Goal: Task Accomplishment & Management: Use online tool/utility

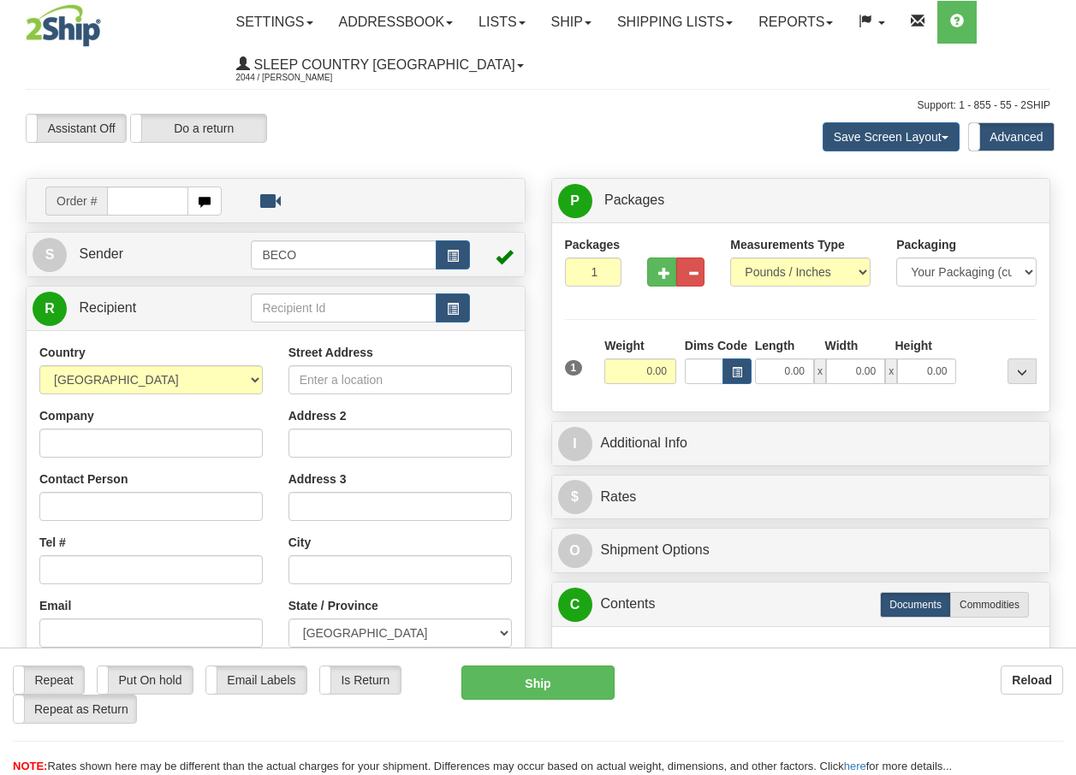
click at [583, 22] on link "Ship" at bounding box center [571, 22] width 66 height 43
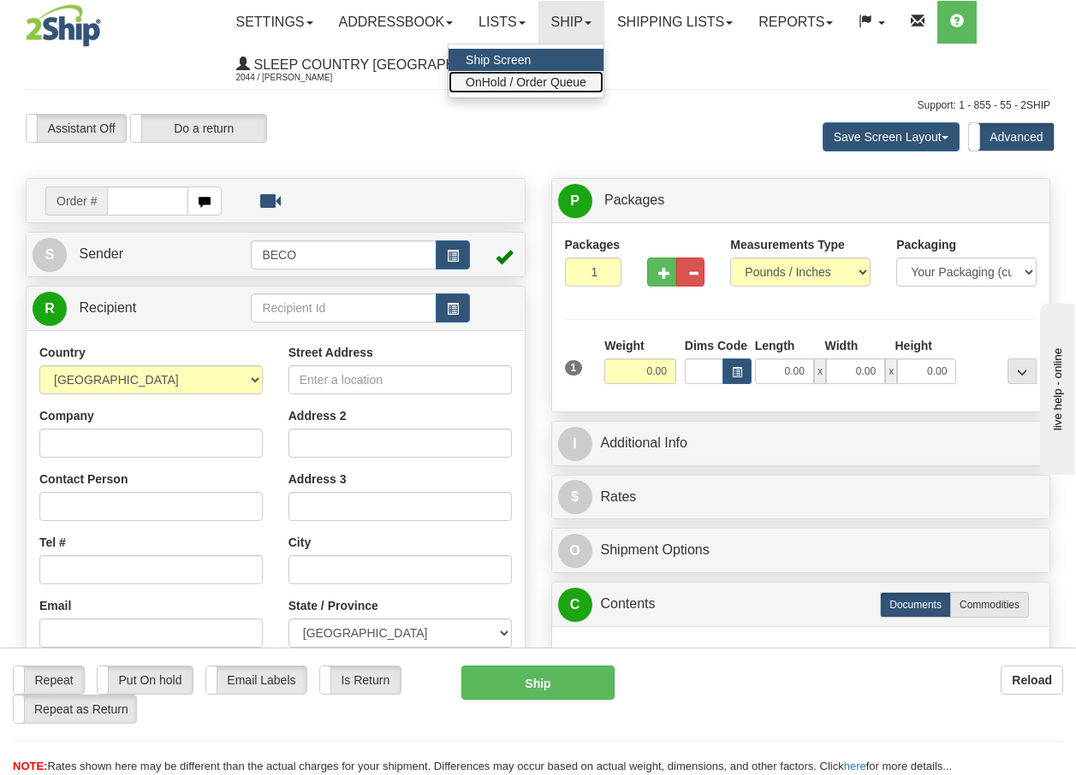
click at [554, 80] on span "OnHold / Order Queue" at bounding box center [526, 82] width 121 height 14
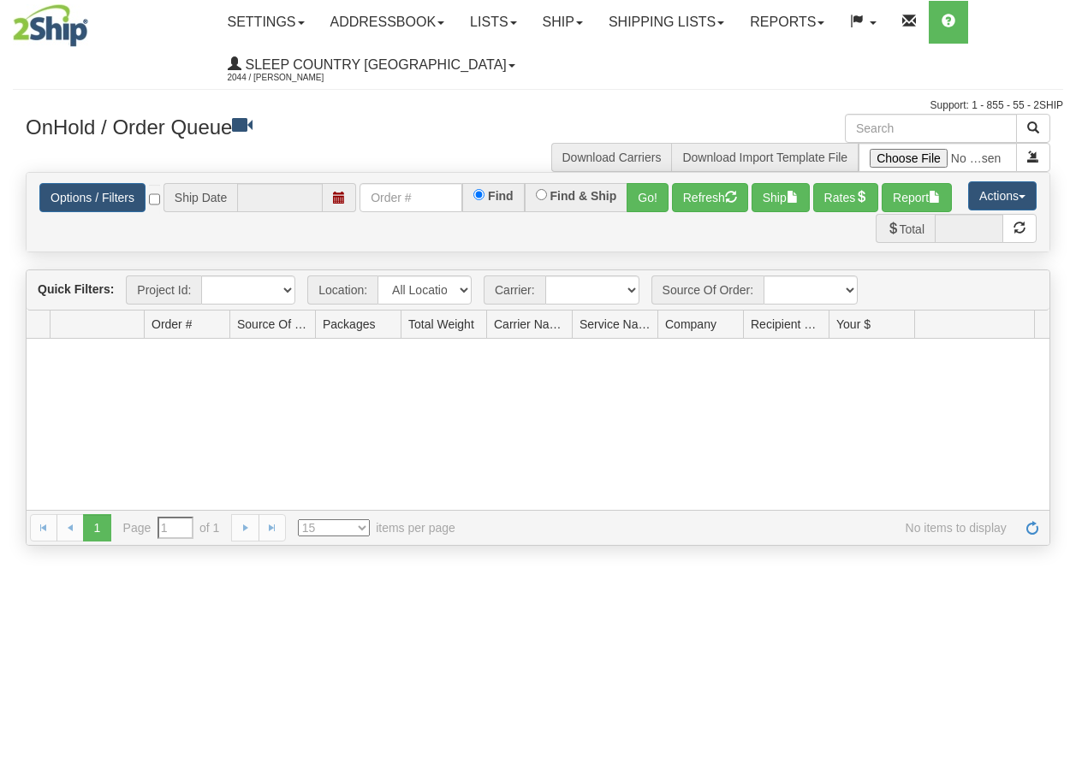
type input "[DATE]"
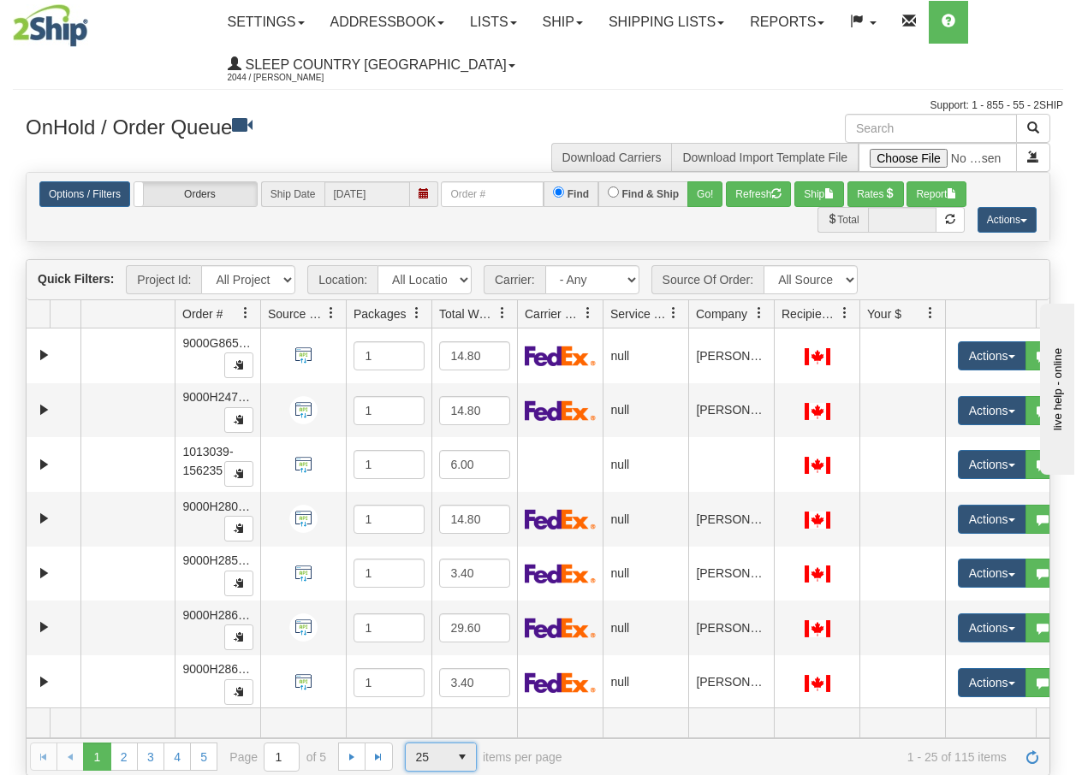
click at [459, 758] on span "select" at bounding box center [462, 757] width 27 height 27
click at [435, 727] on li "100" at bounding box center [440, 730] width 70 height 24
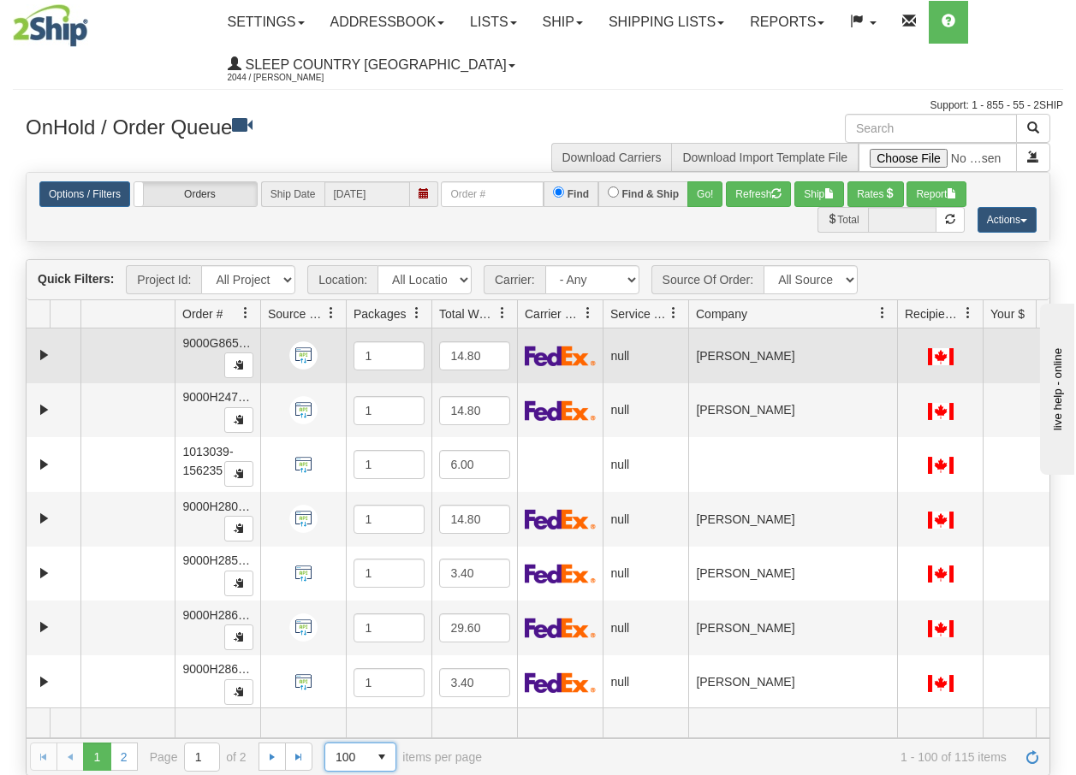
drag, startPoint x: 771, startPoint y: 319, endPoint x: 897, endPoint y: 343, distance: 128.1
click at [897, 343] on div "Quick Filters: Project Id: All Projects Location: All Locations BECO Carrier: -…" at bounding box center [538, 517] width 1025 height 516
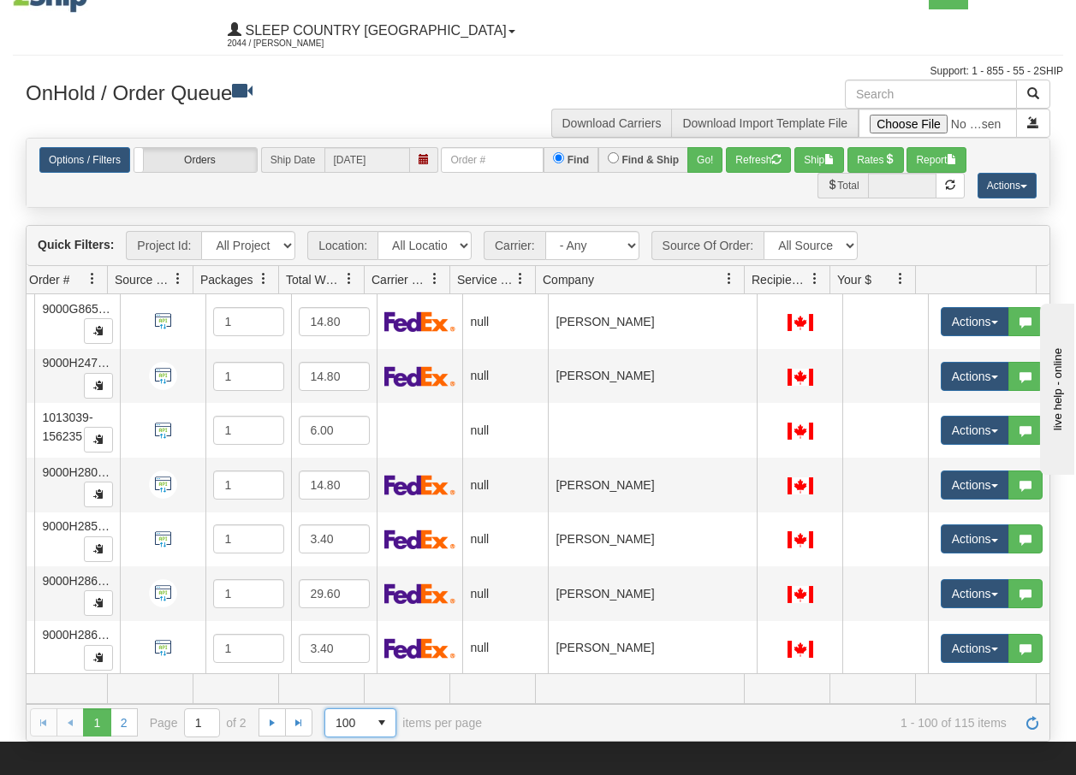
scroll to position [68, 0]
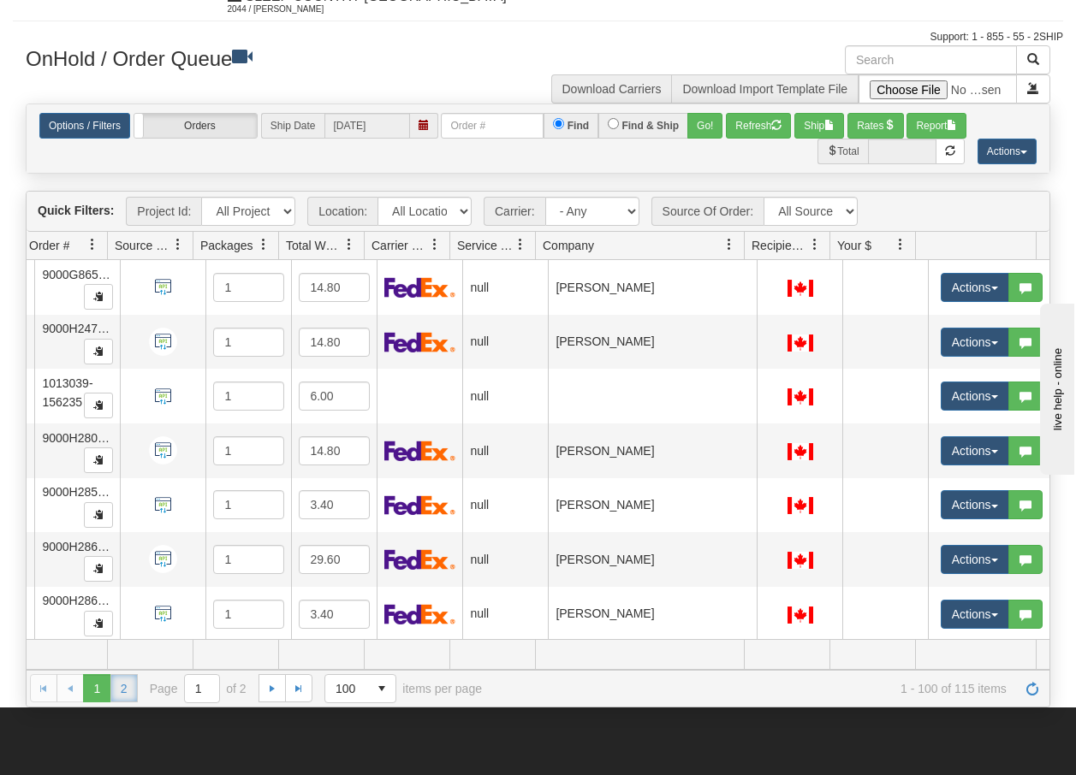
click at [123, 692] on link "2" at bounding box center [123, 687] width 27 height 27
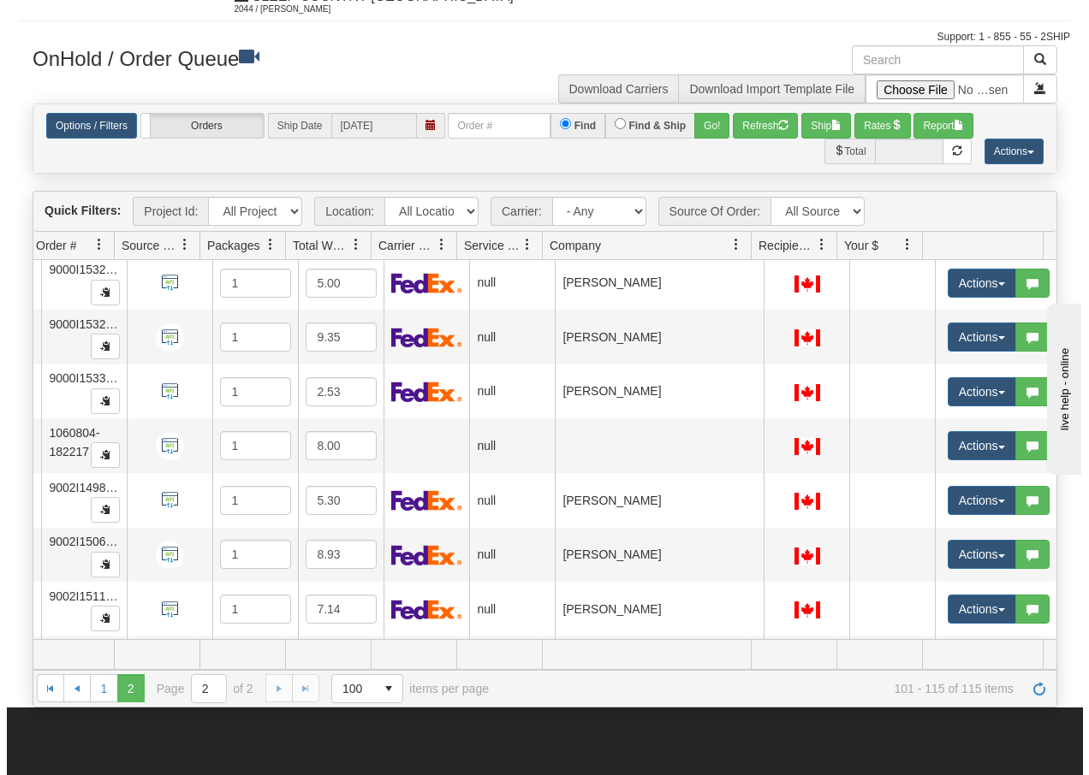
scroll to position [365, 153]
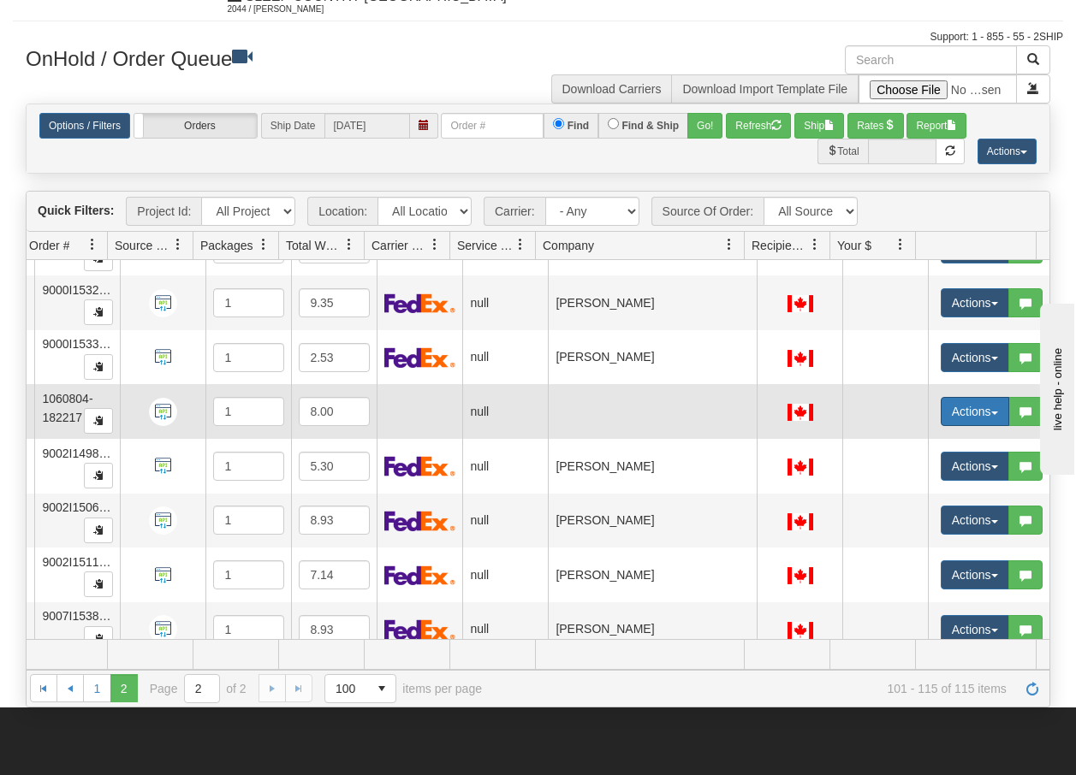
click at [985, 414] on button "Actions" at bounding box center [975, 411] width 68 height 29
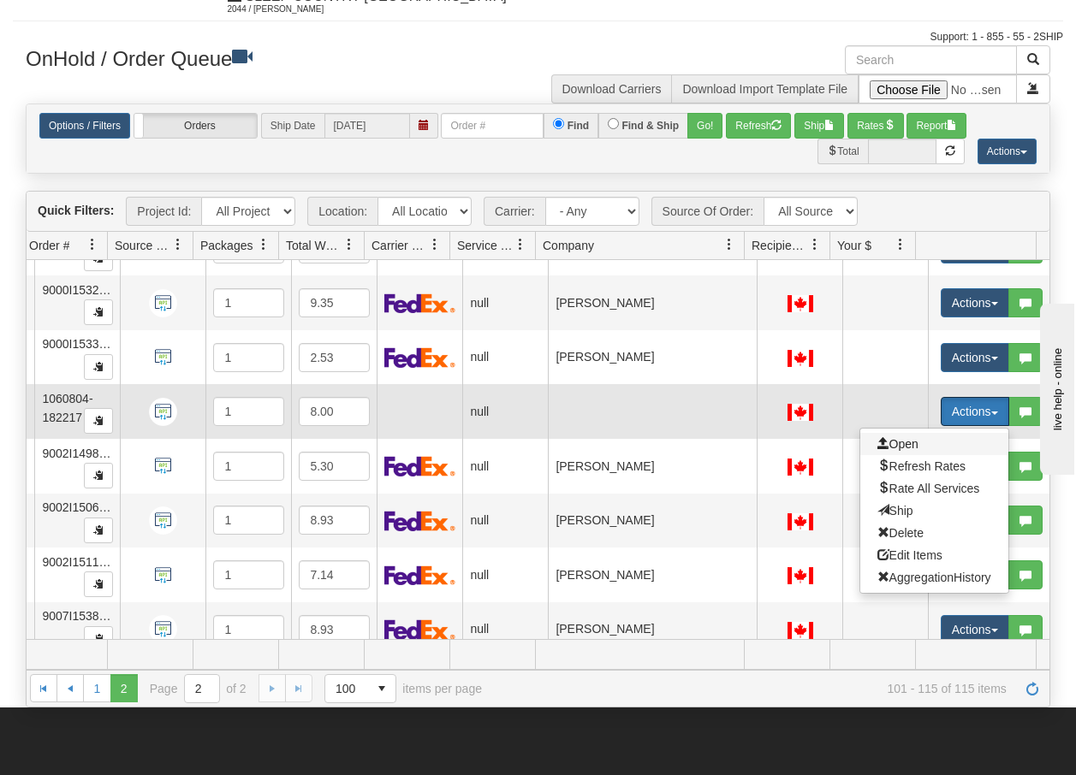
click at [896, 443] on span "Open" at bounding box center [897, 444] width 41 height 14
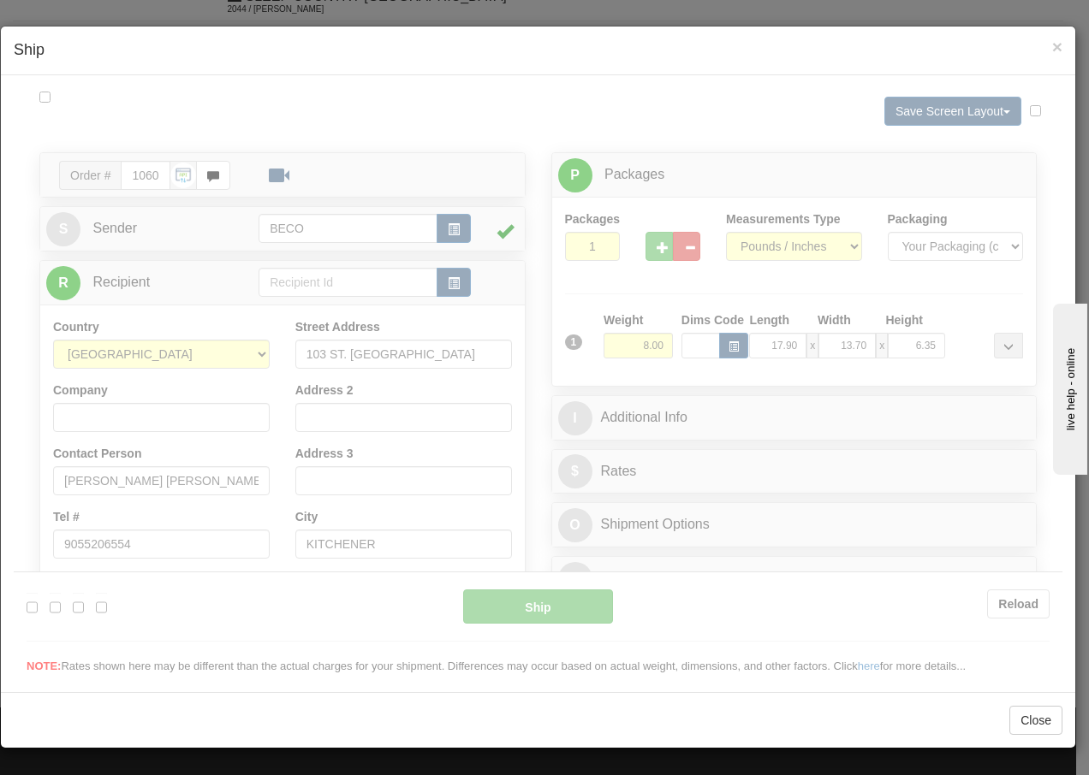
scroll to position [0, 0]
type input "13:30"
type input "16:00"
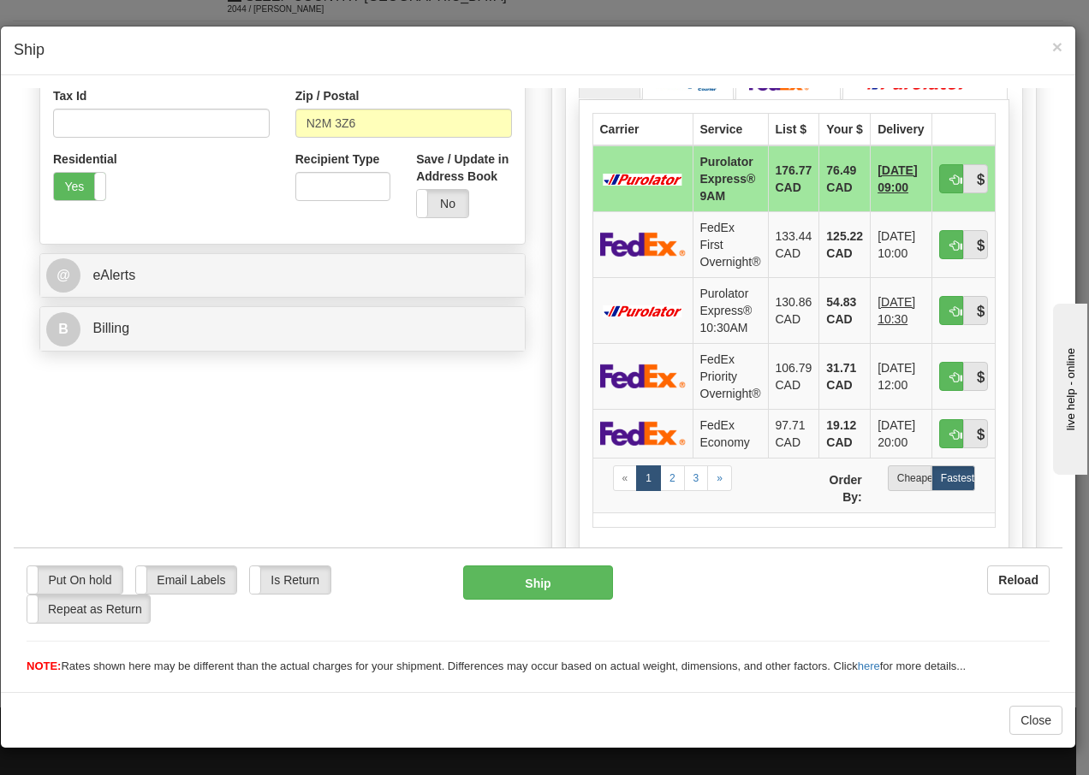
scroll to position [582, 0]
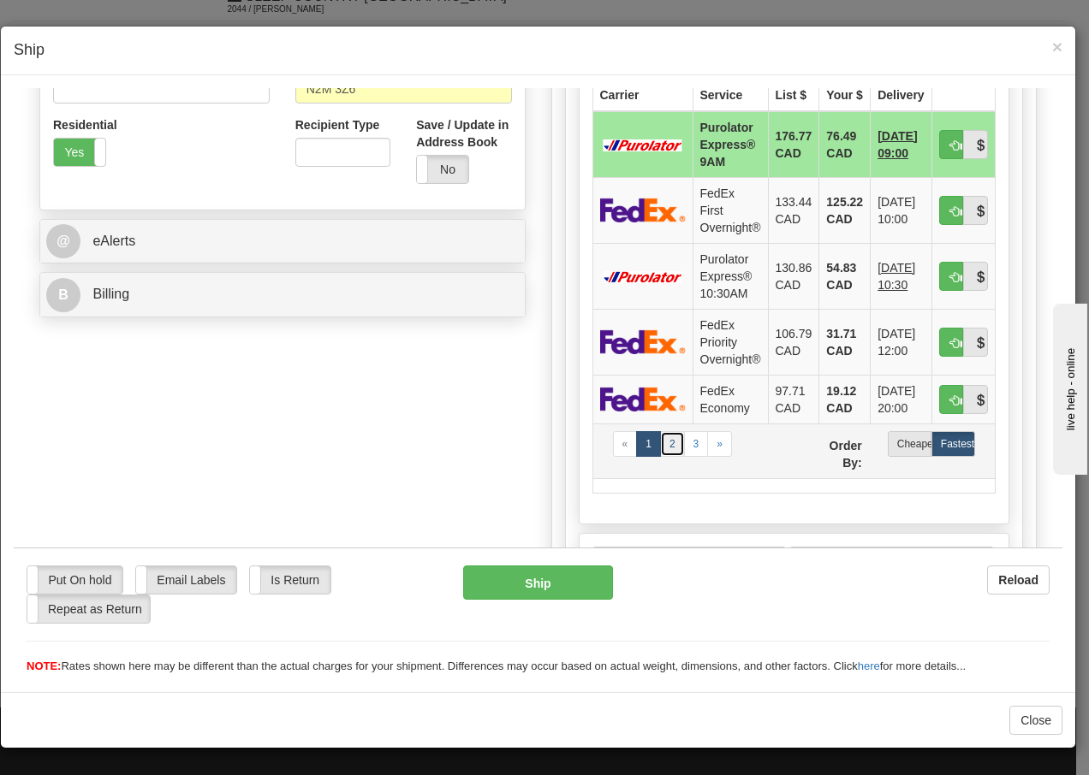
click at [668, 456] on link "2" at bounding box center [672, 444] width 25 height 26
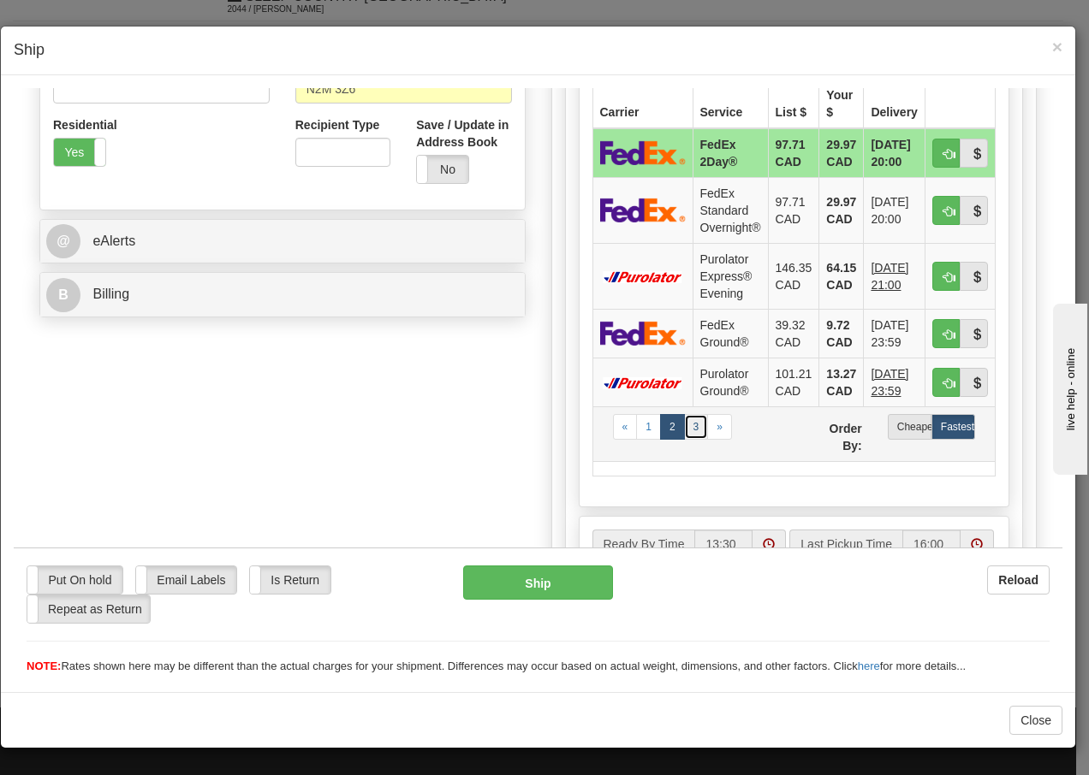
click at [692, 439] on link "3" at bounding box center [696, 426] width 25 height 26
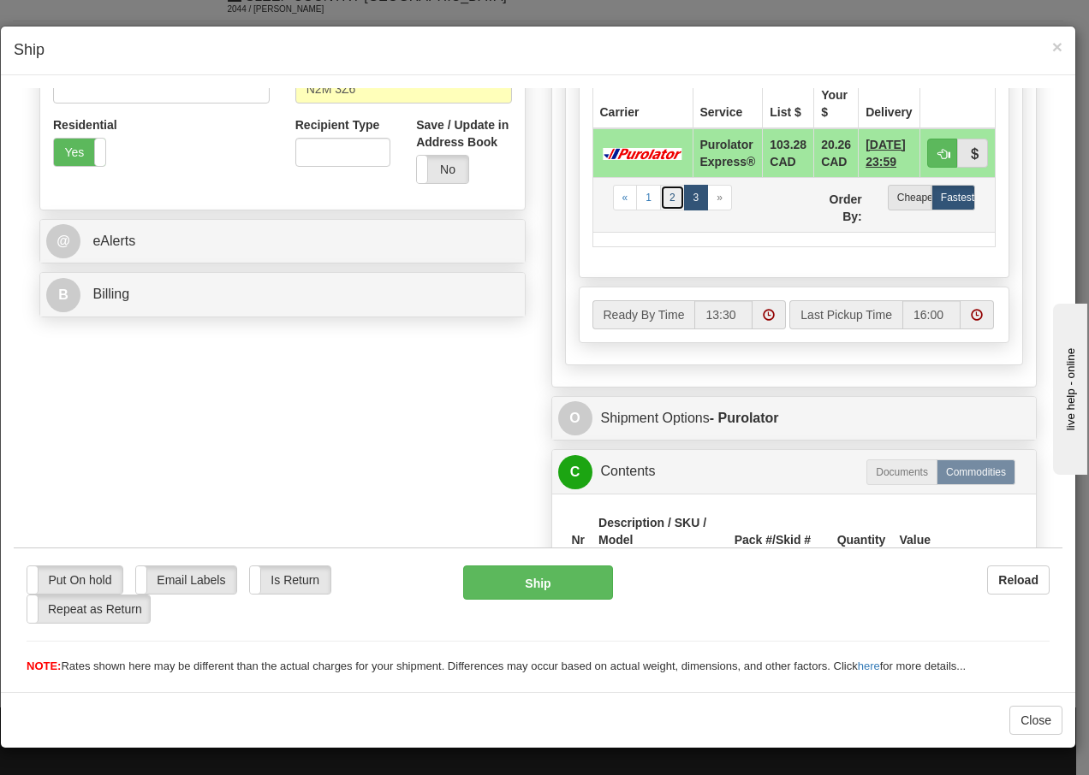
click at [664, 210] on link "2" at bounding box center [672, 197] width 25 height 26
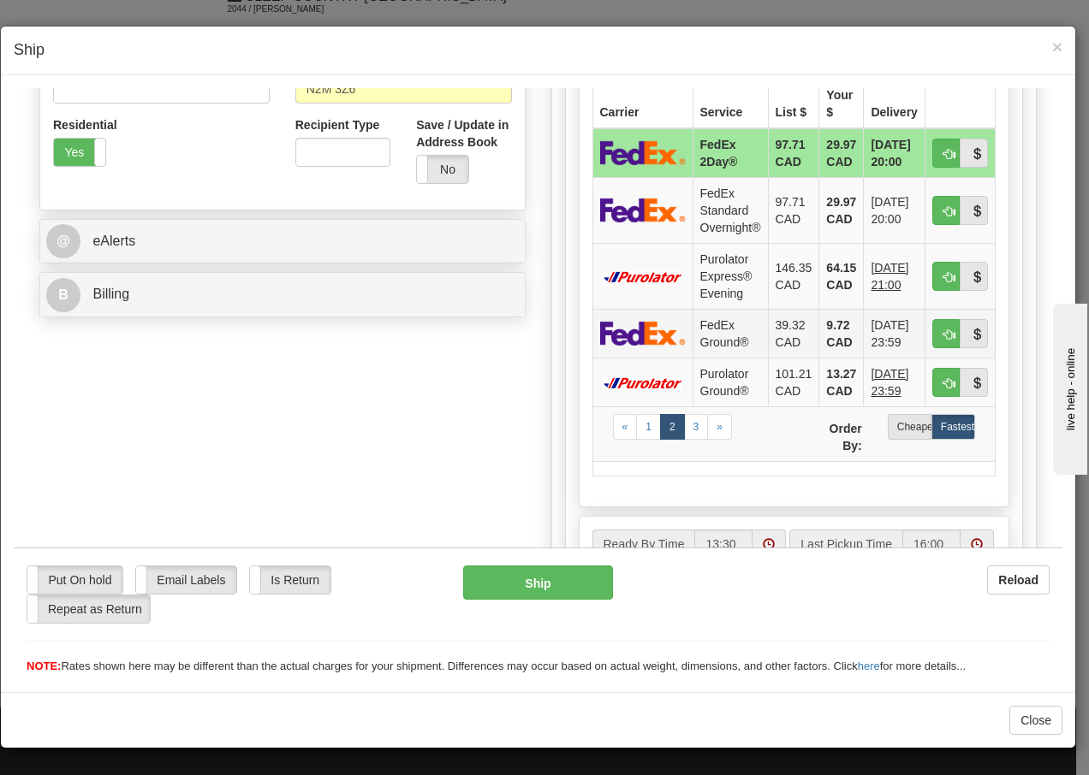
click at [701, 357] on td "FedEx Ground®" at bounding box center [729, 332] width 75 height 49
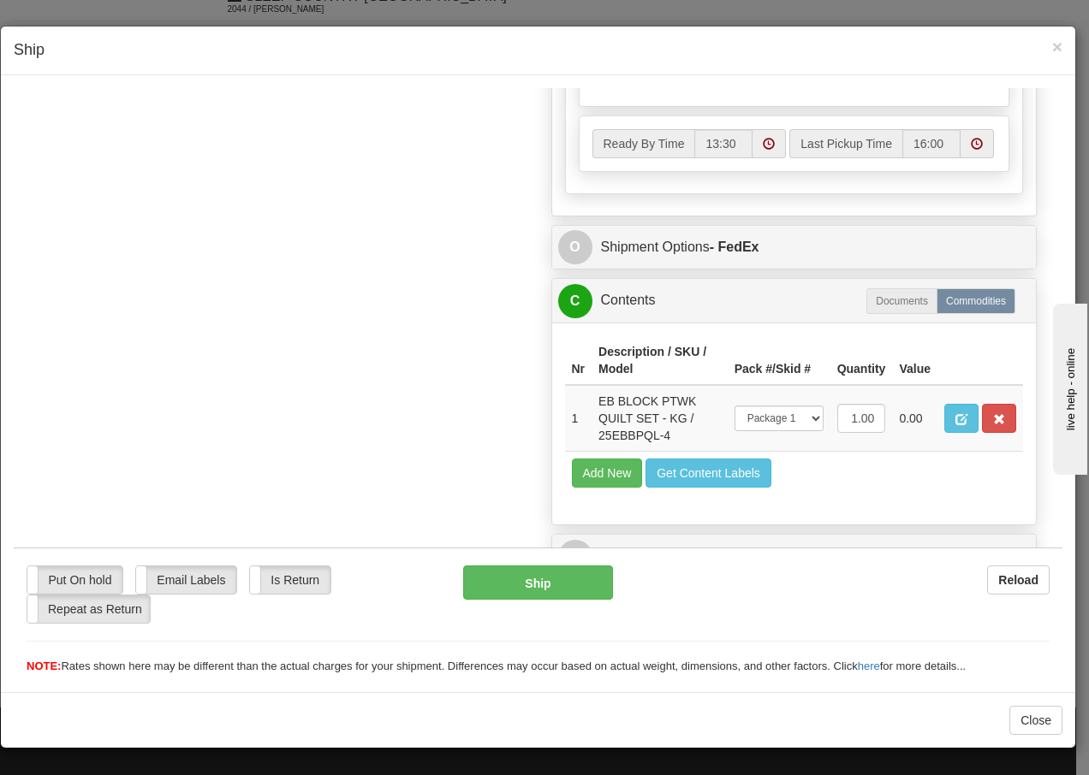
scroll to position [1049, 0]
click at [511, 585] on button "Ship" at bounding box center [537, 582] width 149 height 34
type input "92"
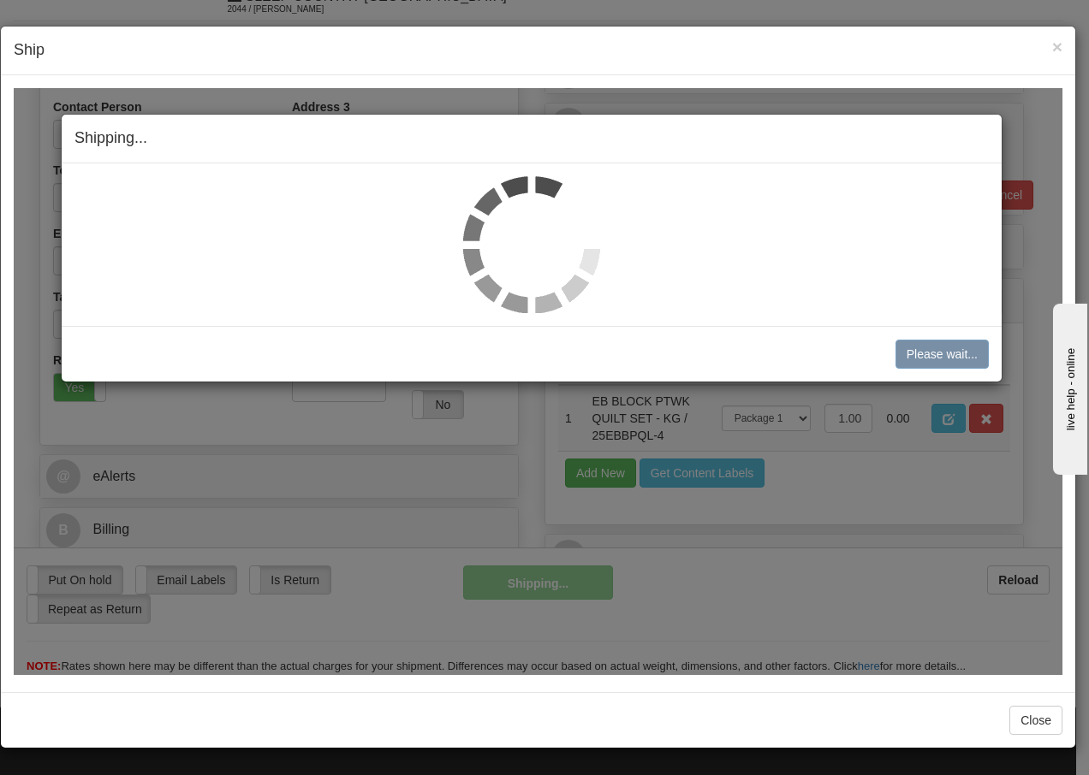
scroll to position [347, 0]
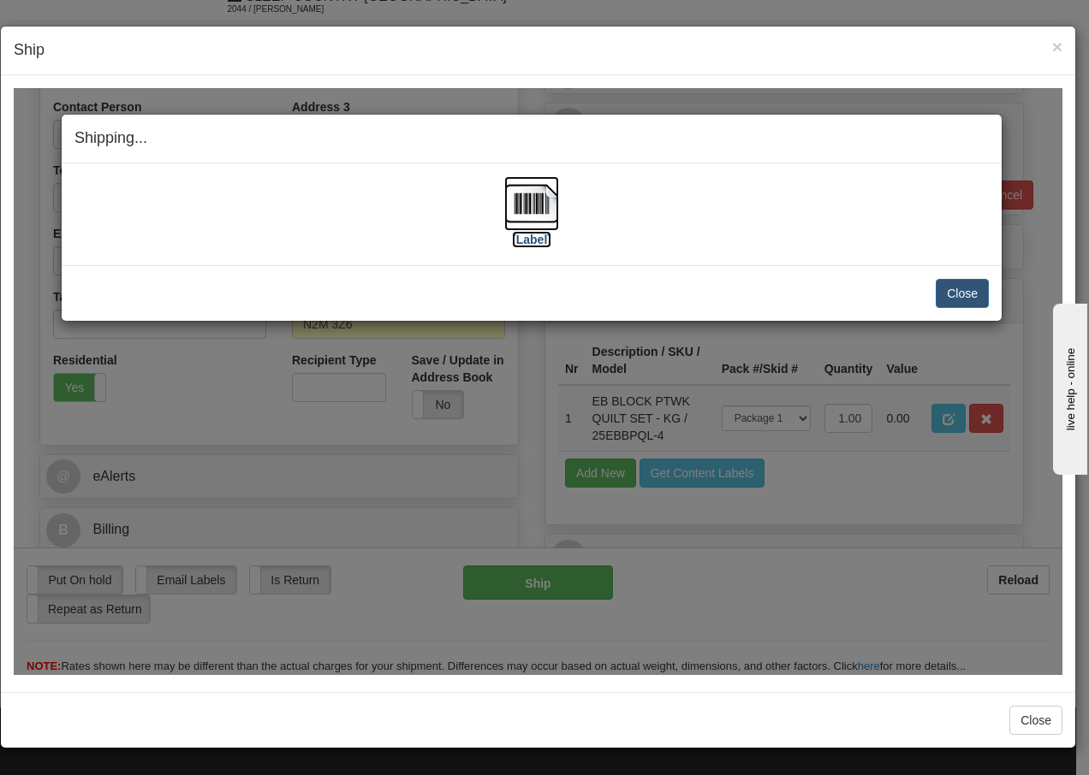
click at [538, 205] on img at bounding box center [531, 202] width 55 height 55
click at [975, 292] on button "Close" at bounding box center [962, 292] width 53 height 29
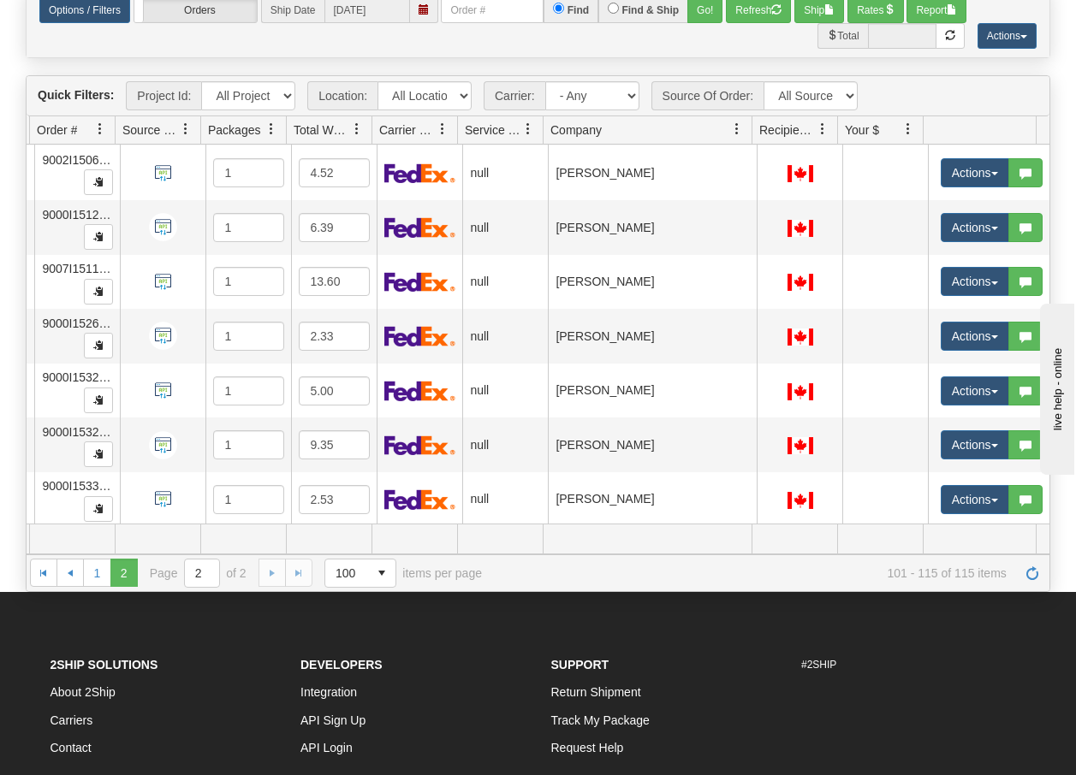
scroll to position [81, 0]
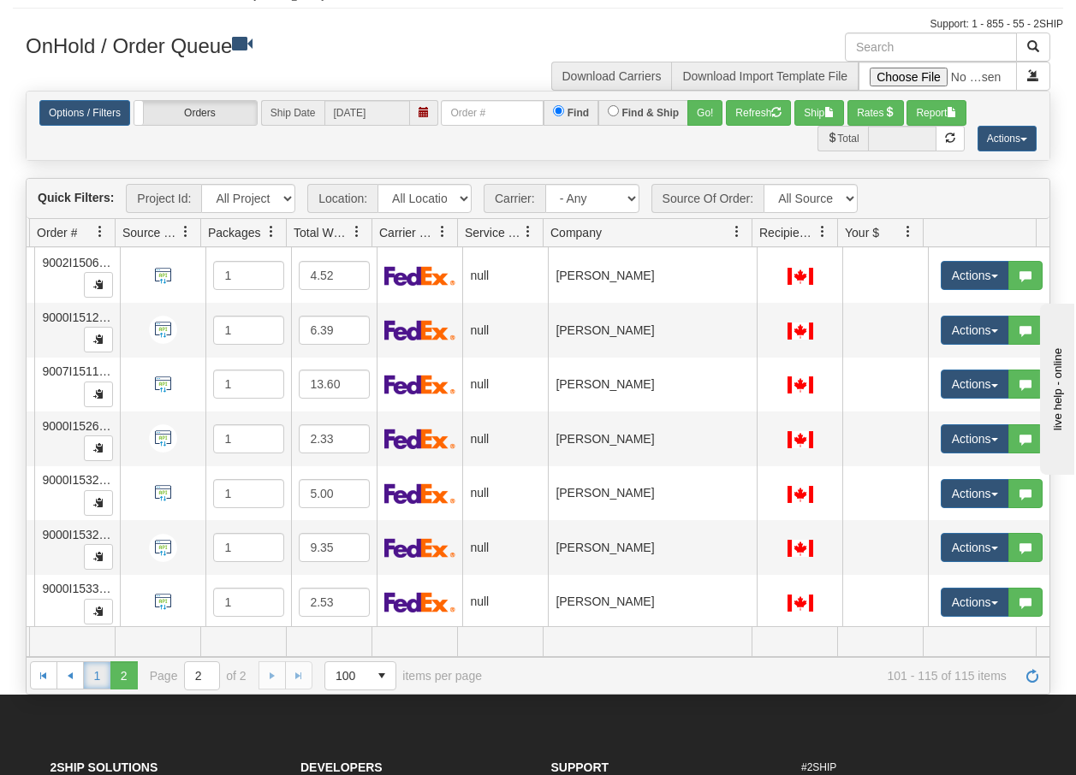
click at [99, 673] on link "1" at bounding box center [96, 675] width 27 height 27
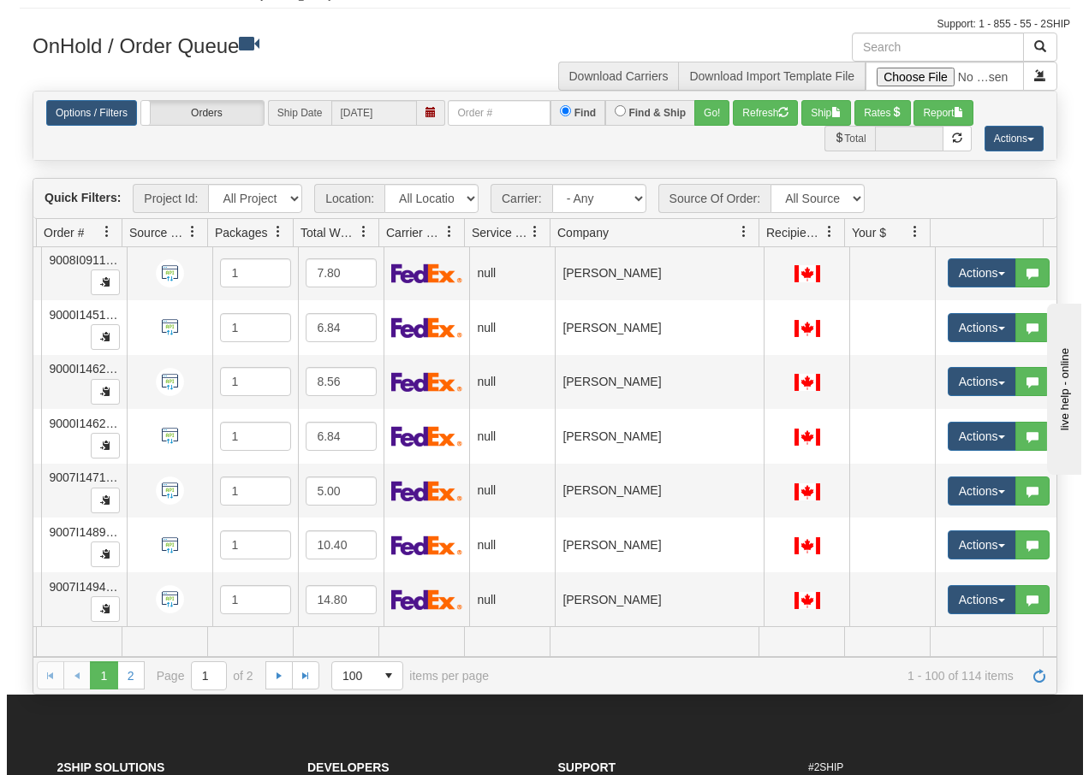
scroll to position [5076, 146]
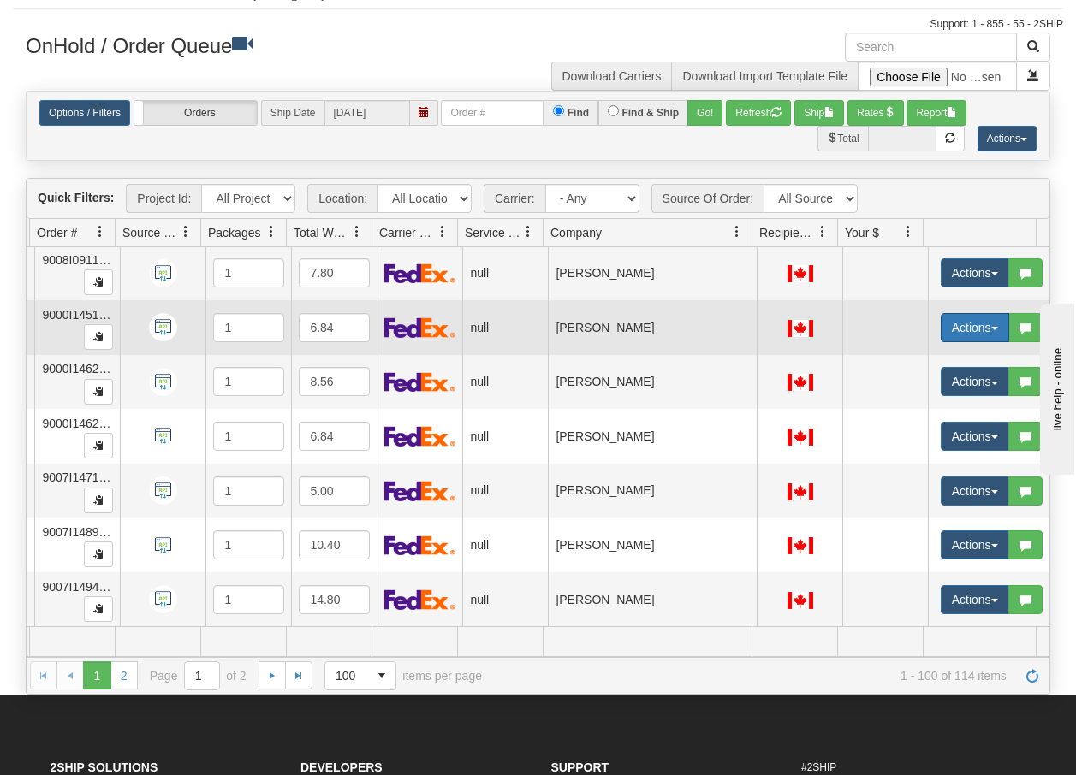
click at [995, 323] on button "Actions" at bounding box center [975, 327] width 68 height 29
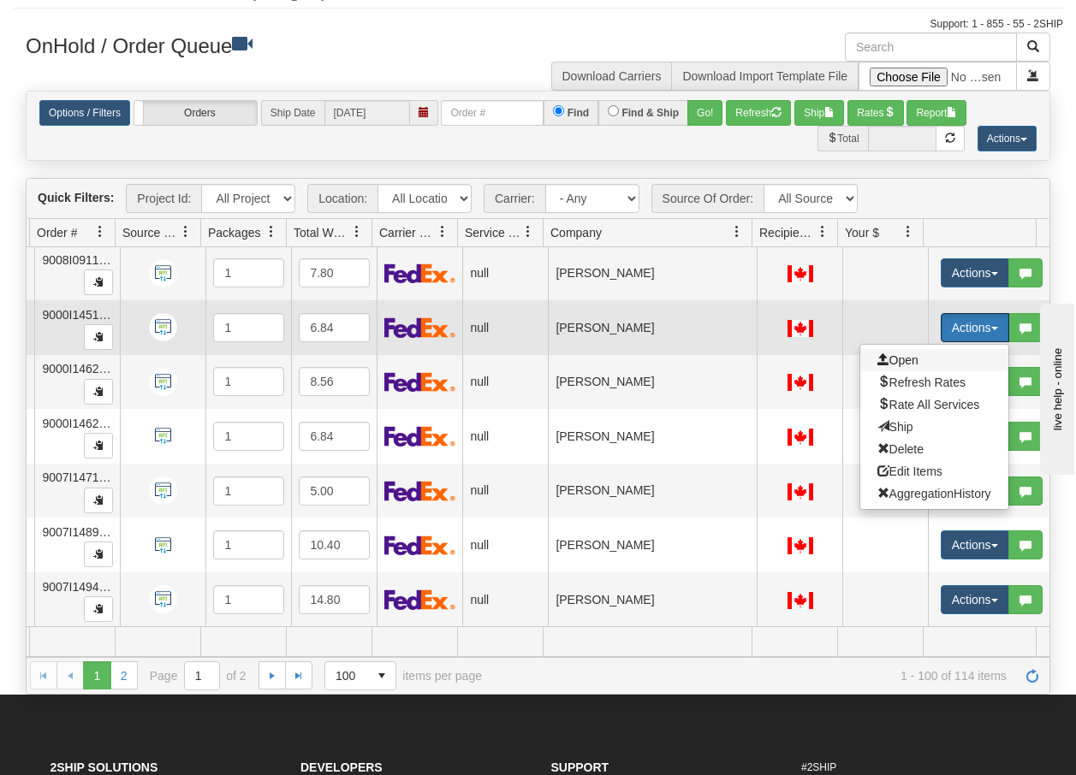
click at [899, 353] on span "Open" at bounding box center [897, 360] width 41 height 14
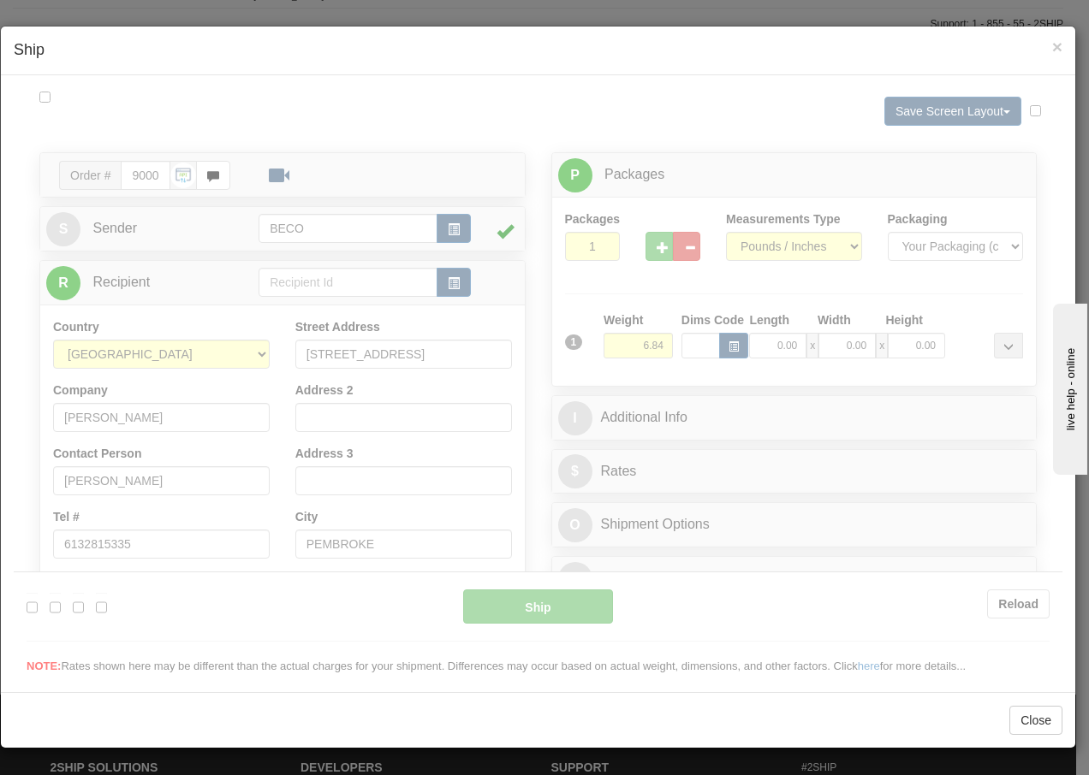
scroll to position [0, 0]
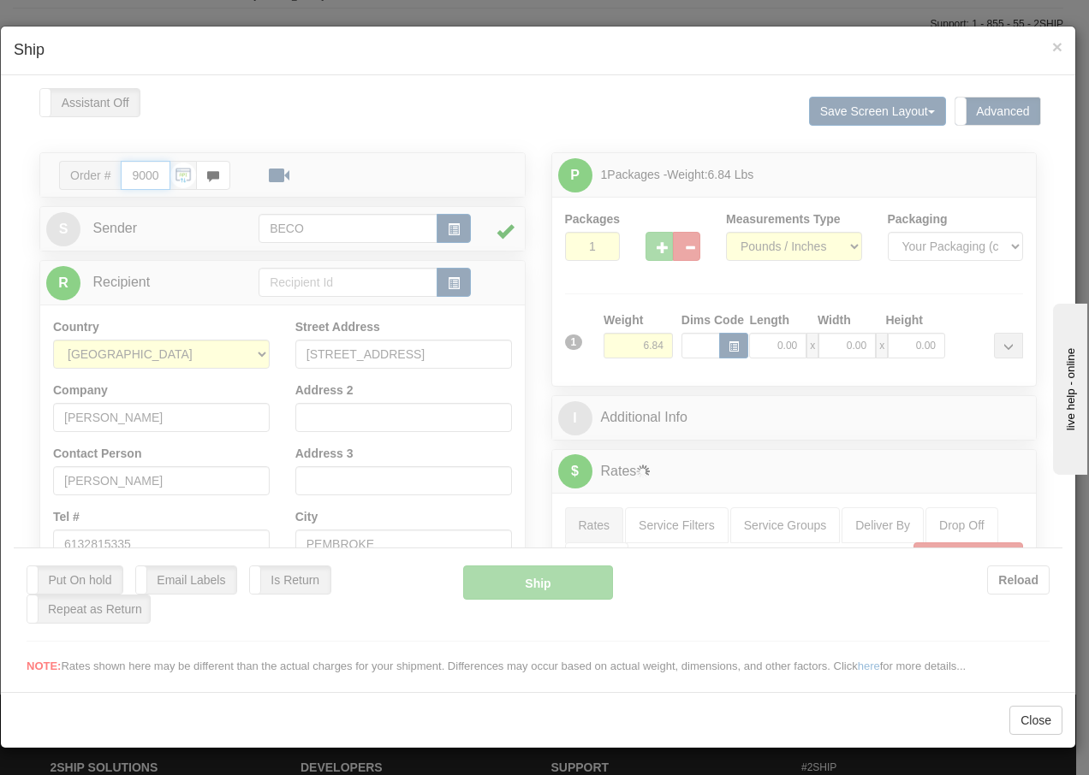
type input "13:35"
type input "16:00"
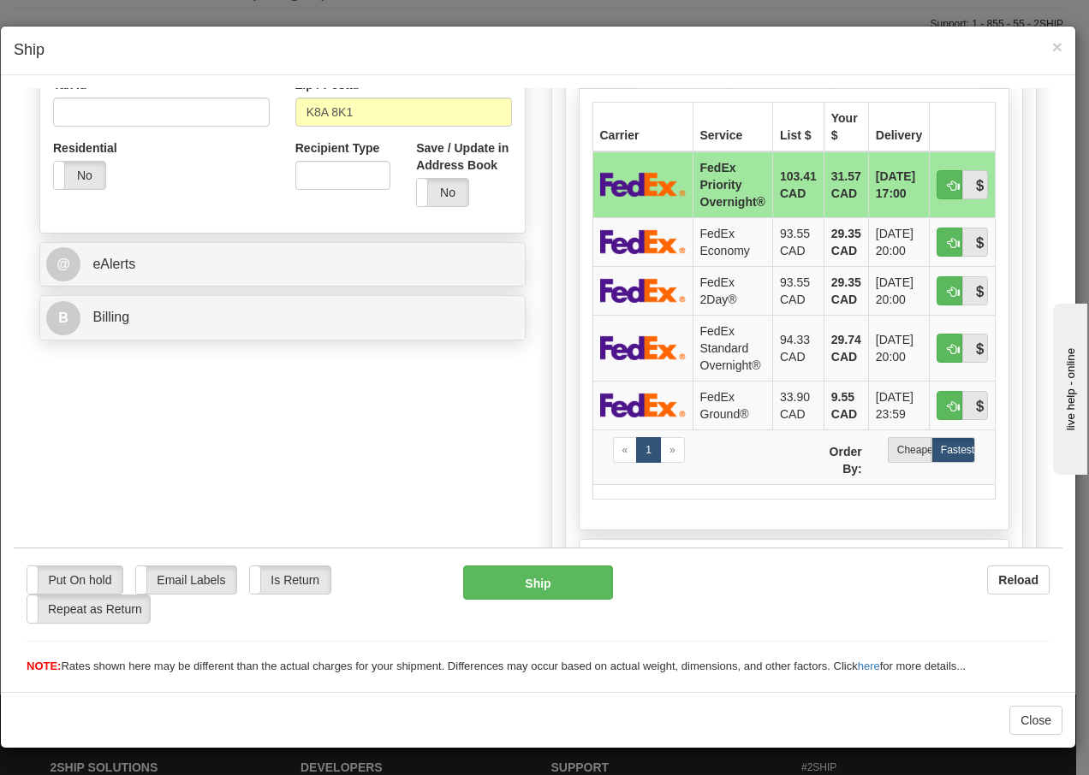
scroll to position [593, 0]
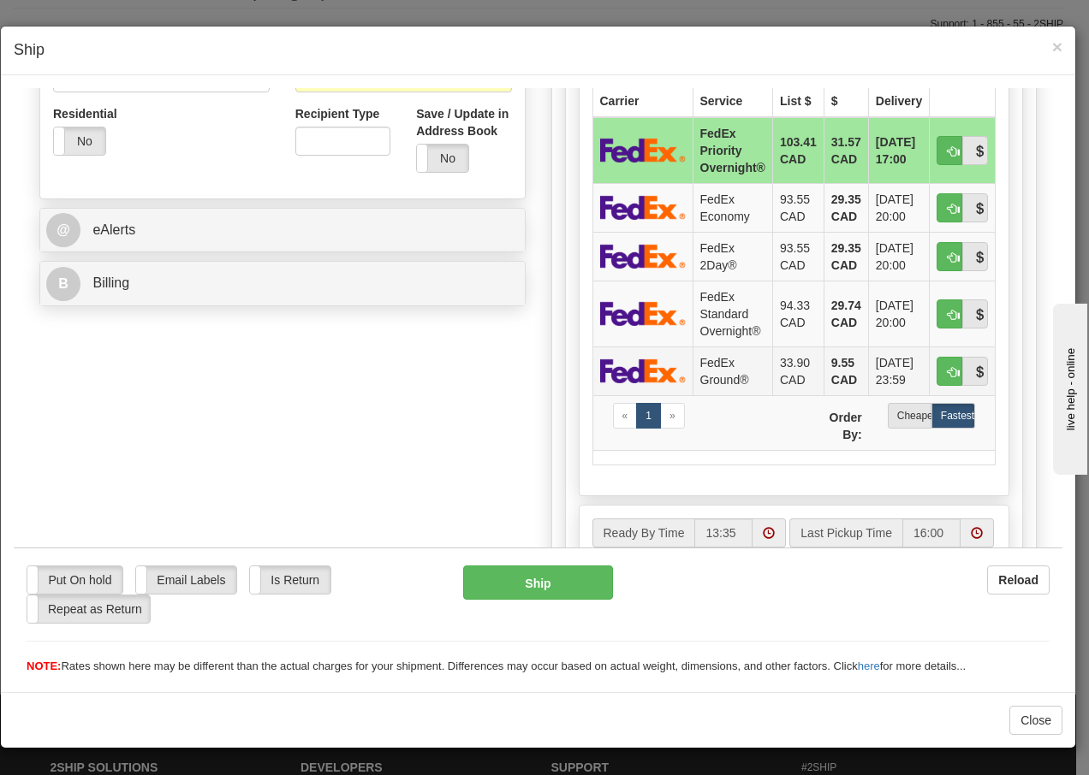
click at [716, 365] on td "FedEx Ground®" at bounding box center [732, 370] width 80 height 49
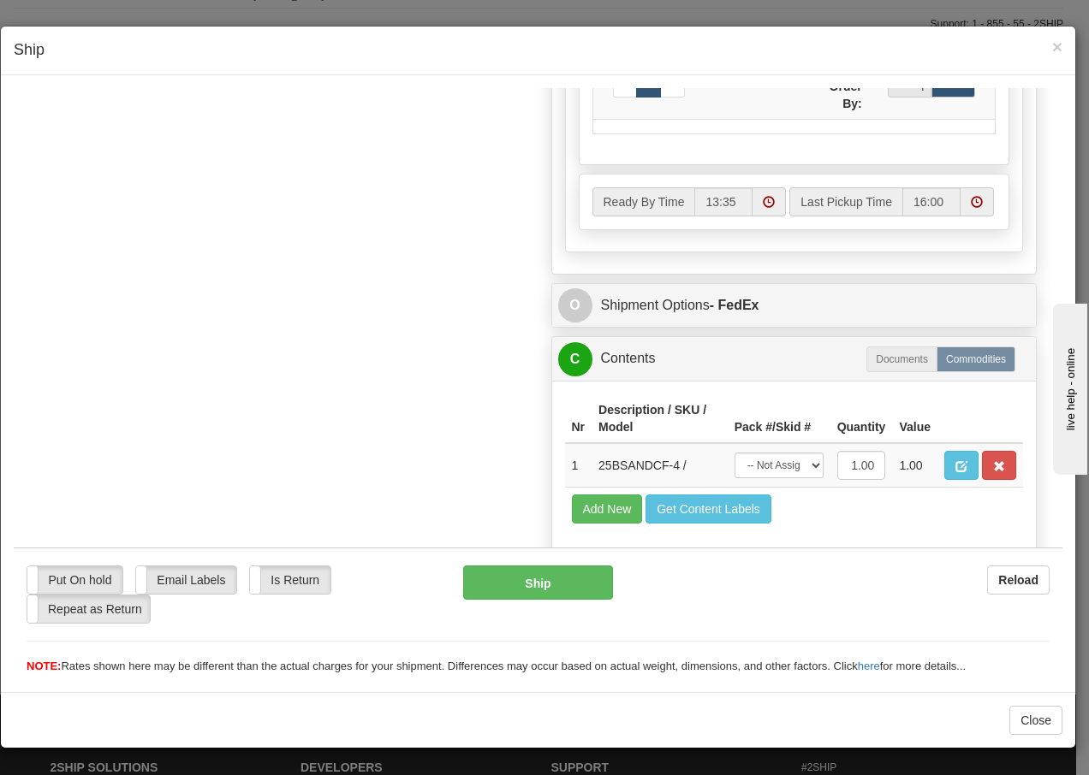
scroll to position [989, 0]
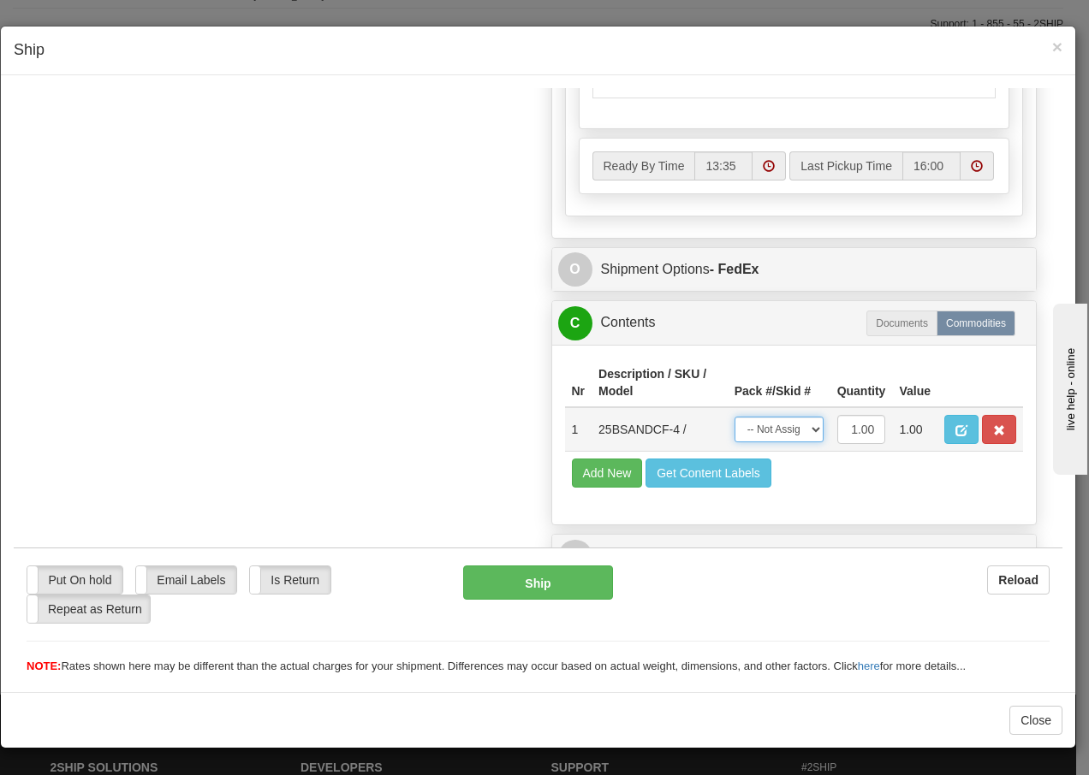
drag, startPoint x: 793, startPoint y: 431, endPoint x: 789, endPoint y: 443, distance: 13.5
click at [793, 431] on select "-- Not Assigned -- Package 1" at bounding box center [778, 429] width 89 height 26
select select "0"
click at [734, 416] on select "-- Not Assigned -- Package 1" at bounding box center [778, 429] width 89 height 26
click at [536, 588] on button "Ship" at bounding box center [537, 582] width 149 height 34
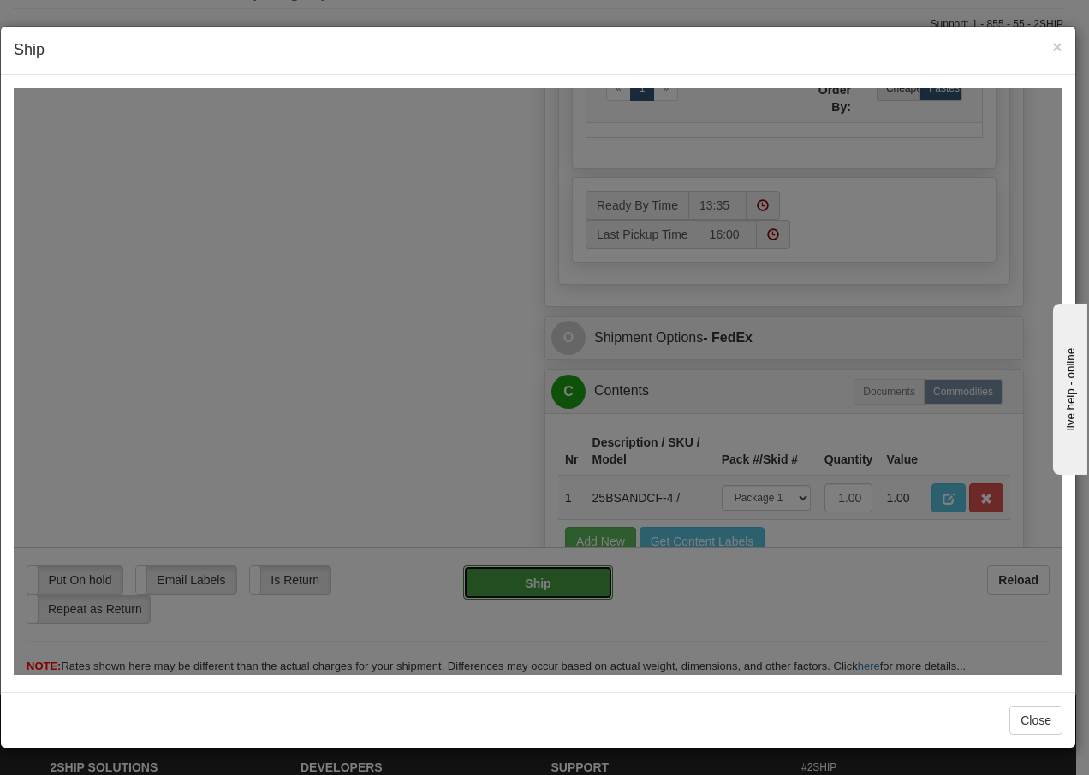
type input "92"
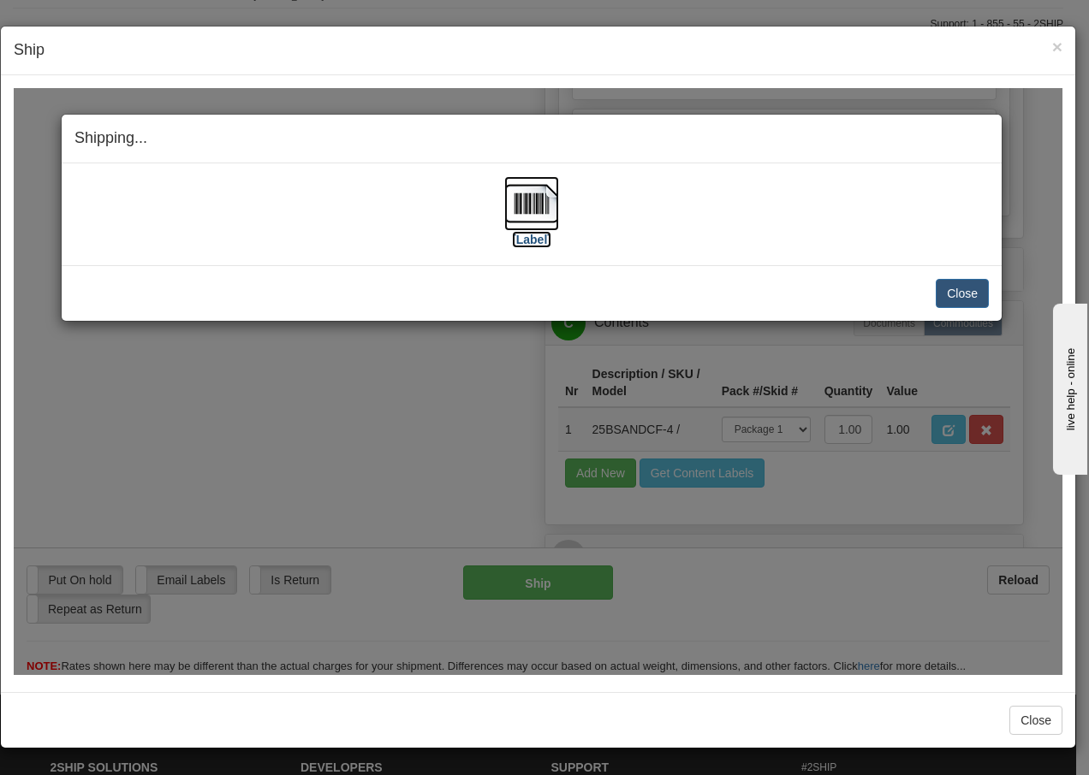
click at [528, 215] on img at bounding box center [531, 202] width 55 height 55
click at [949, 288] on button "Close" at bounding box center [962, 292] width 53 height 29
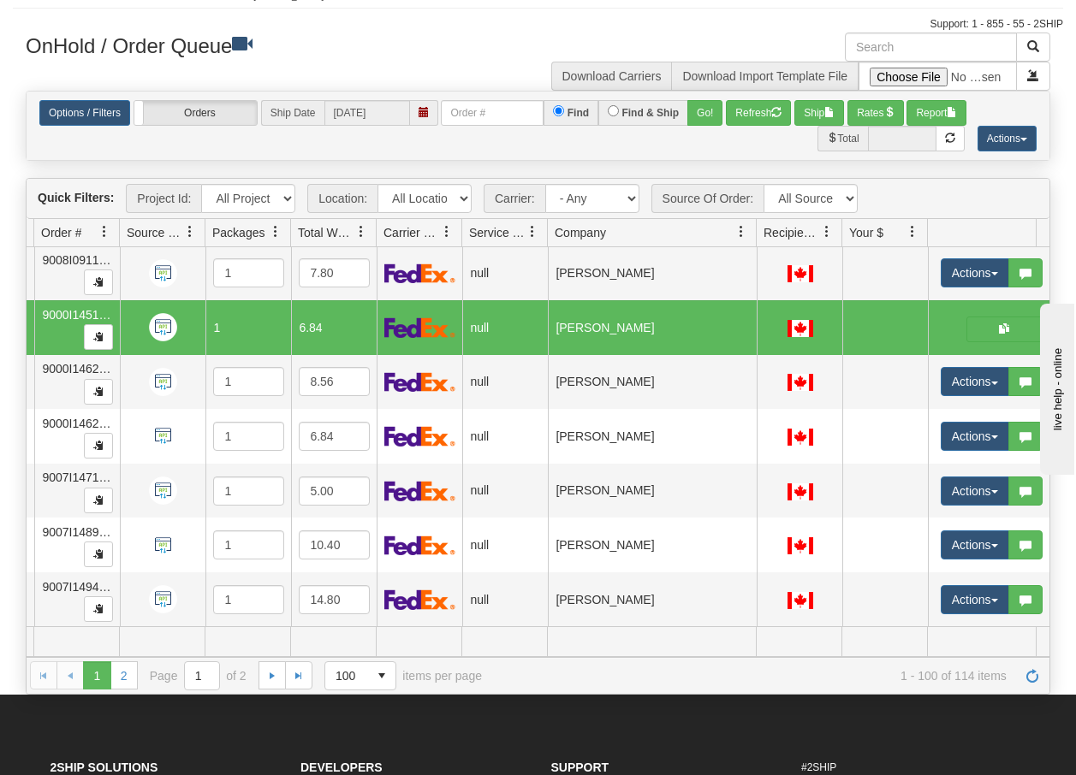
scroll to position [0, 0]
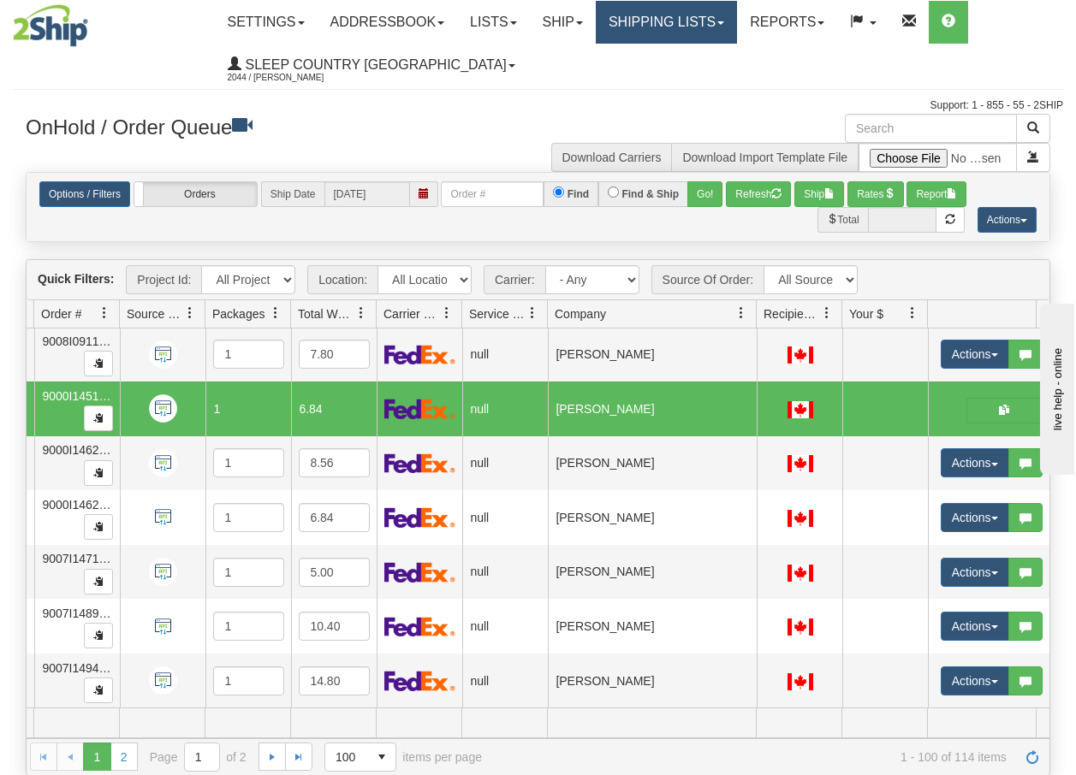
click at [698, 18] on link "Shipping lists" at bounding box center [666, 22] width 141 height 43
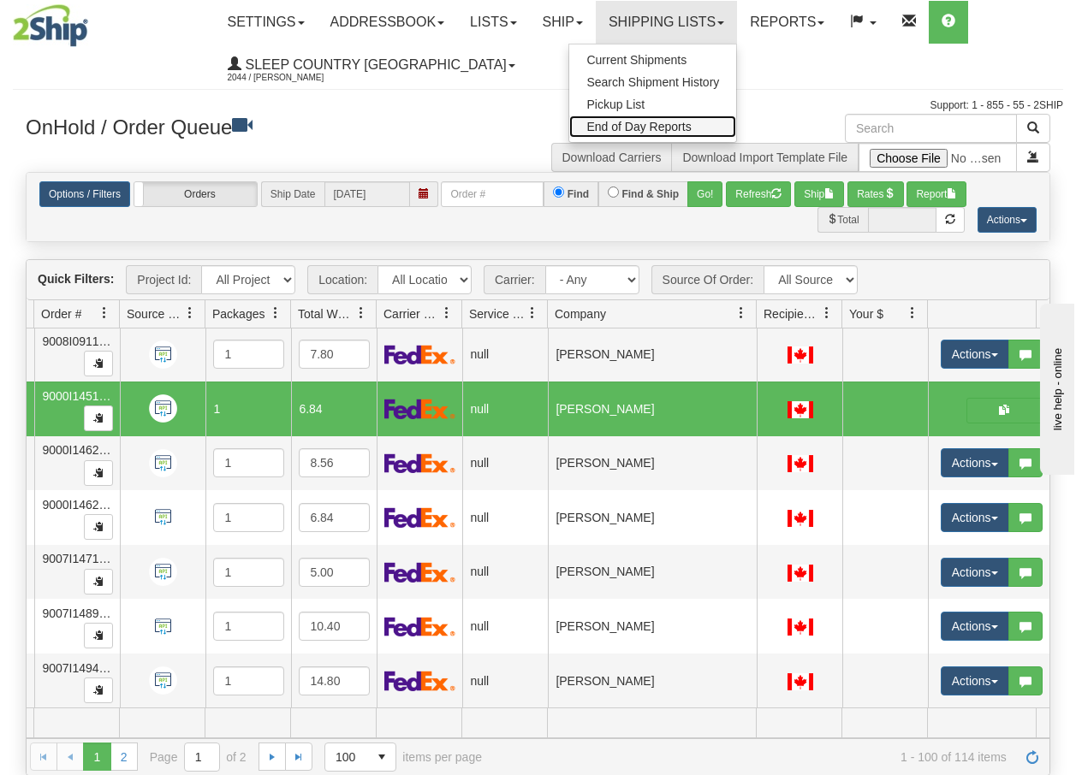
click at [643, 128] on span "End of Day Reports" at bounding box center [638, 127] width 104 height 14
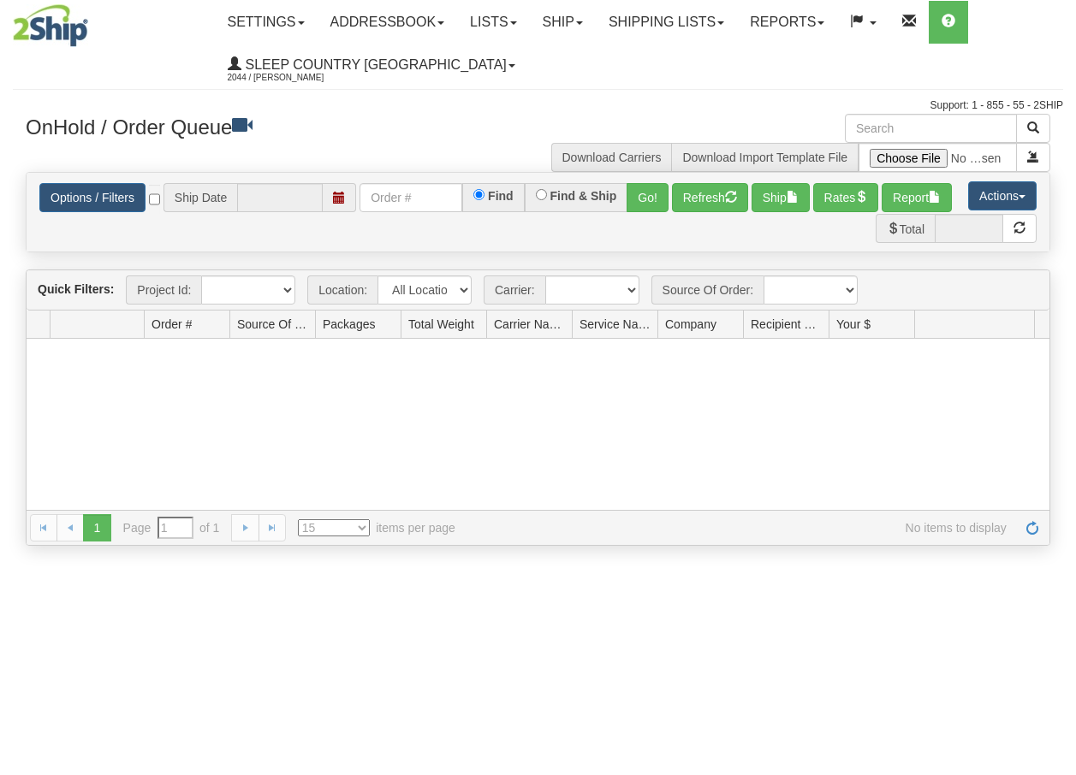
type input "[DATE]"
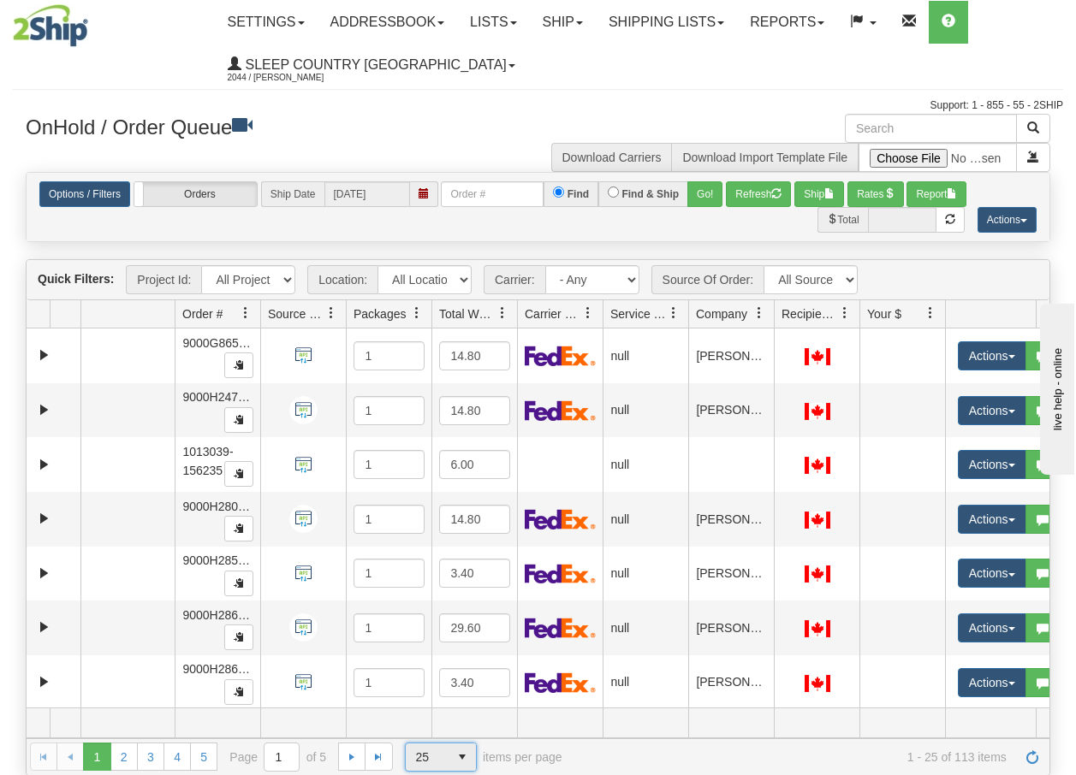
click at [464, 758] on span "select" at bounding box center [462, 757] width 27 height 27
click at [429, 728] on span "100" at bounding box center [422, 730] width 20 height 17
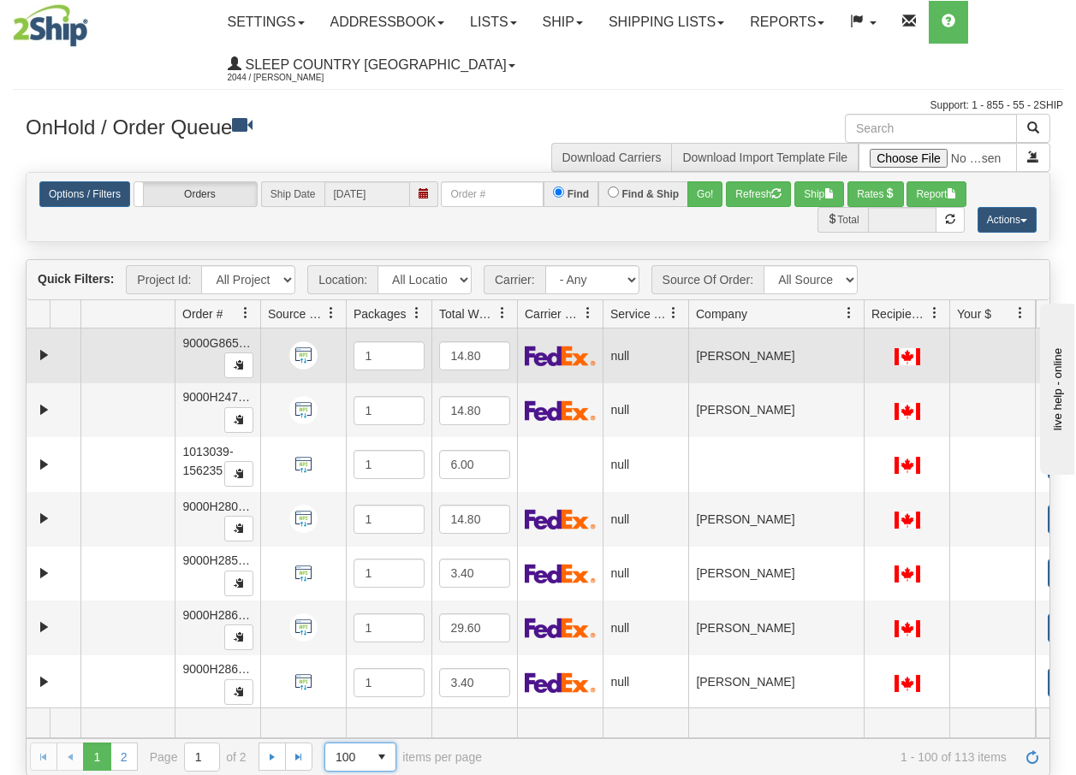
drag, startPoint x: 771, startPoint y: 321, endPoint x: 863, endPoint y: 332, distance: 92.3
click at [863, 332] on div "Quick Filters: Project Id: All Projects Location: All Locations BECO Carrier: -…" at bounding box center [538, 517] width 1025 height 516
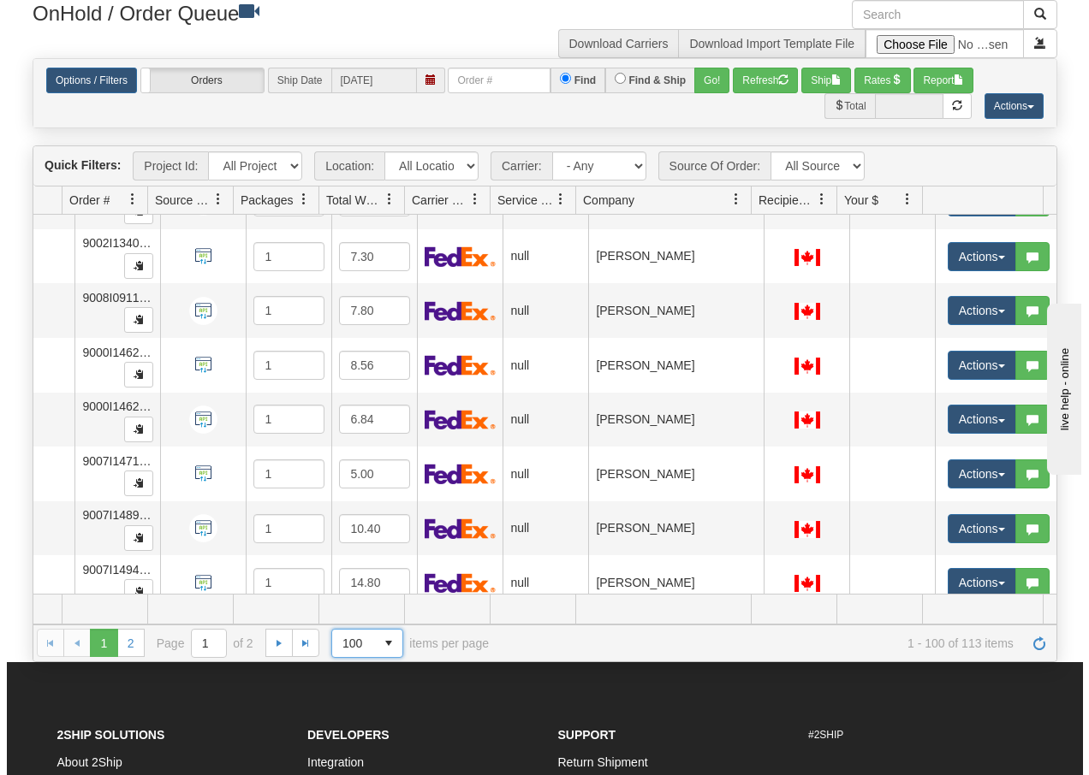
scroll to position [5076, 120]
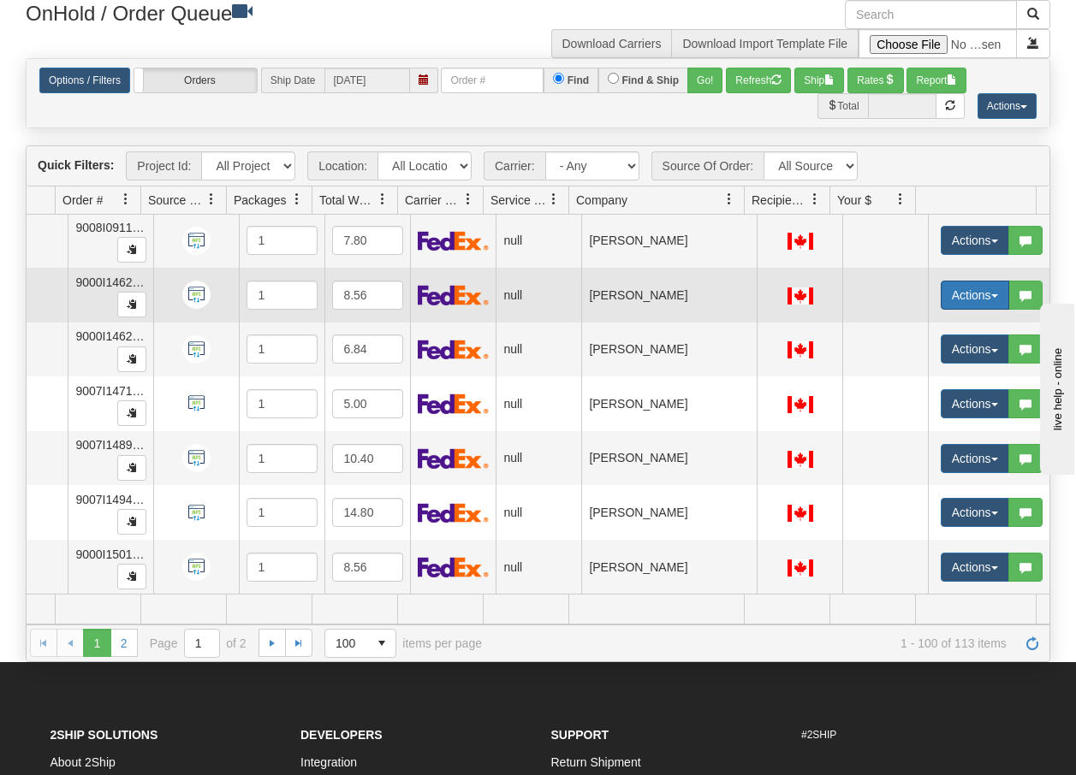
click at [986, 281] on button "Actions" at bounding box center [975, 295] width 68 height 29
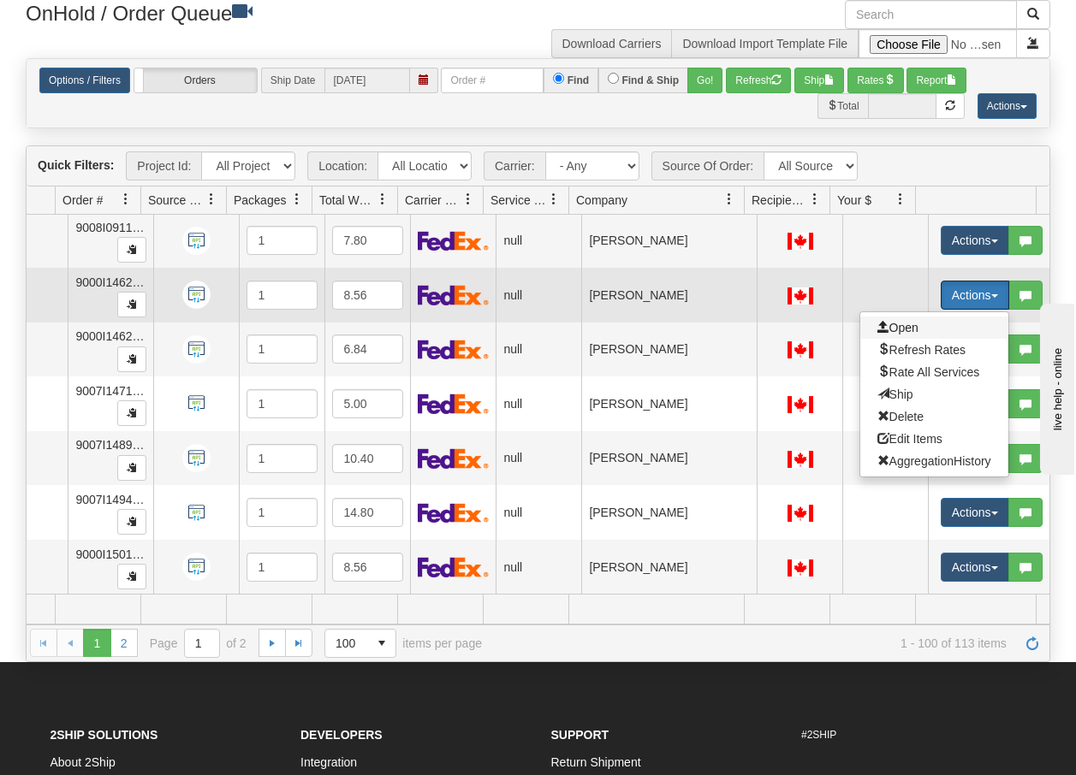
click at [894, 321] on span "Open" at bounding box center [897, 328] width 41 height 14
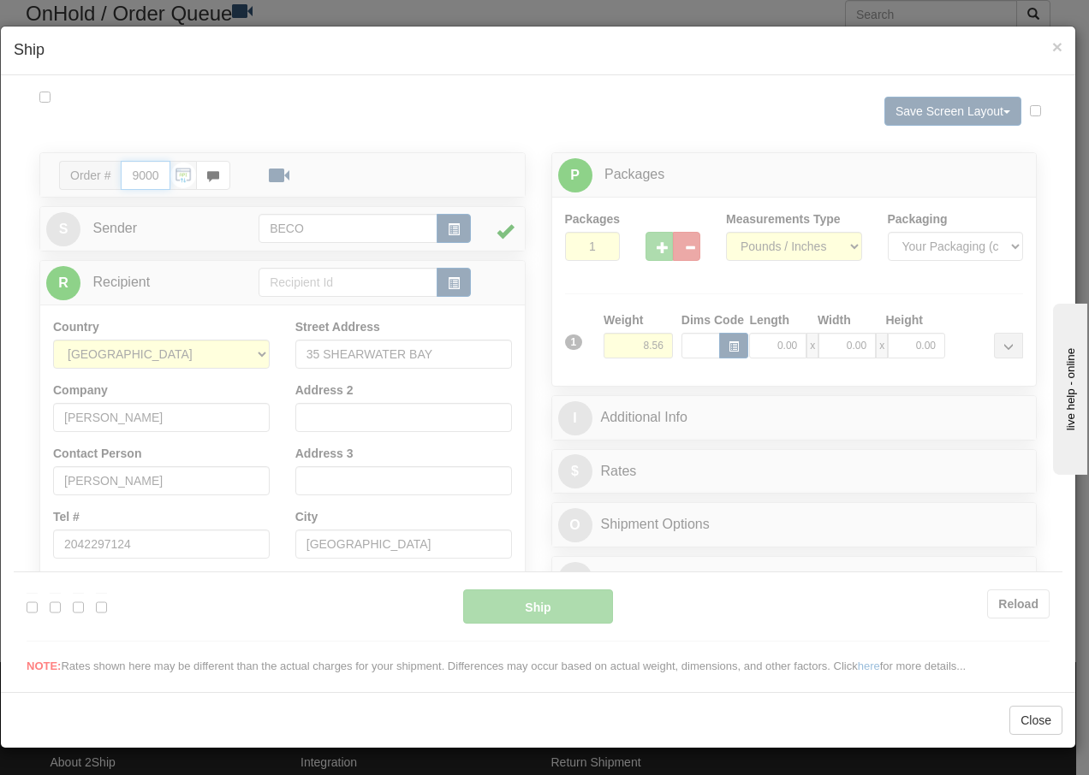
scroll to position [0, 0]
type input "13:37"
type input "16:00"
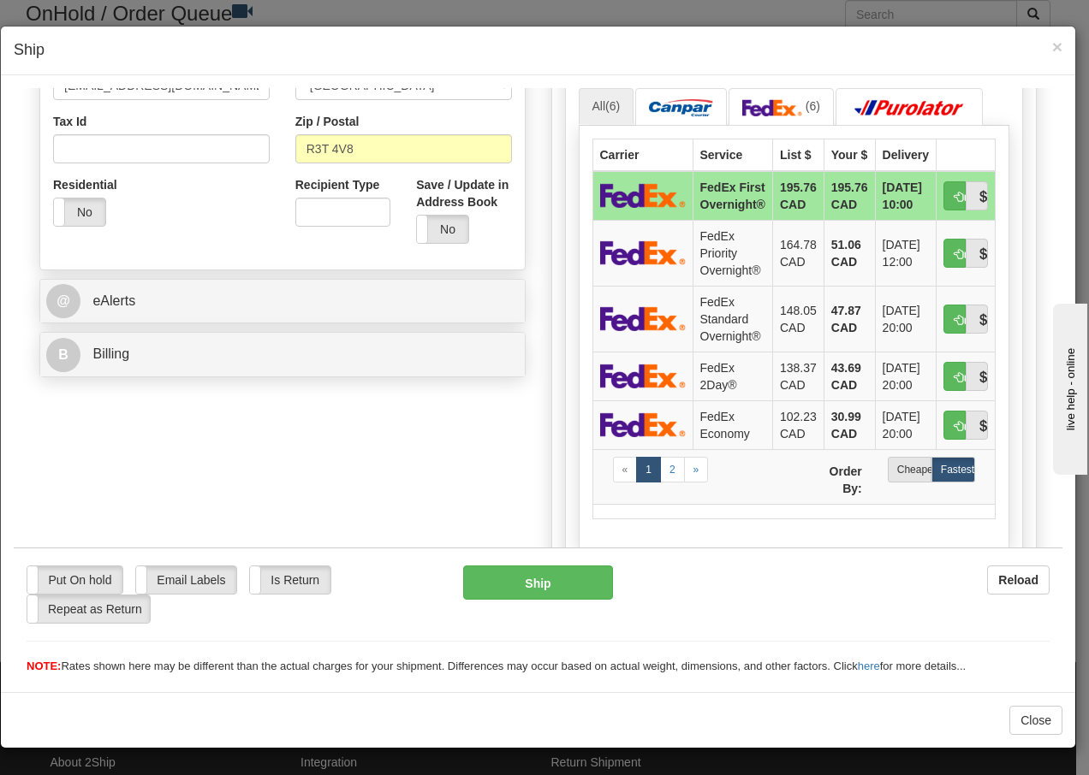
scroll to position [536, 0]
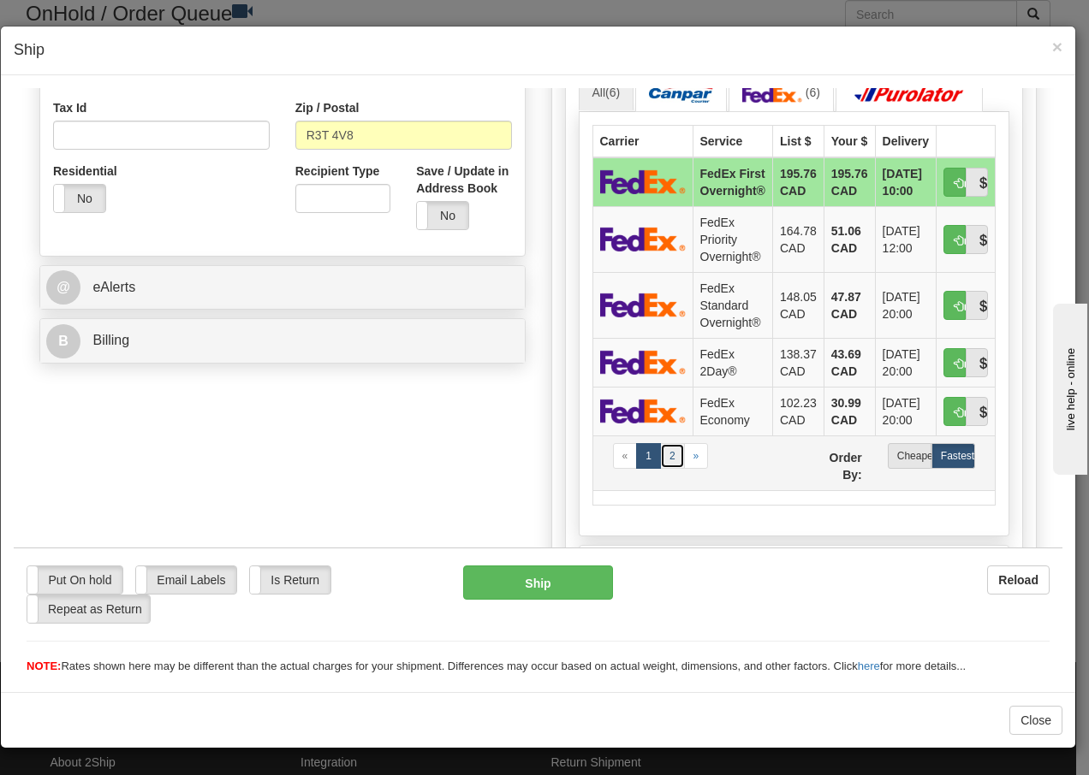
click at [665, 460] on link "2" at bounding box center [672, 456] width 25 height 26
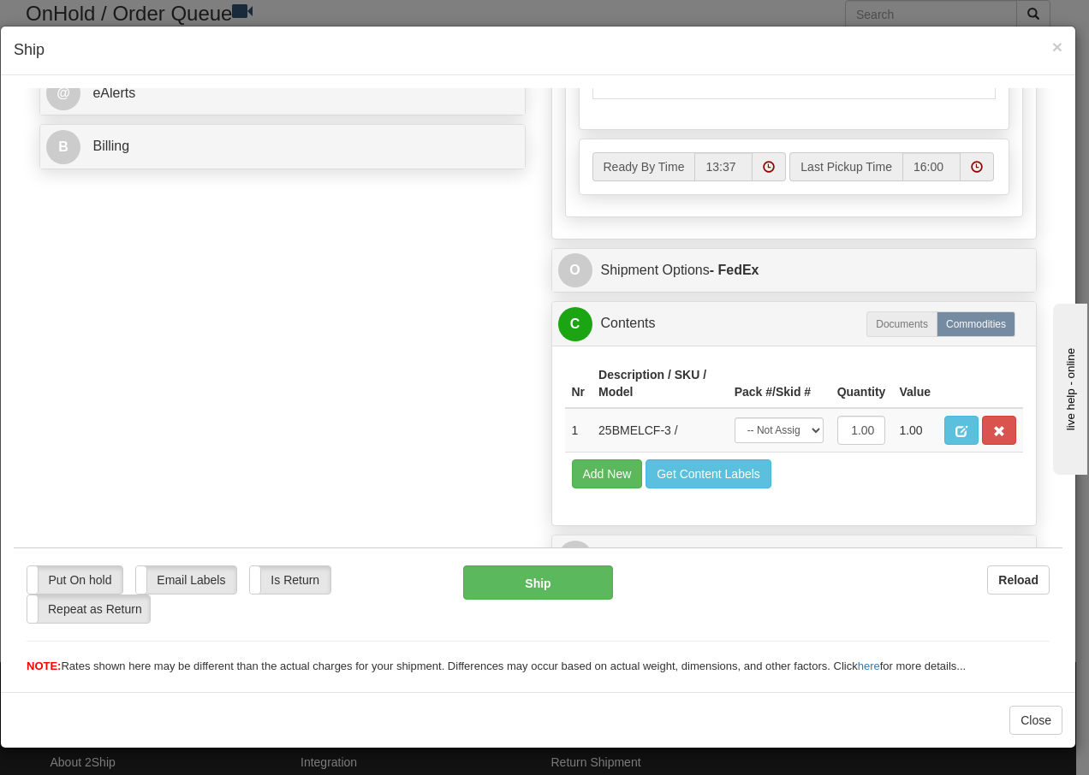
scroll to position [760, 0]
click at [781, 436] on select "-- Not Assigned -- Package 1" at bounding box center [778, 429] width 89 height 26
select select "0"
click at [734, 416] on select "-- Not Assigned -- Package 1" at bounding box center [778, 429] width 89 height 26
click at [554, 582] on button "Ship" at bounding box center [537, 582] width 149 height 34
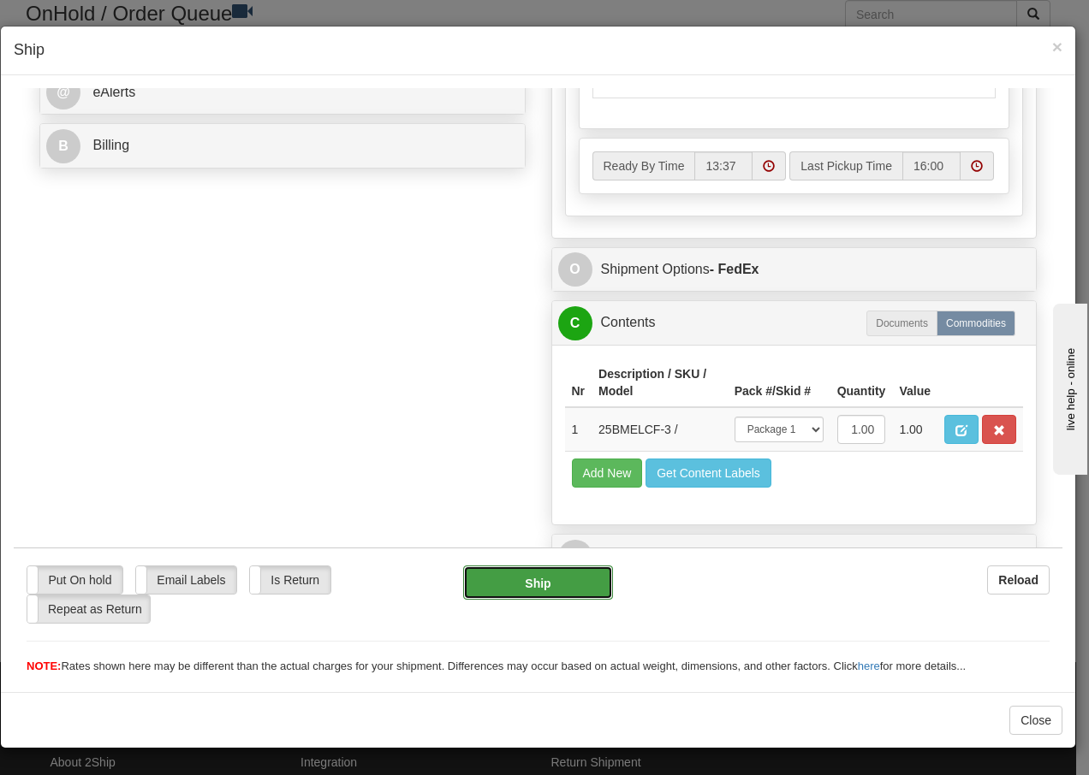
type input "92"
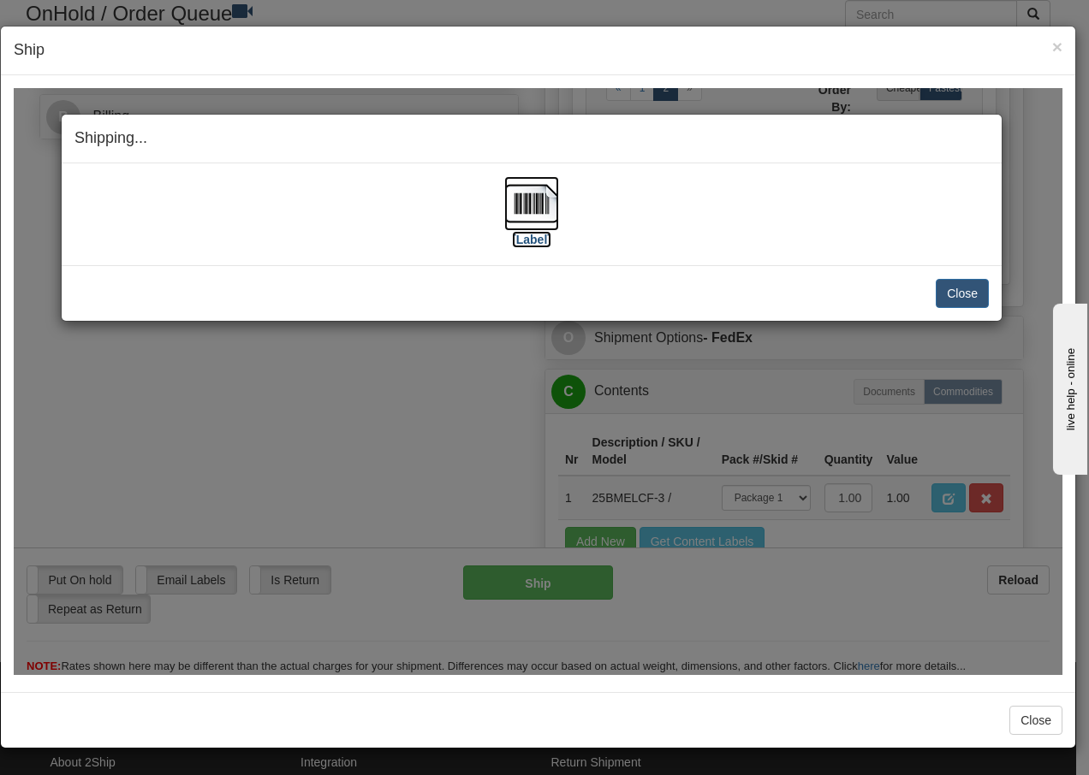
click at [531, 198] on img at bounding box center [531, 202] width 55 height 55
click at [955, 289] on button "Close" at bounding box center [962, 292] width 53 height 29
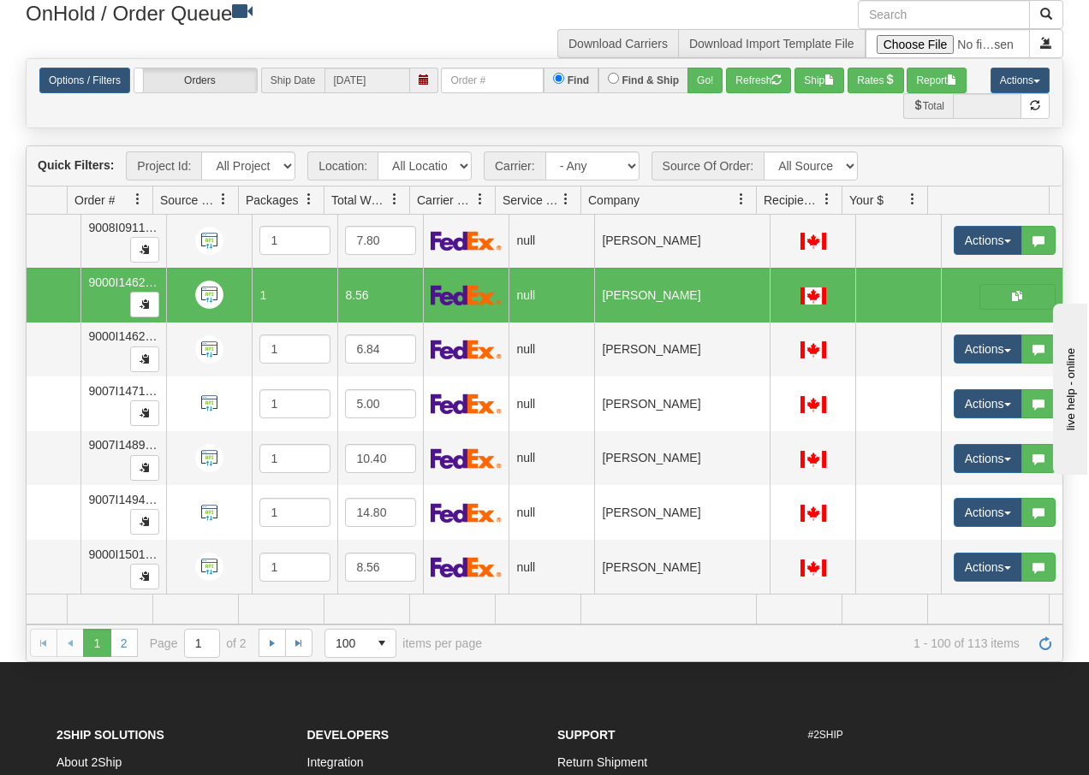
scroll to position [0, 108]
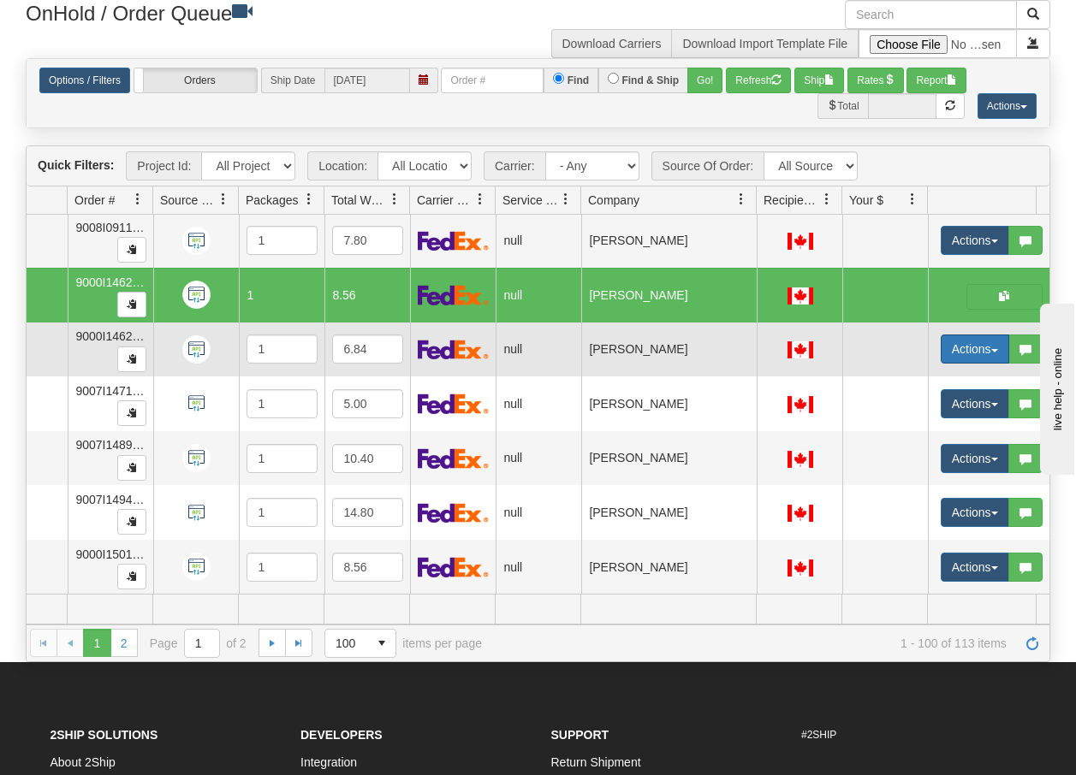
click at [985, 339] on button "Actions" at bounding box center [975, 349] width 68 height 29
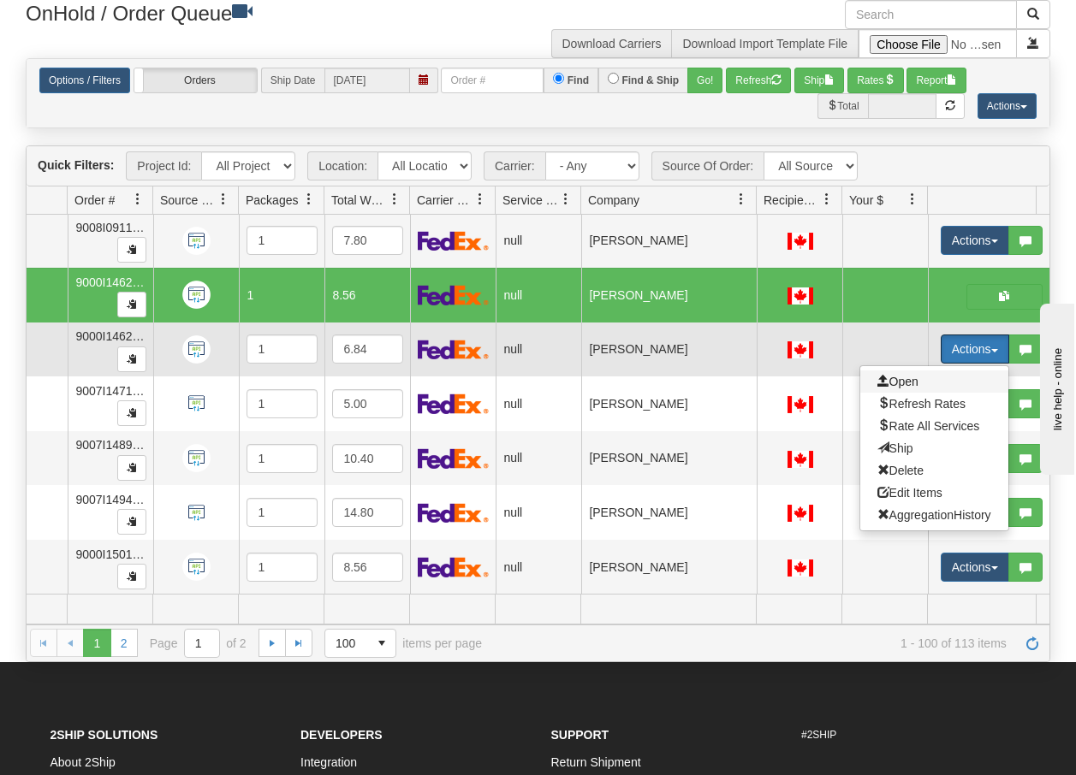
click at [911, 375] on span "Open" at bounding box center [897, 382] width 41 height 14
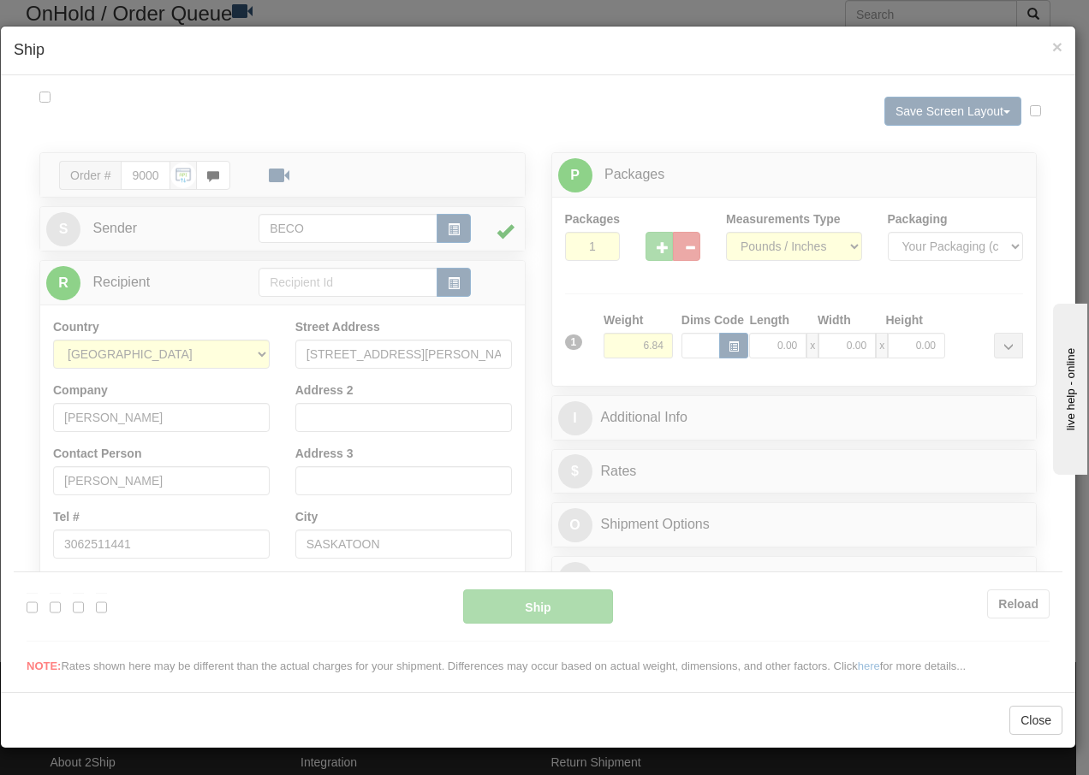
scroll to position [0, 0]
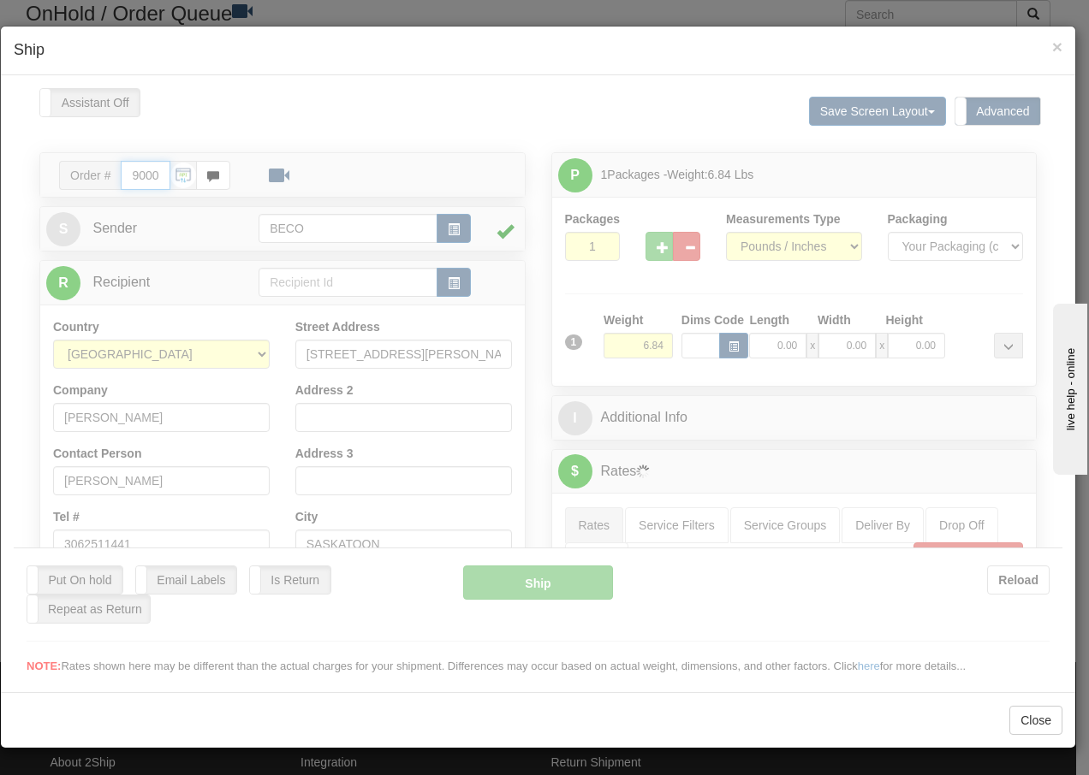
type input "13:38"
type input "16:00"
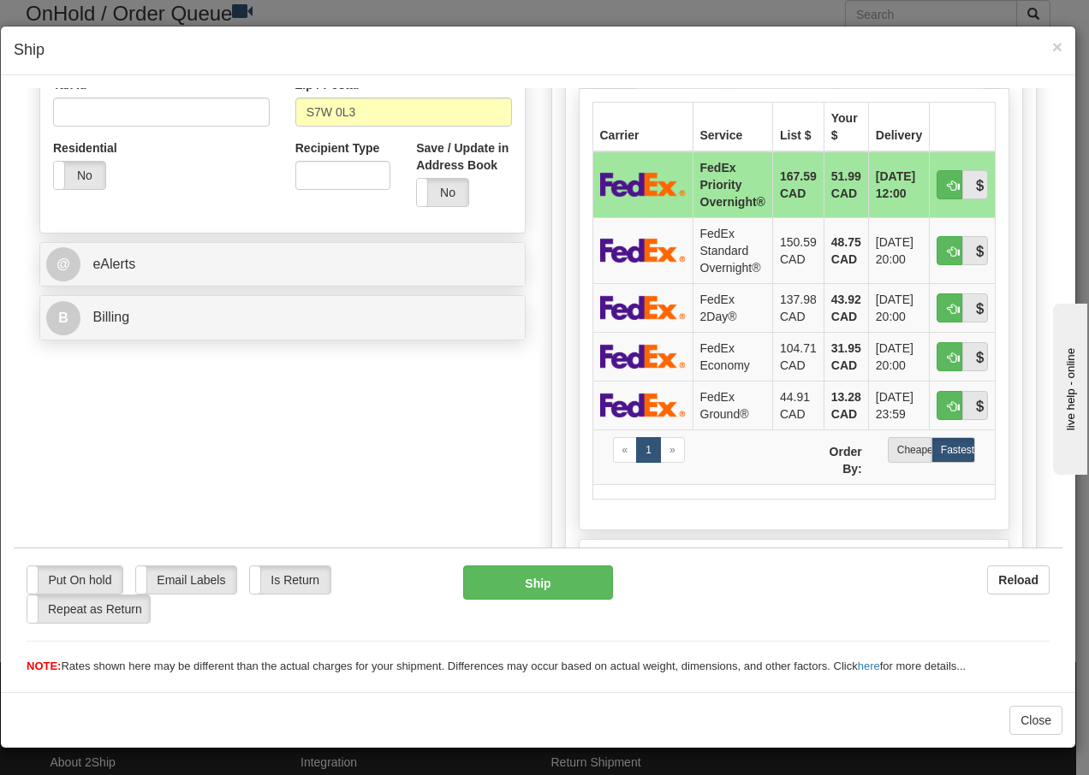
scroll to position [570, 0]
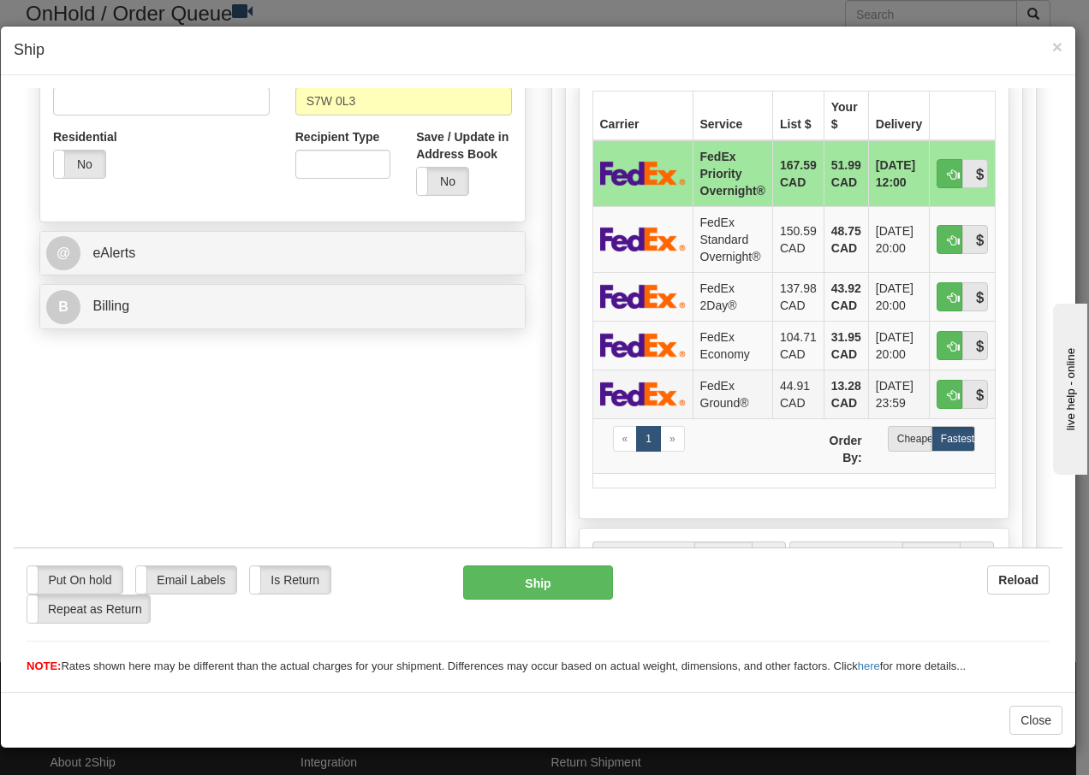
click at [698, 399] on td "FedEx Ground®" at bounding box center [732, 393] width 80 height 49
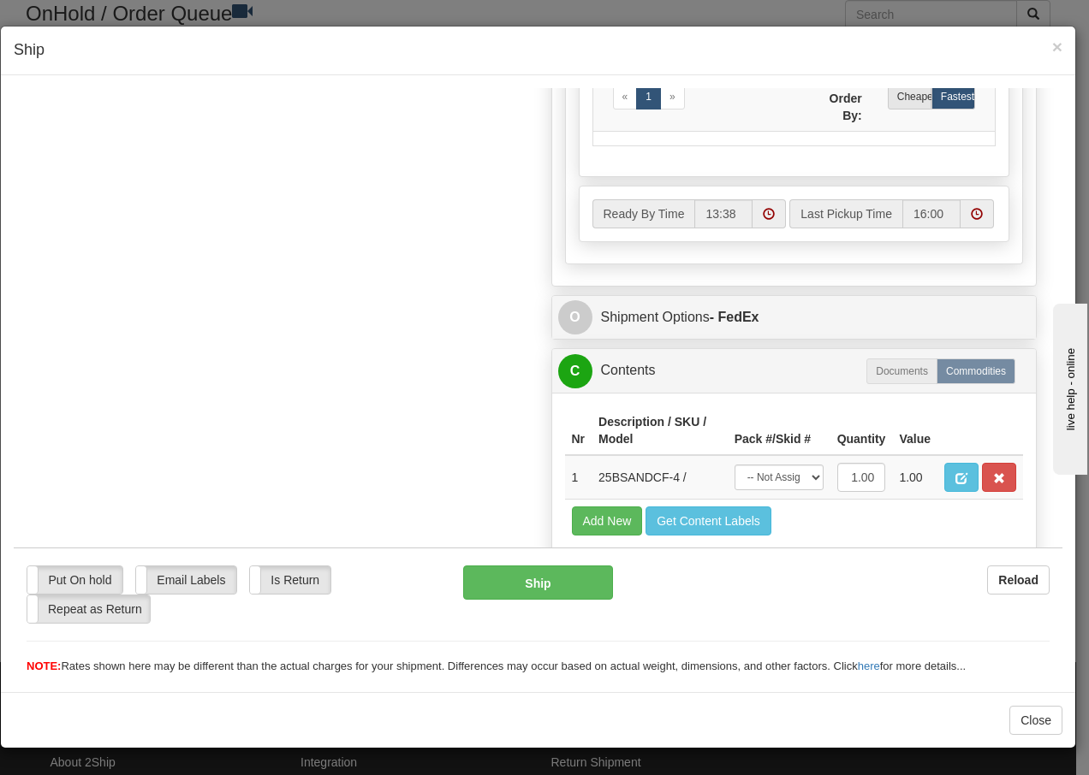
scroll to position [989, 0]
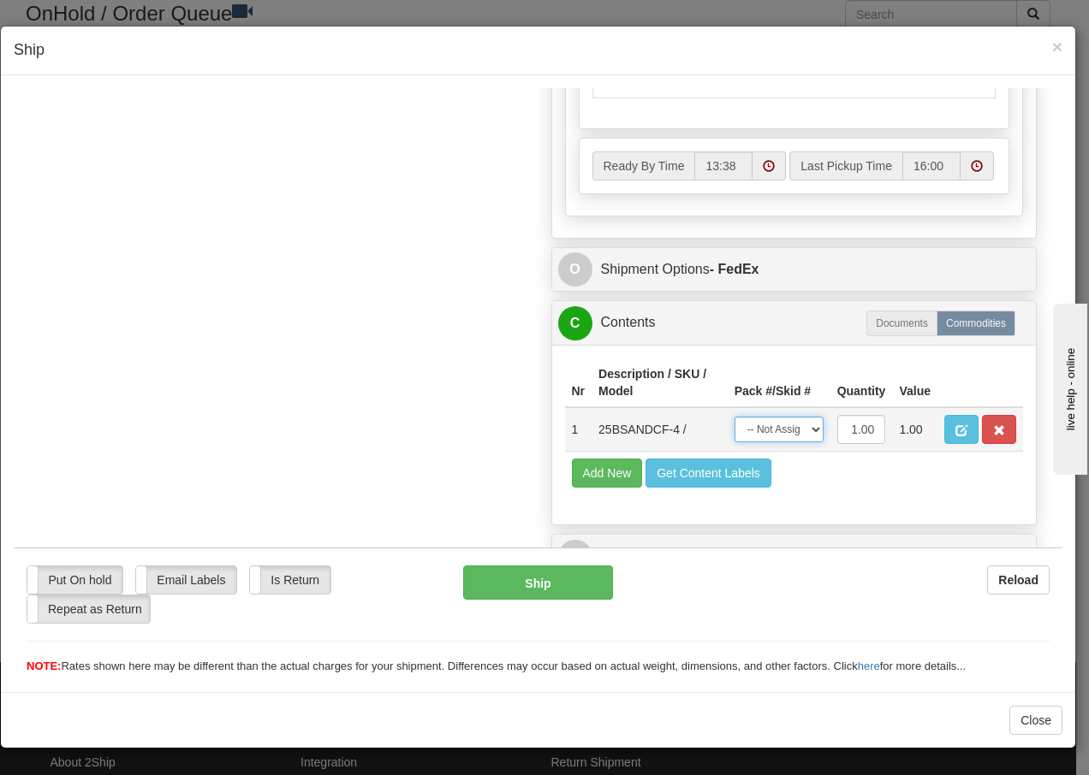
click at [787, 430] on select "-- Not Assigned -- Package 1" at bounding box center [778, 429] width 89 height 26
select select "0"
click at [734, 416] on select "-- Not Assigned -- Package 1" at bounding box center [778, 429] width 89 height 26
click at [506, 578] on button "Ship" at bounding box center [537, 582] width 149 height 34
type input "92"
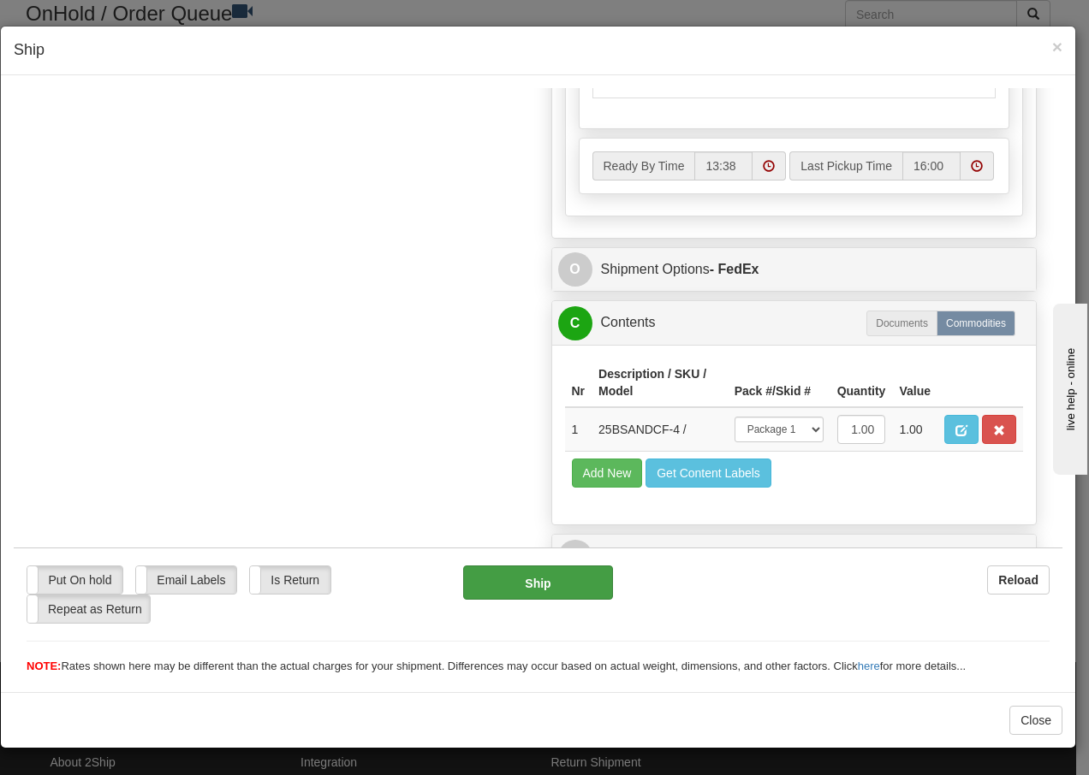
scroll to position [1058, 0]
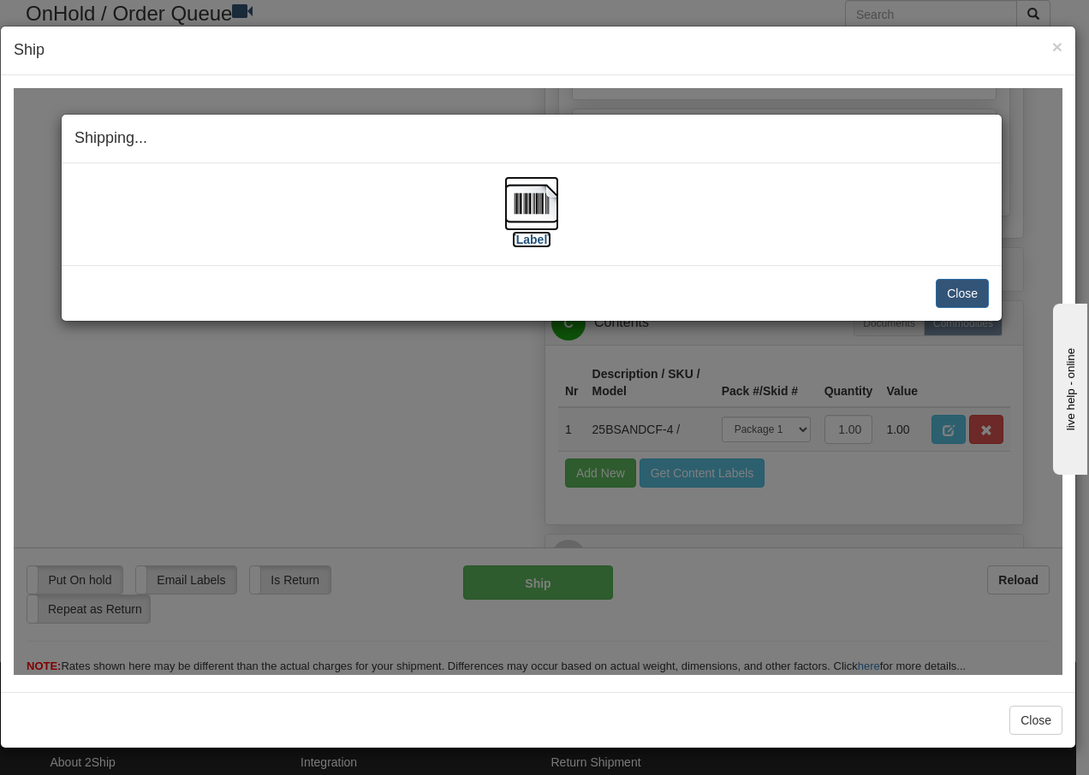
click at [530, 202] on img at bounding box center [531, 202] width 55 height 55
click at [956, 294] on button "Close" at bounding box center [962, 292] width 53 height 29
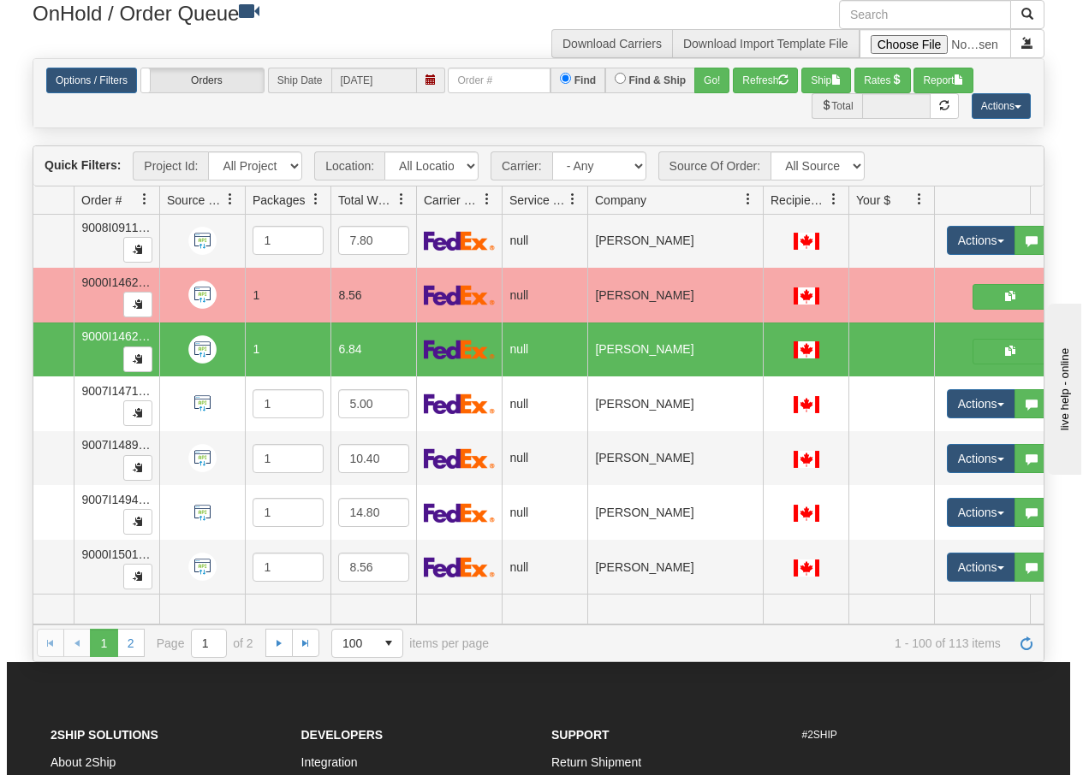
scroll to position [0, 107]
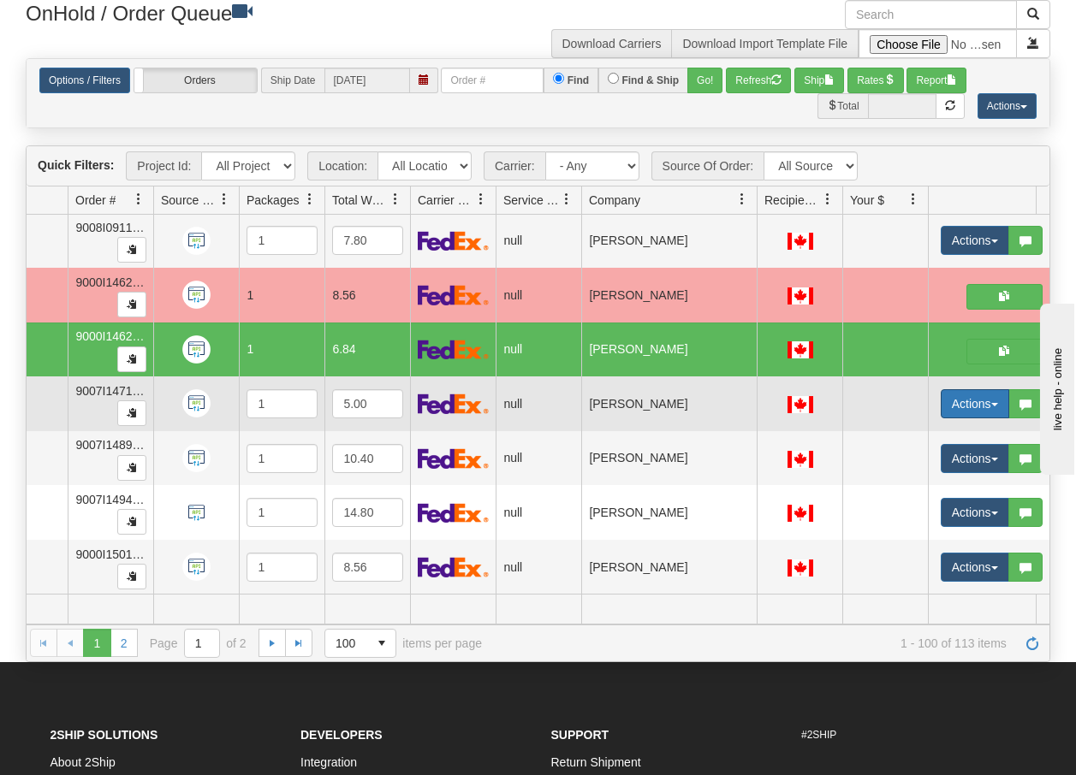
click at [996, 403] on span "button" at bounding box center [994, 404] width 7 height 3
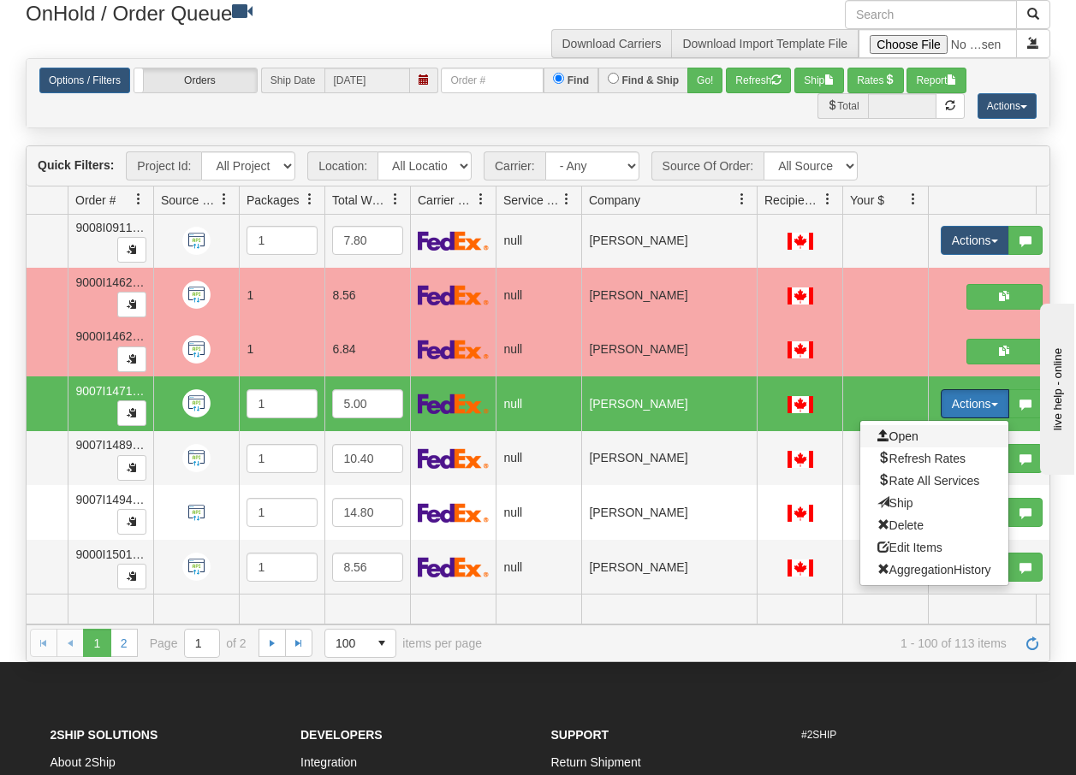
click at [907, 430] on span "Open" at bounding box center [897, 437] width 41 height 14
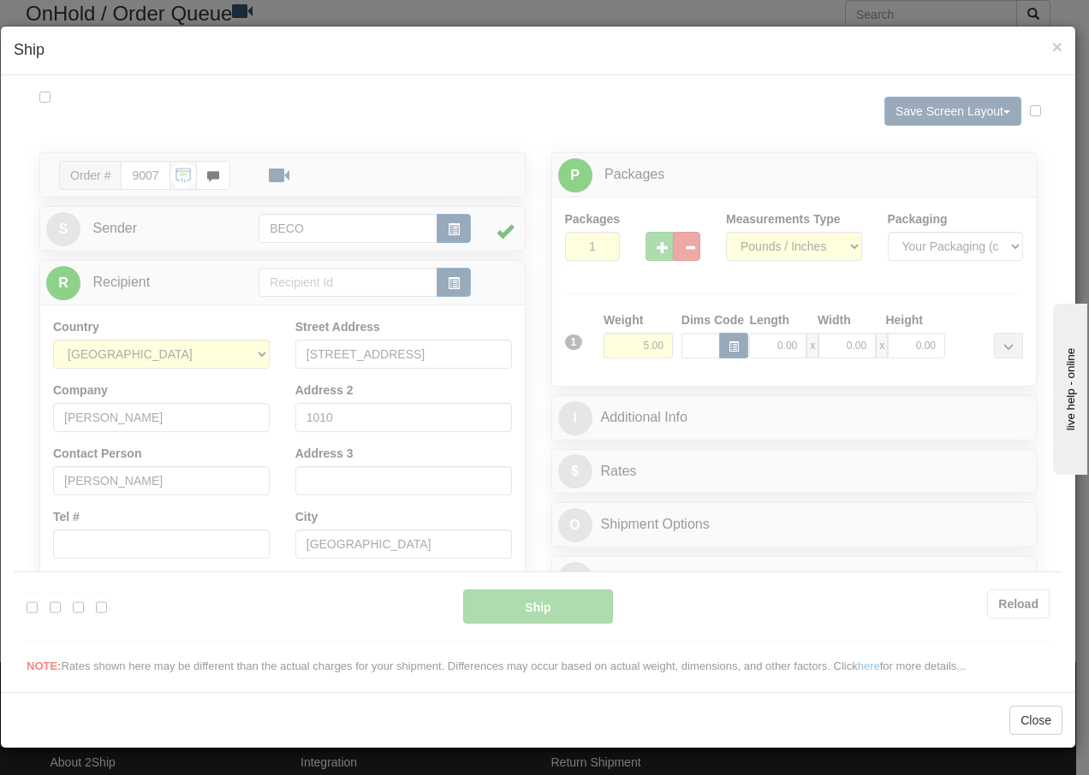
scroll to position [0, 0]
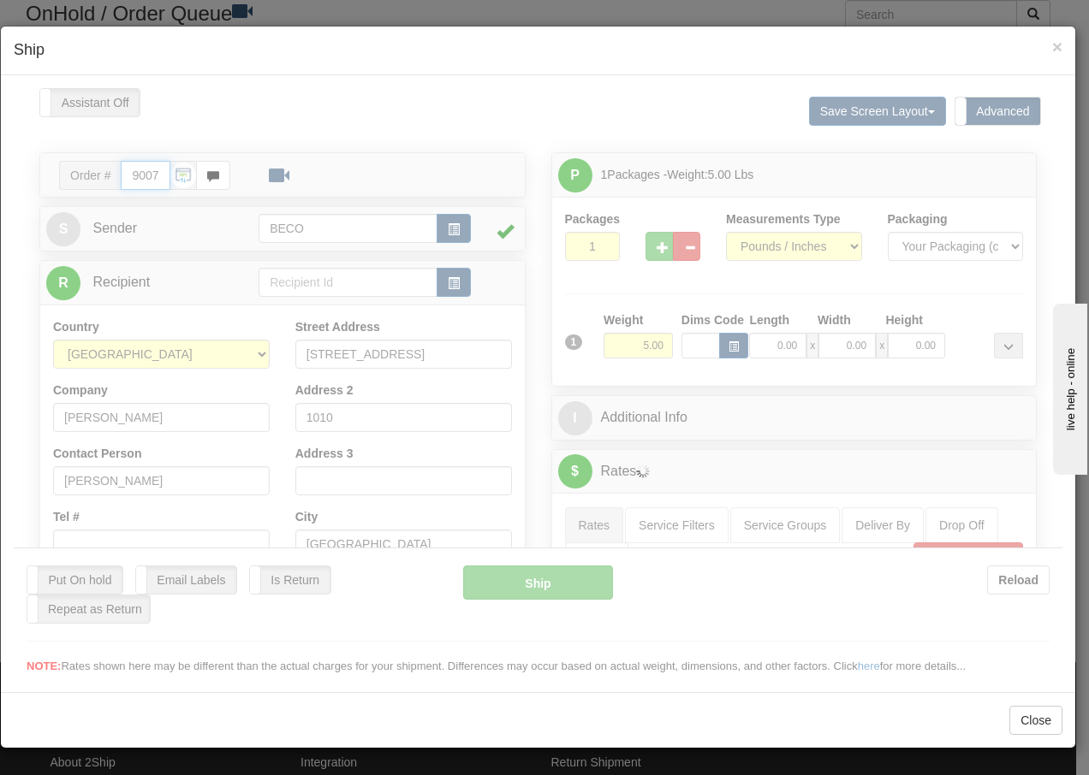
type input "13:38"
type input "16:00"
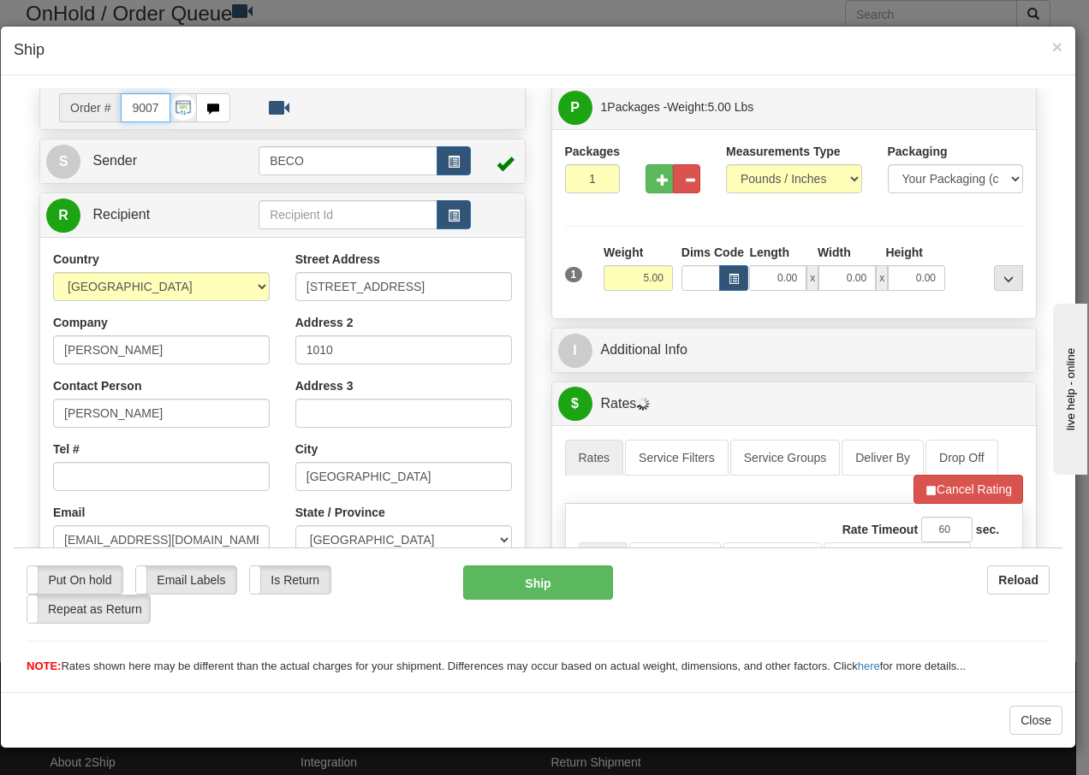
scroll to position [171, 0]
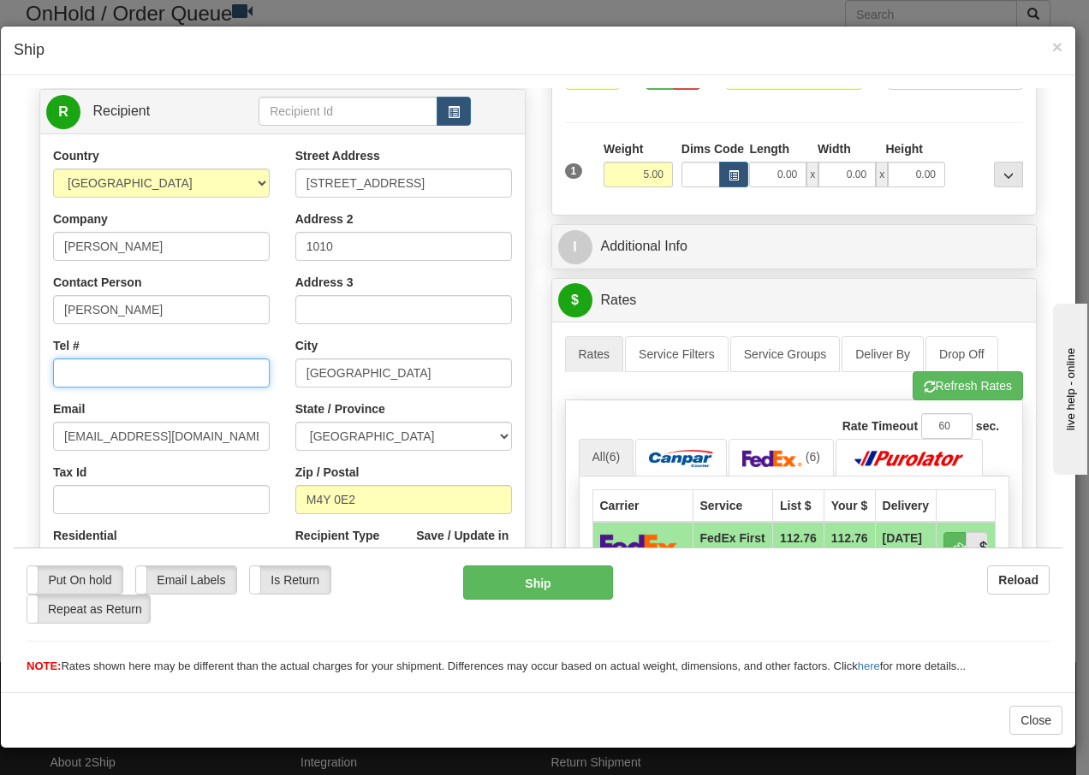
click at [128, 376] on input "Tel #" at bounding box center [161, 372] width 217 height 29
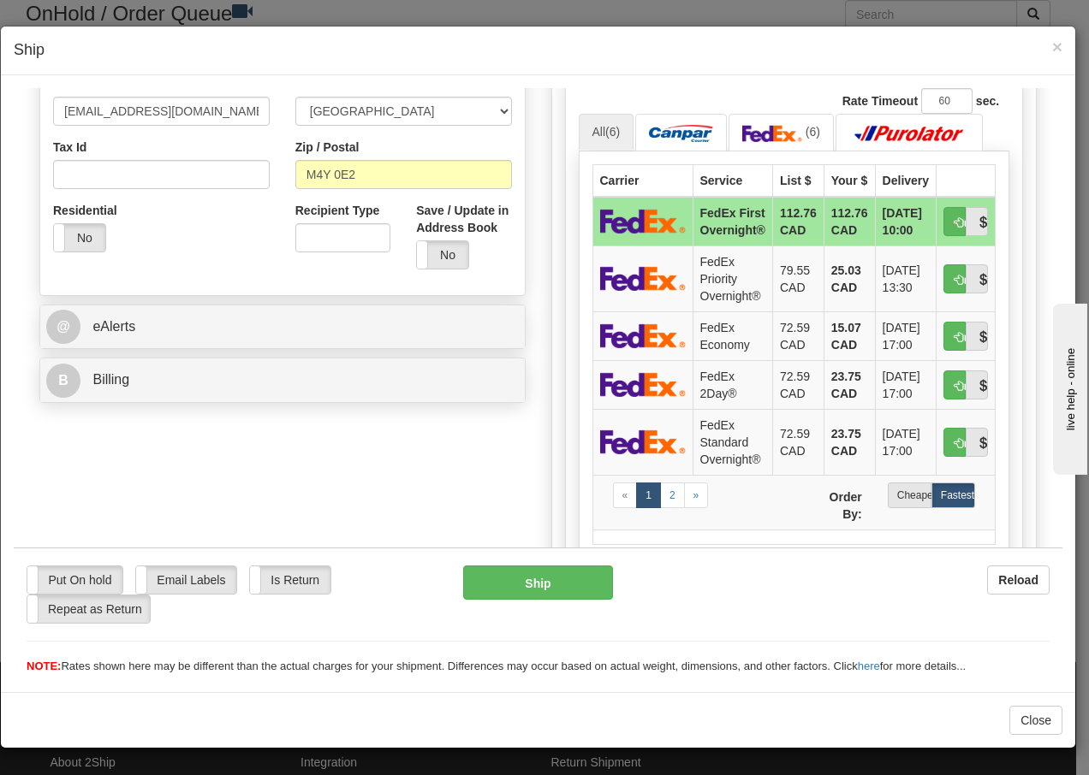
scroll to position [531, 0]
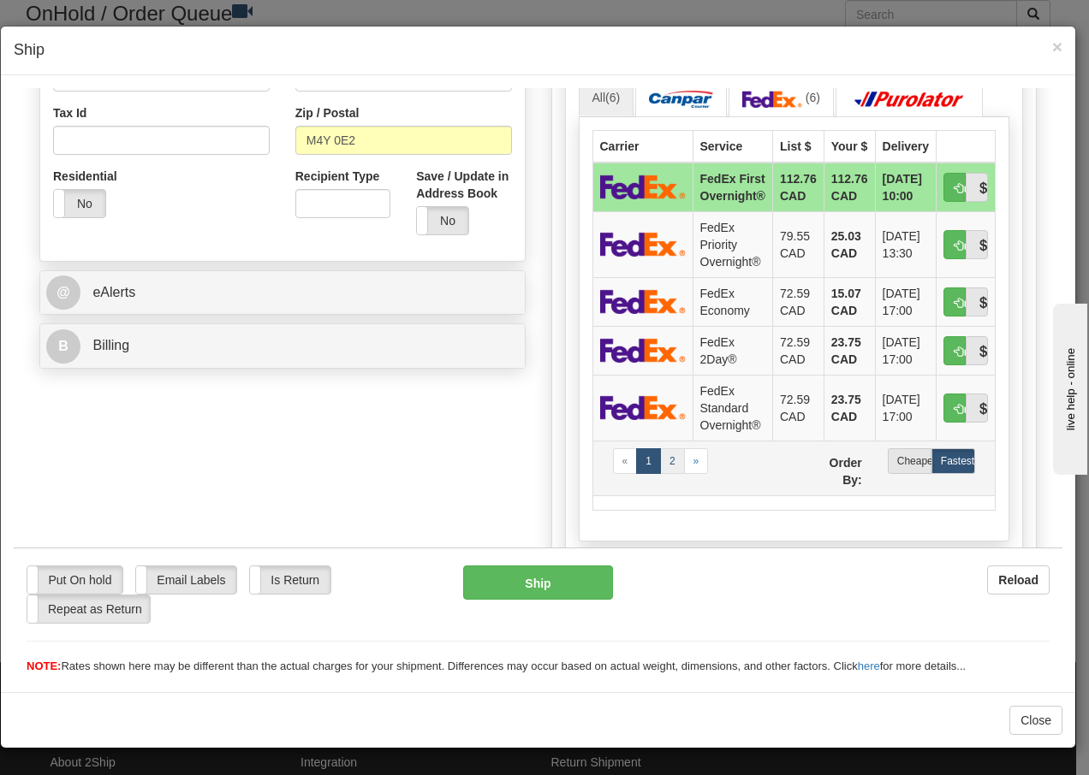
type input "[PHONE_NUMBER]"
click at [664, 473] on link "2" at bounding box center [672, 461] width 25 height 26
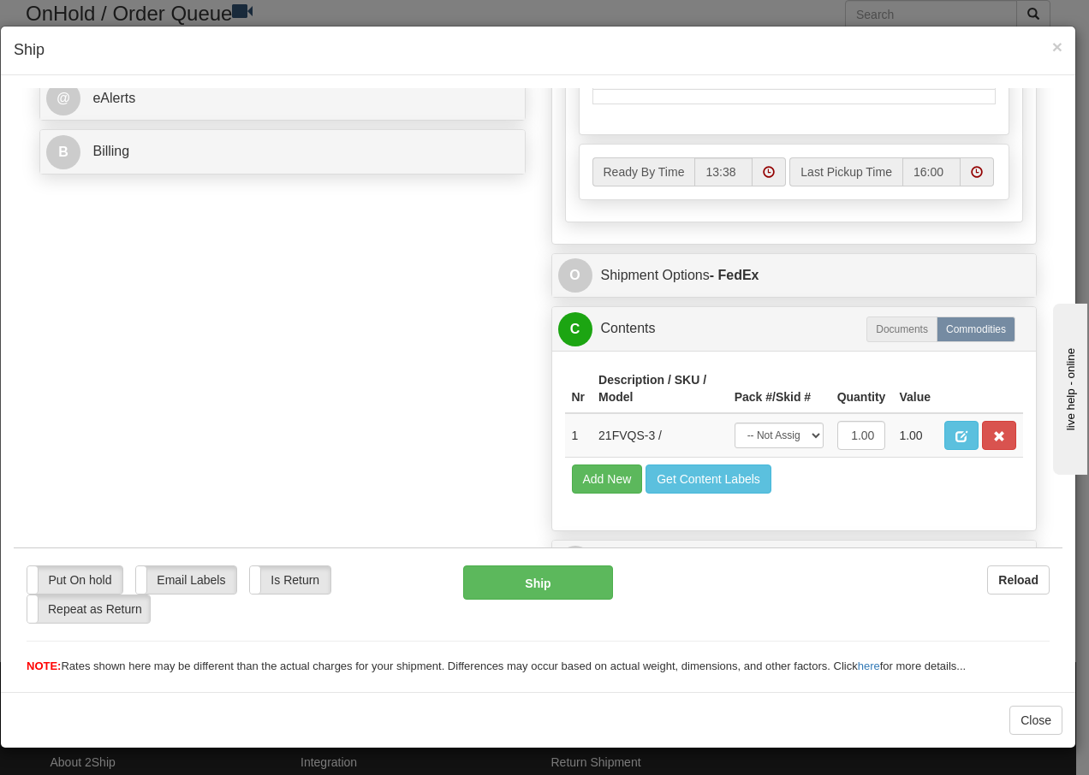
scroll to position [760, 0]
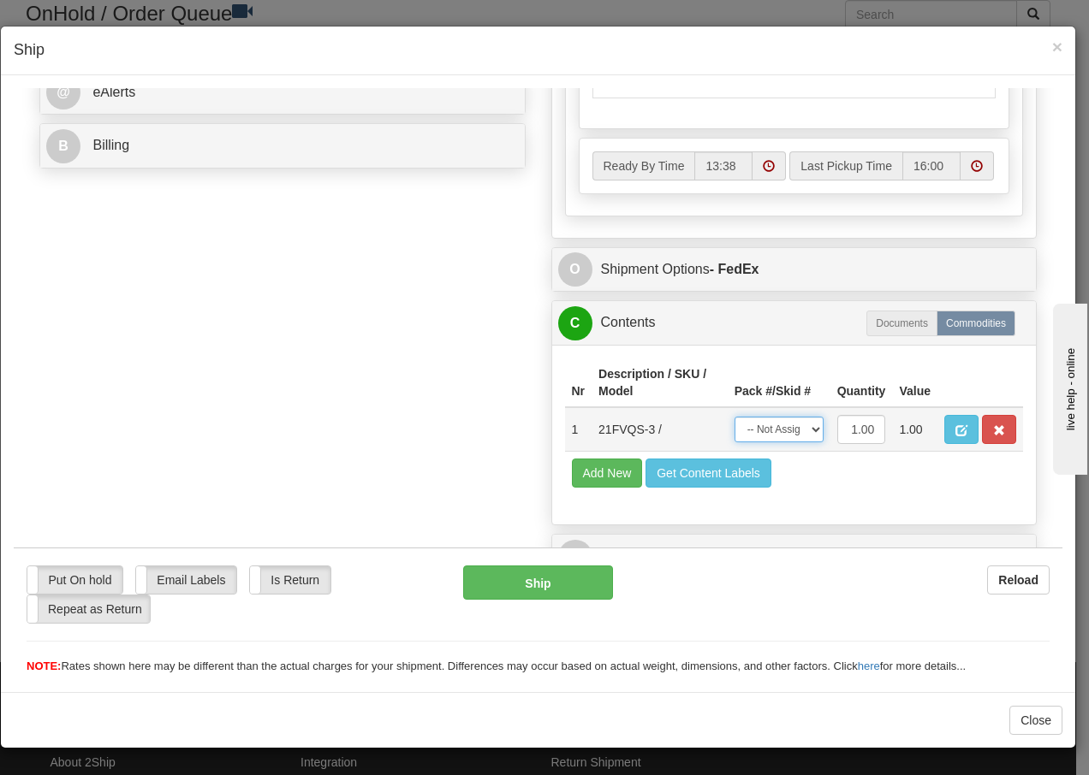
drag, startPoint x: 782, startPoint y: 424, endPoint x: 787, endPoint y: 445, distance: 21.8
click at [782, 424] on select "-- Not Assigned -- Package 1" at bounding box center [778, 429] width 89 height 26
select select "0"
click at [734, 416] on select "-- Not Assigned -- Package 1" at bounding box center [778, 429] width 89 height 26
click at [500, 585] on button "Ship" at bounding box center [537, 582] width 149 height 34
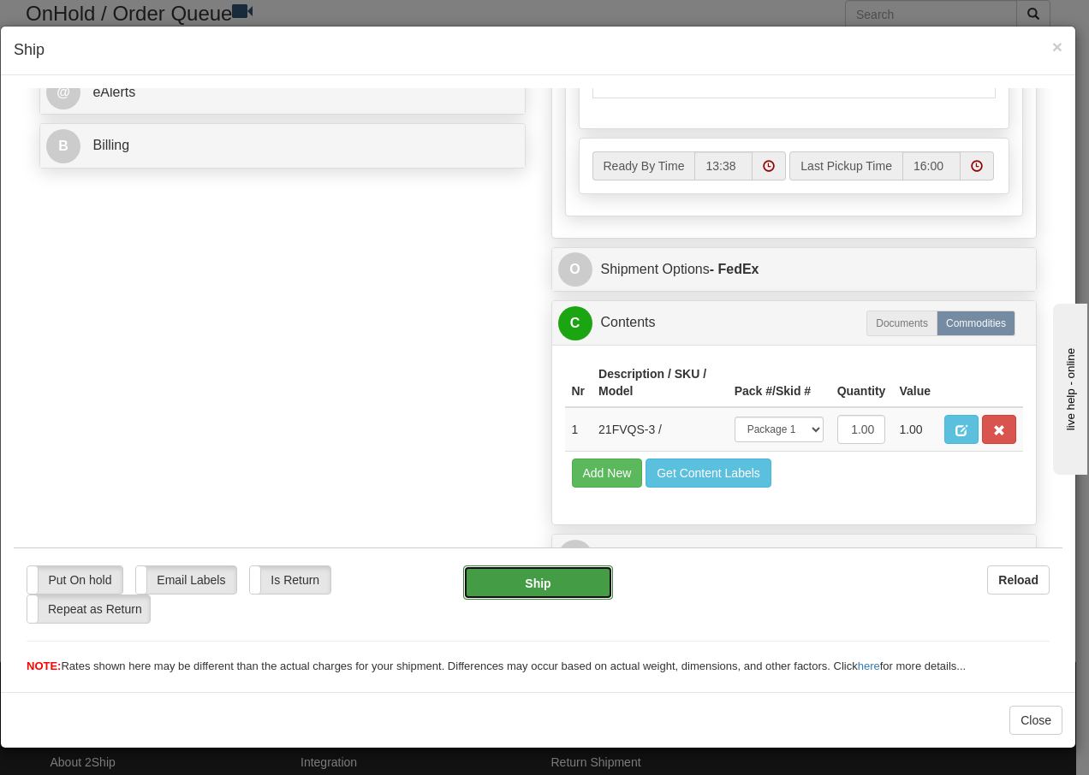
type input "92"
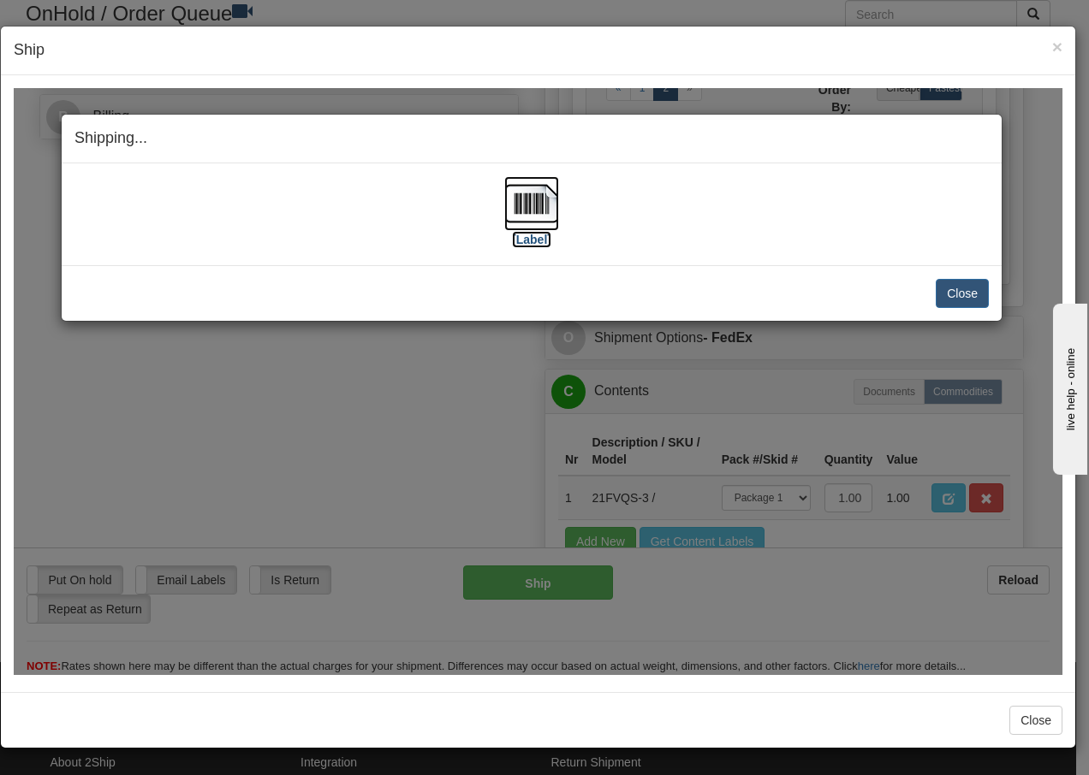
click at [537, 208] on img at bounding box center [531, 202] width 55 height 55
click at [943, 299] on button "Close" at bounding box center [962, 292] width 53 height 29
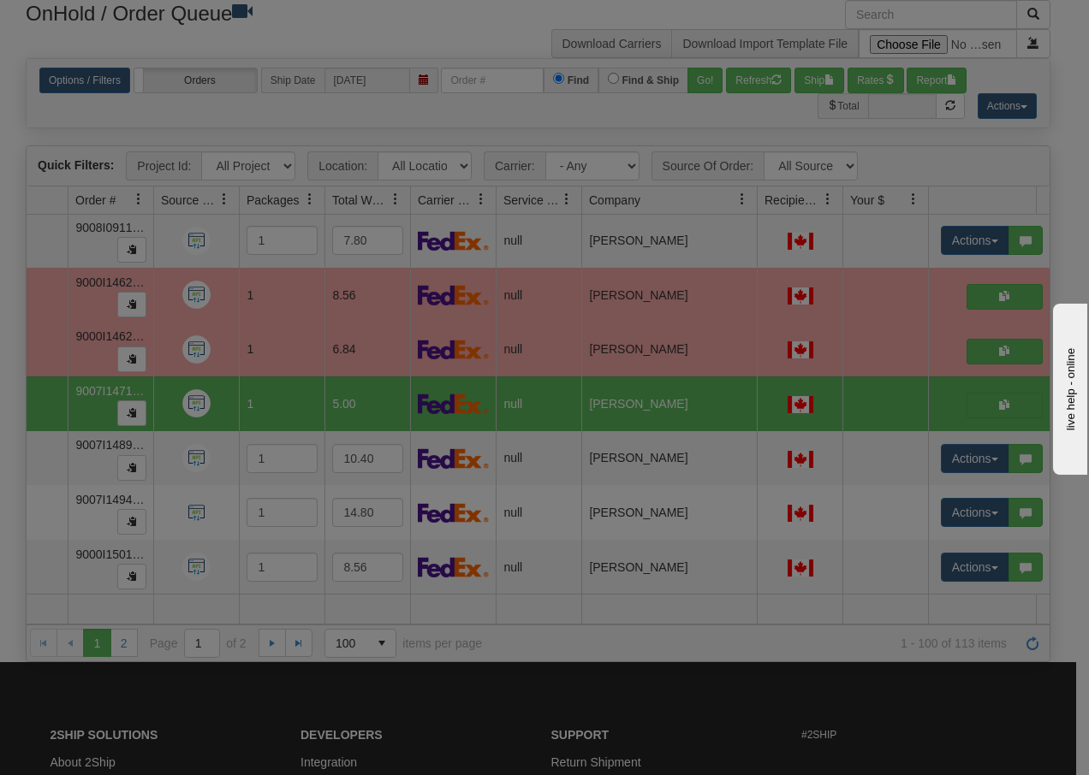
scroll to position [0, 0]
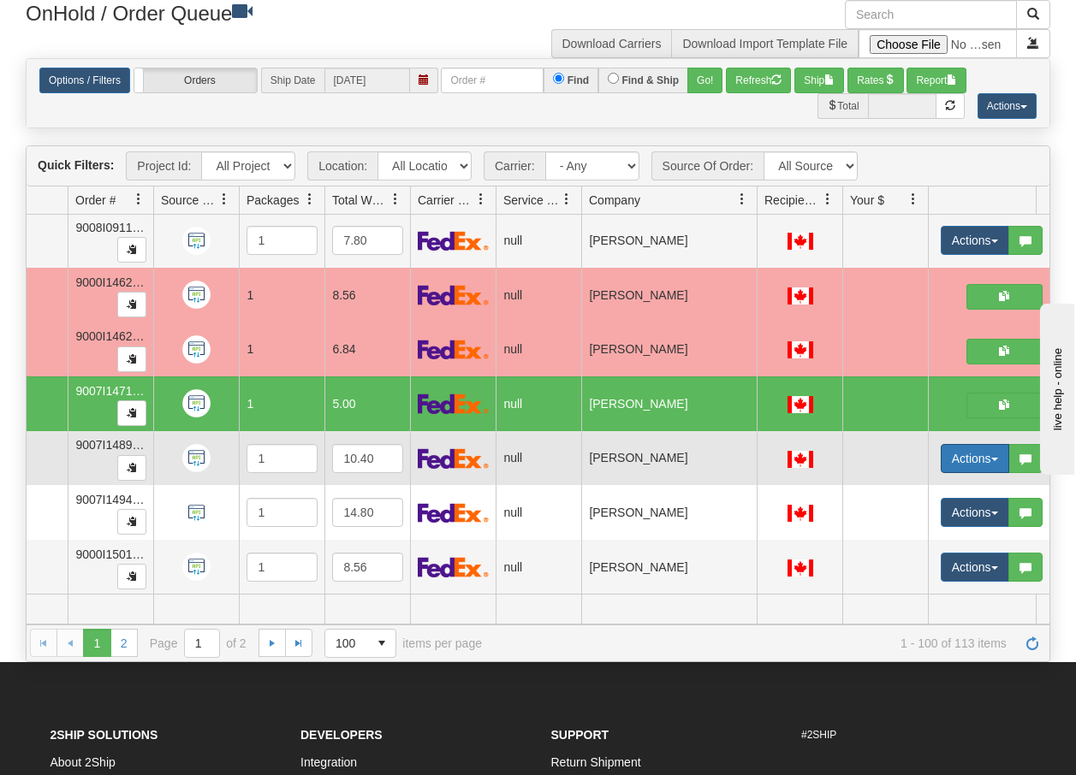
click at [988, 447] on button "Actions" at bounding box center [975, 458] width 68 height 29
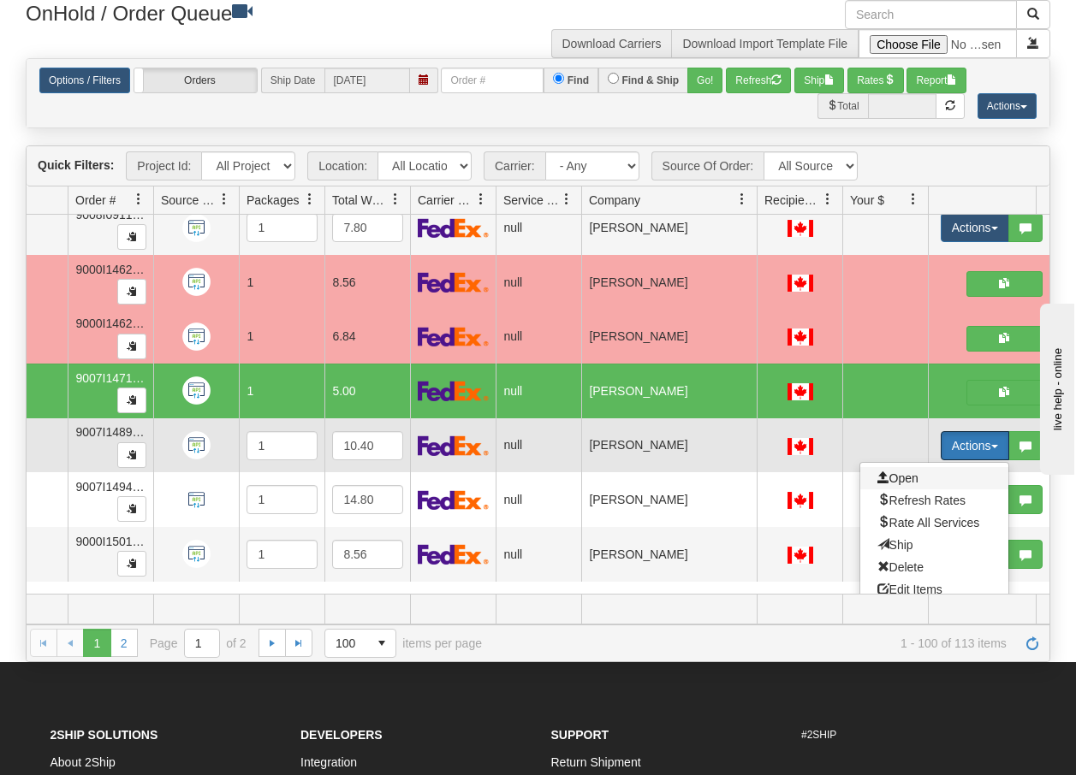
click at [903, 473] on span "Open" at bounding box center [897, 479] width 41 height 14
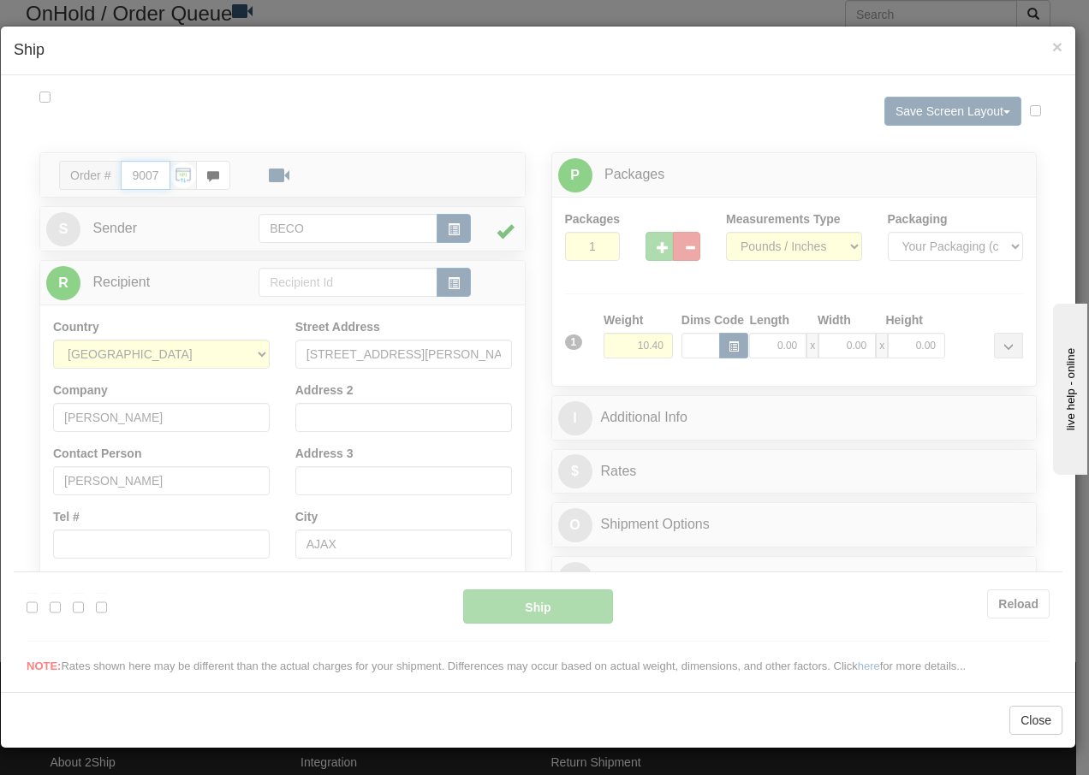
type input "13:39"
type input "16:00"
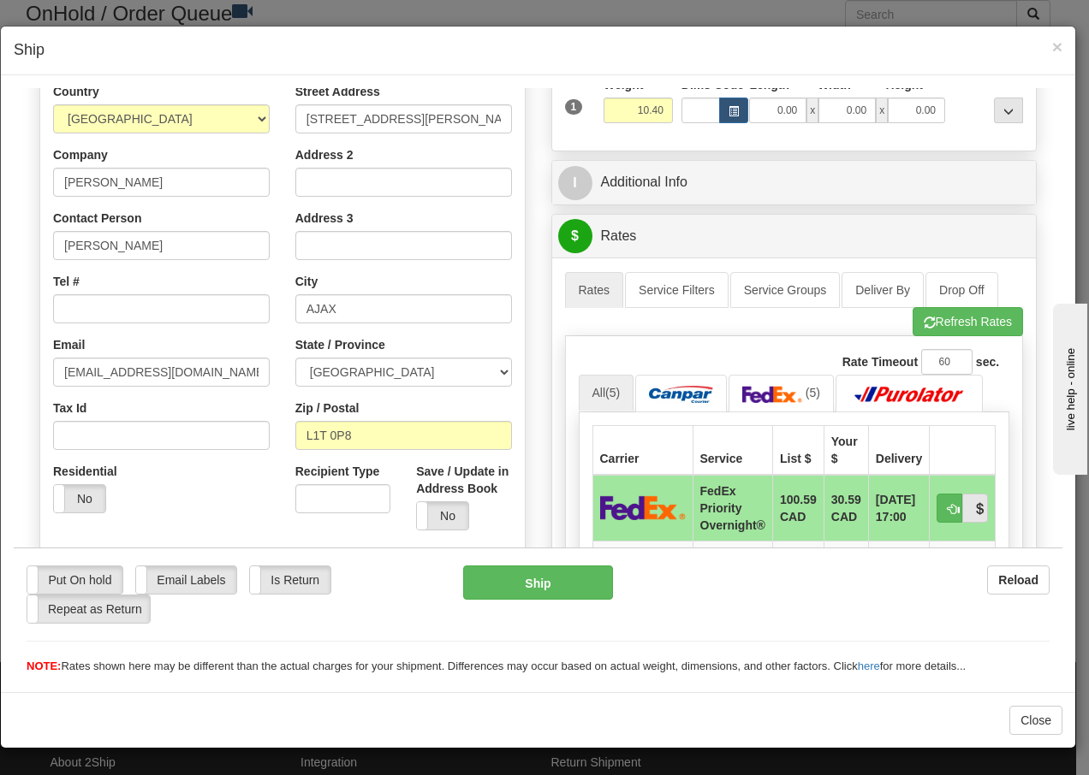
scroll to position [257, 0]
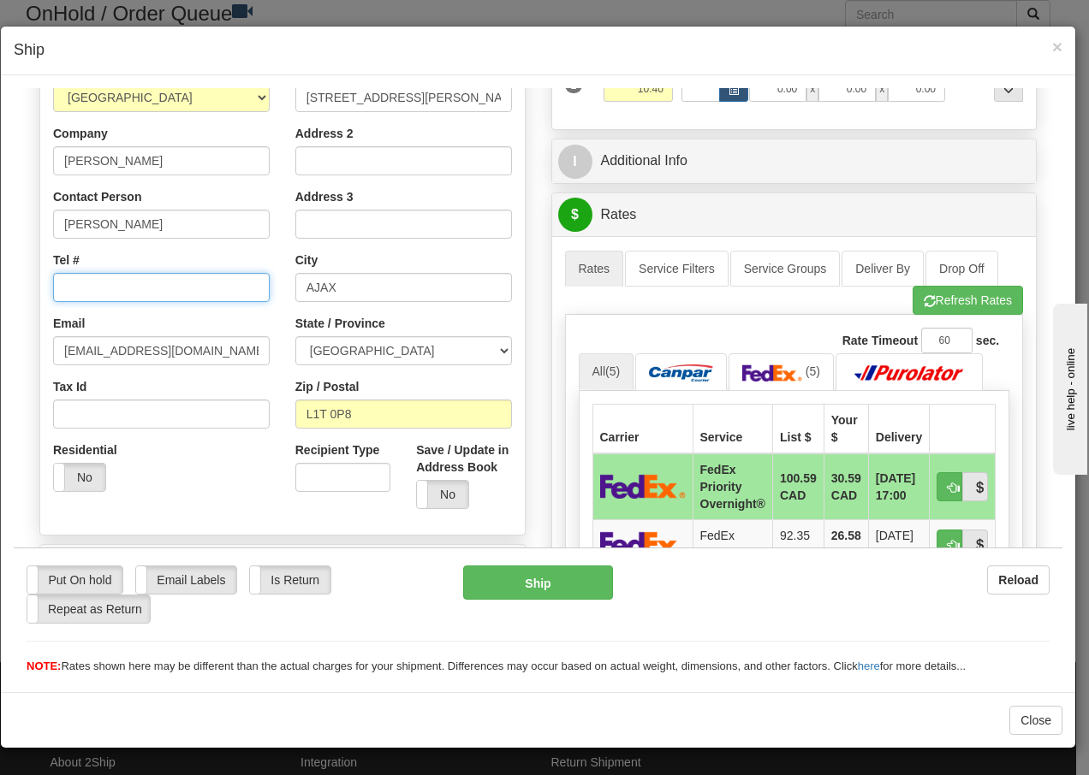
click at [99, 288] on input "Tel #" at bounding box center [161, 286] width 217 height 29
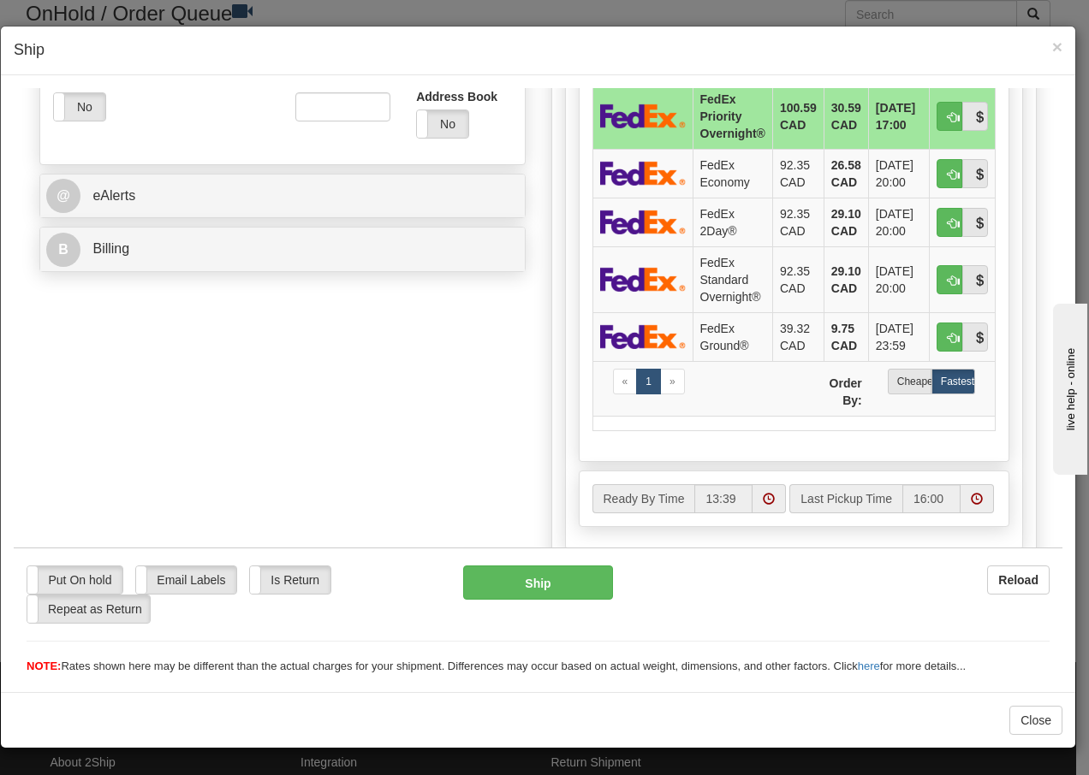
scroll to position [519, 0]
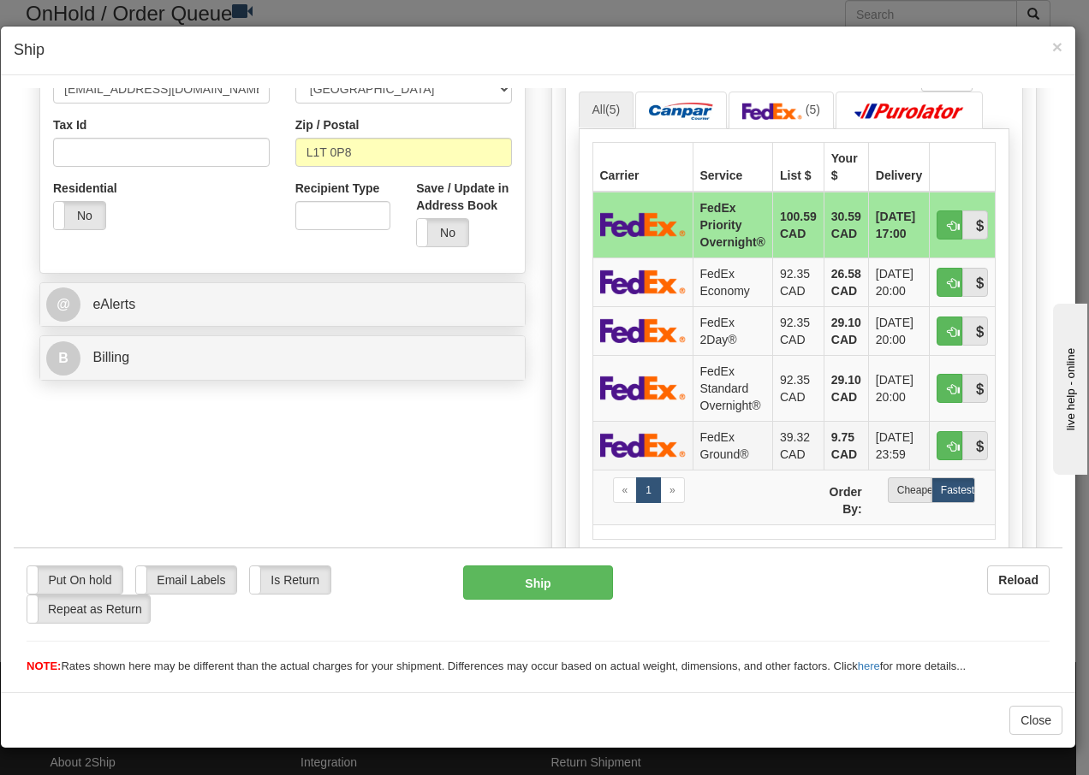
type input "[PHONE_NUMBER]"
click at [715, 452] on td "FedEx Ground®" at bounding box center [732, 444] width 80 height 49
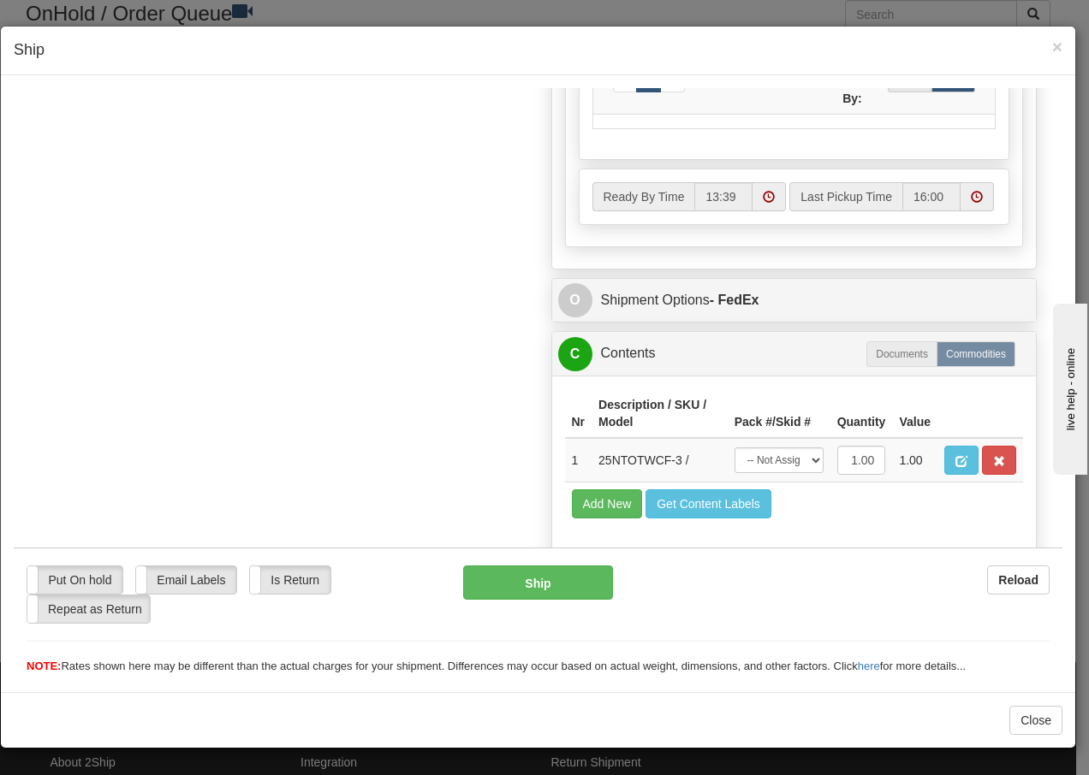
scroll to position [989, 0]
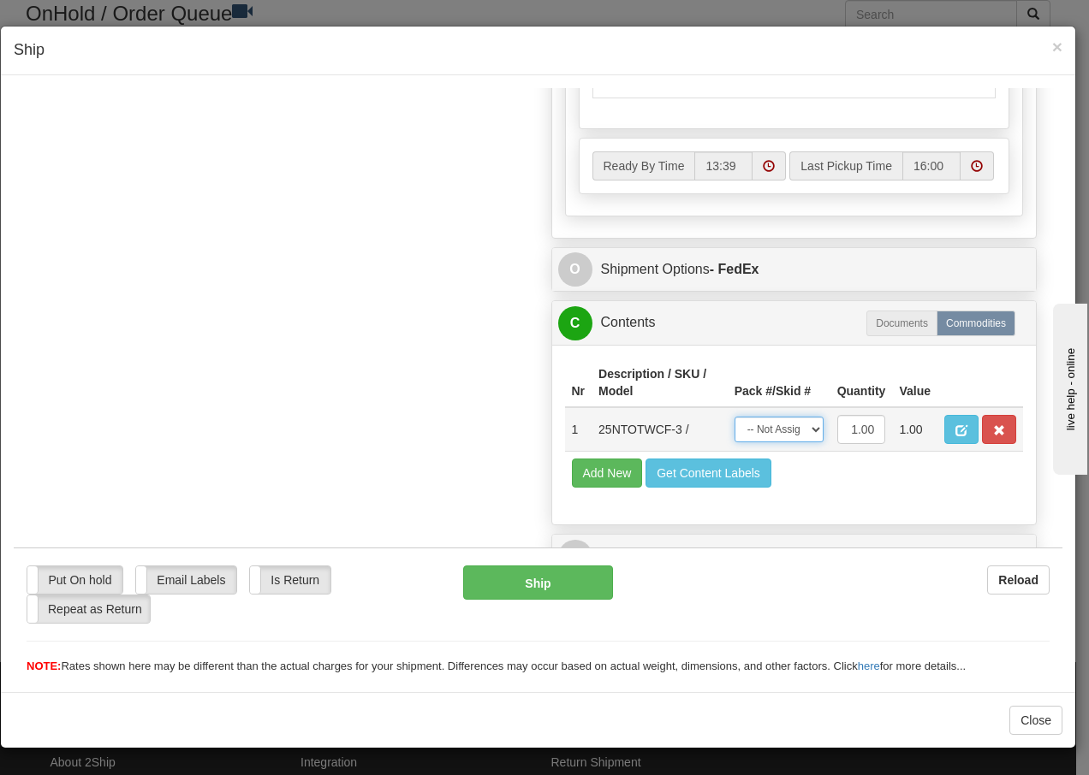
click at [780, 429] on select "-- Not Assigned -- Package 1" at bounding box center [778, 429] width 89 height 26
select select "0"
click at [734, 416] on select "-- Not Assigned -- Package 1" at bounding box center [778, 429] width 89 height 26
click at [490, 587] on button "Ship" at bounding box center [537, 582] width 149 height 34
type input "92"
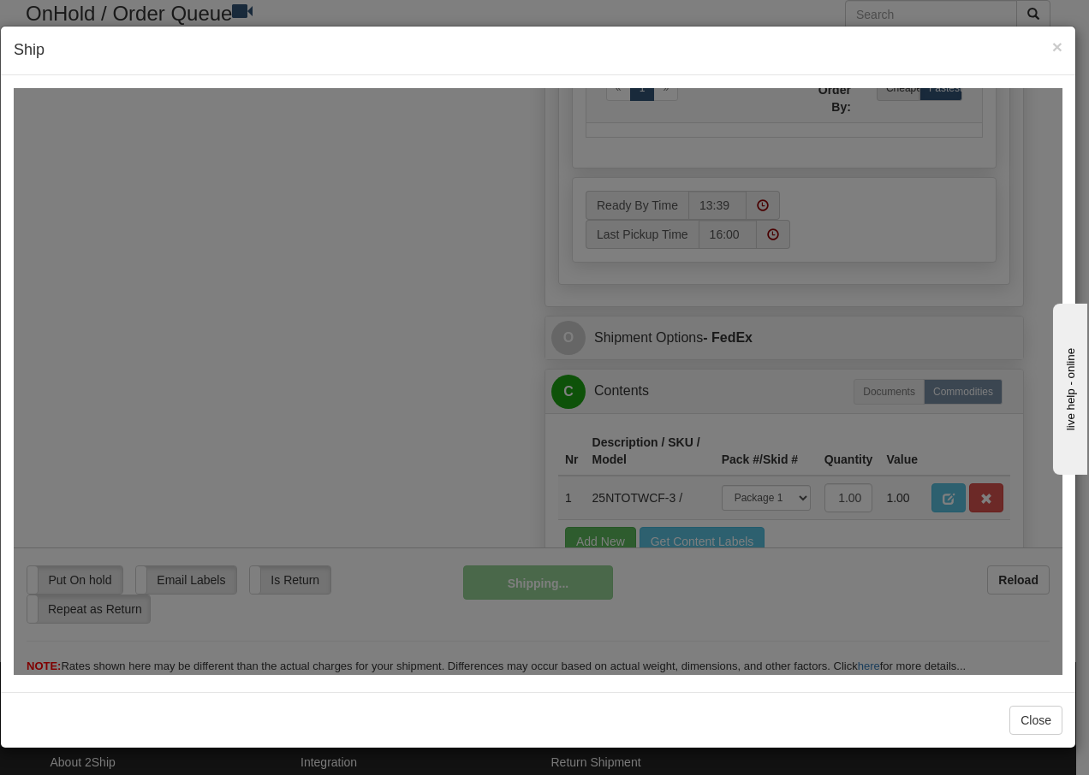
scroll to position [1058, 0]
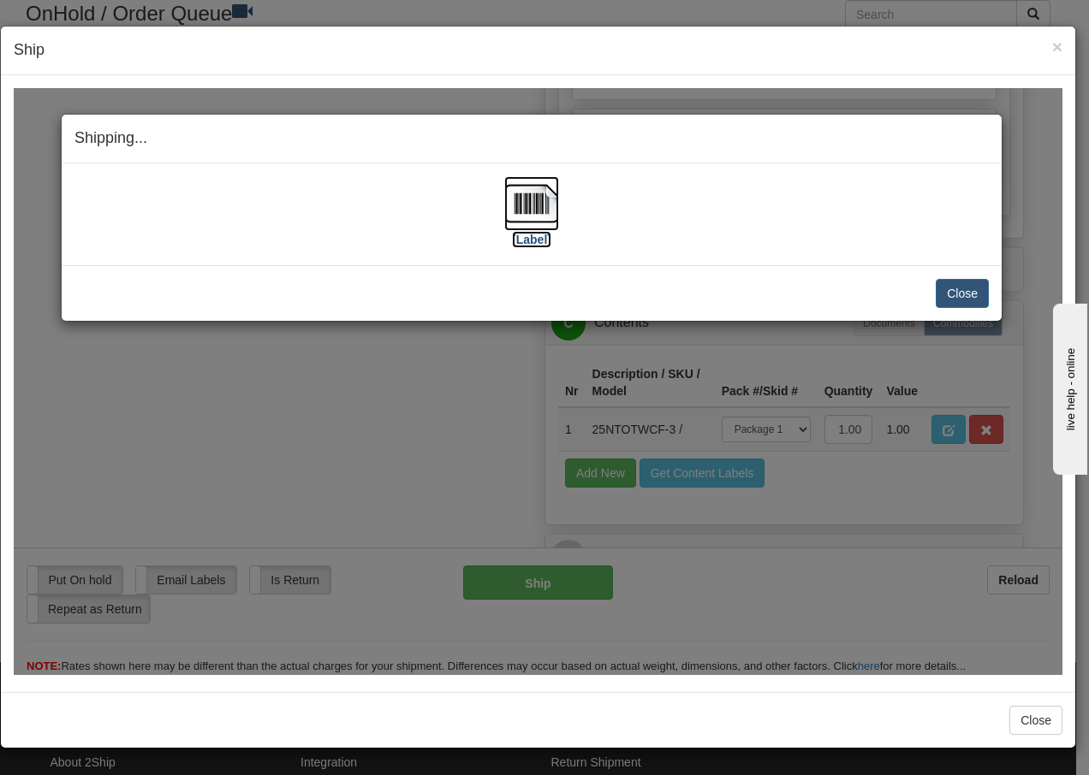
click at [532, 212] on img at bounding box center [531, 202] width 55 height 55
click at [955, 294] on button "Close" at bounding box center [962, 292] width 53 height 29
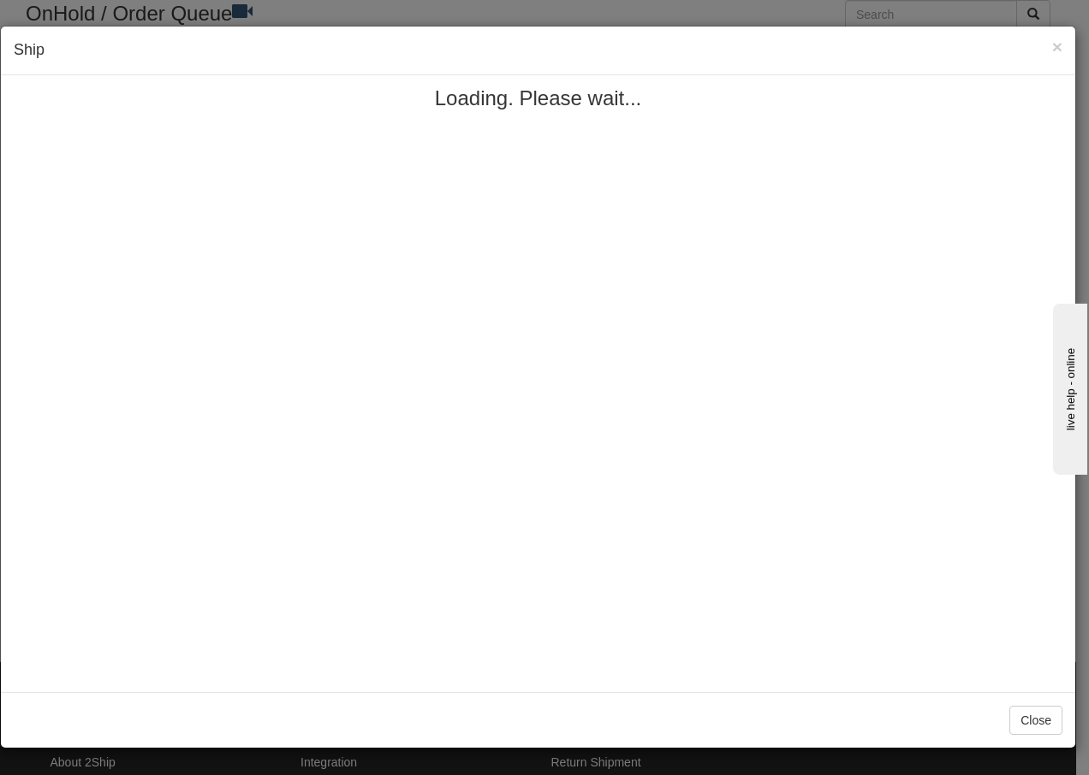
scroll to position [0, 0]
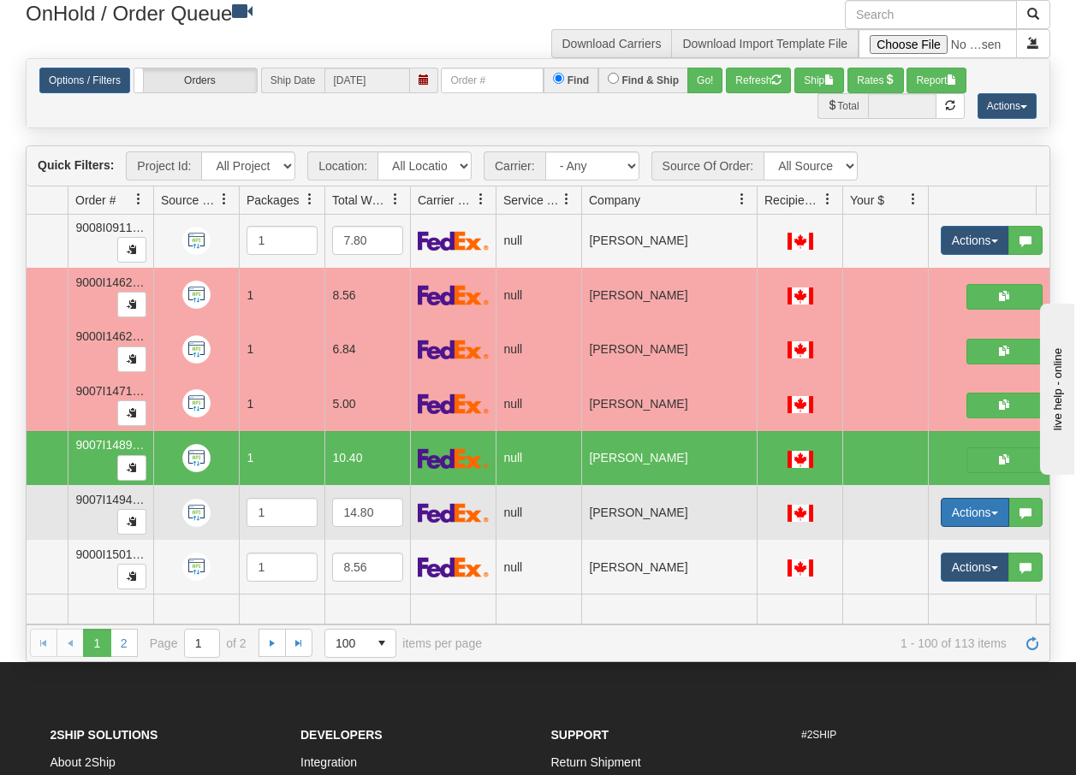
click at [999, 508] on button "Actions" at bounding box center [975, 512] width 68 height 29
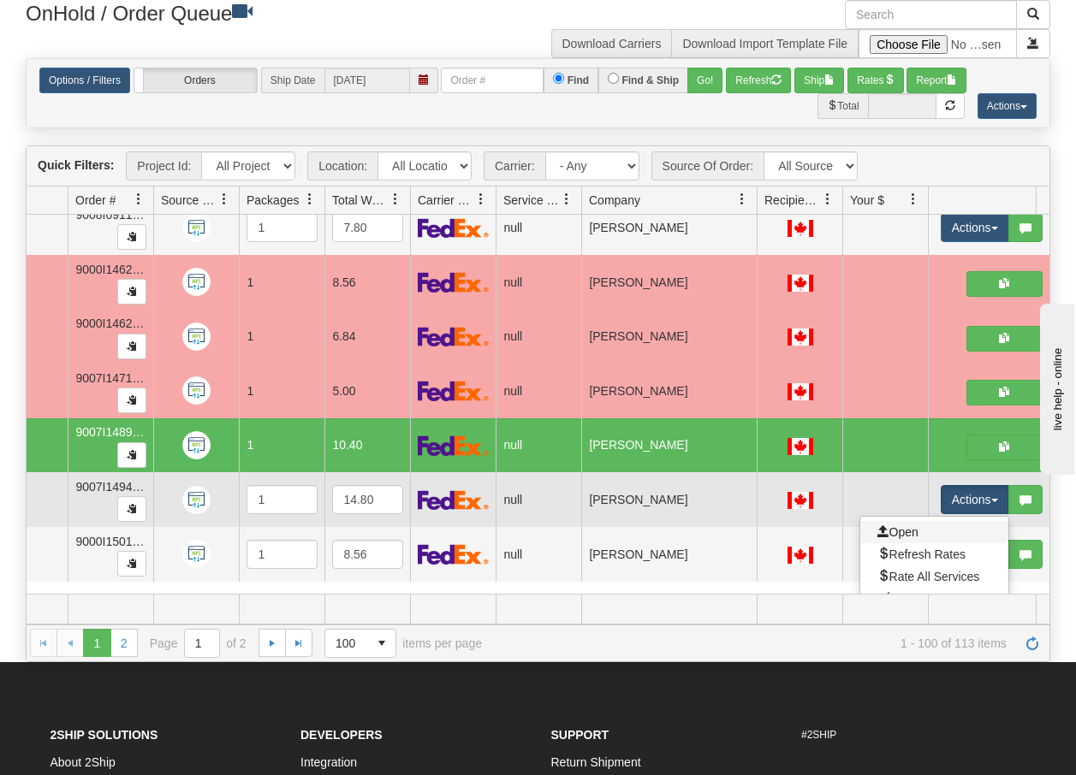
click at [919, 534] on link "Open" at bounding box center [934, 532] width 148 height 22
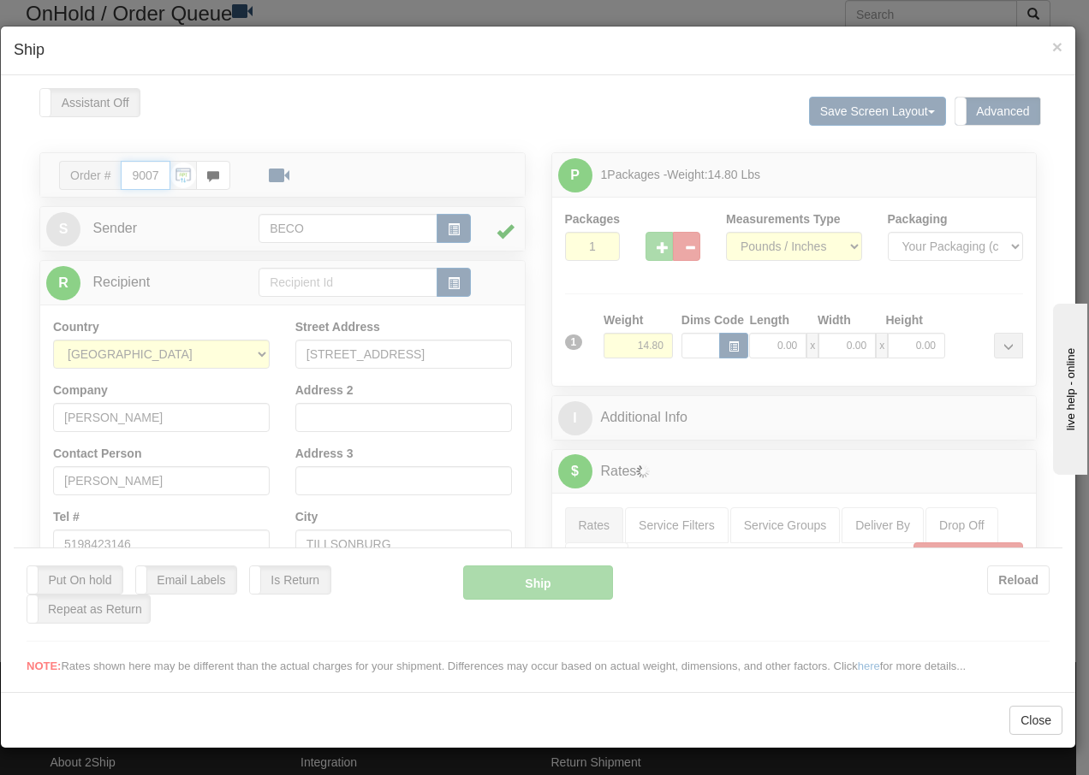
type input "13:40"
type input "16:00"
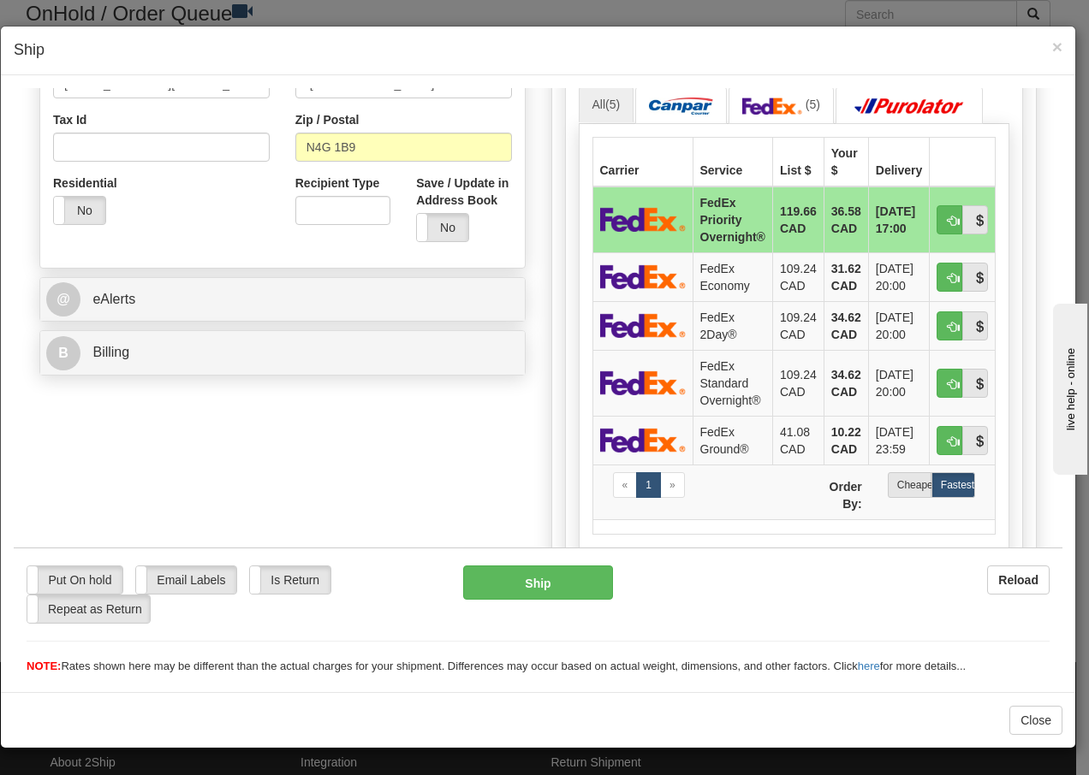
scroll to position [536, 0]
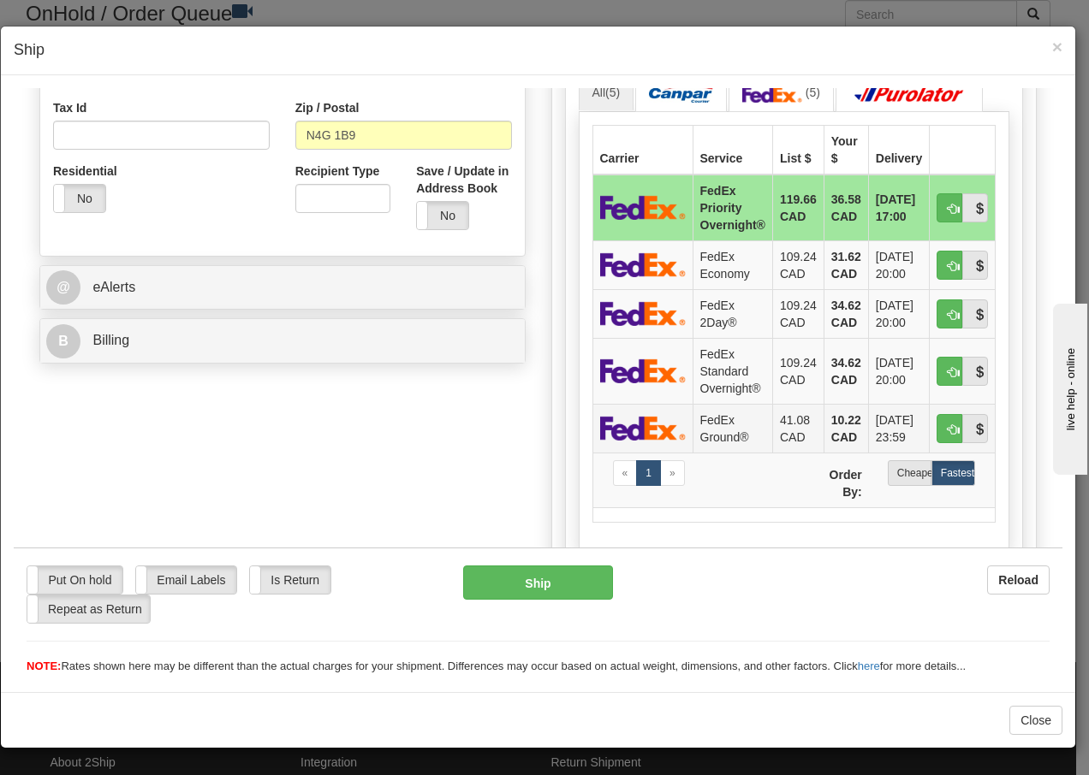
click at [706, 427] on td "FedEx Ground®" at bounding box center [732, 427] width 80 height 49
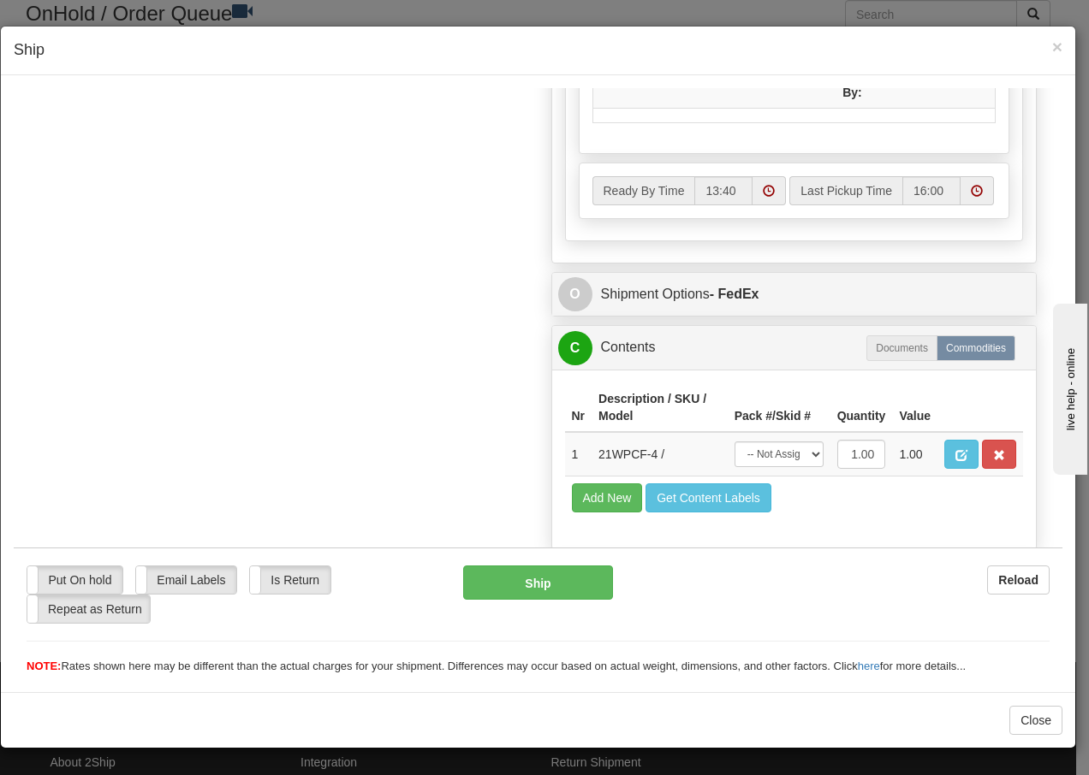
scroll to position [989, 0]
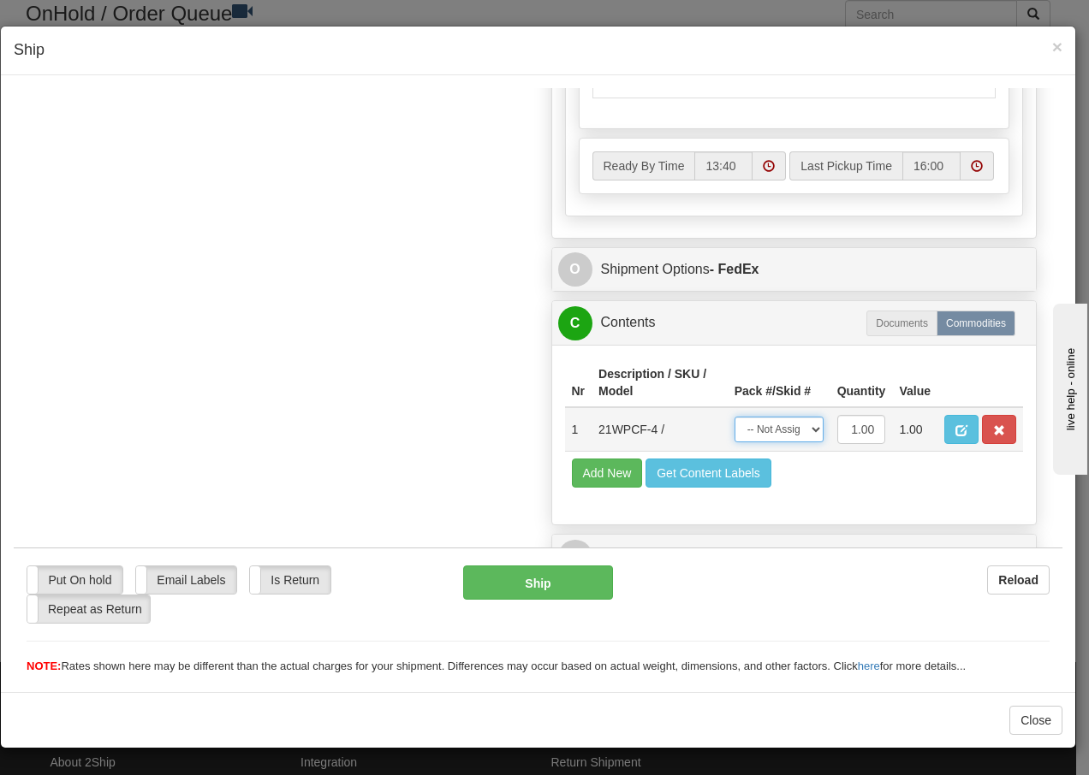
click at [788, 435] on select "-- Not Assigned -- Package 1" at bounding box center [778, 429] width 89 height 26
select select "0"
click at [734, 416] on select "-- Not Assigned -- Package 1" at bounding box center [778, 429] width 89 height 26
click at [542, 579] on button "Ship" at bounding box center [537, 582] width 149 height 34
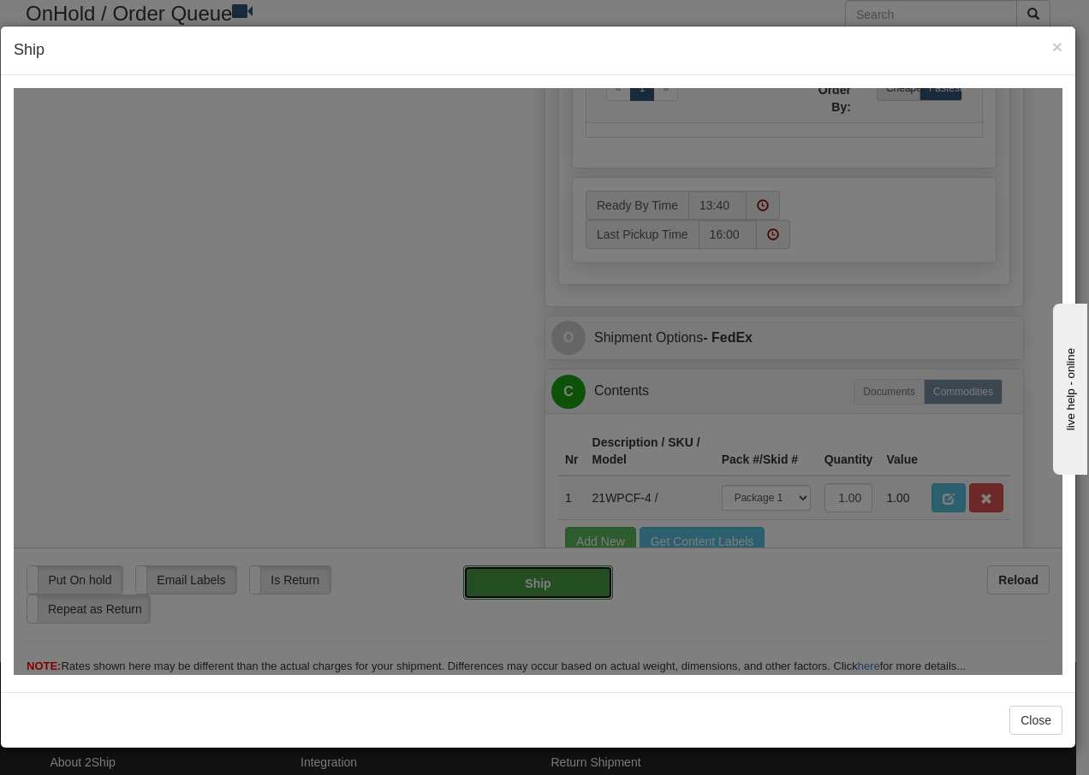
type input "92"
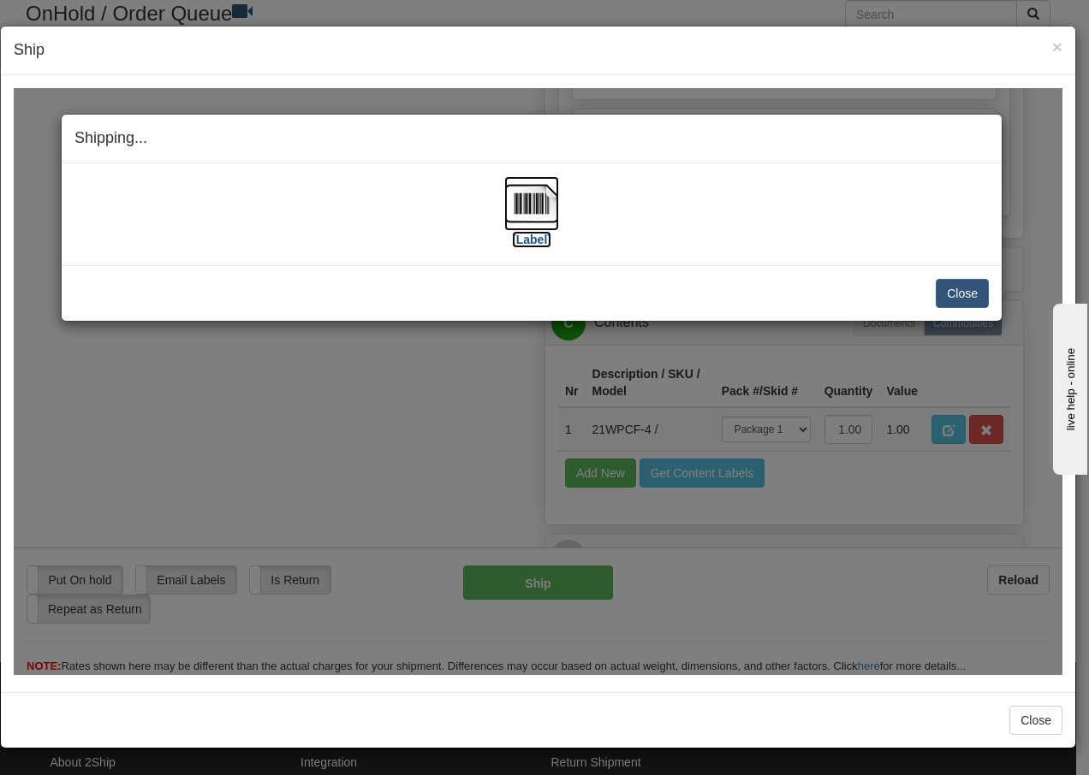
click at [537, 208] on img at bounding box center [531, 202] width 55 height 55
click at [960, 295] on button "Close" at bounding box center [962, 292] width 53 height 29
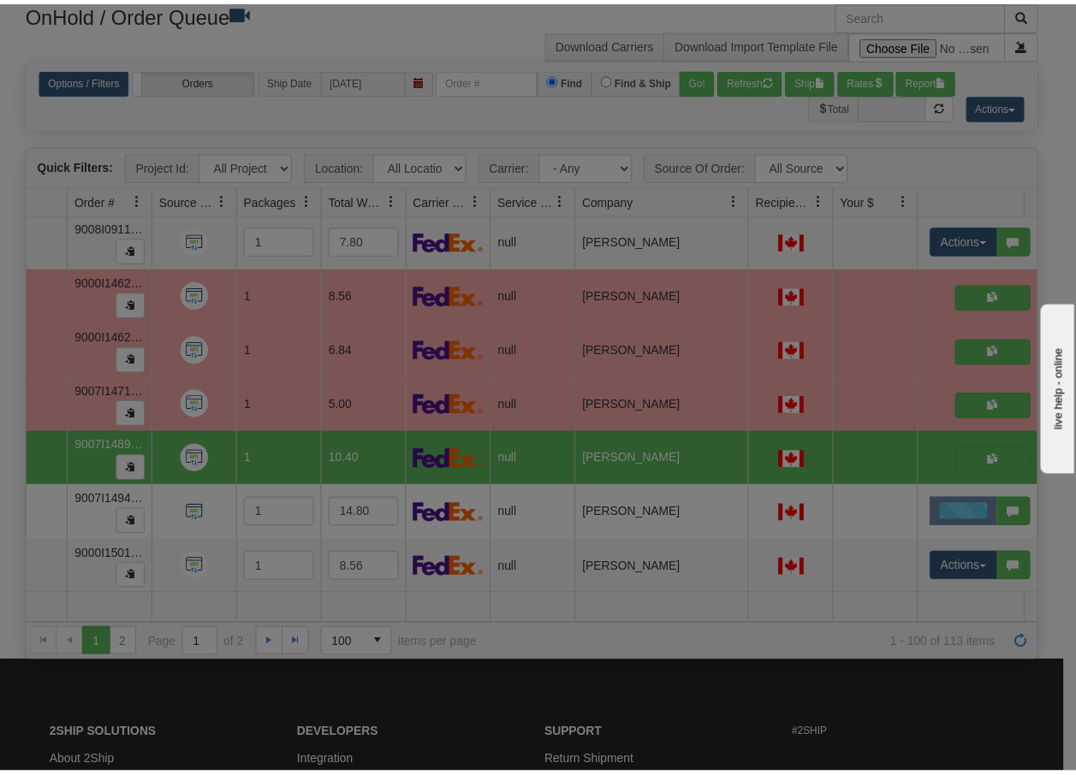
scroll to position [0, 0]
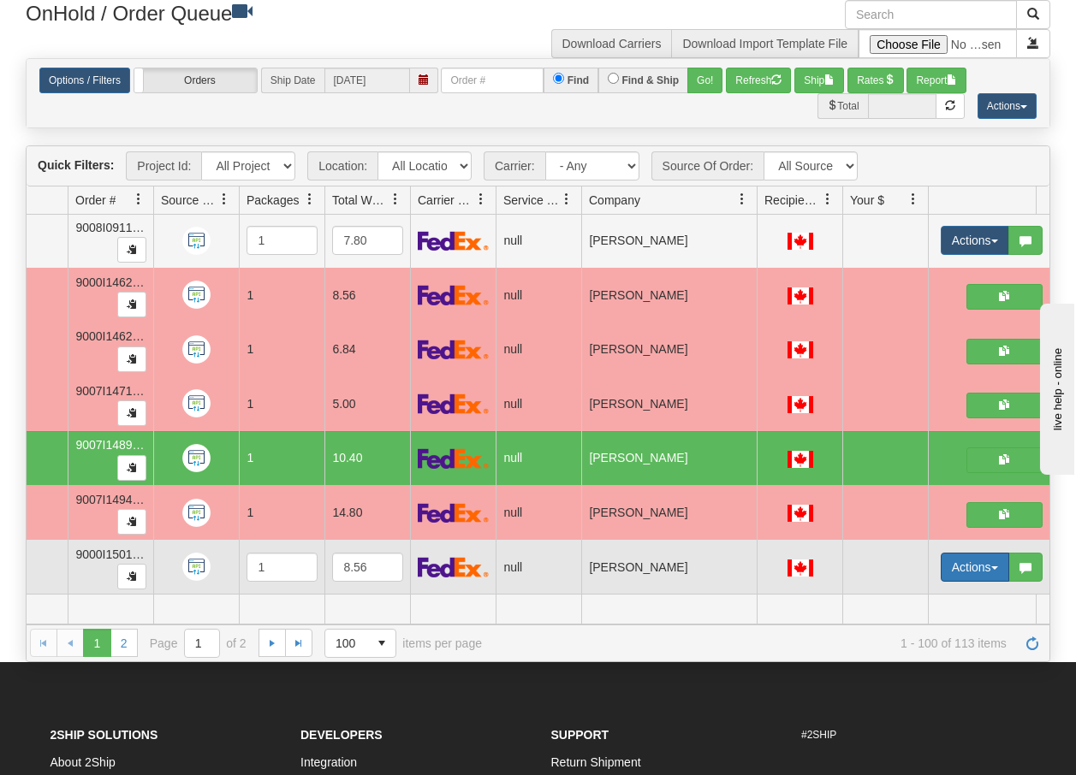
click at [989, 556] on button "Actions" at bounding box center [975, 567] width 68 height 29
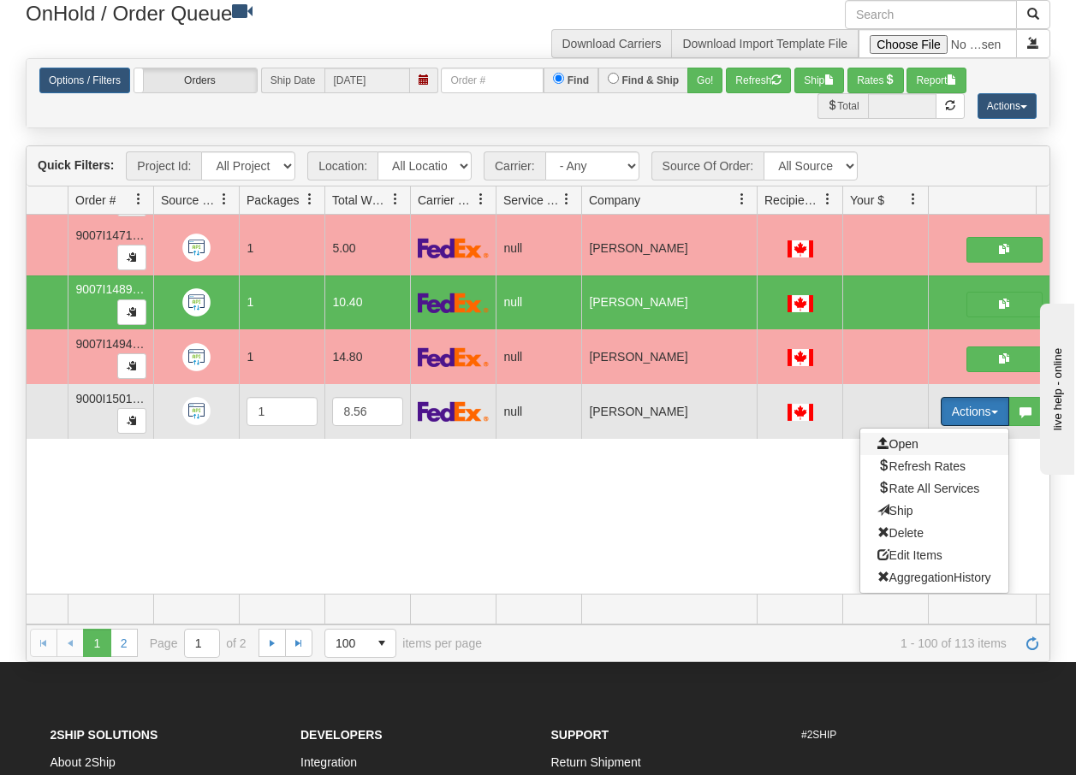
click at [912, 437] on span "Open" at bounding box center [897, 444] width 41 height 14
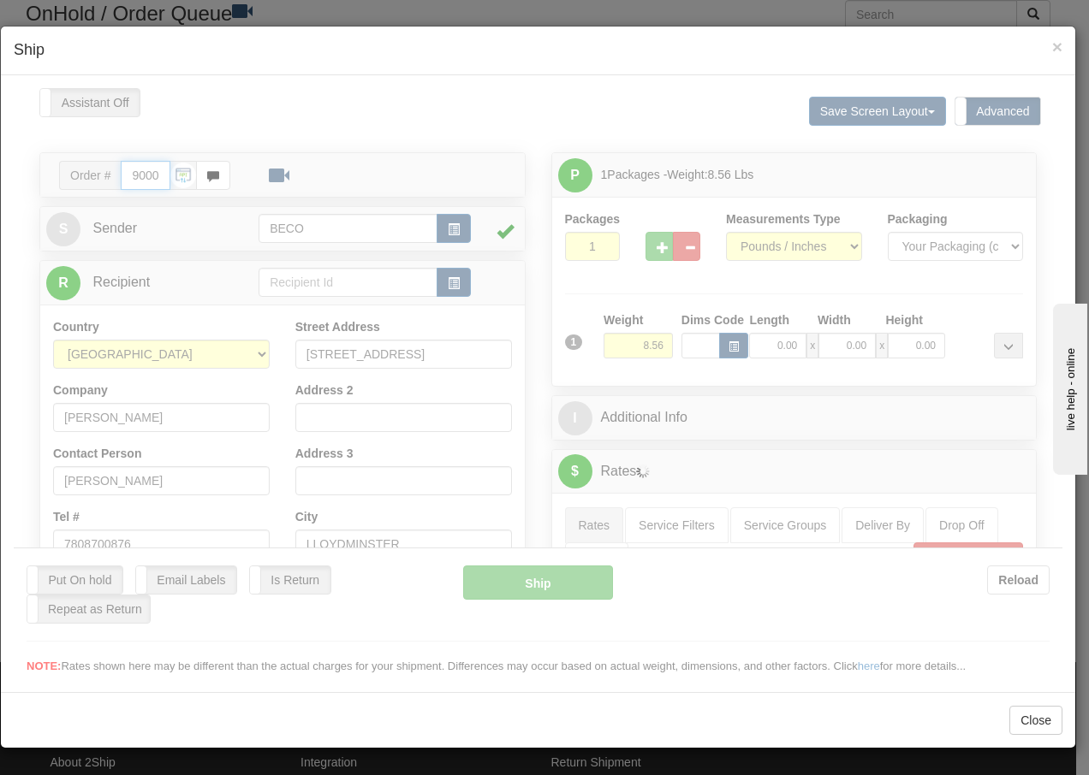
type input "13:41"
type input "16:00"
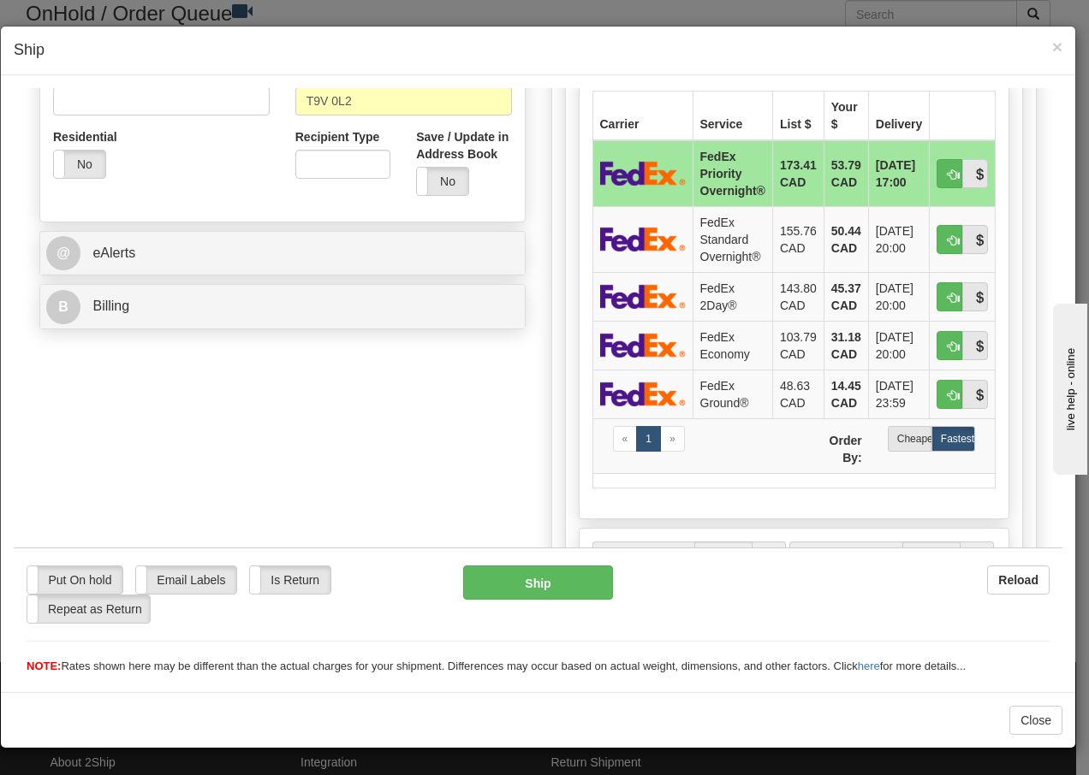
scroll to position [604, 0]
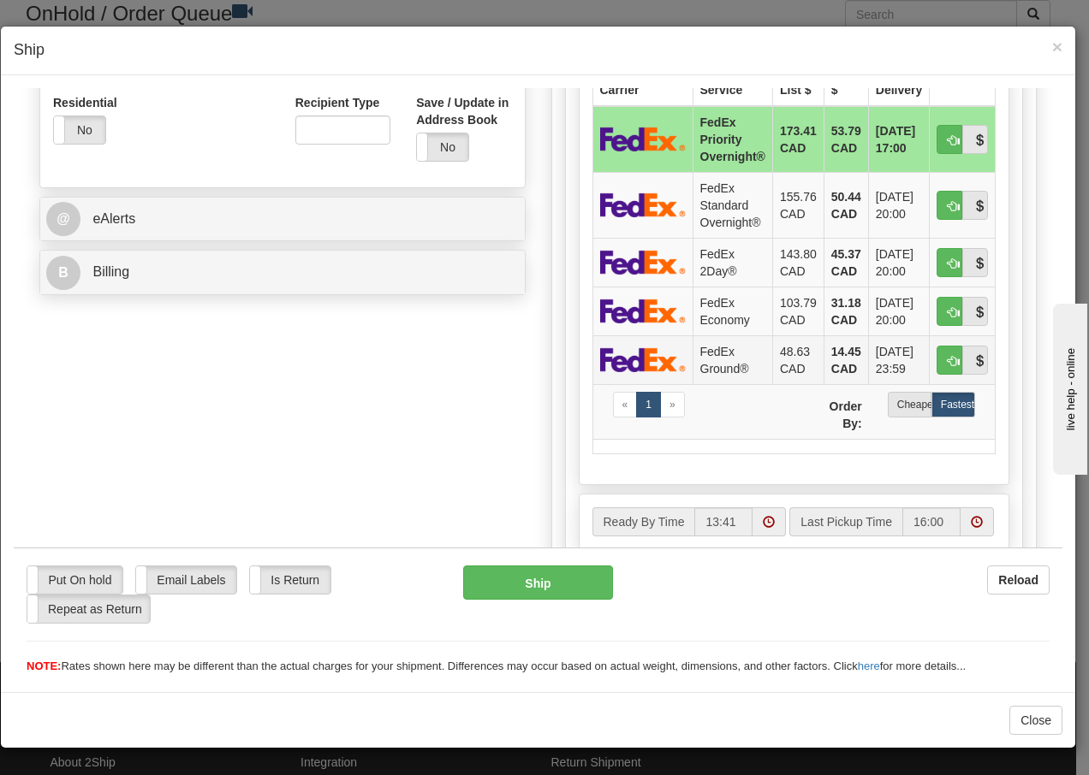
click at [711, 360] on td "FedEx Ground®" at bounding box center [732, 359] width 80 height 49
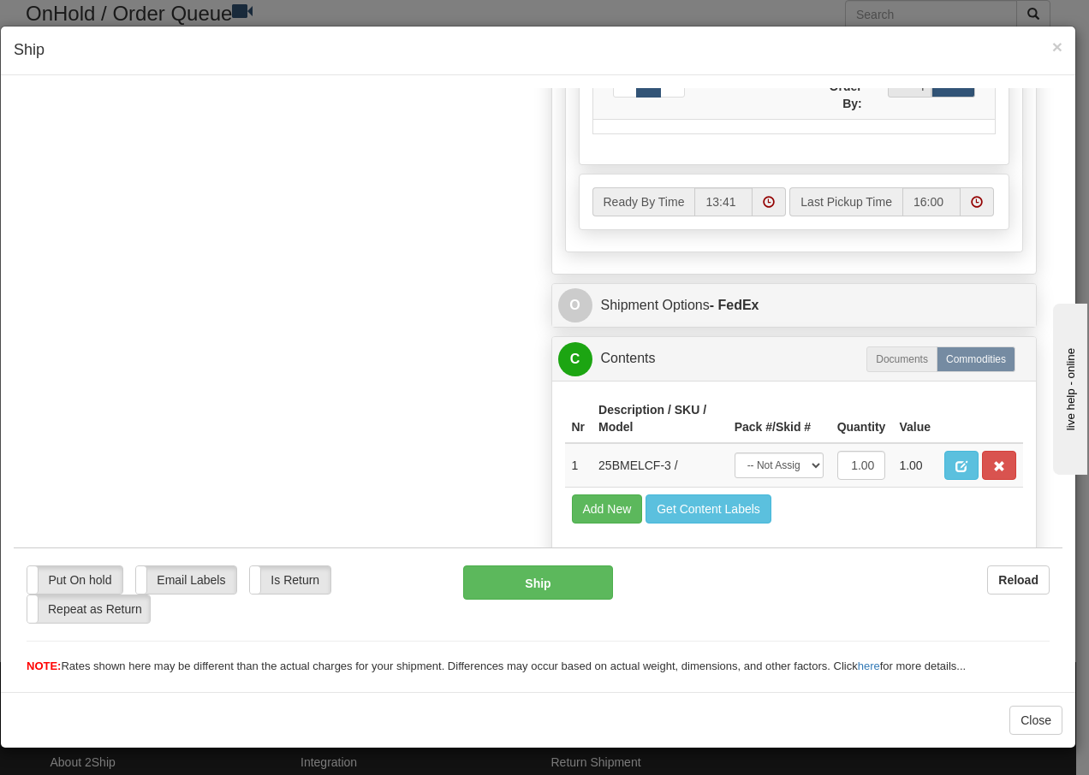
scroll to position [989, 0]
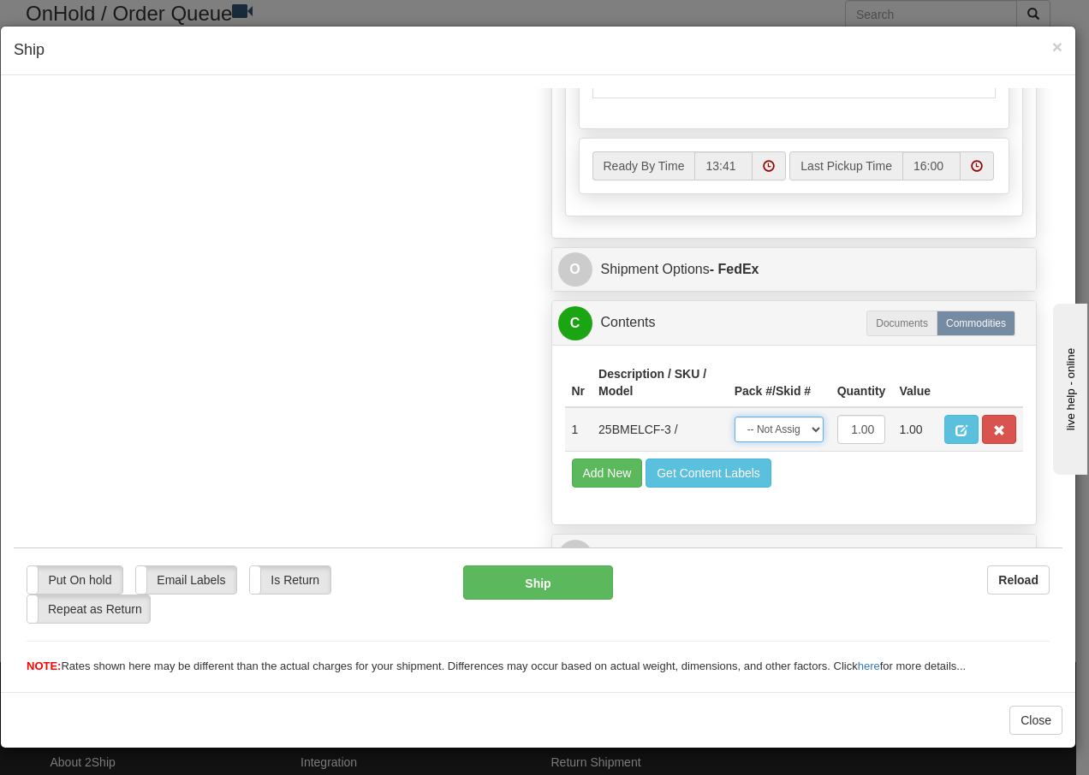
click at [799, 434] on select "-- Not Assigned -- Package 1" at bounding box center [778, 429] width 89 height 26
select select "0"
click at [734, 416] on select "-- Not Assigned -- Package 1" at bounding box center [778, 429] width 89 height 26
click at [548, 585] on button "Ship" at bounding box center [537, 582] width 149 height 34
type input "92"
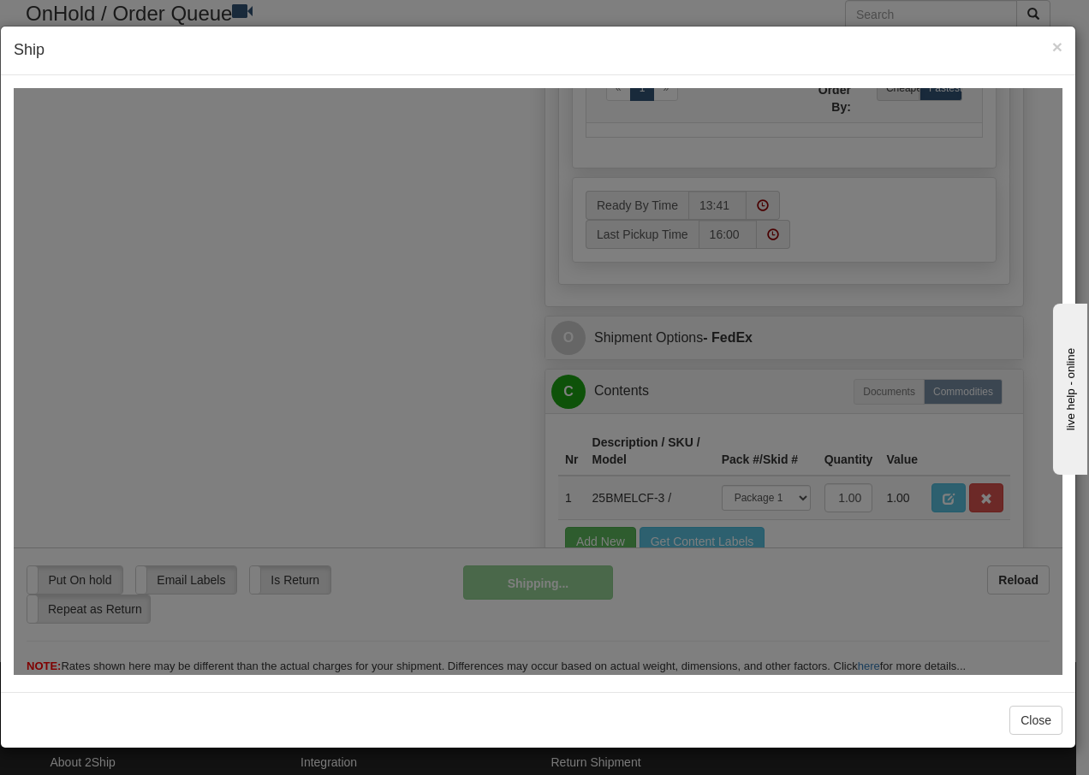
scroll to position [1058, 0]
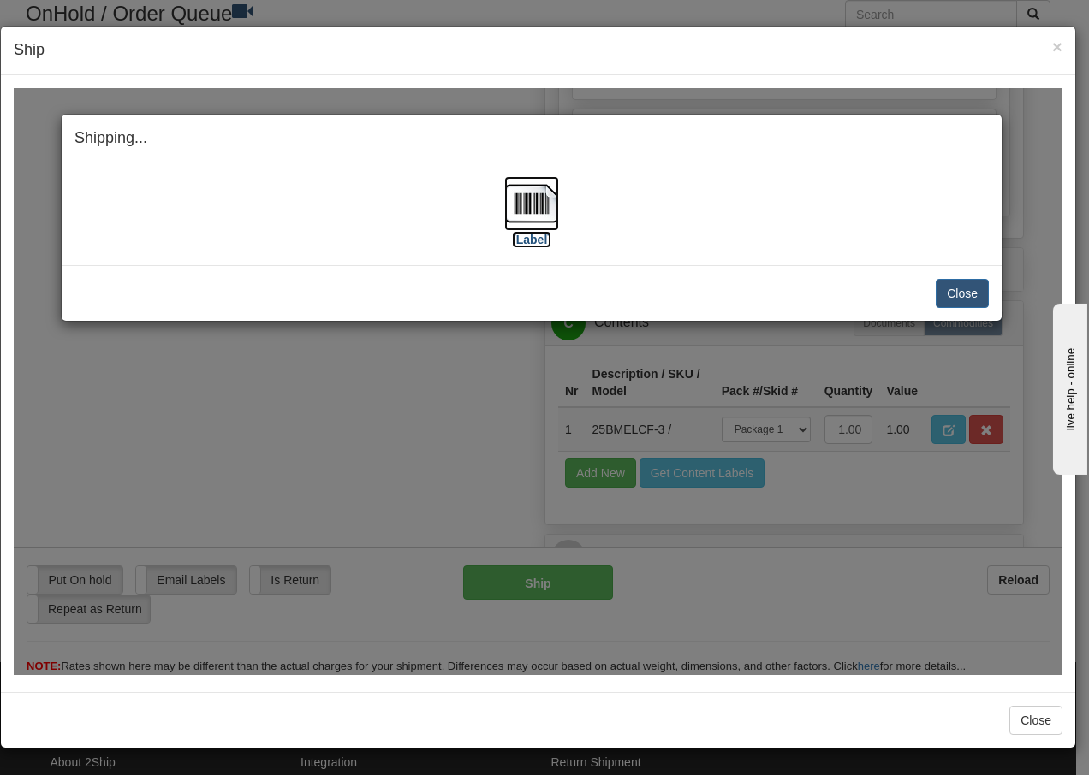
click at [536, 217] on img at bounding box center [531, 202] width 55 height 55
click at [953, 294] on button "Close" at bounding box center [962, 292] width 53 height 29
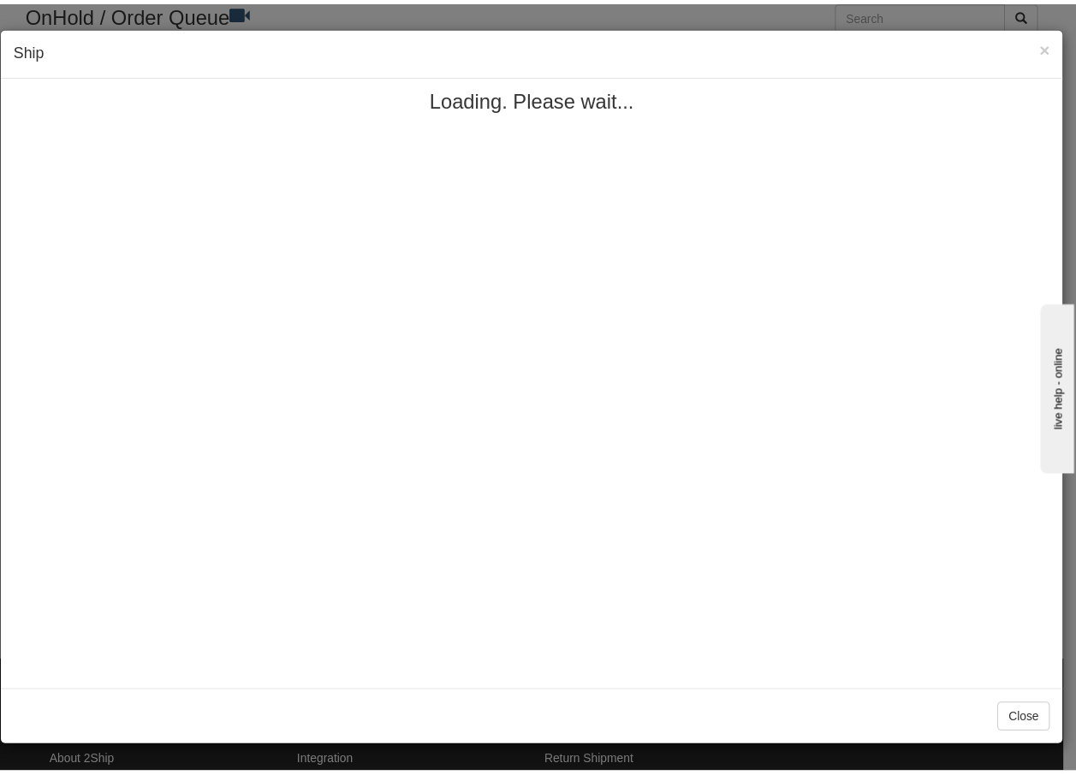
scroll to position [0, 0]
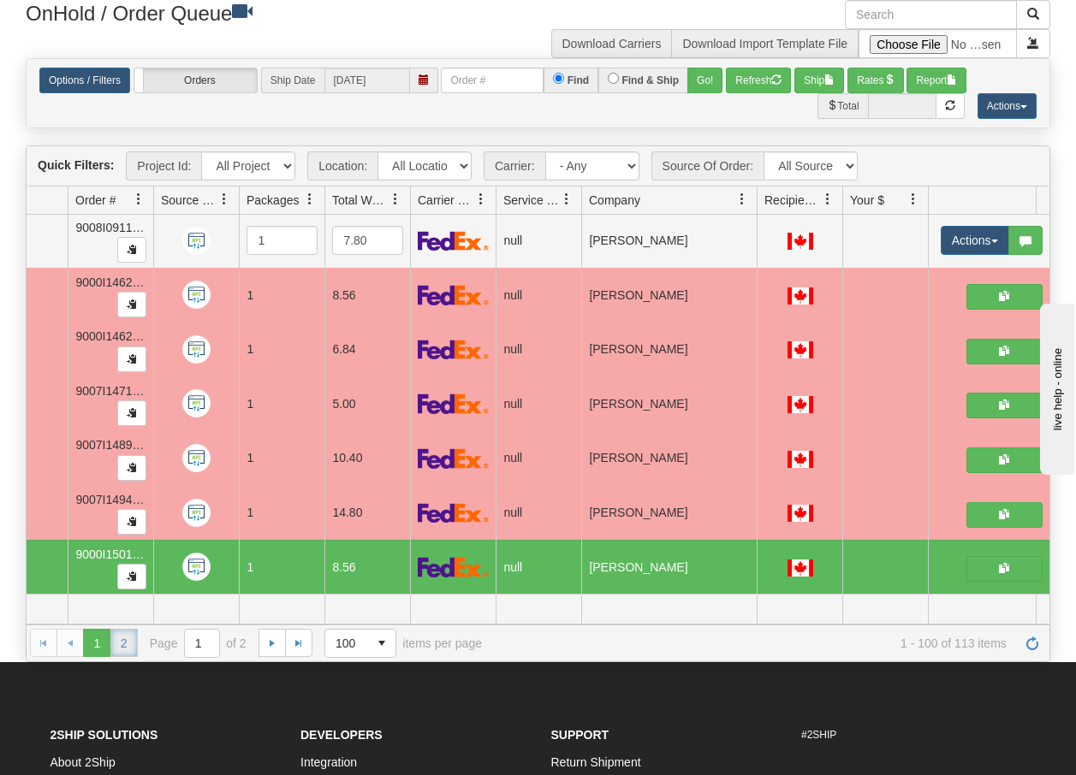
click at [127, 642] on link "2" at bounding box center [123, 642] width 27 height 27
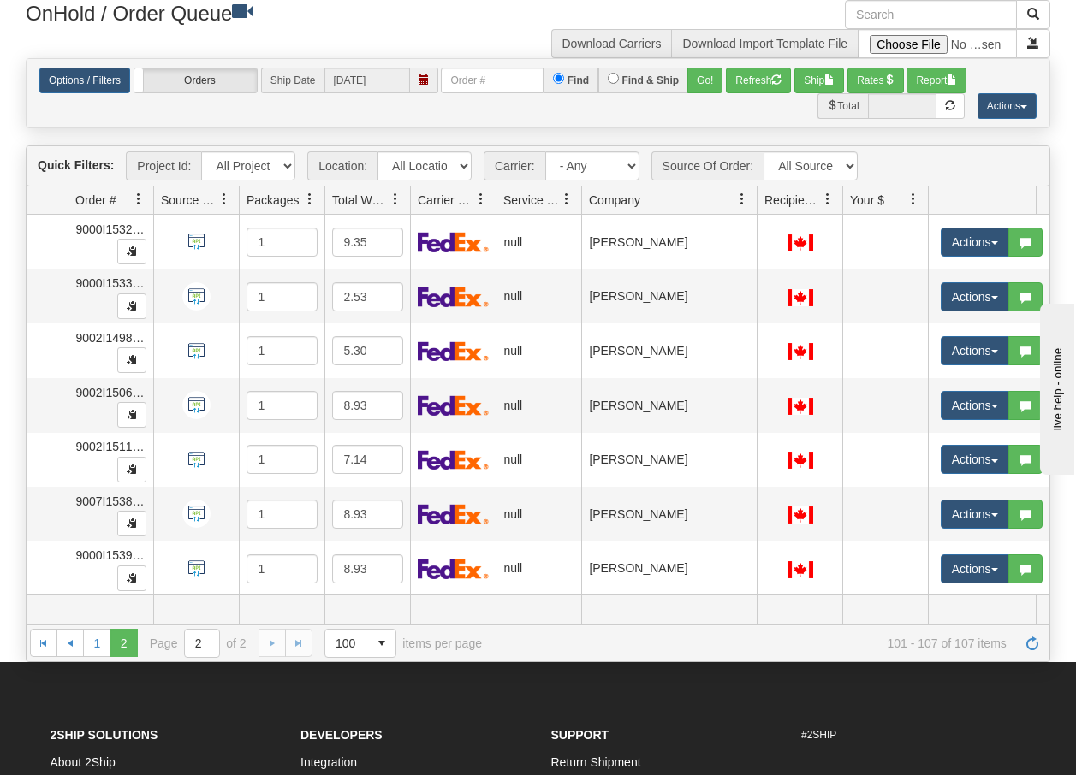
scroll to position [15, 107]
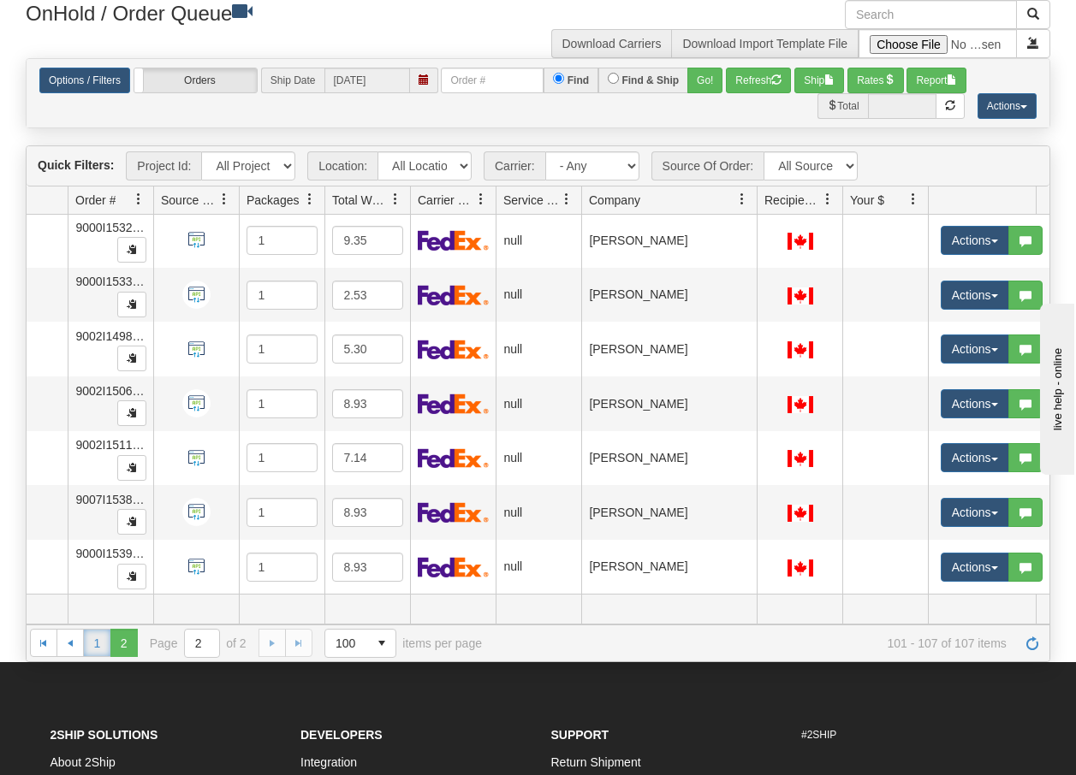
click at [93, 642] on link "1" at bounding box center [96, 642] width 27 height 27
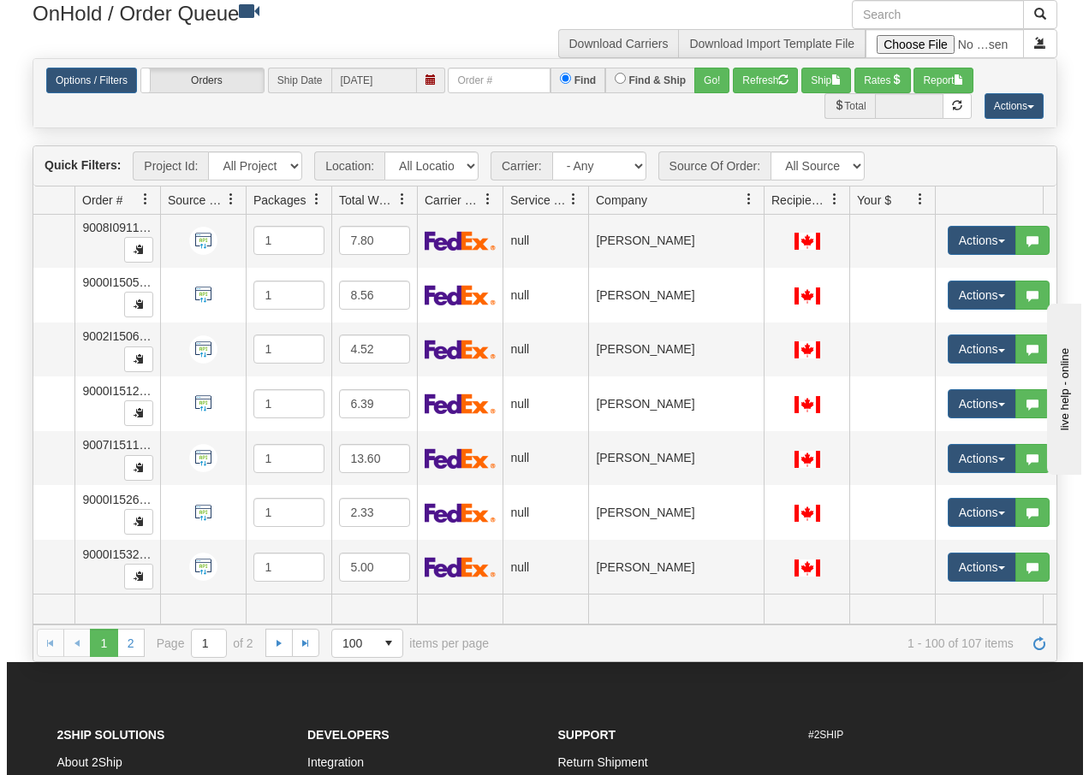
scroll to position [5076, 107]
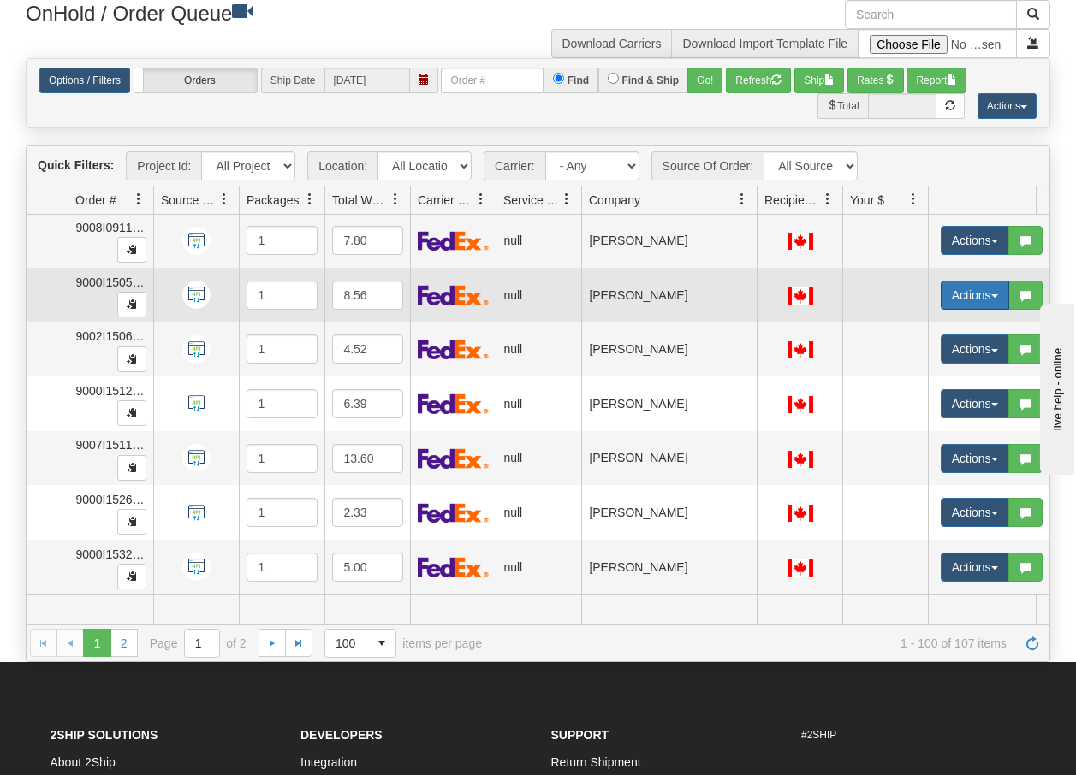
click at [984, 288] on button "Actions" at bounding box center [975, 295] width 68 height 29
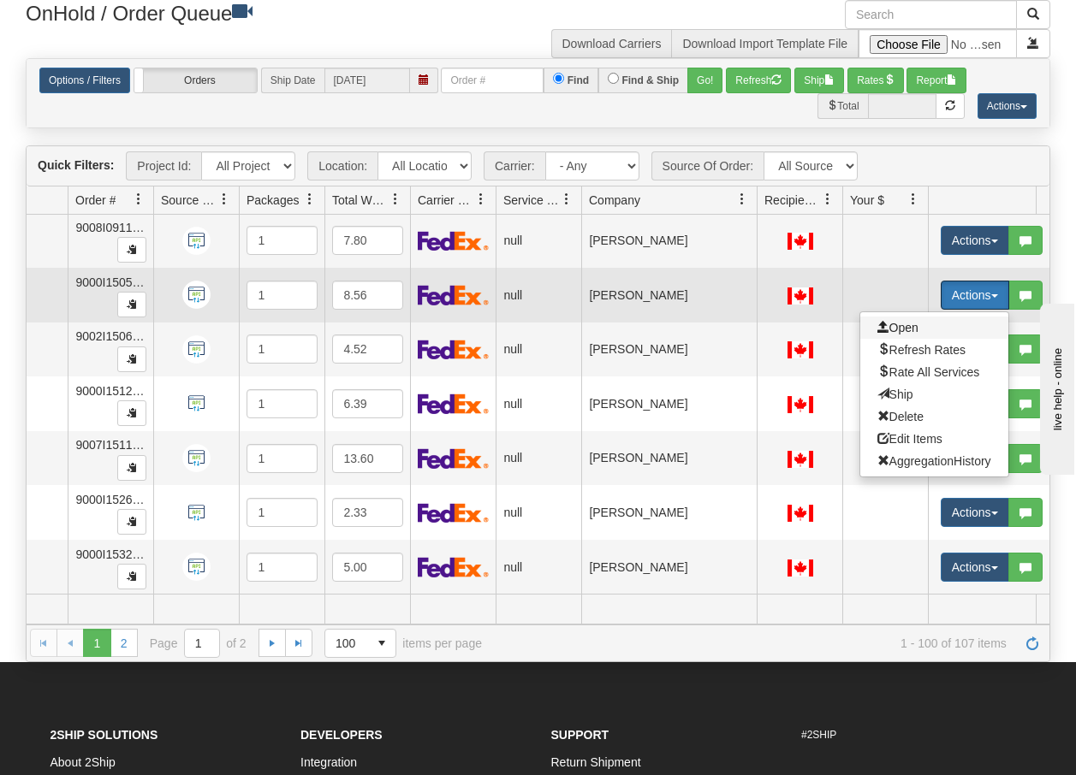
click at [913, 321] on span "Open" at bounding box center [897, 328] width 41 height 14
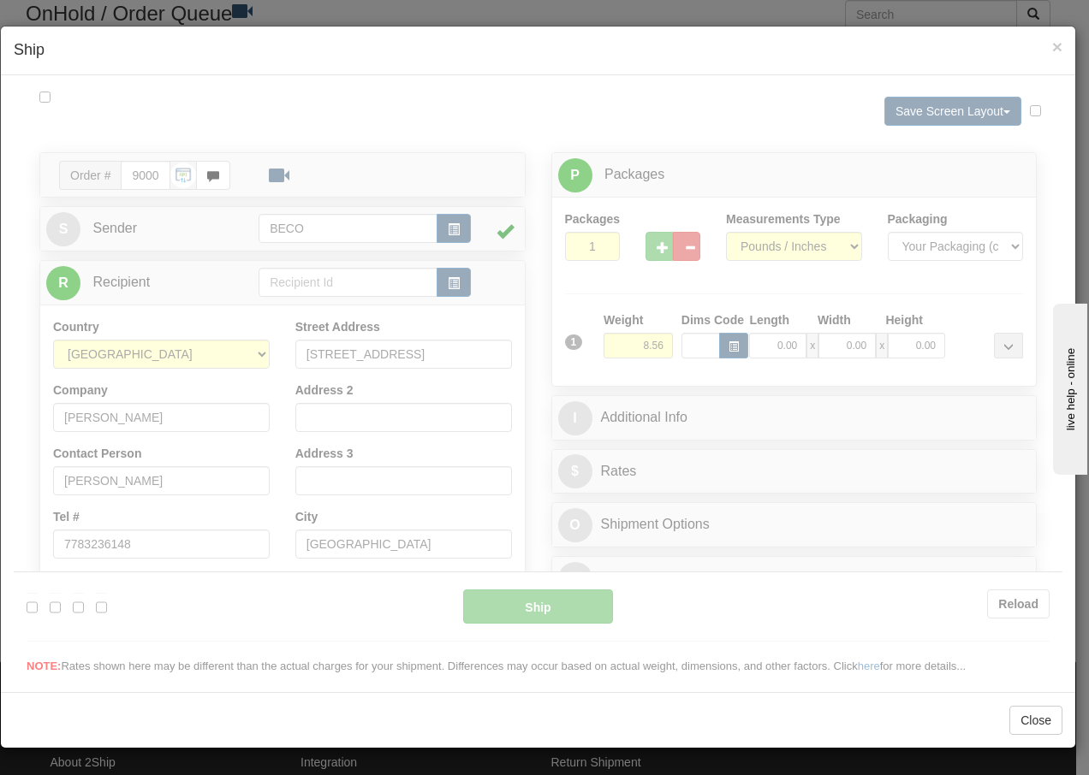
scroll to position [0, 0]
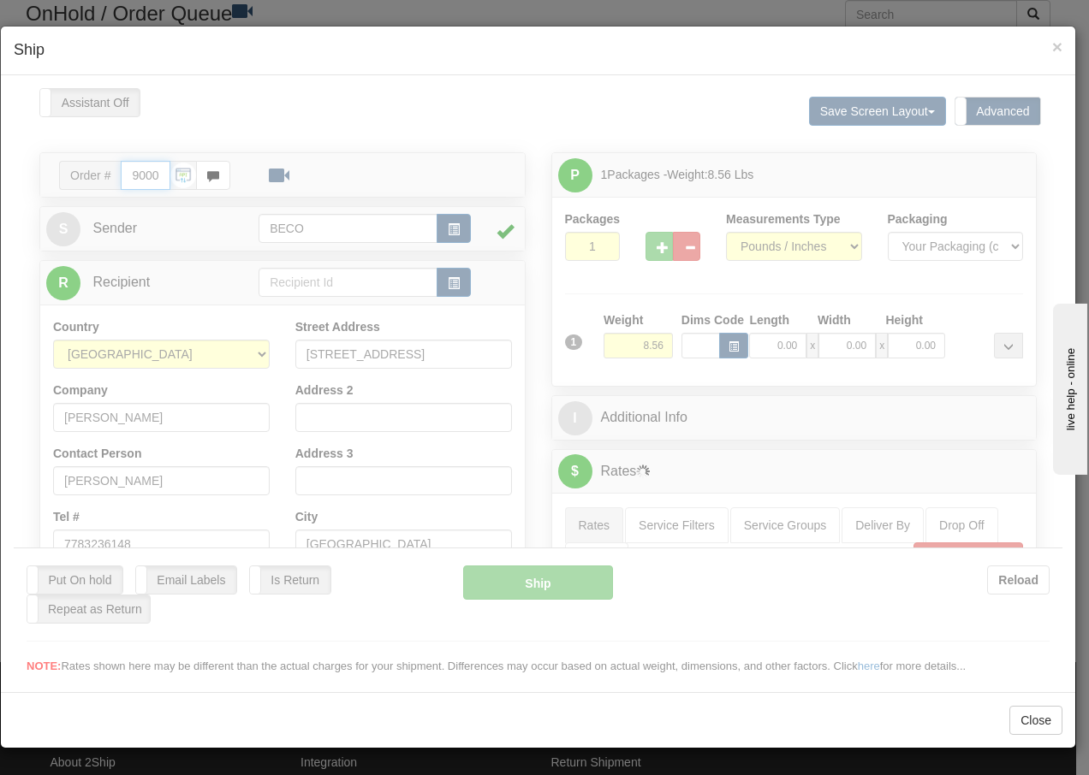
type input "13:42"
type input "16:00"
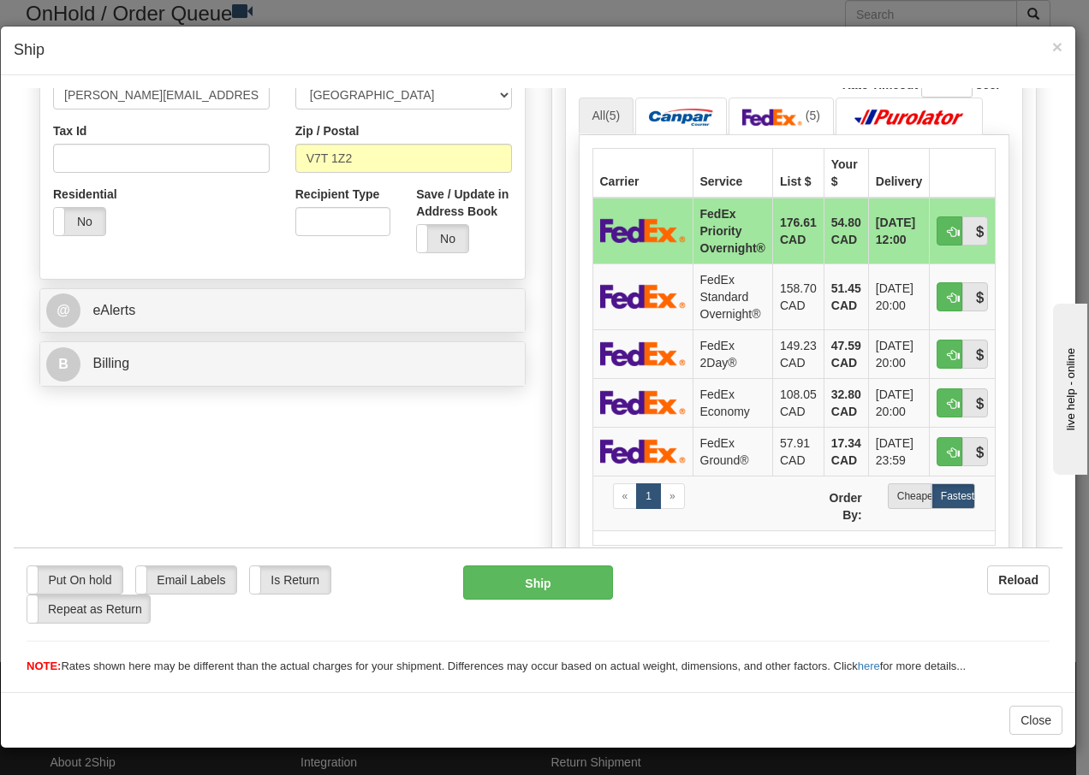
scroll to position [525, 0]
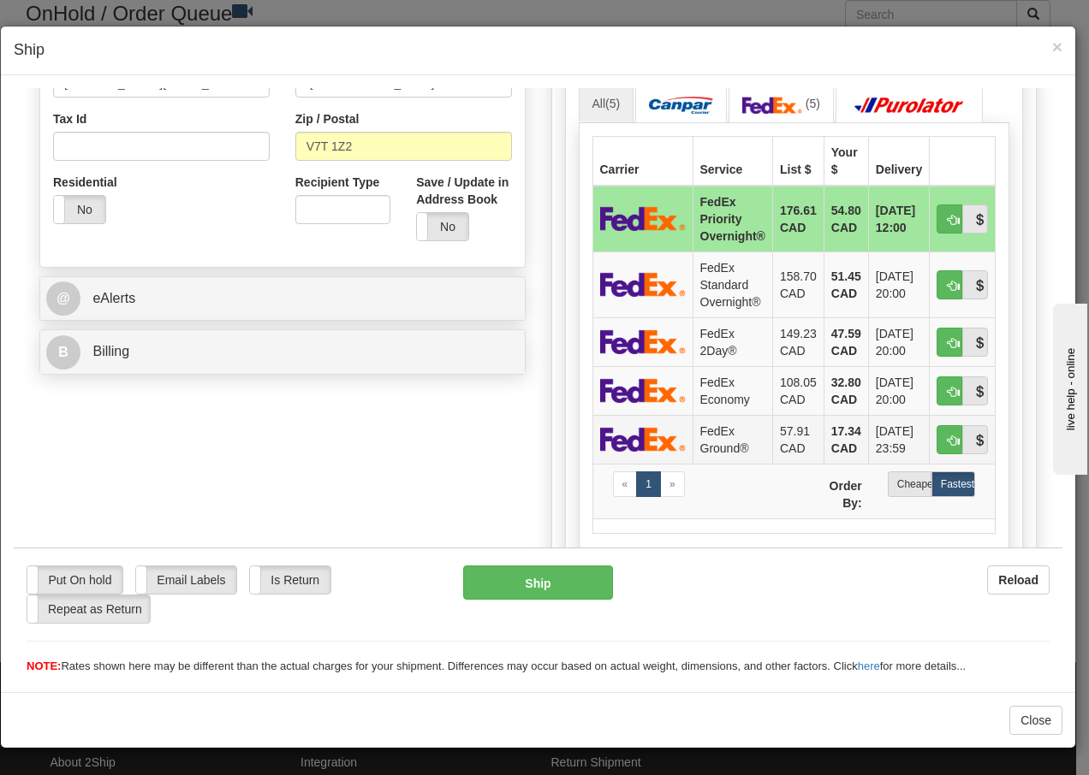
click at [711, 434] on td "FedEx Ground®" at bounding box center [732, 438] width 80 height 49
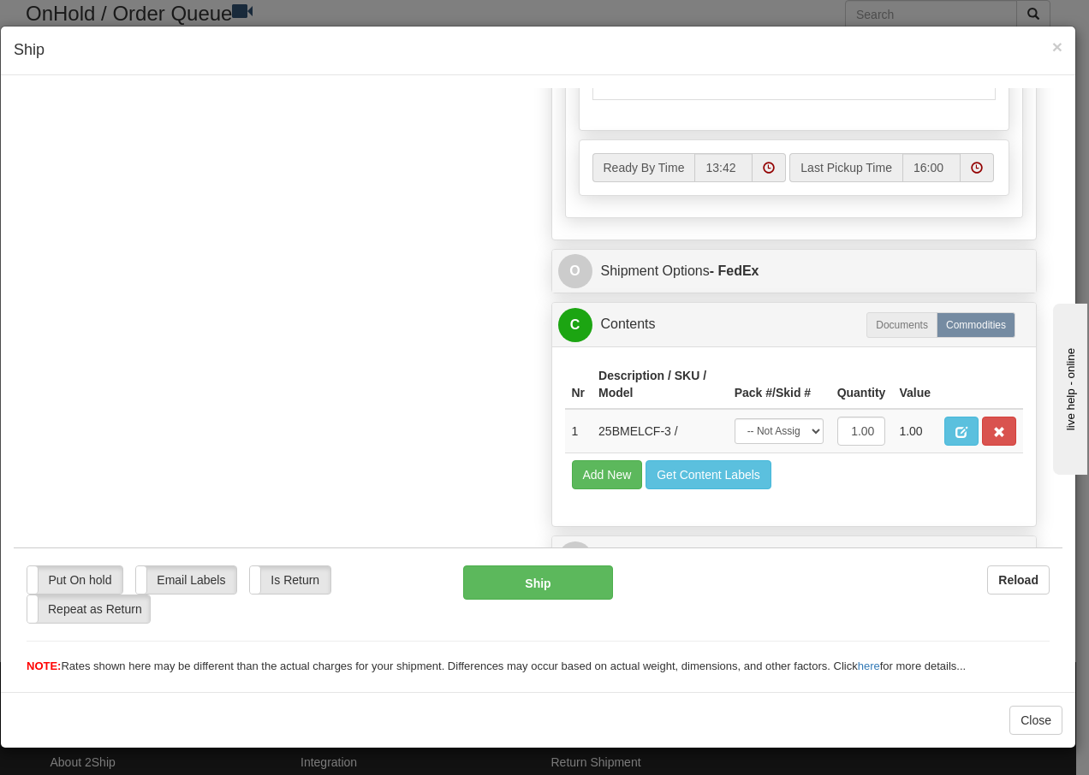
scroll to position [989, 0]
click at [783, 426] on select "-- Not Assigned -- Package 1" at bounding box center [778, 429] width 89 height 26
select select "0"
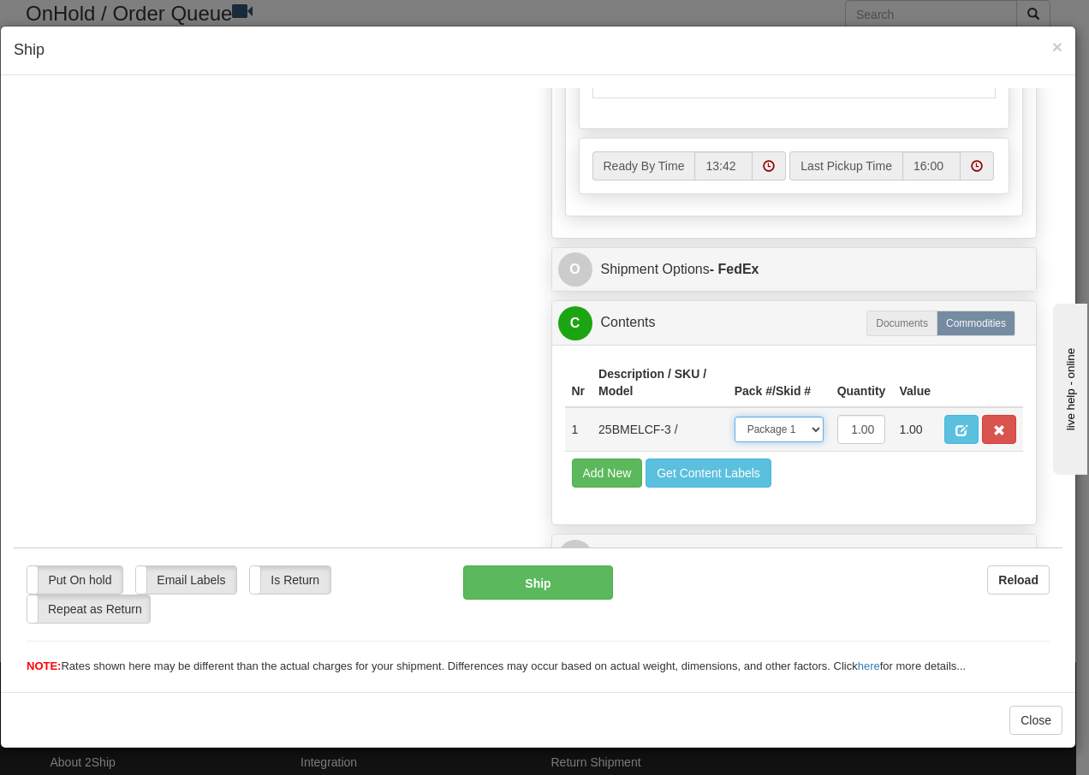
click at [734, 416] on select "-- Not Assigned -- Package 1" at bounding box center [778, 429] width 89 height 26
click at [490, 585] on button "Ship" at bounding box center [537, 582] width 149 height 34
type input "92"
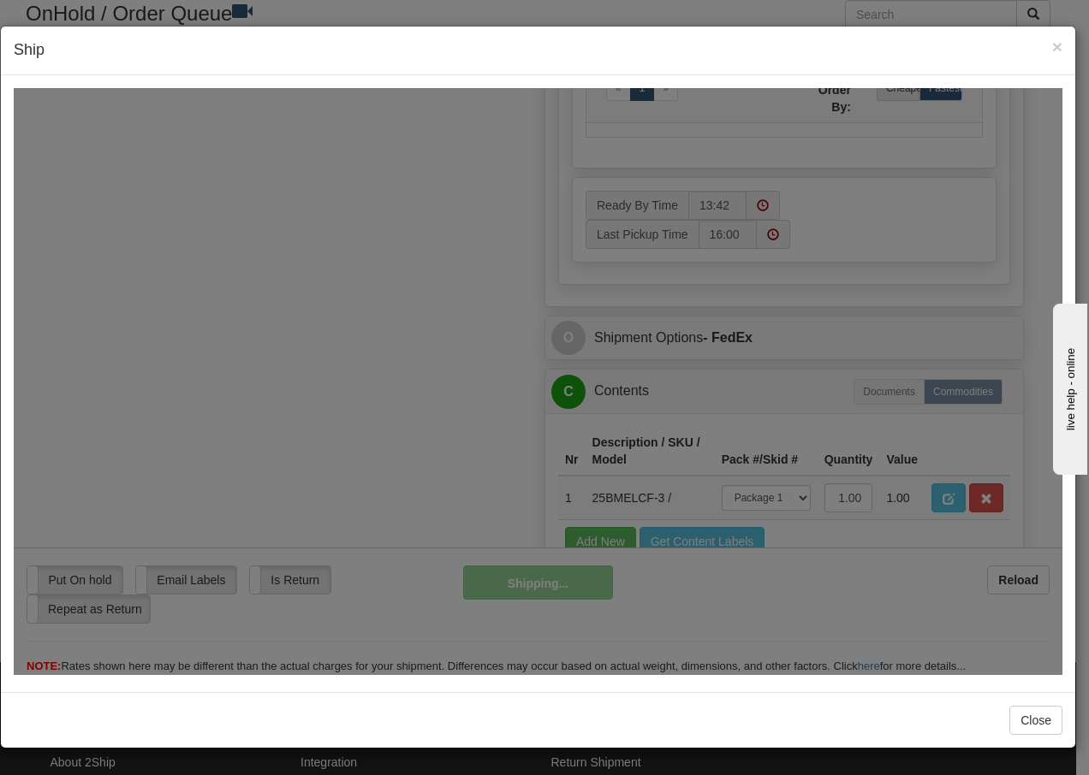
scroll to position [1058, 0]
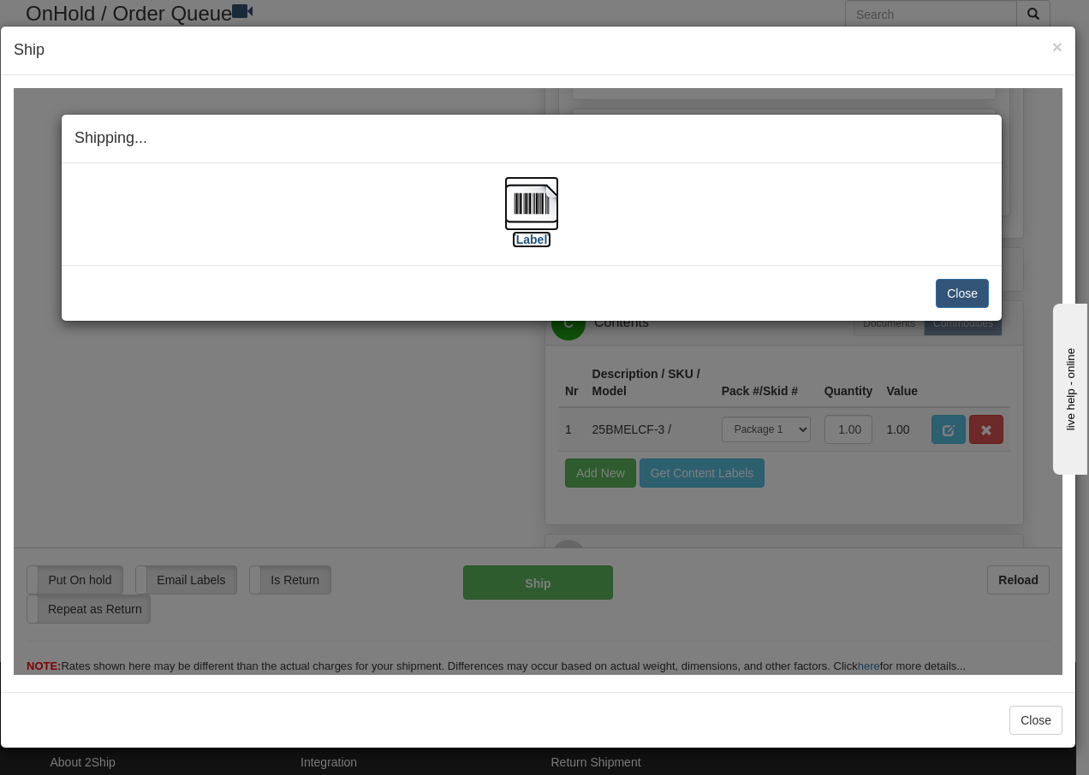
click at [544, 213] on img at bounding box center [531, 202] width 55 height 55
click at [962, 288] on button "Close" at bounding box center [962, 292] width 53 height 29
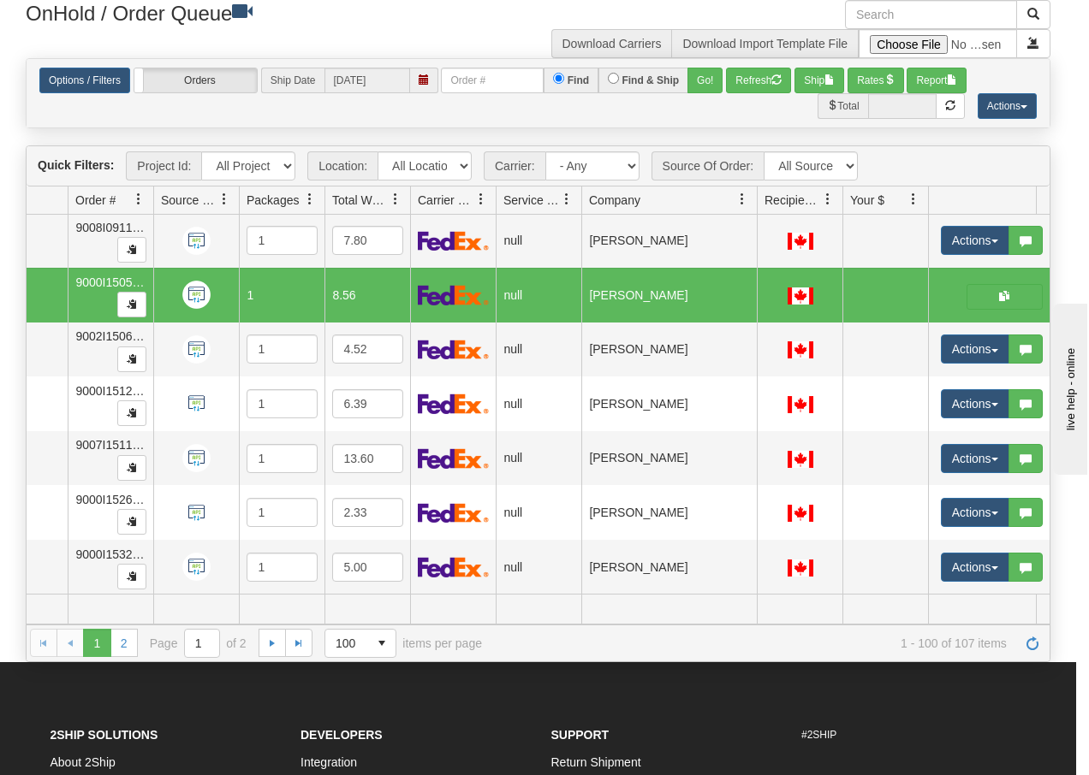
scroll to position [0, 0]
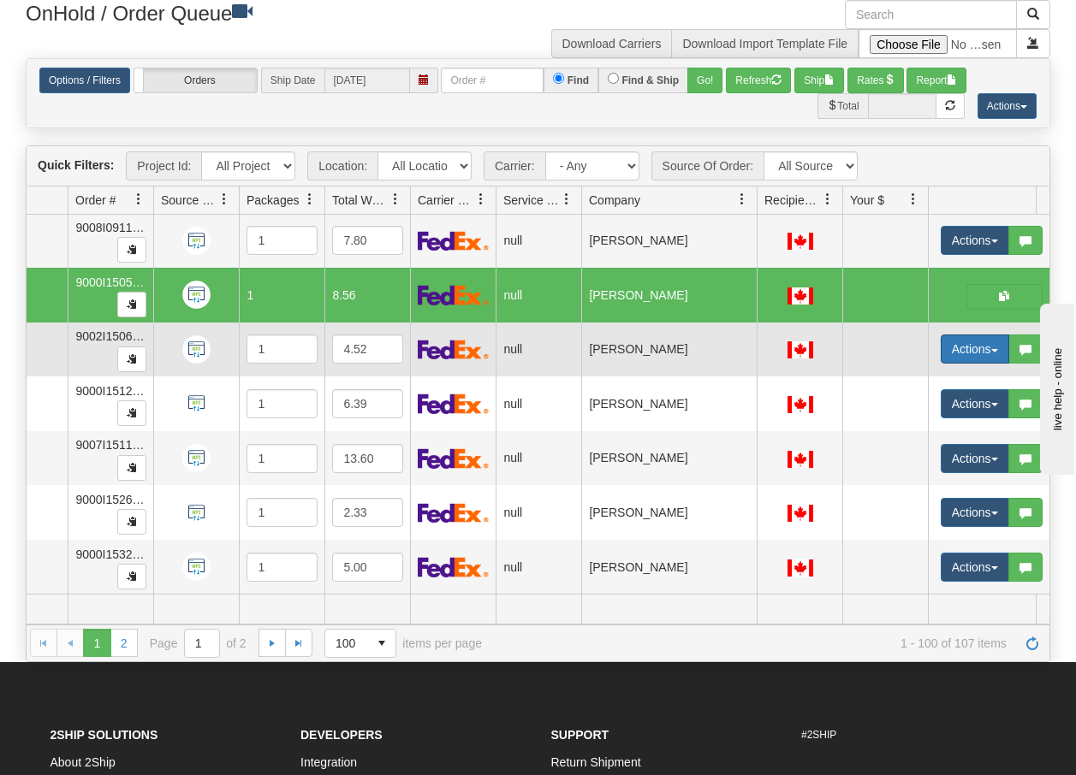
click at [998, 338] on button "Actions" at bounding box center [975, 349] width 68 height 29
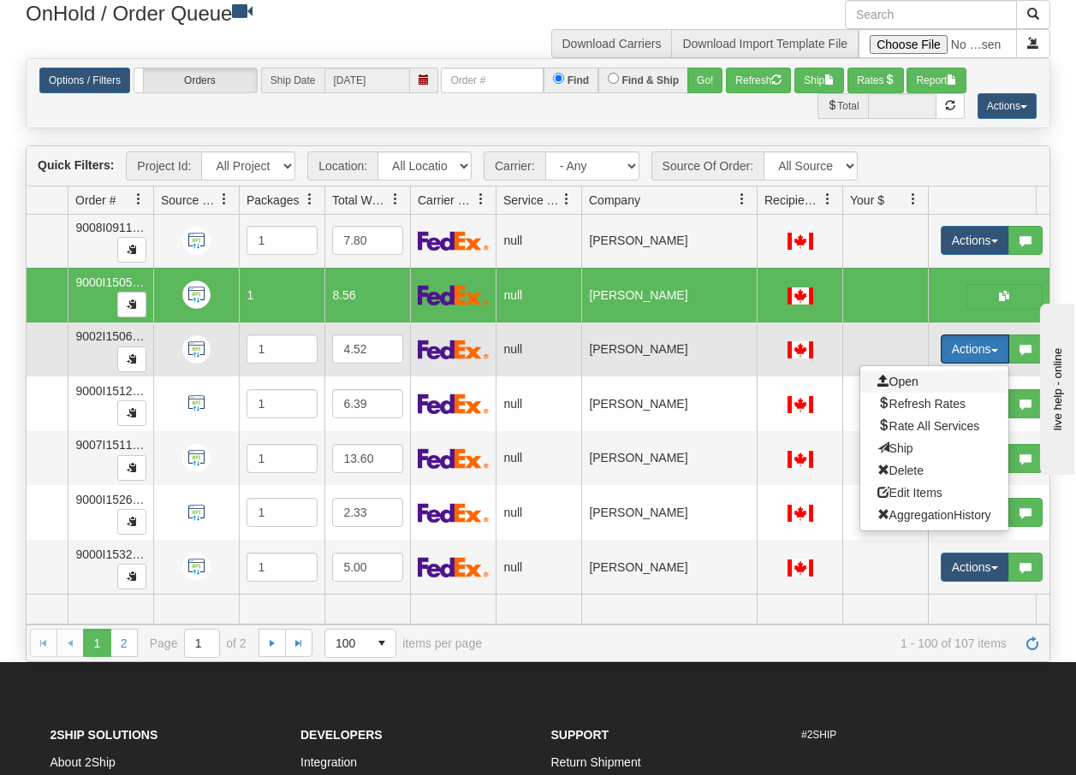
click at [902, 375] on span "Open" at bounding box center [897, 382] width 41 height 14
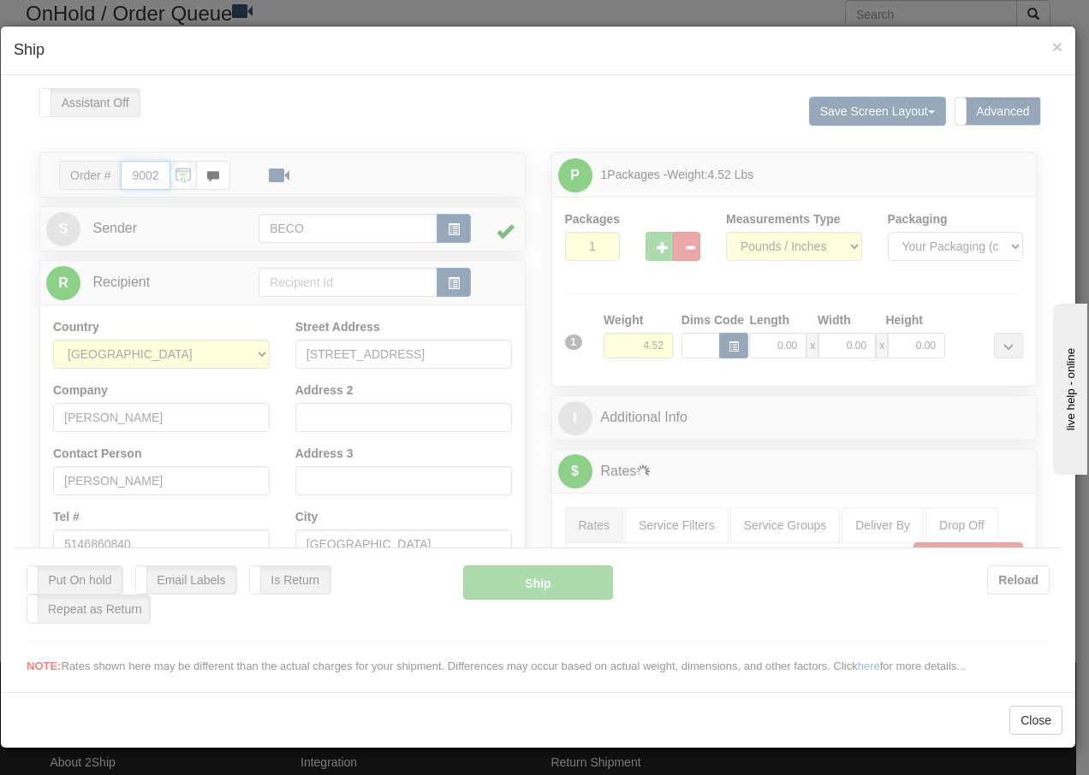
type input "13:43"
type input "16:00"
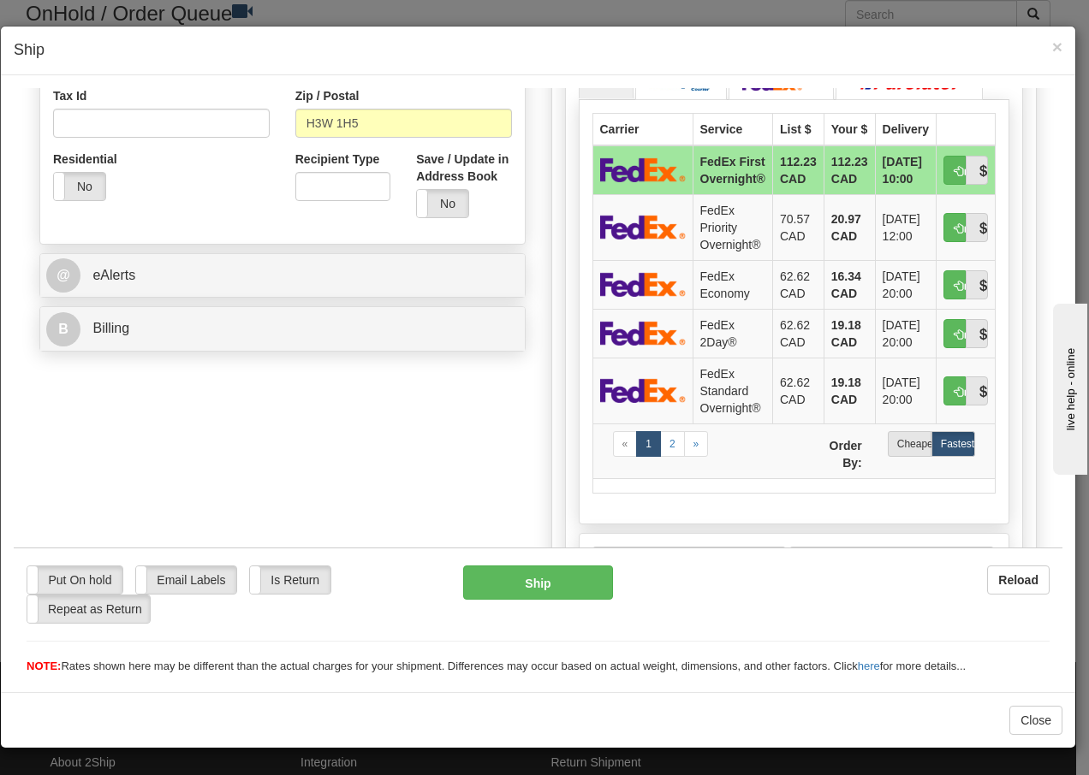
scroll to position [559, 0]
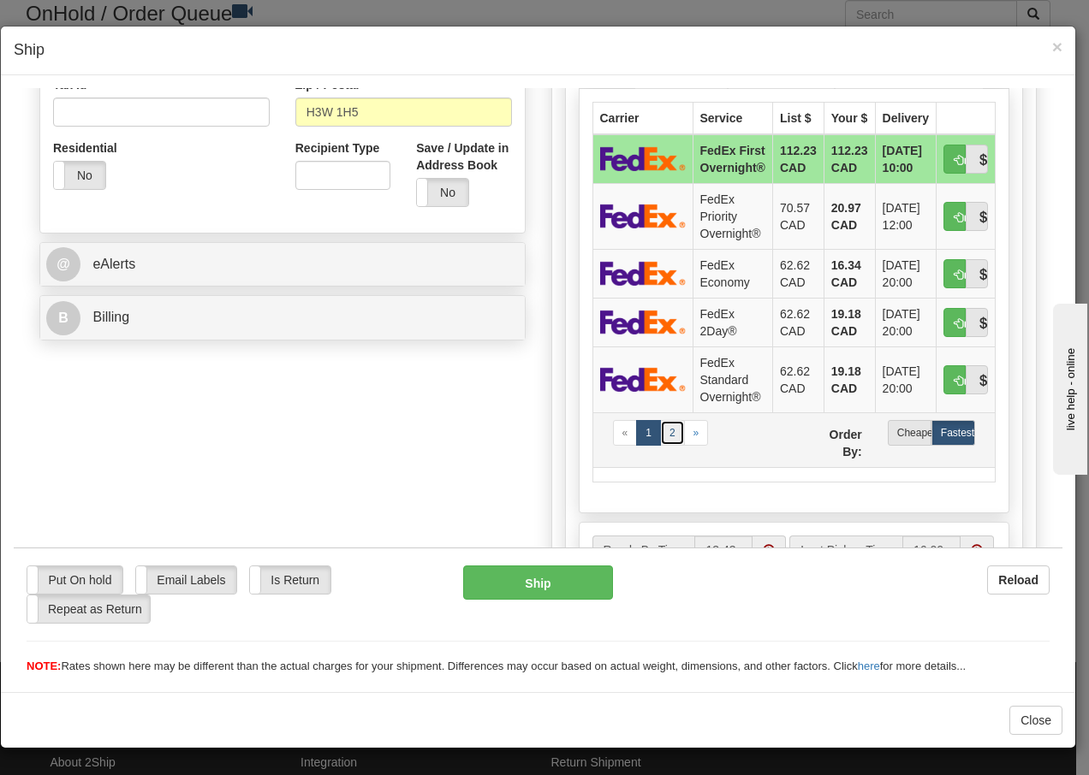
click at [669, 445] on link "2" at bounding box center [672, 432] width 25 height 26
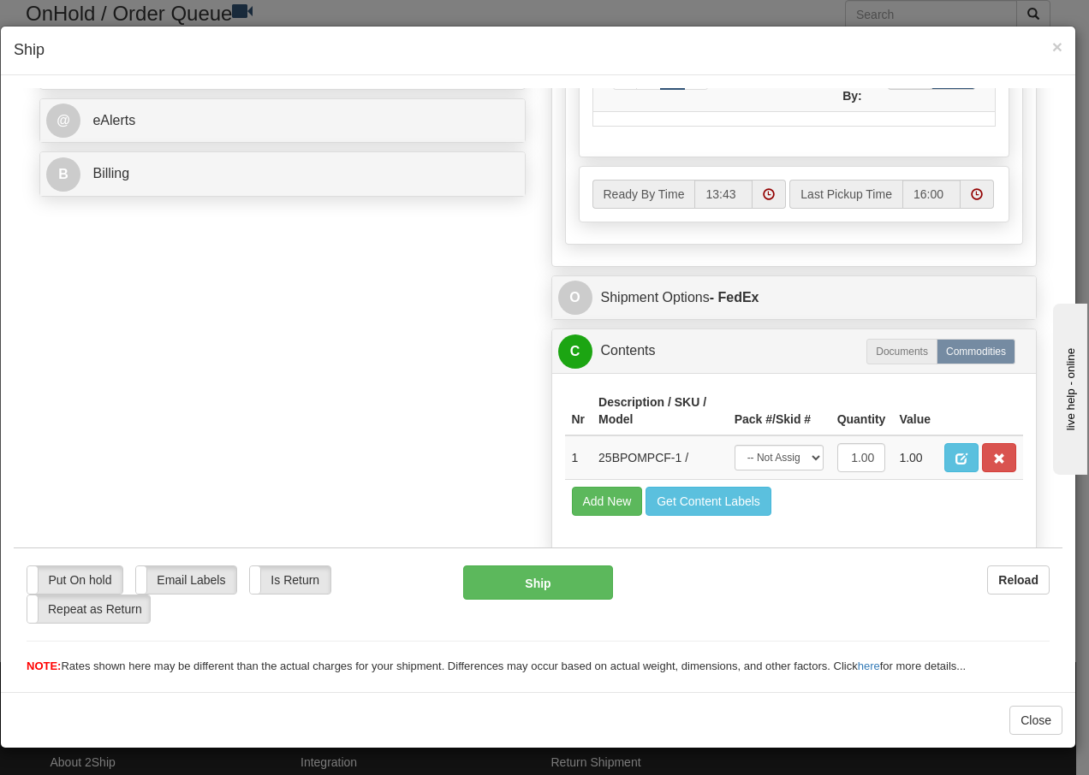
scroll to position [760, 0]
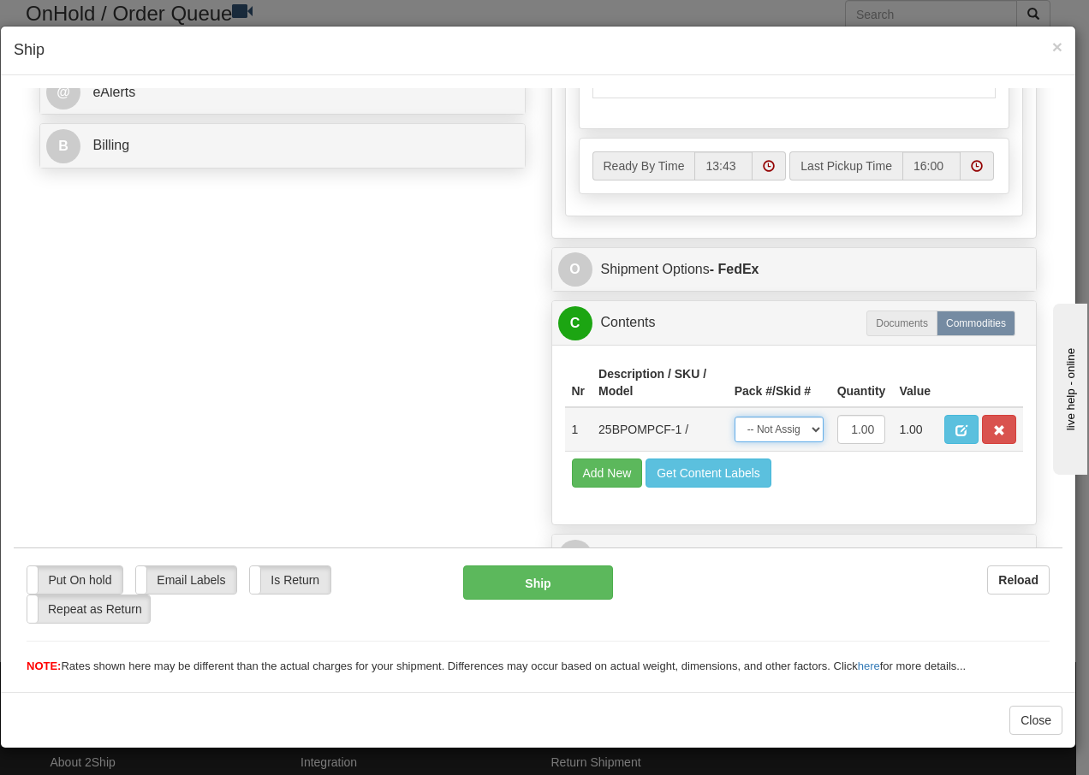
drag, startPoint x: 771, startPoint y: 429, endPoint x: 772, endPoint y: 443, distance: 14.6
click at [771, 429] on select "-- Not Assigned -- Package 1" at bounding box center [778, 429] width 89 height 26
select select "0"
click at [734, 416] on select "-- Not Assigned -- Package 1" at bounding box center [778, 429] width 89 height 26
click at [517, 582] on button "Ship" at bounding box center [537, 582] width 149 height 34
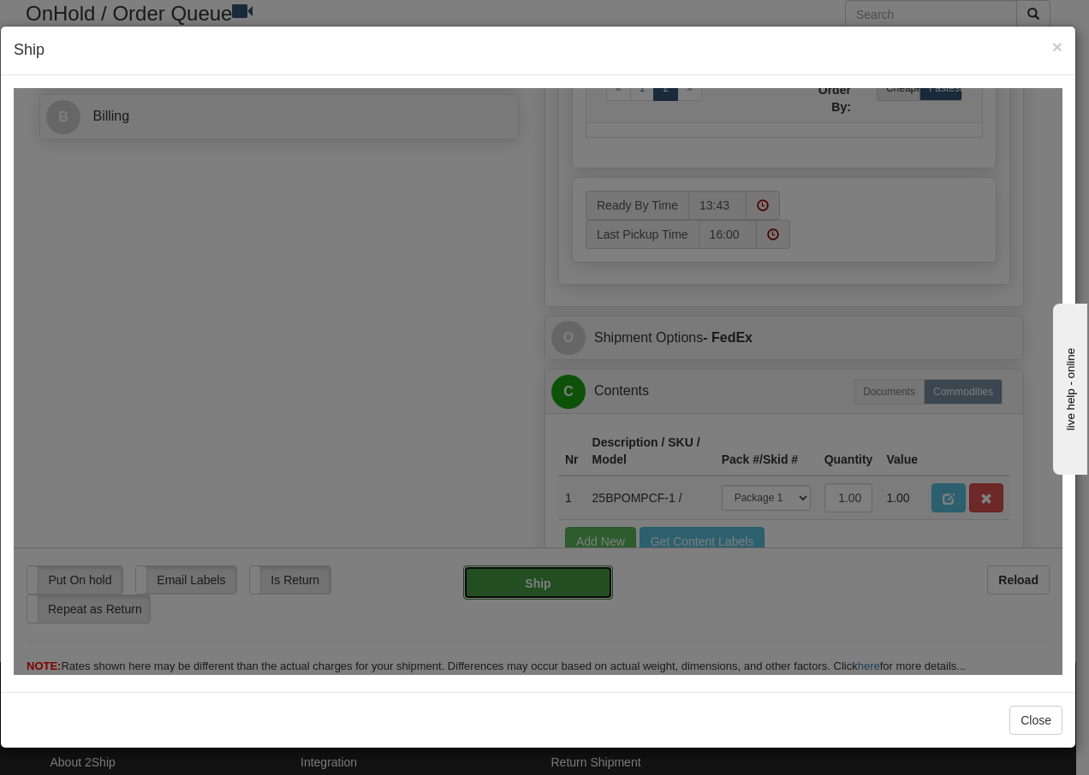
type input "92"
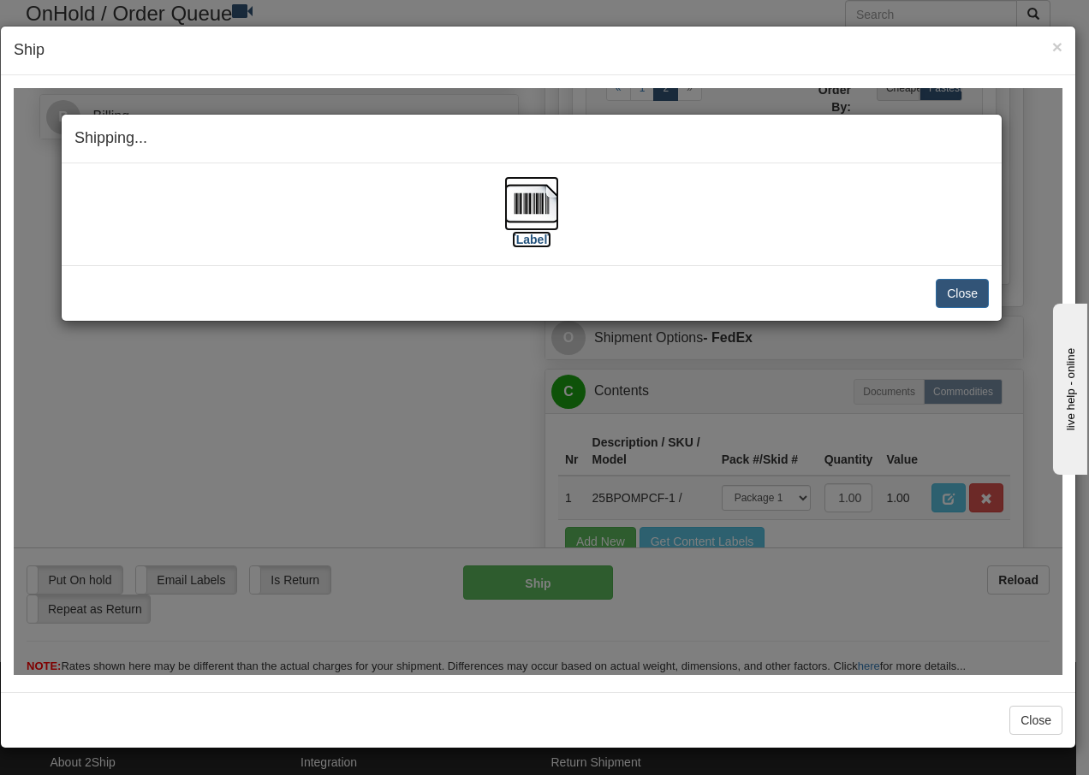
click at [538, 206] on img at bounding box center [531, 202] width 55 height 55
click at [968, 294] on button "Close" at bounding box center [962, 292] width 53 height 29
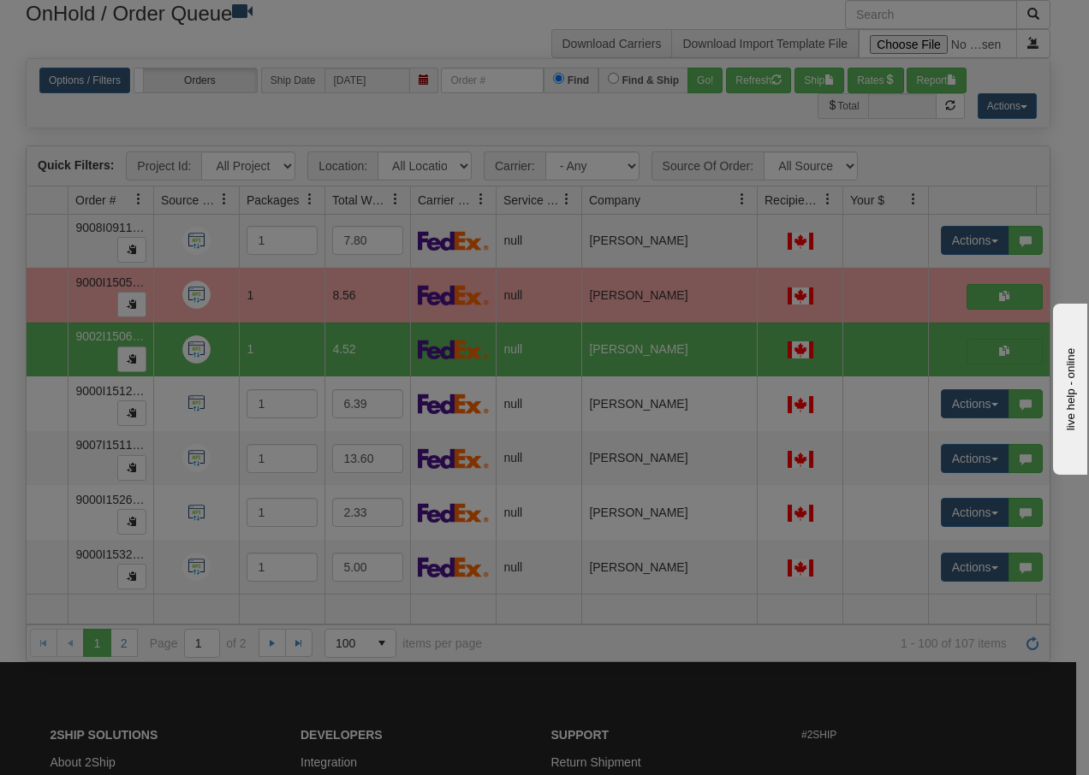
scroll to position [0, 0]
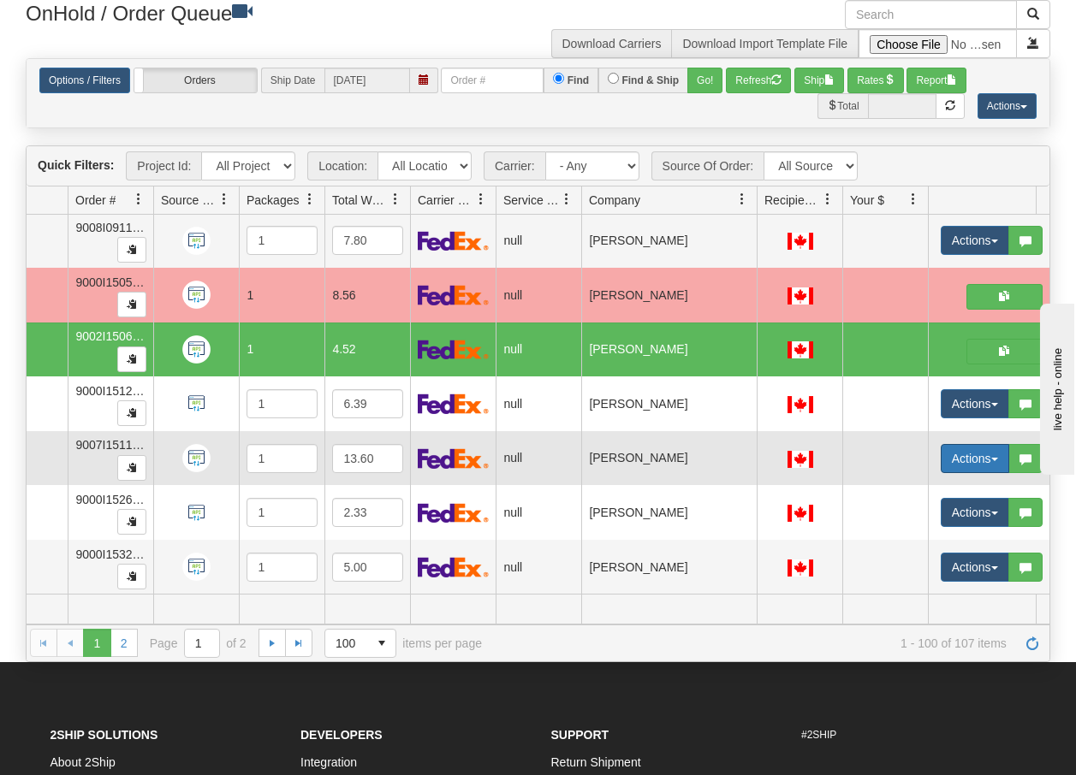
click at [991, 452] on button "Actions" at bounding box center [975, 458] width 68 height 29
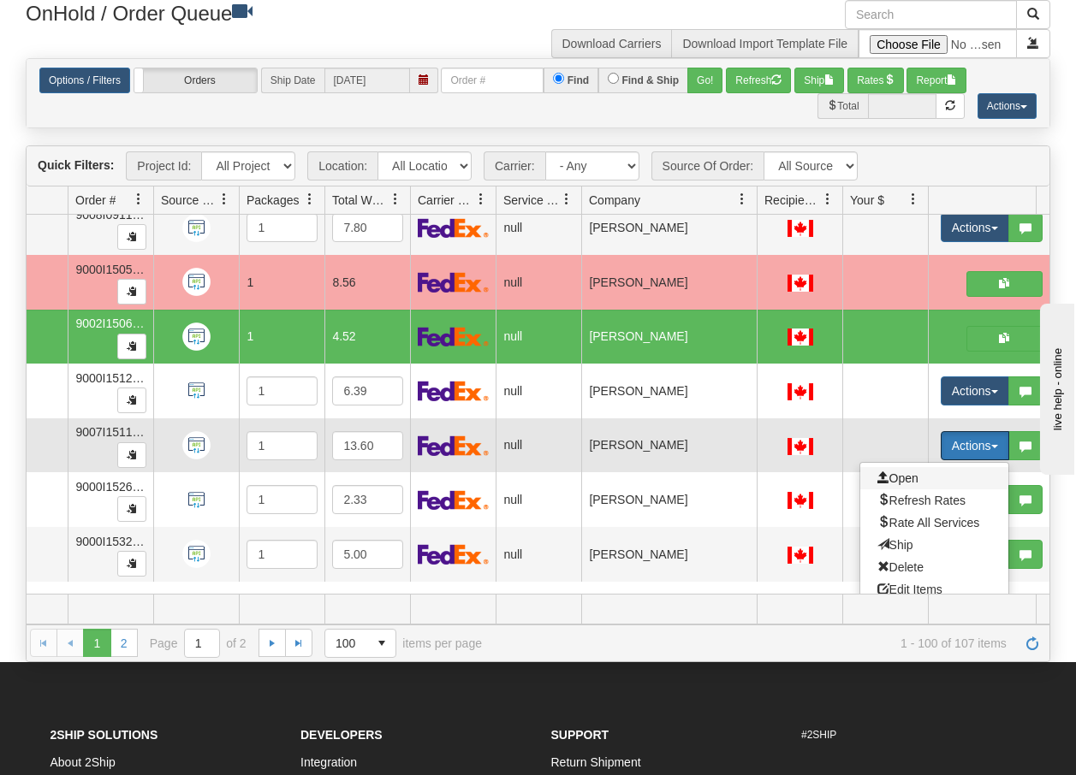
click at [915, 475] on span "Open" at bounding box center [897, 479] width 41 height 14
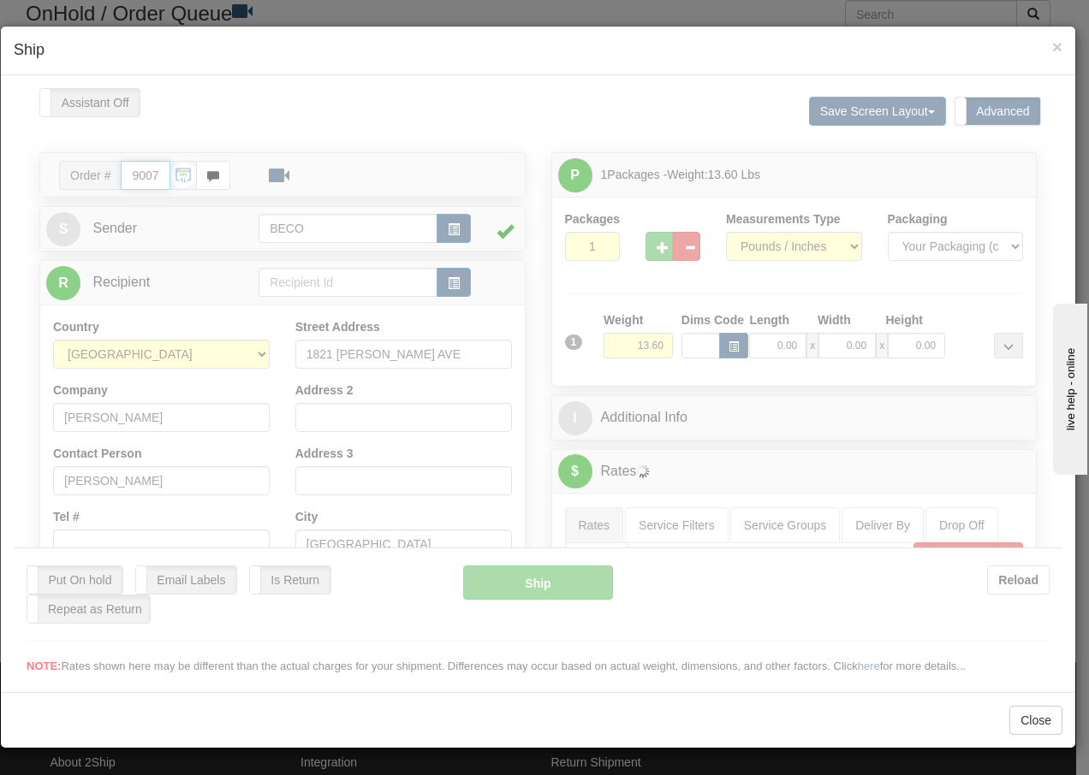
type input "13:43"
type input "16:00"
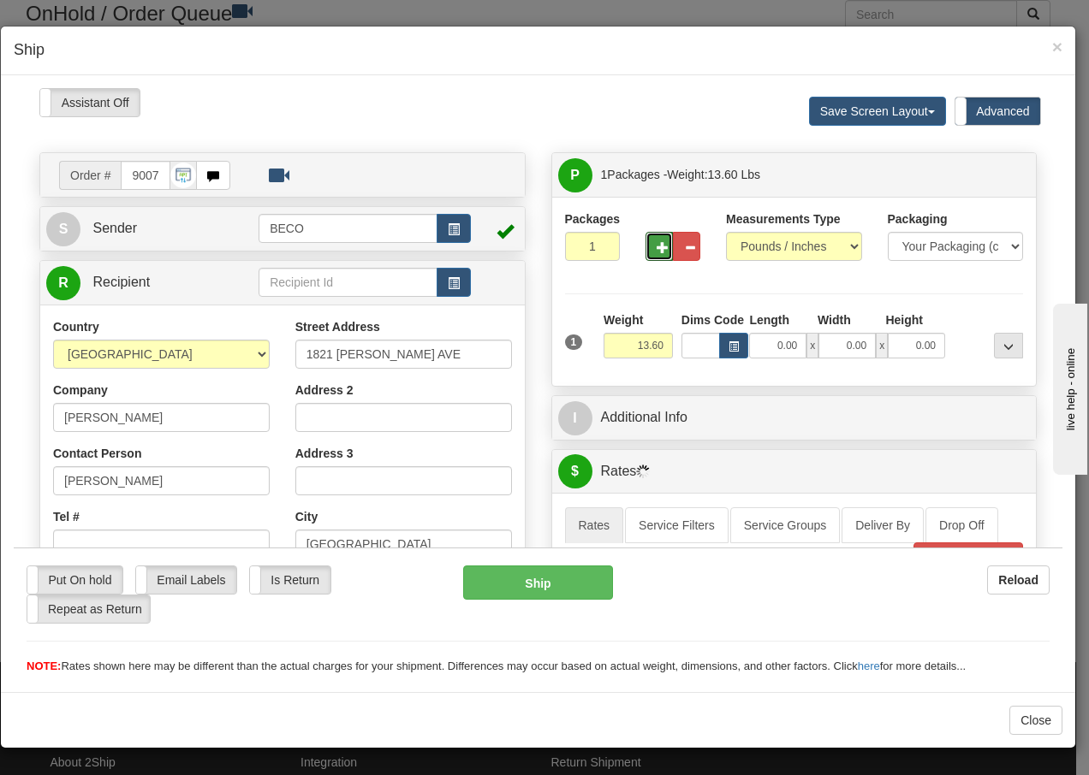
click at [656, 251] on span "button" at bounding box center [662, 246] width 12 height 11
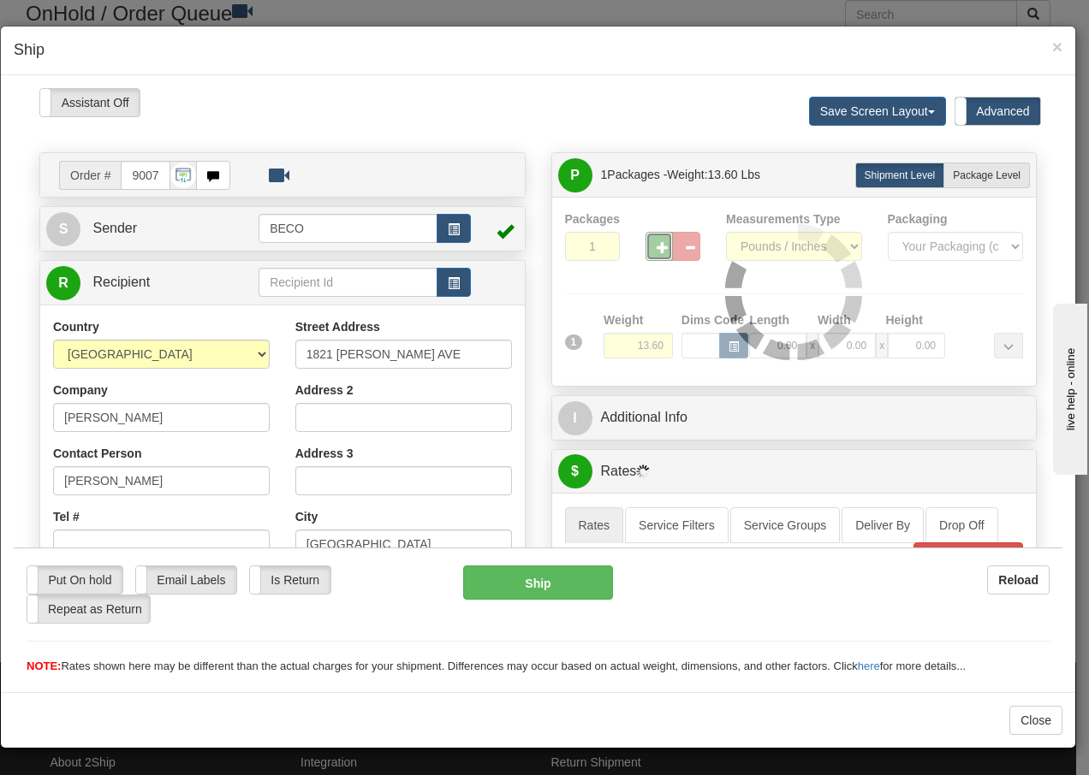
type input "2"
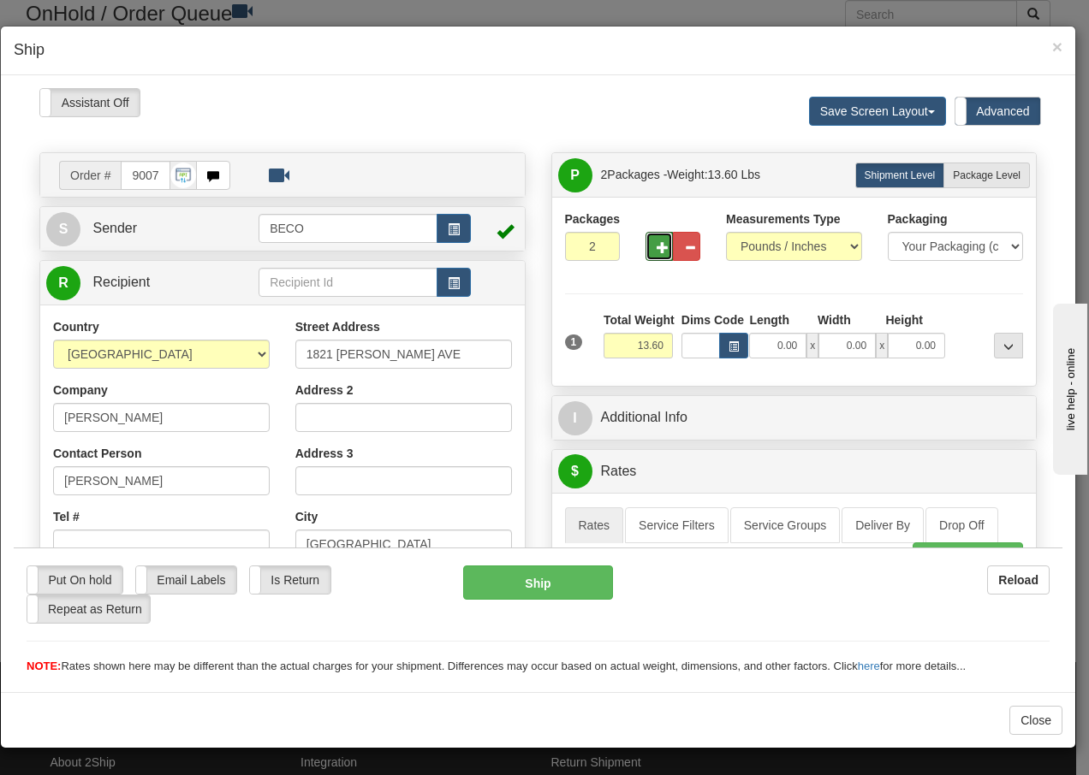
scroll to position [86, 0]
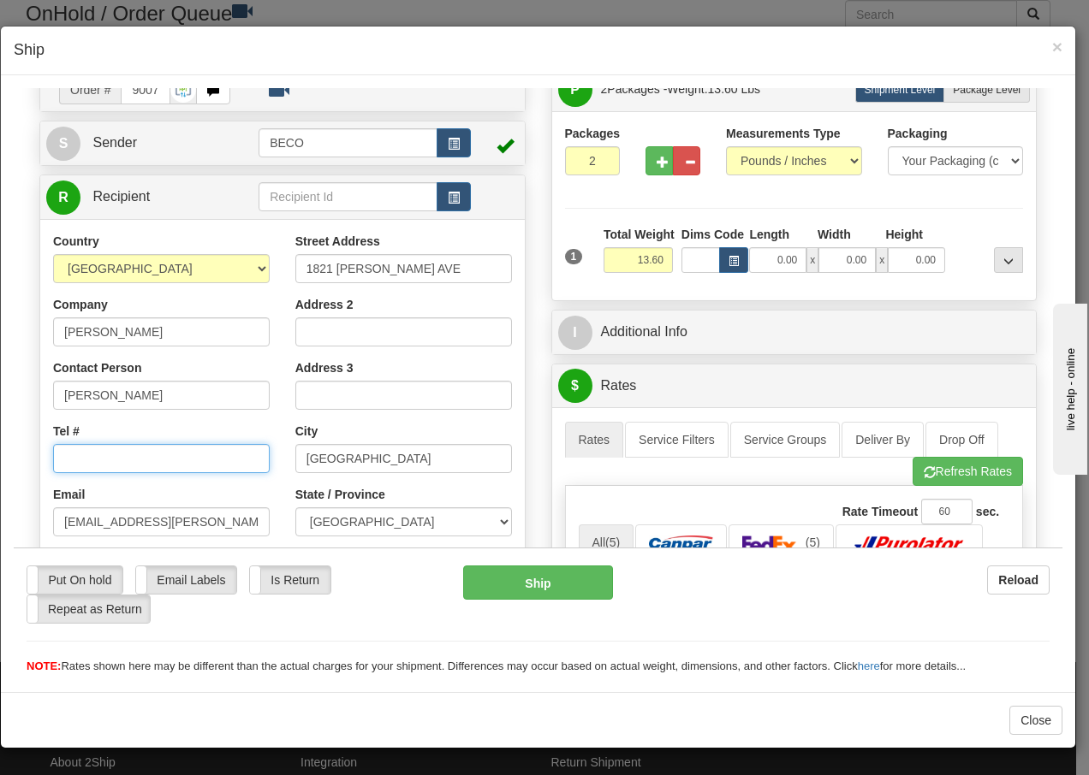
click at [154, 465] on input "Tel #" at bounding box center [161, 457] width 217 height 29
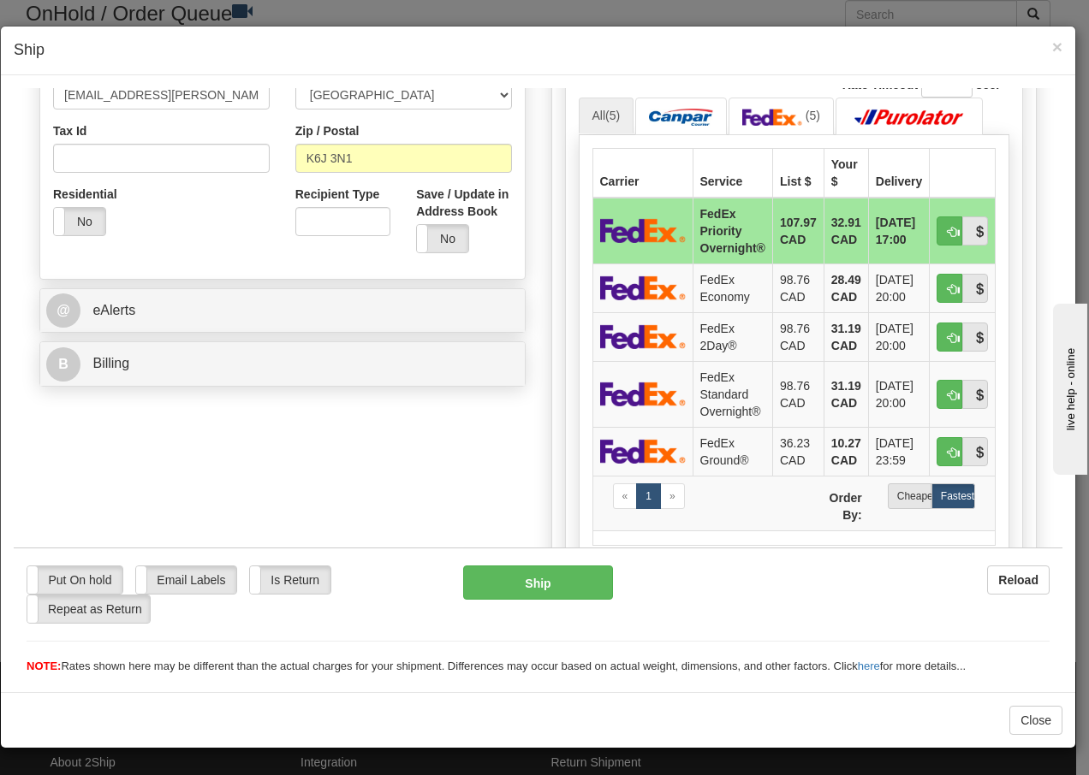
scroll to position [514, 0]
type input "[PHONE_NUMBER]"
click at [657, 451] on img at bounding box center [643, 449] width 86 height 25
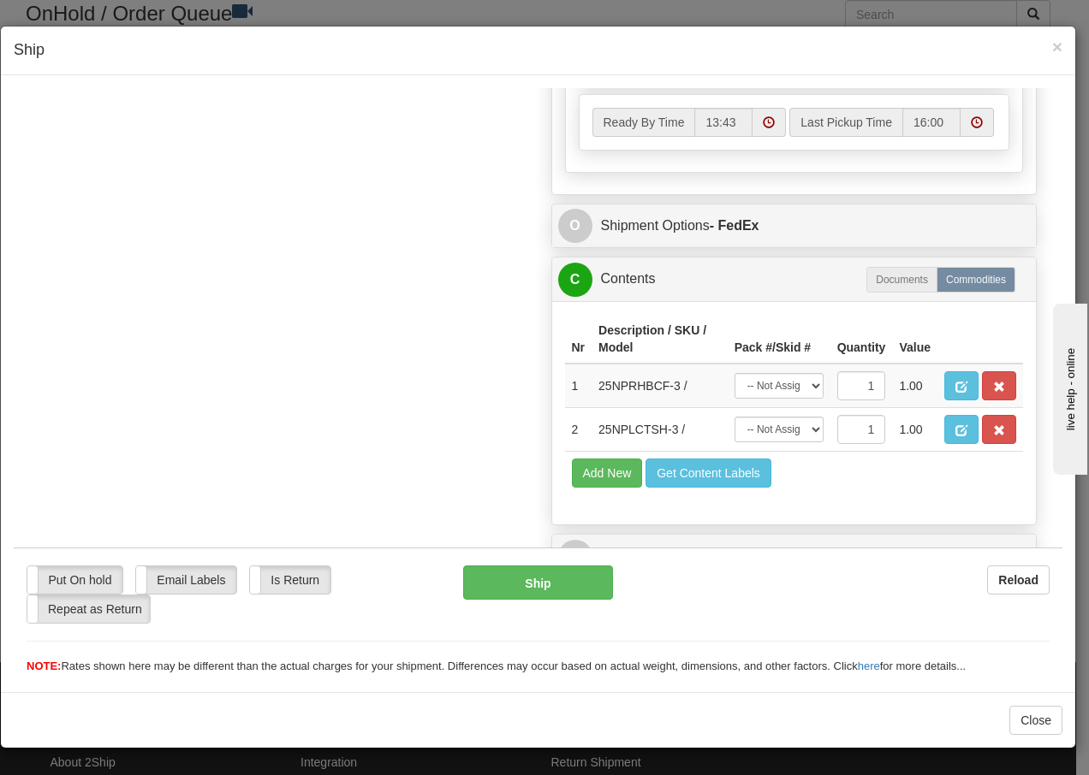
scroll to position [1033, 0]
click at [804, 385] on select "-- Not Assigned -- Package 1 Package 2" at bounding box center [778, 385] width 89 height 26
select select "0"
click at [734, 372] on select "-- Not Assigned -- Package 1 Package 2" at bounding box center [778, 385] width 89 height 26
click at [780, 436] on select "-- Not Assigned -- Package 1 Package 2" at bounding box center [778, 429] width 89 height 26
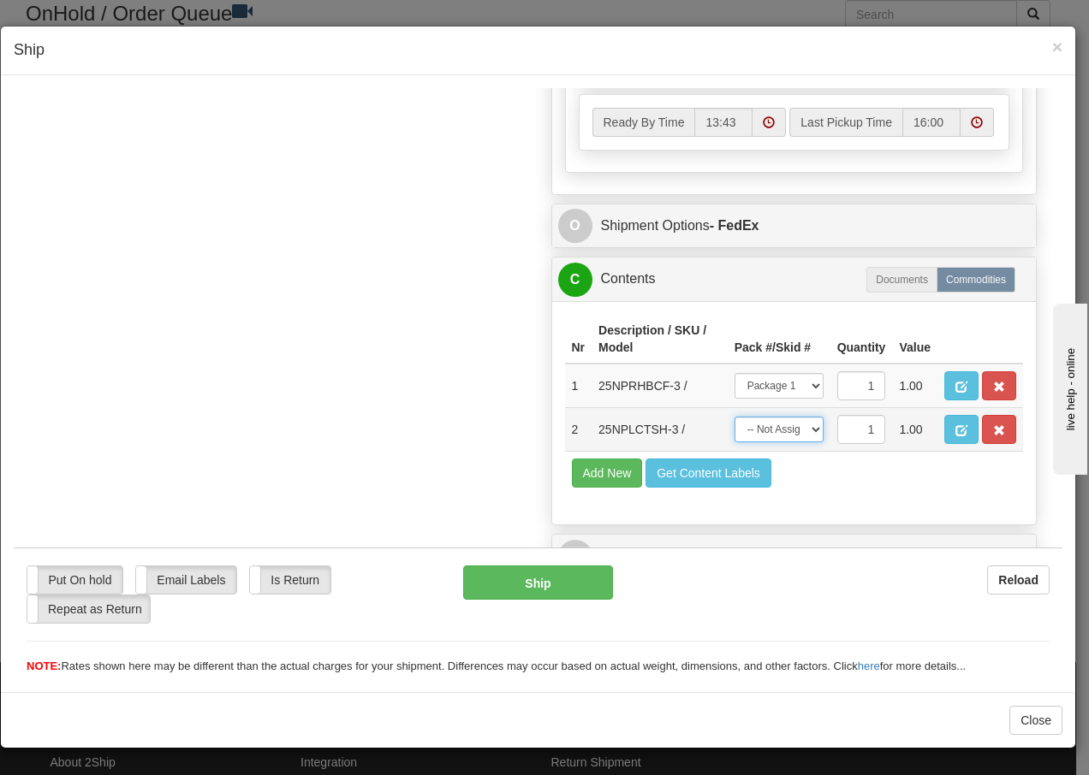
select select "1"
click at [734, 416] on select "-- Not Assigned -- Package 1 Package 2" at bounding box center [778, 429] width 89 height 26
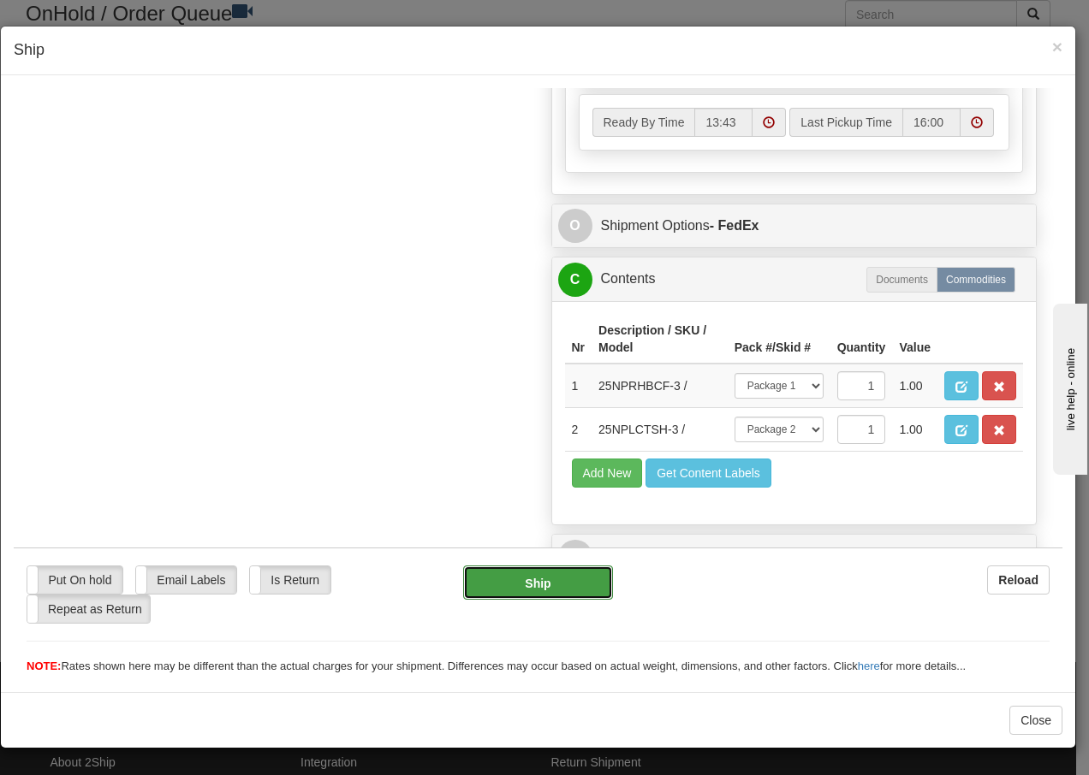
click at [543, 583] on button "Ship" at bounding box center [537, 582] width 149 height 34
type input "92"
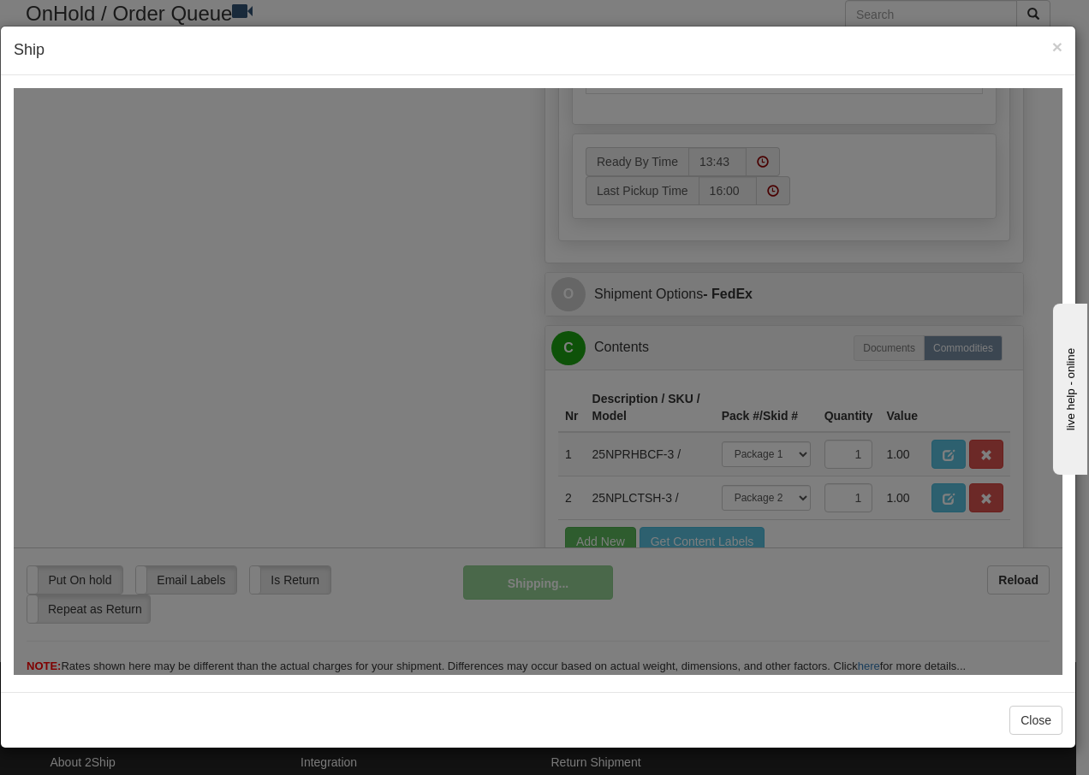
scroll to position [1102, 0]
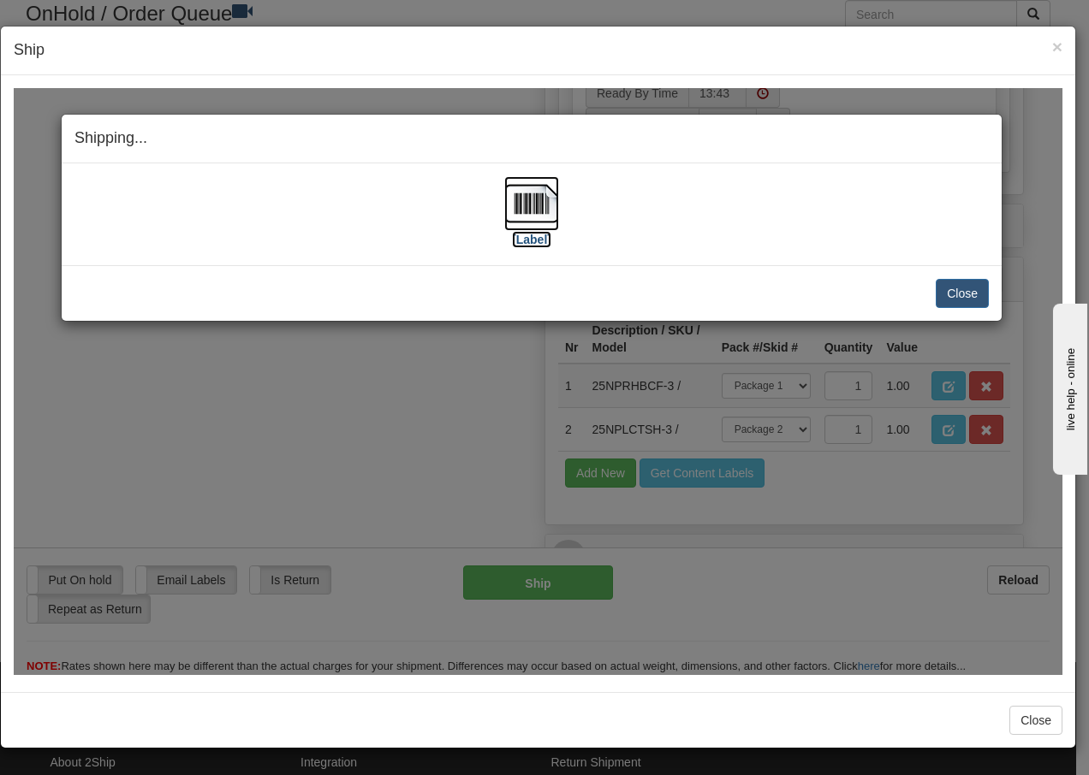
click at [532, 201] on img at bounding box center [531, 202] width 55 height 55
click at [954, 292] on button "Close" at bounding box center [962, 292] width 53 height 29
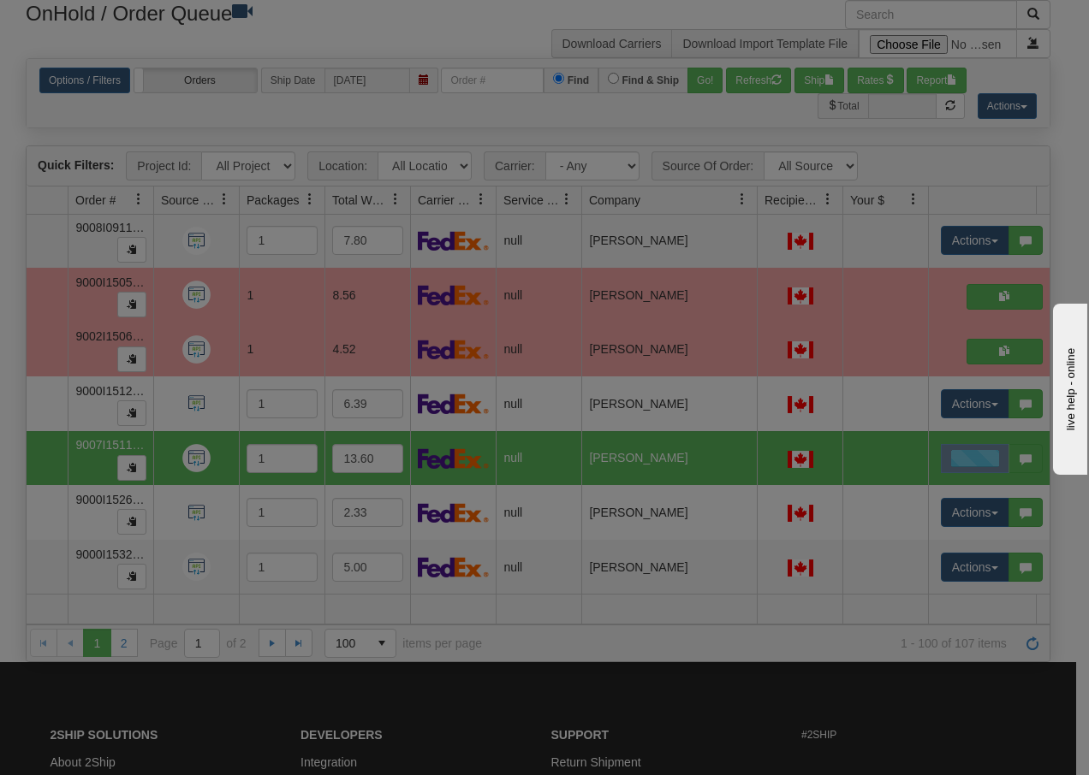
scroll to position [0, 0]
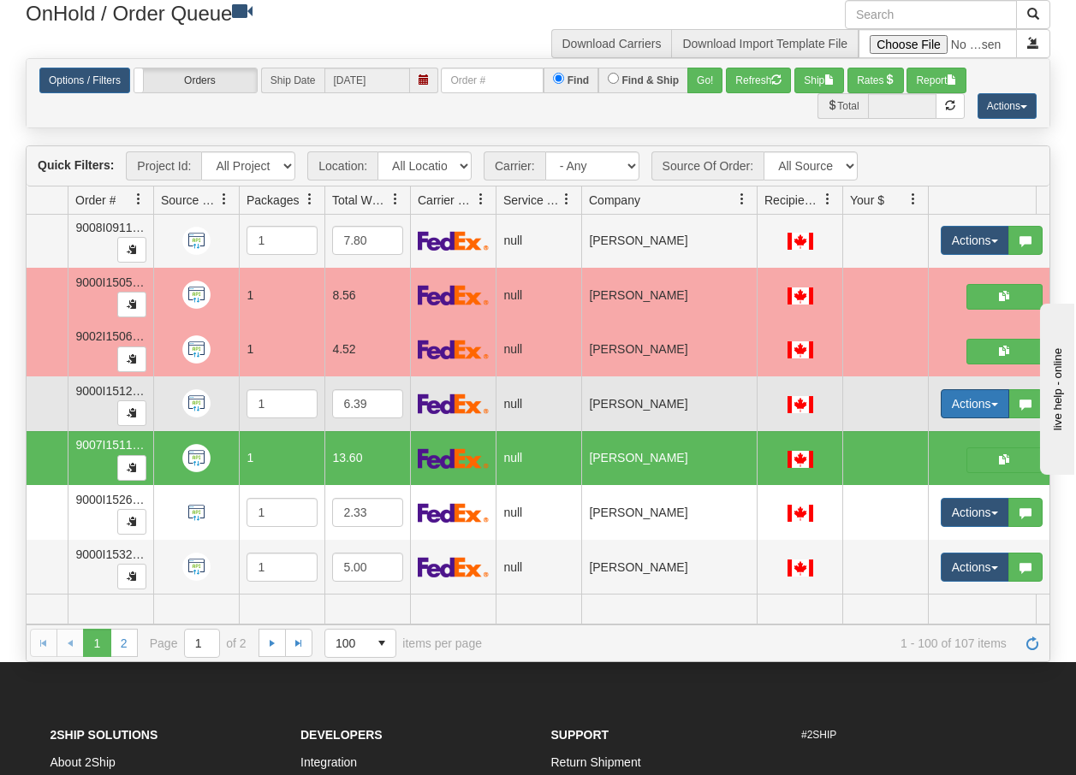
click at [993, 401] on button "Actions" at bounding box center [975, 403] width 68 height 29
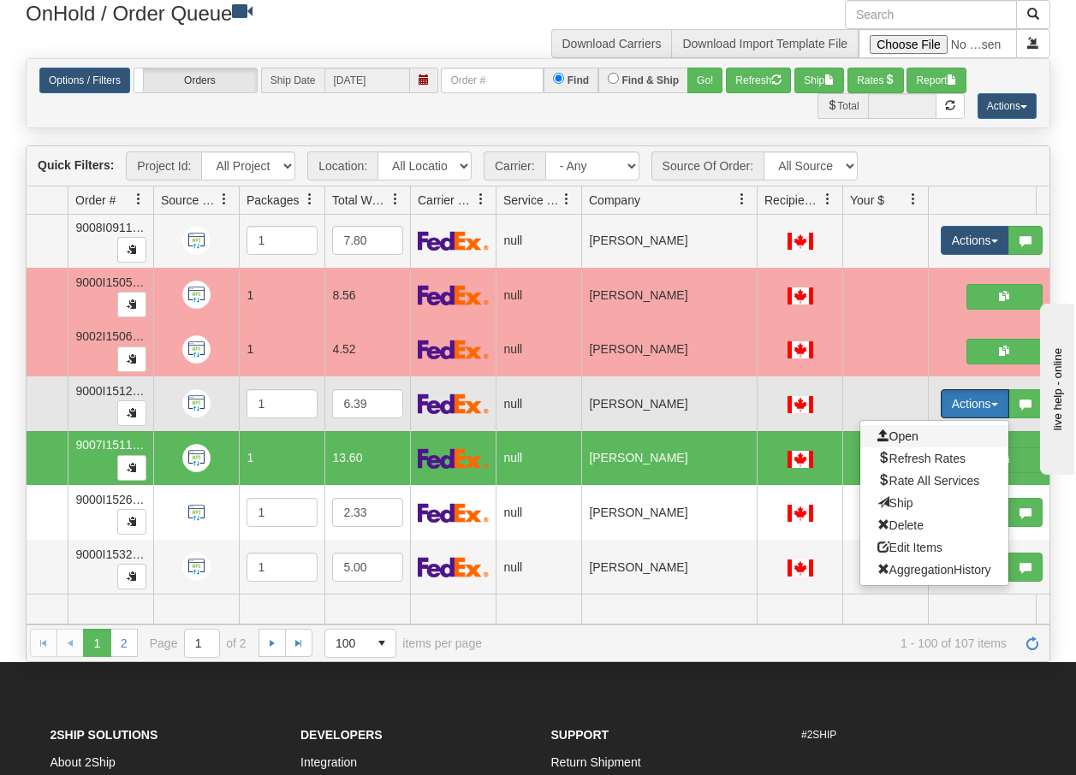
click at [912, 430] on span "Open" at bounding box center [897, 437] width 41 height 14
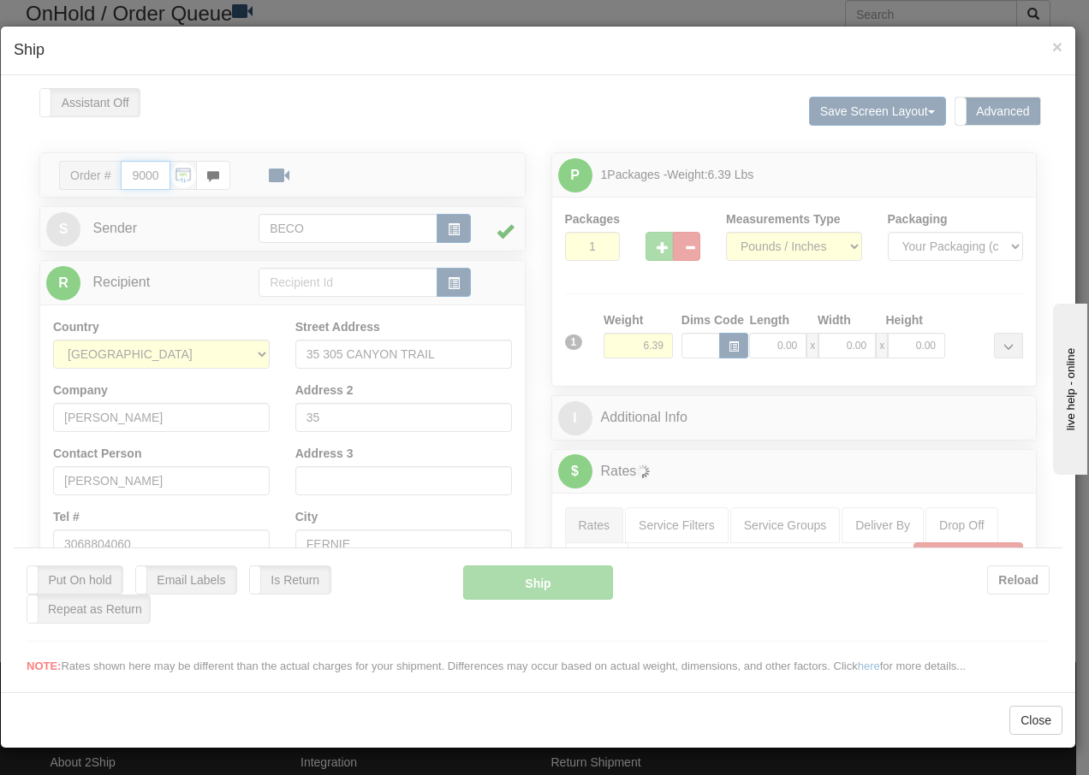
type input "13:44"
type input "16:00"
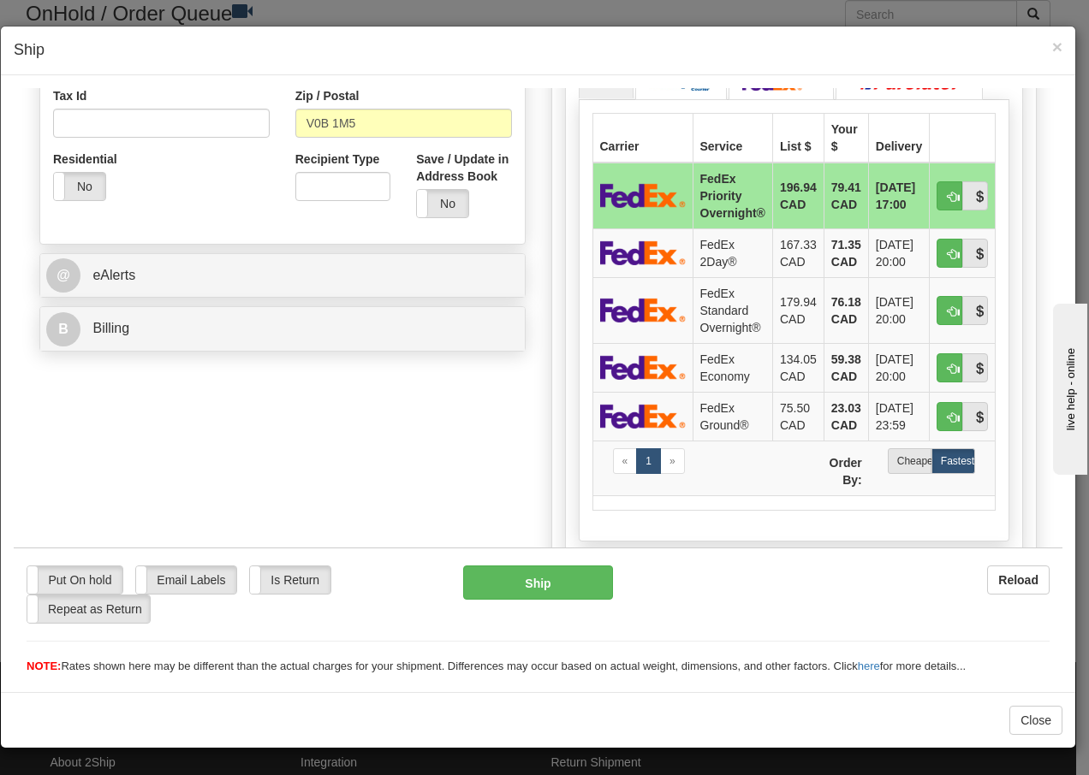
scroll to position [582, 0]
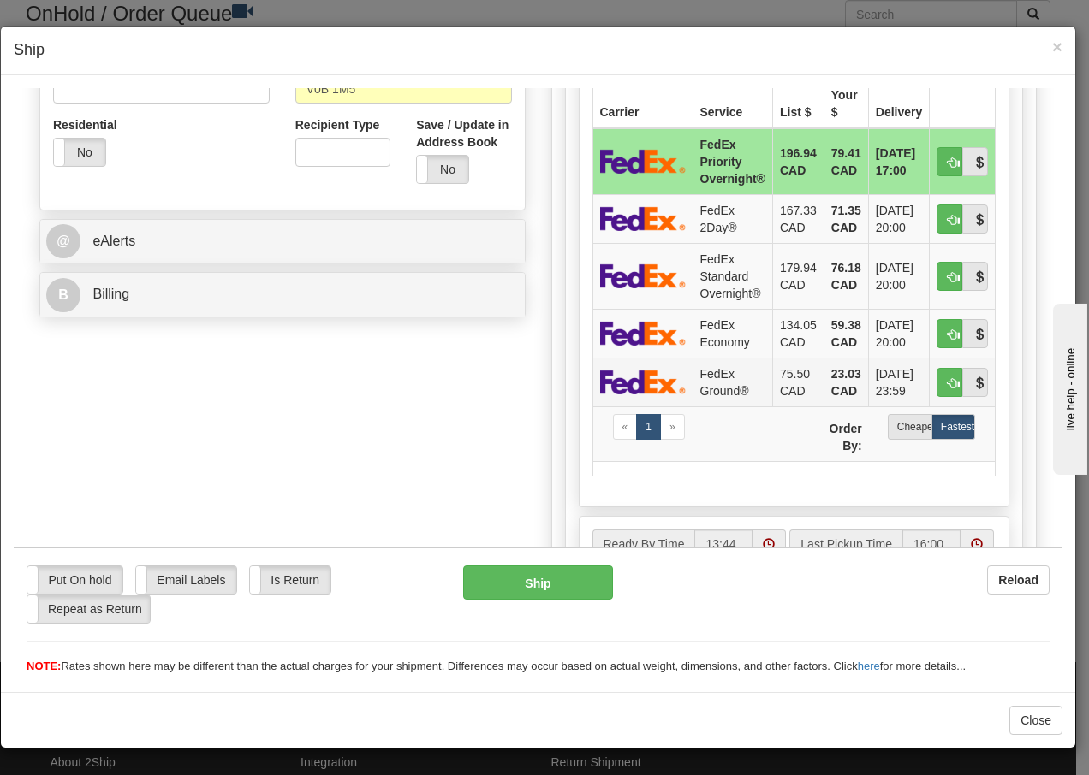
click at [698, 380] on td "FedEx Ground®" at bounding box center [732, 381] width 80 height 49
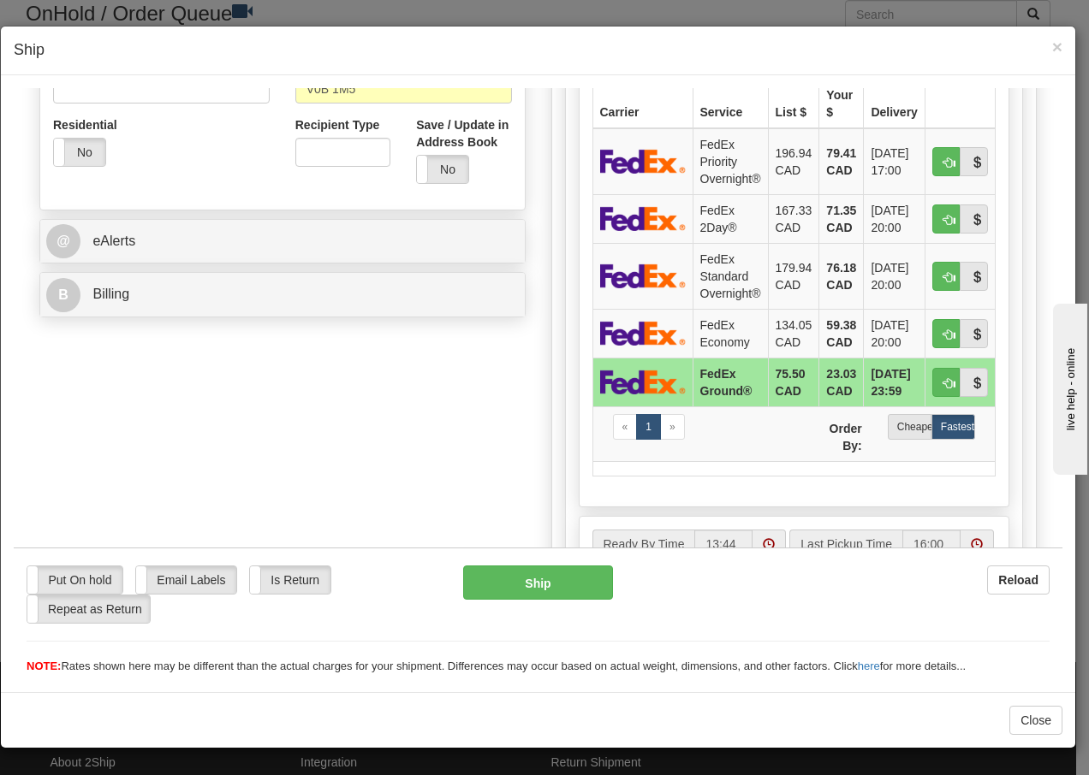
scroll to position [989, 0]
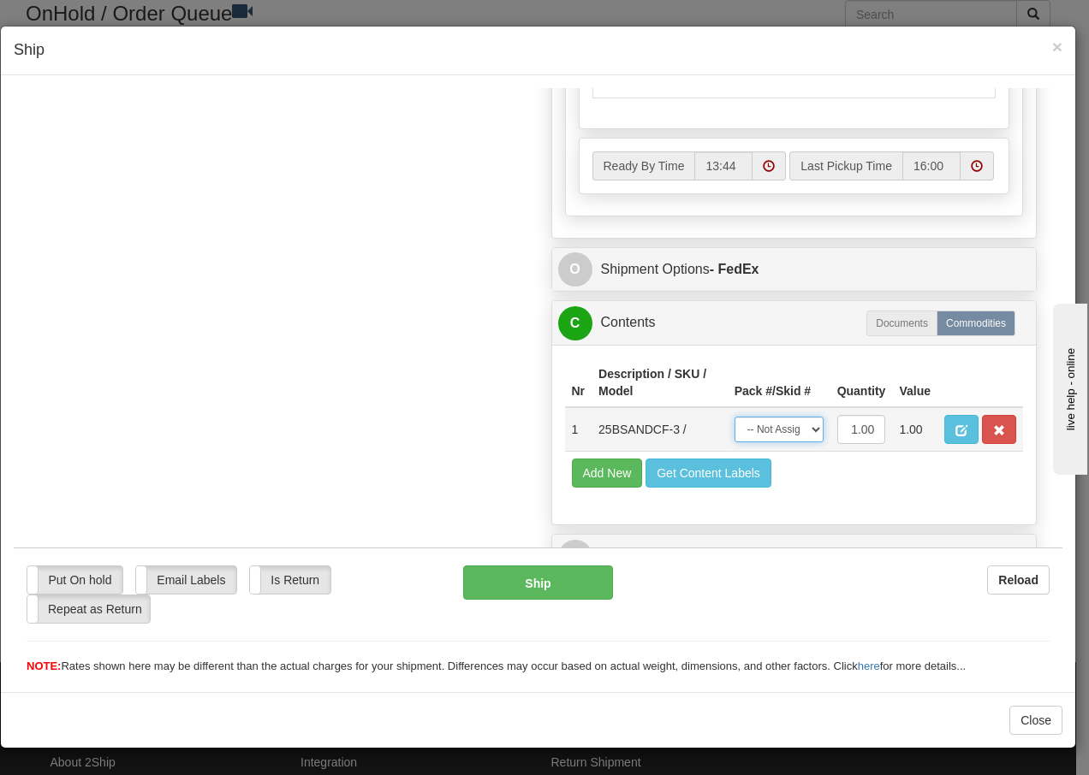
drag, startPoint x: 795, startPoint y: 430, endPoint x: 793, endPoint y: 443, distance: 13.0
click at [795, 430] on select "-- Not Assigned -- Package 1" at bounding box center [778, 429] width 89 height 26
select select "0"
click at [734, 416] on select "-- Not Assigned -- Package 1" at bounding box center [778, 429] width 89 height 26
click at [514, 589] on button "Ship" at bounding box center [537, 582] width 149 height 34
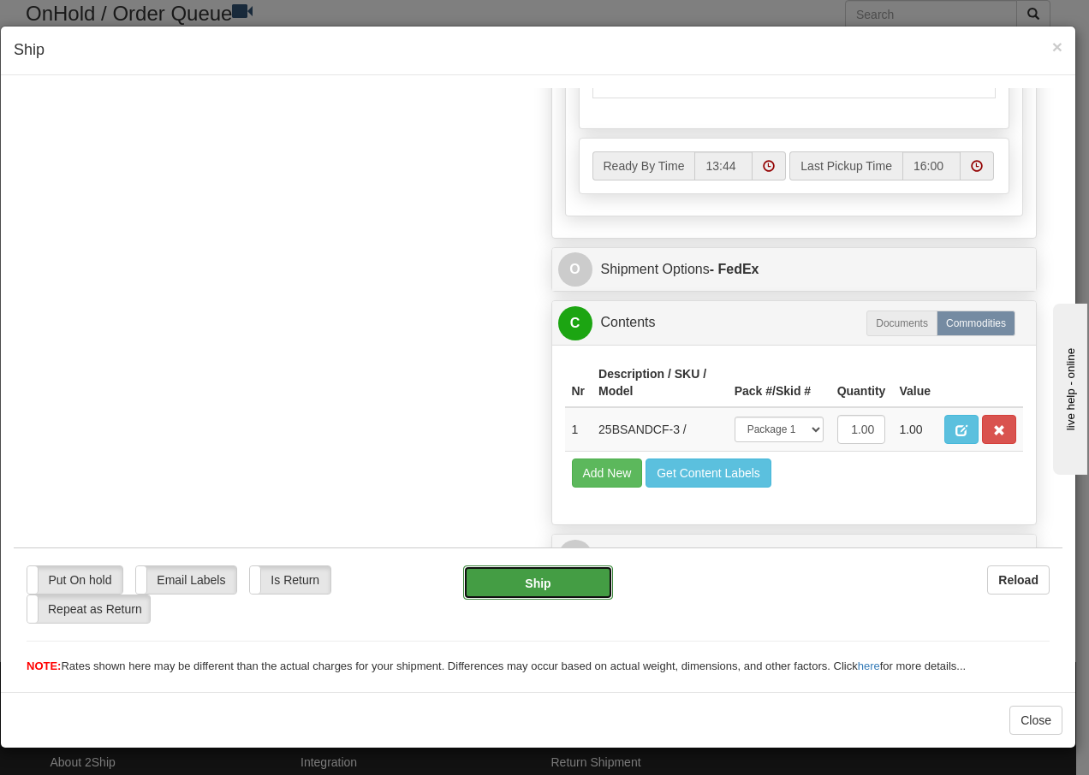
type input "92"
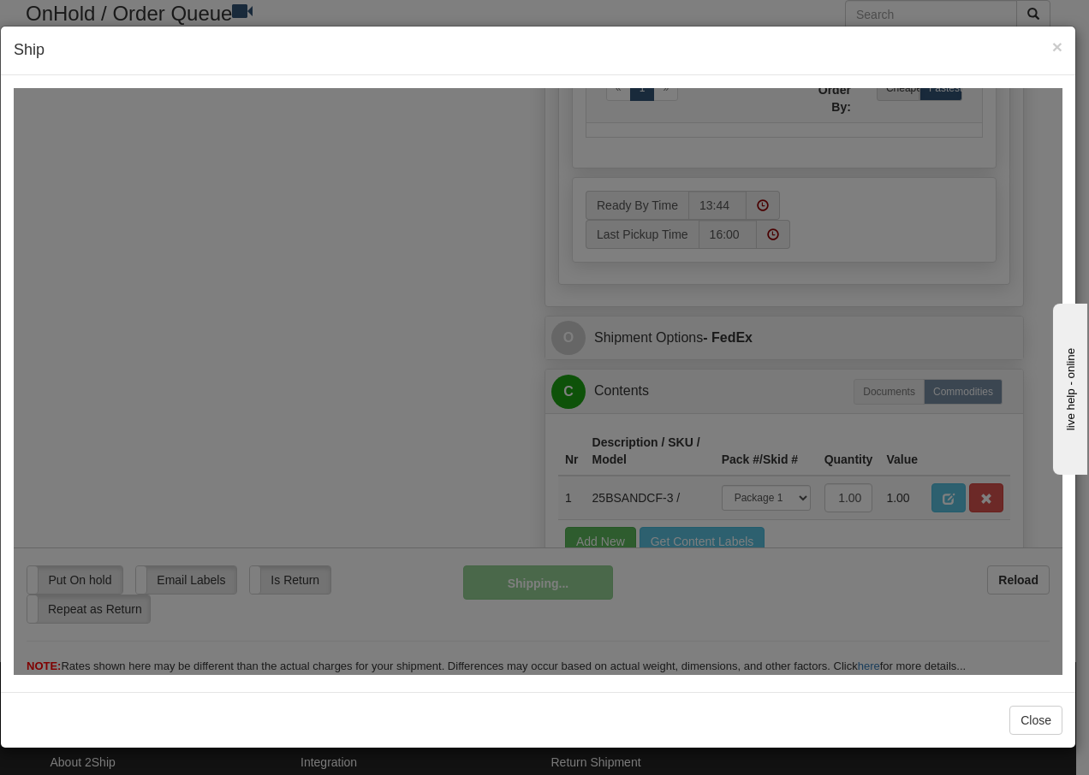
scroll to position [1058, 0]
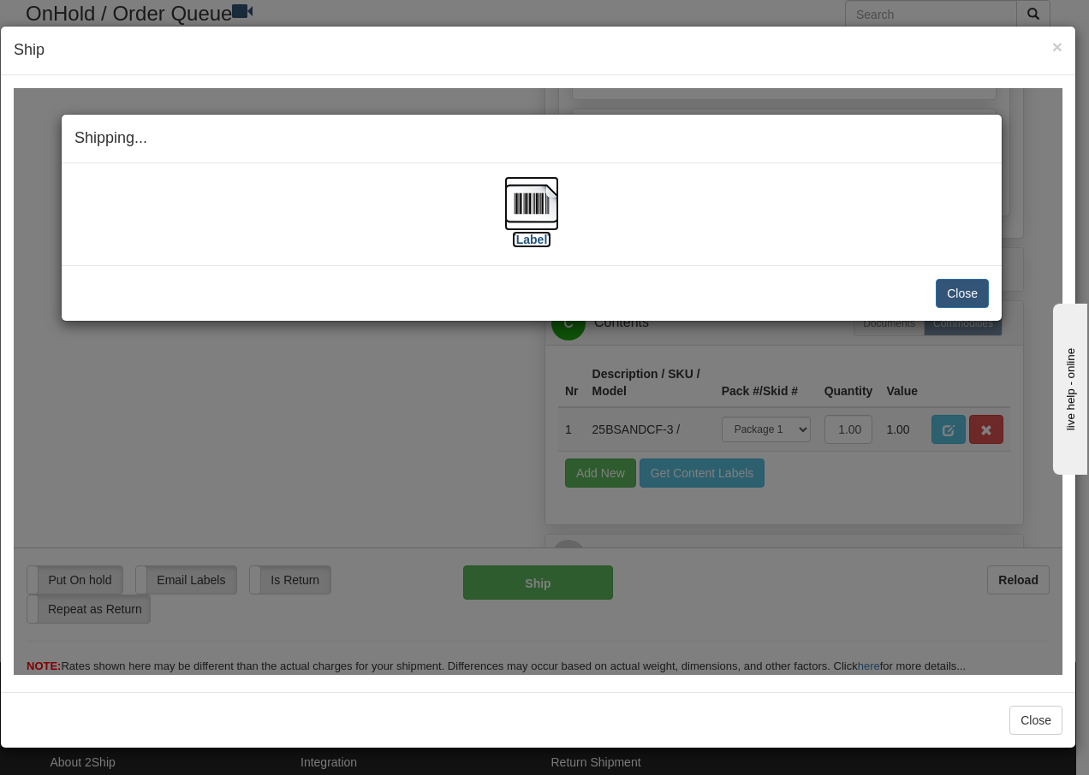
click at [519, 200] on img at bounding box center [531, 202] width 55 height 55
click at [959, 289] on button "Close" at bounding box center [962, 292] width 53 height 29
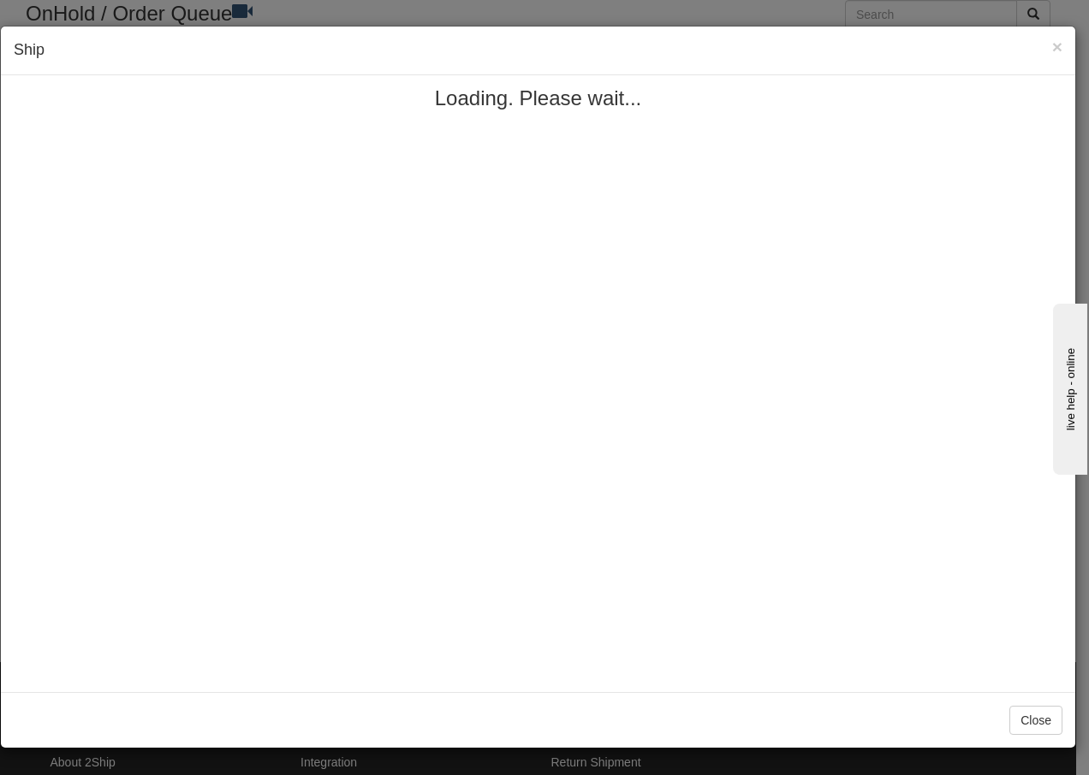
scroll to position [0, 0]
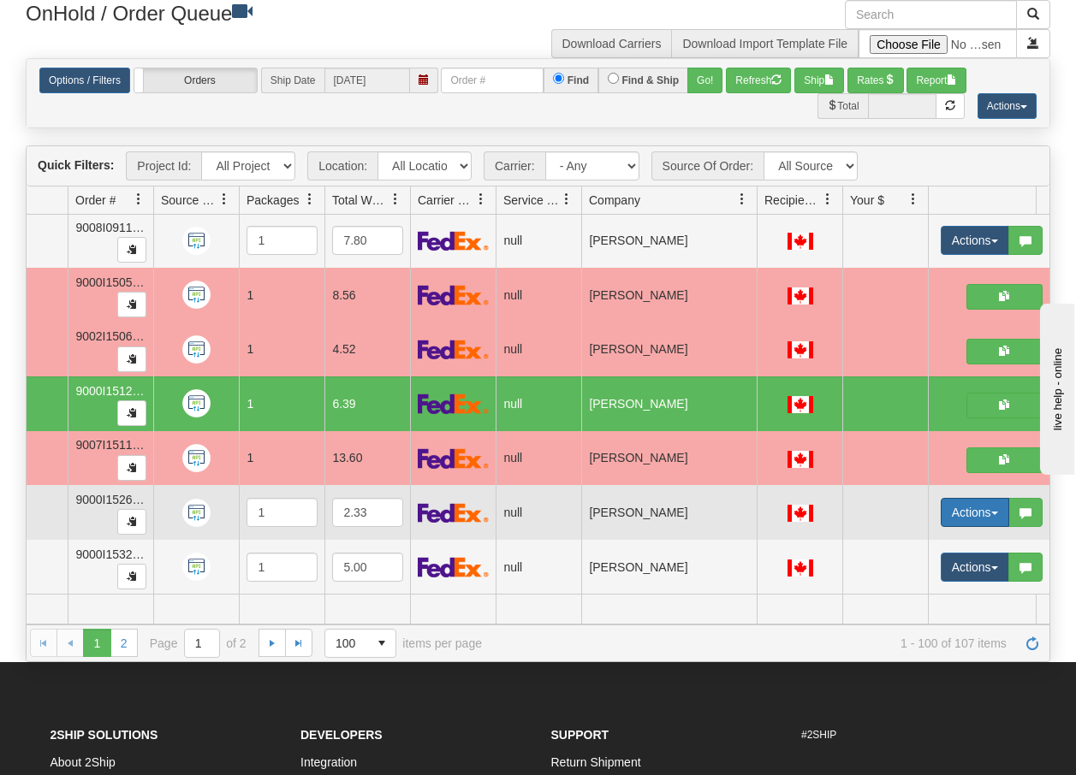
click at [990, 504] on button "Actions" at bounding box center [975, 512] width 68 height 29
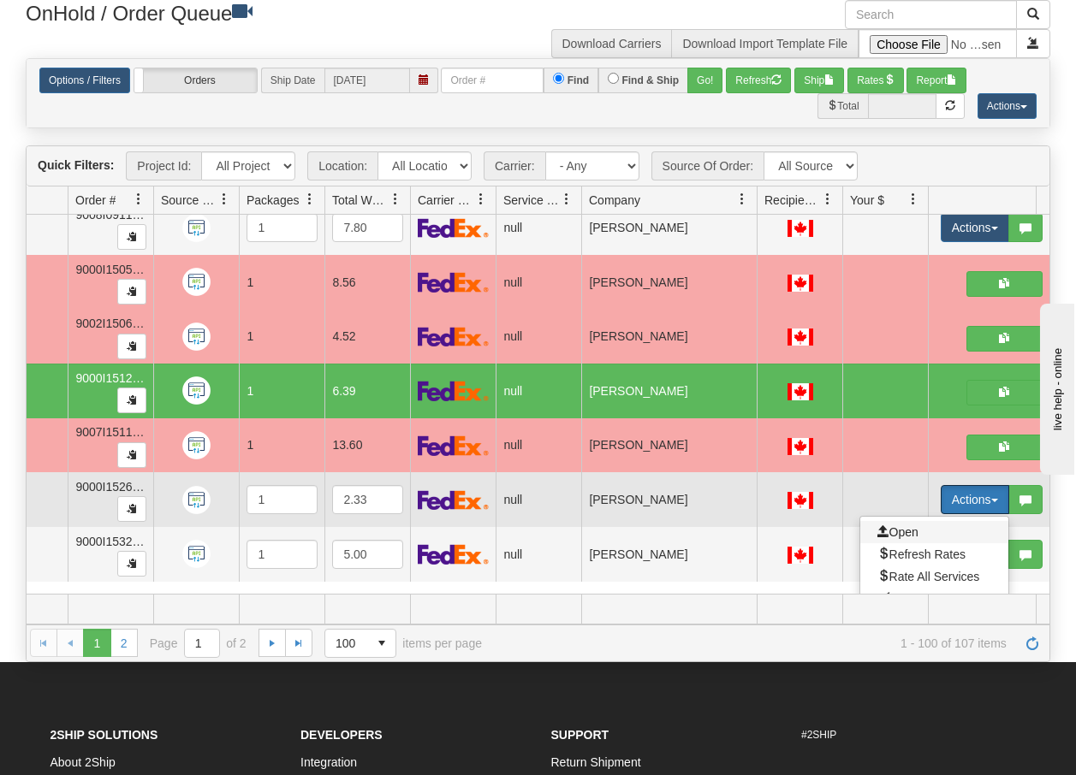
click at [898, 532] on span "Open" at bounding box center [897, 533] width 41 height 14
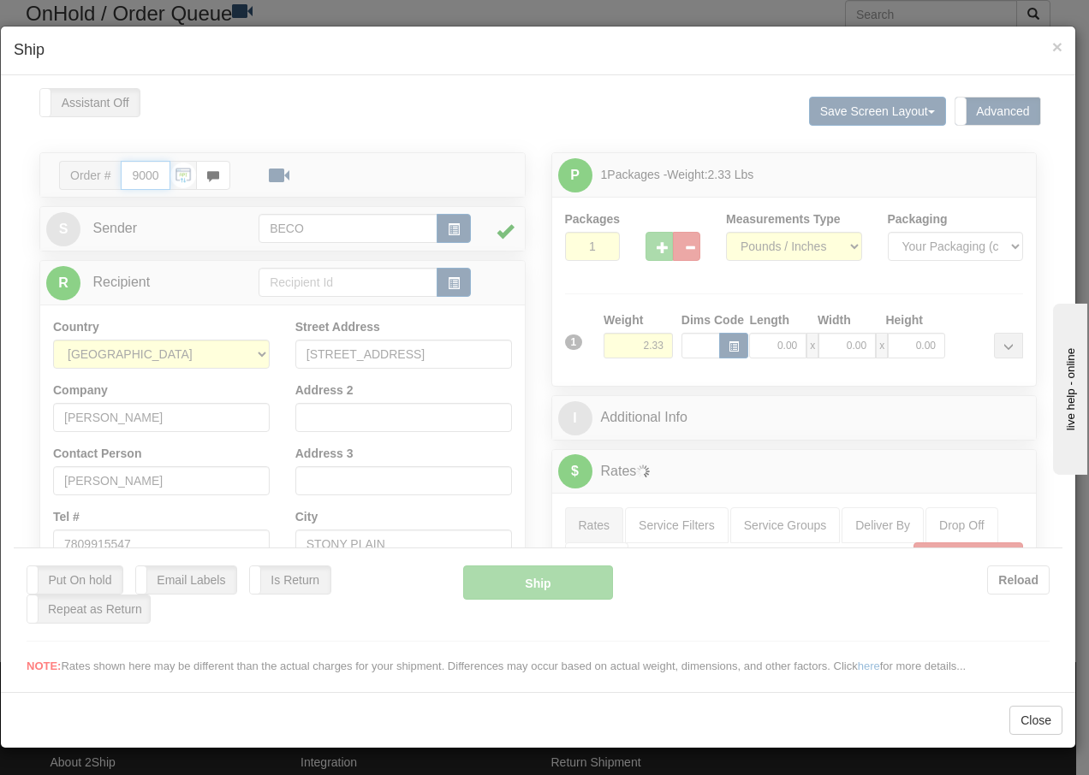
type input "13:45"
type input "16:00"
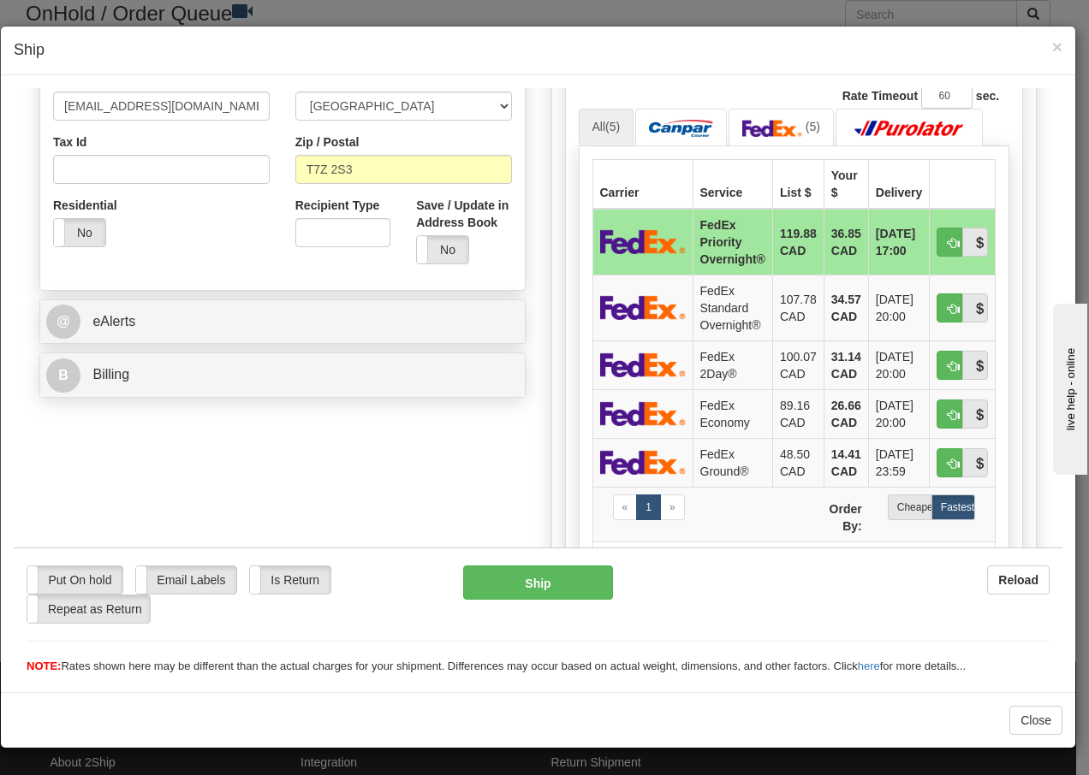
scroll to position [559, 0]
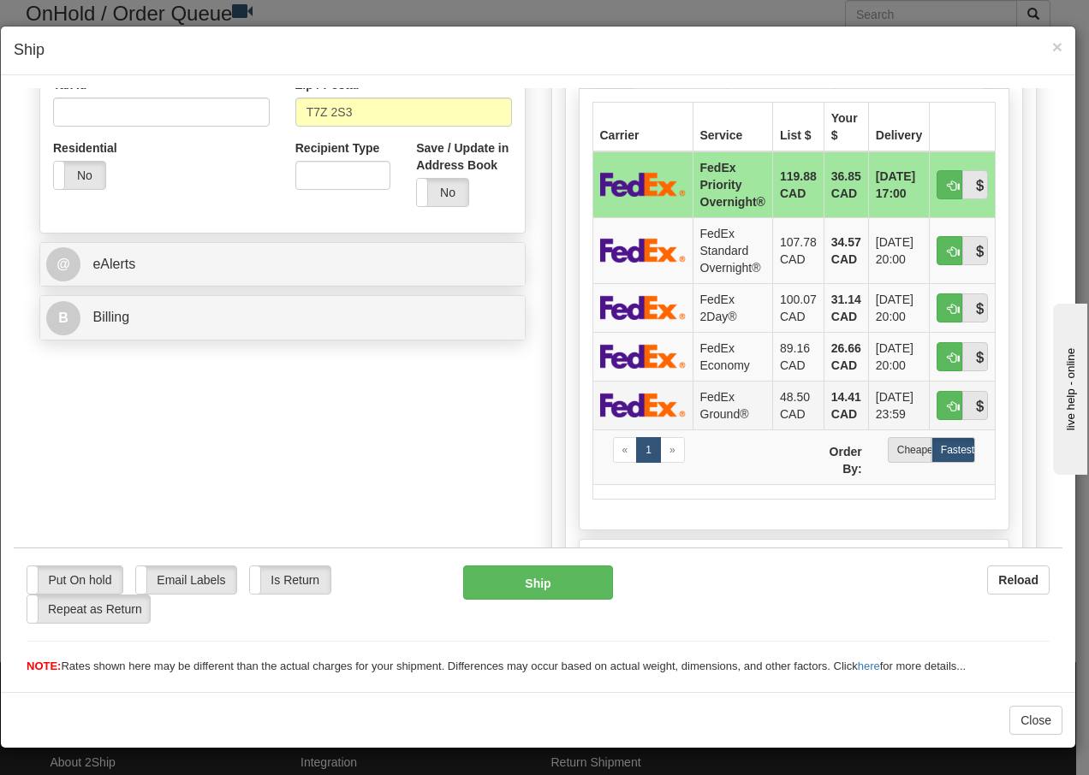
click at [713, 399] on td "FedEx Ground®" at bounding box center [732, 404] width 80 height 49
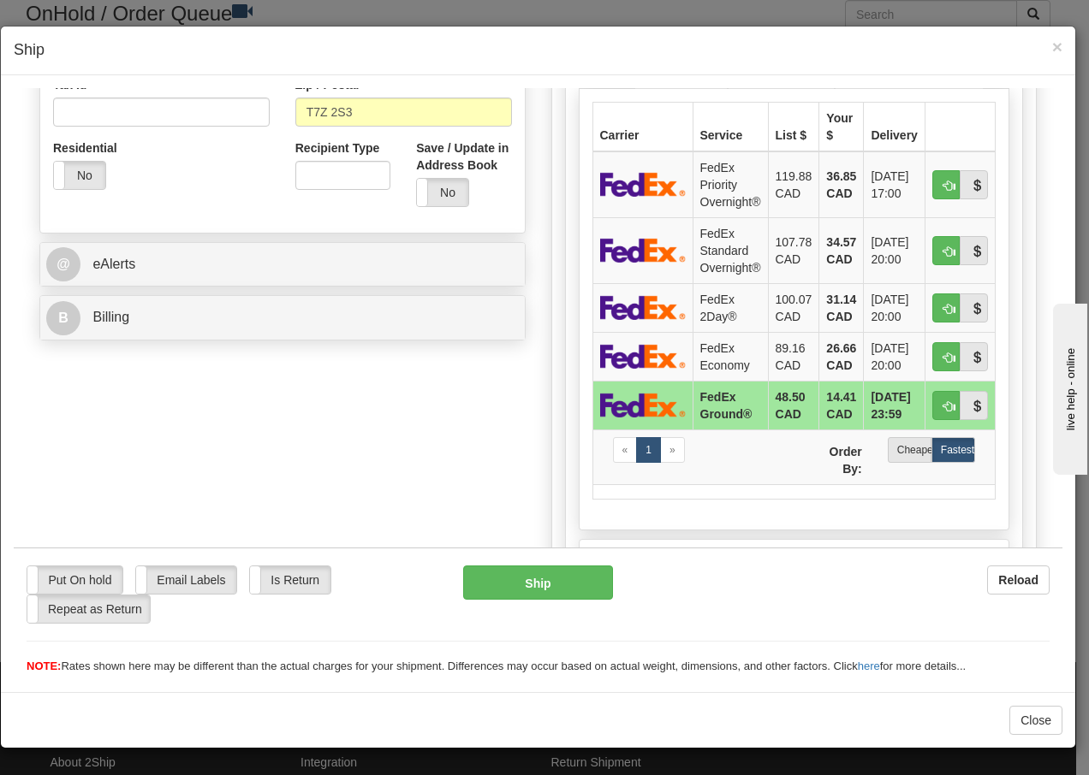
scroll to position [989, 0]
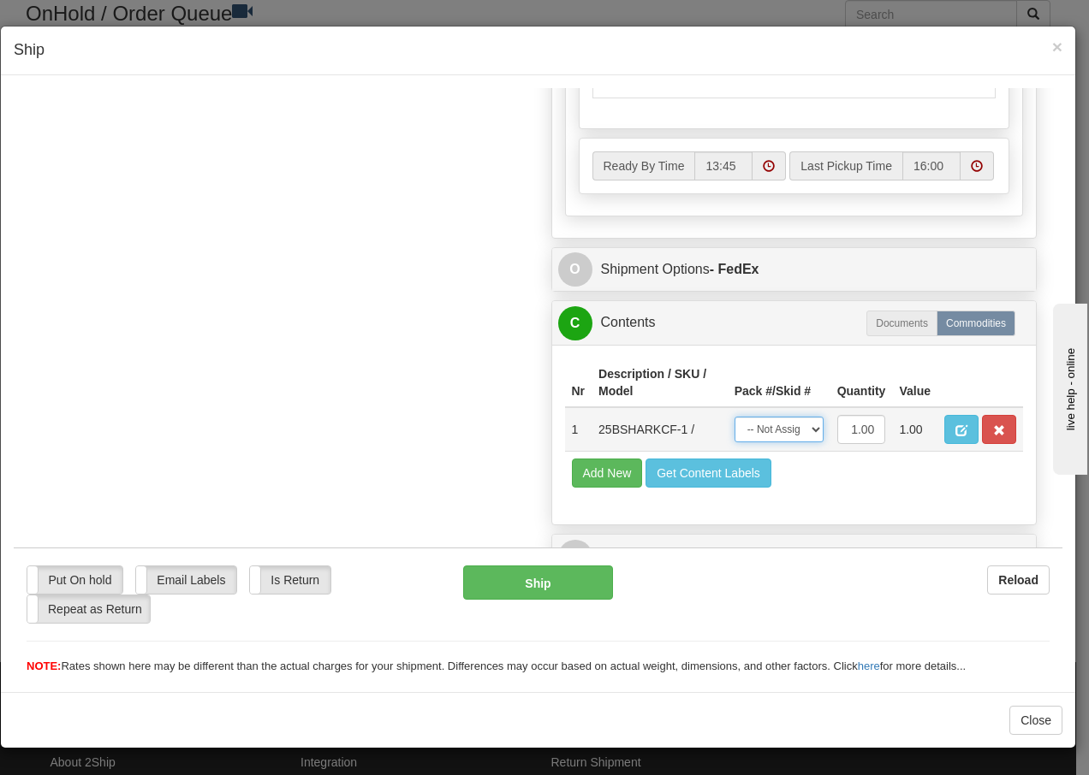
click at [797, 436] on select "-- Not Assigned -- Package 1" at bounding box center [778, 429] width 89 height 26
select select "0"
click at [734, 416] on select "-- Not Assigned -- Package 1" at bounding box center [778, 429] width 89 height 26
click at [513, 579] on button "Ship" at bounding box center [537, 582] width 149 height 34
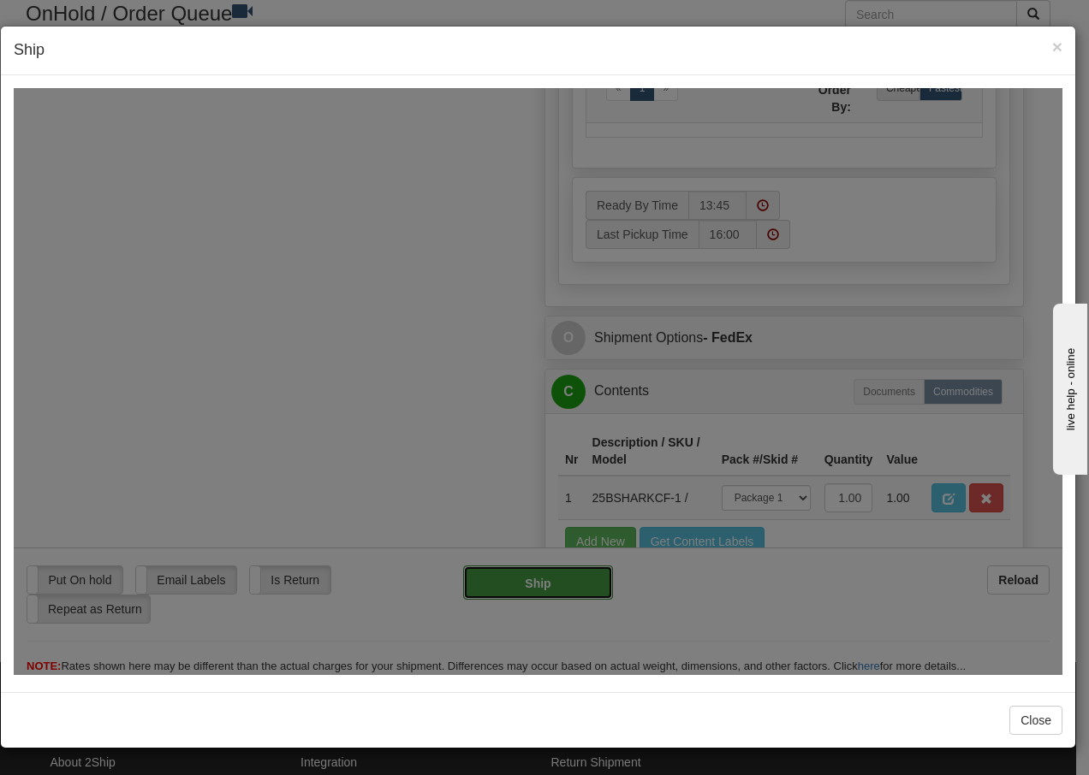
type input "92"
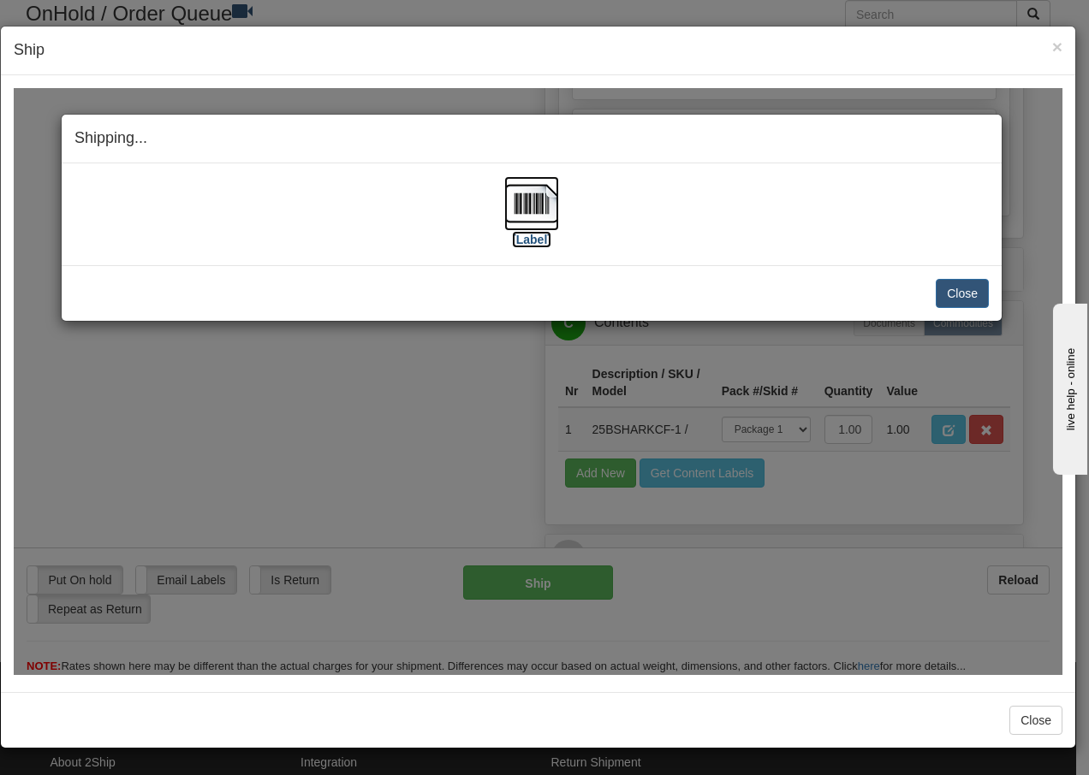
click at [542, 211] on img at bounding box center [531, 202] width 55 height 55
click at [942, 290] on button "Close" at bounding box center [962, 292] width 53 height 29
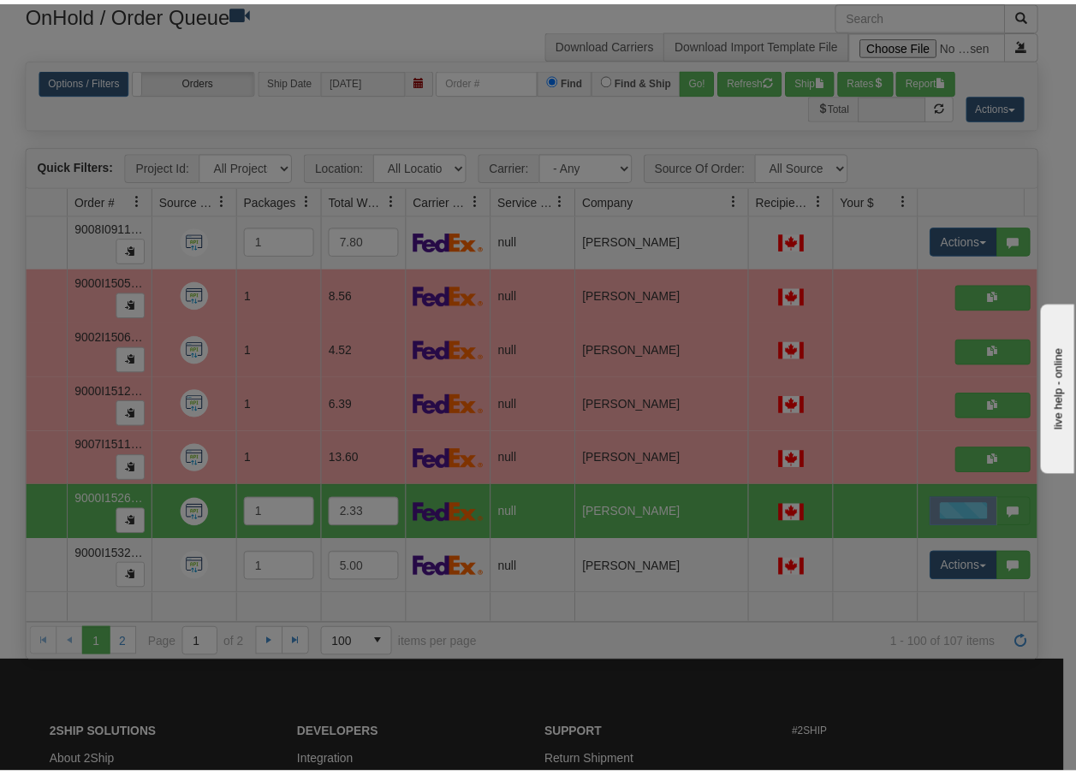
scroll to position [0, 0]
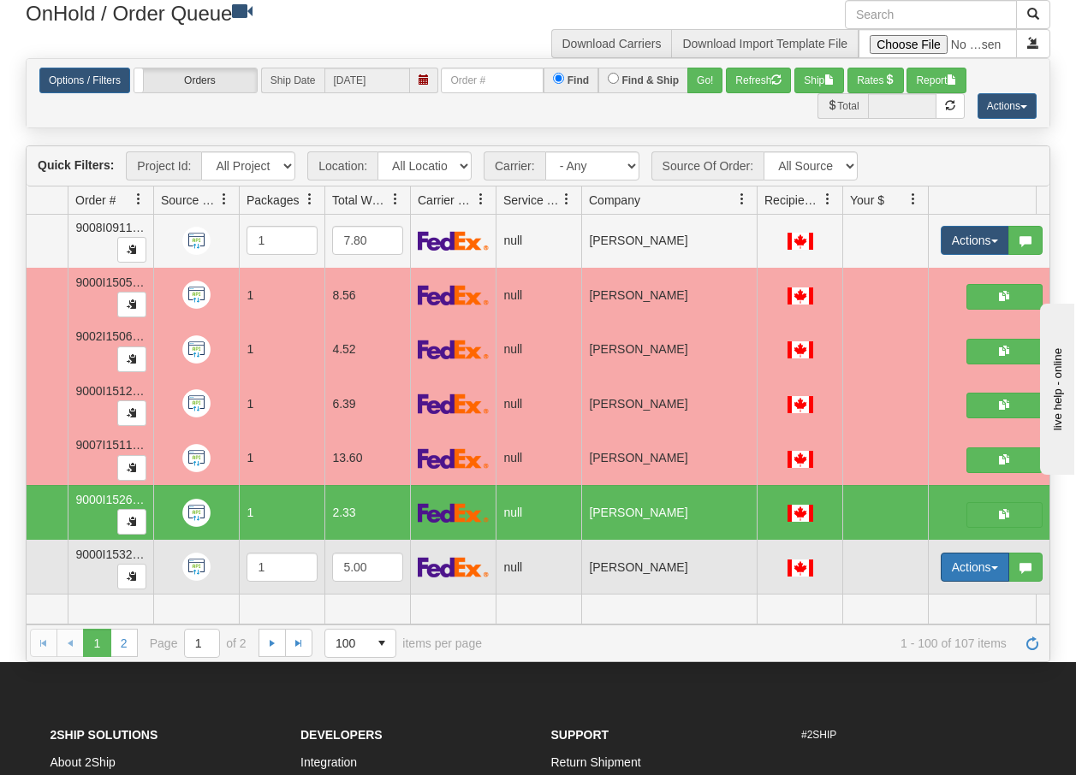
click at [995, 567] on span "button" at bounding box center [994, 568] width 7 height 3
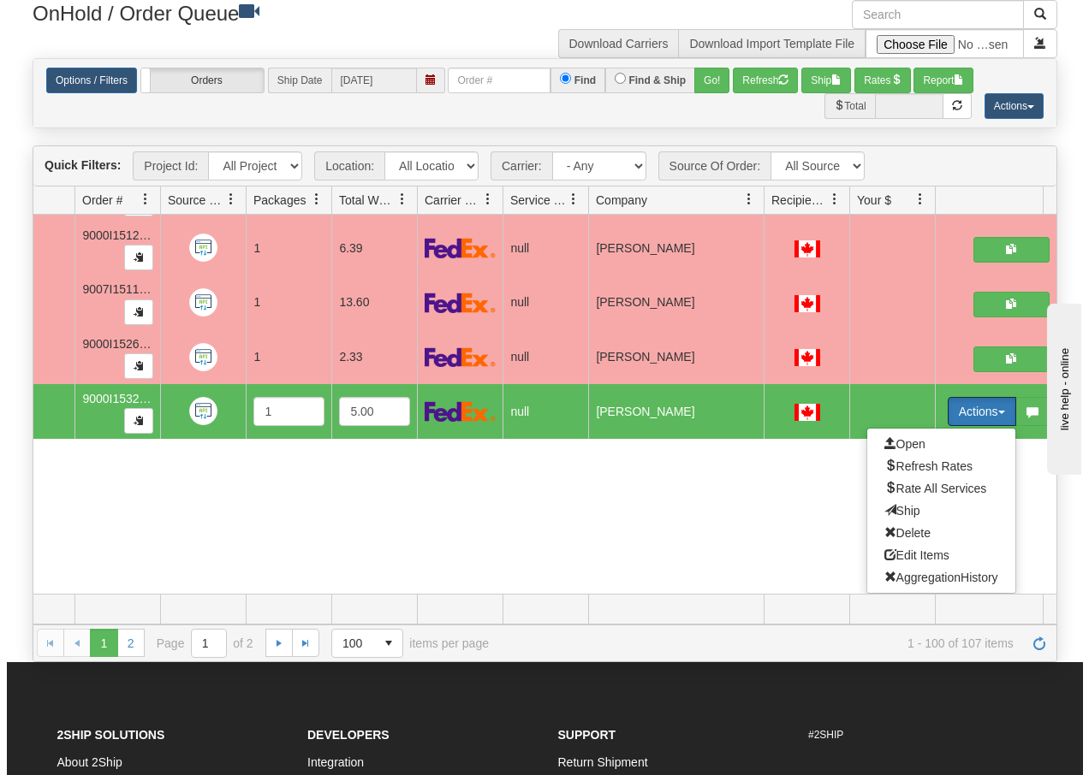
scroll to position [5232, 107]
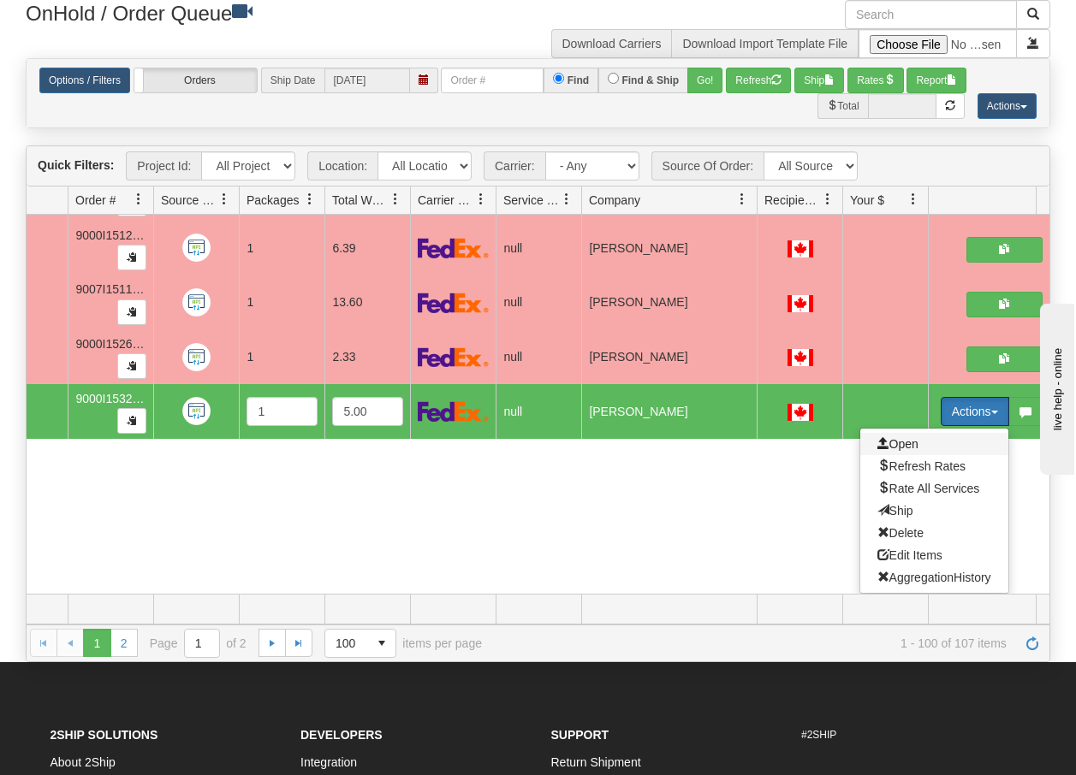
click at [912, 437] on span "Open" at bounding box center [897, 444] width 41 height 14
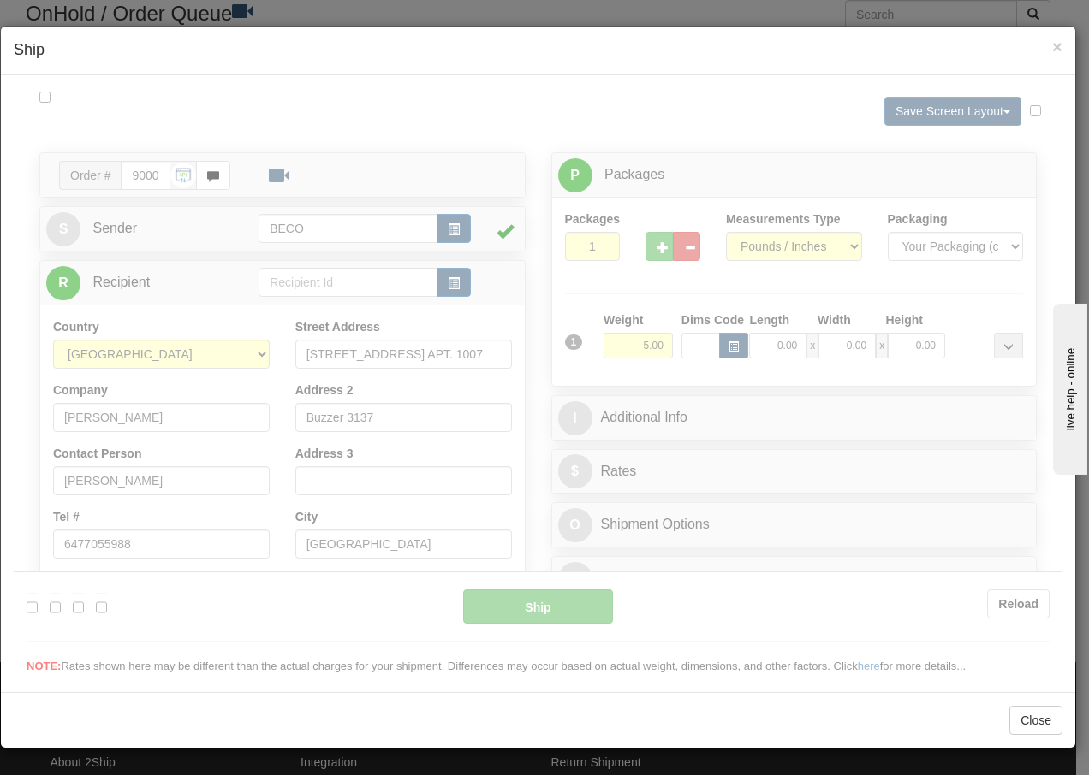
scroll to position [0, 0]
type input "13:46"
type input "16:00"
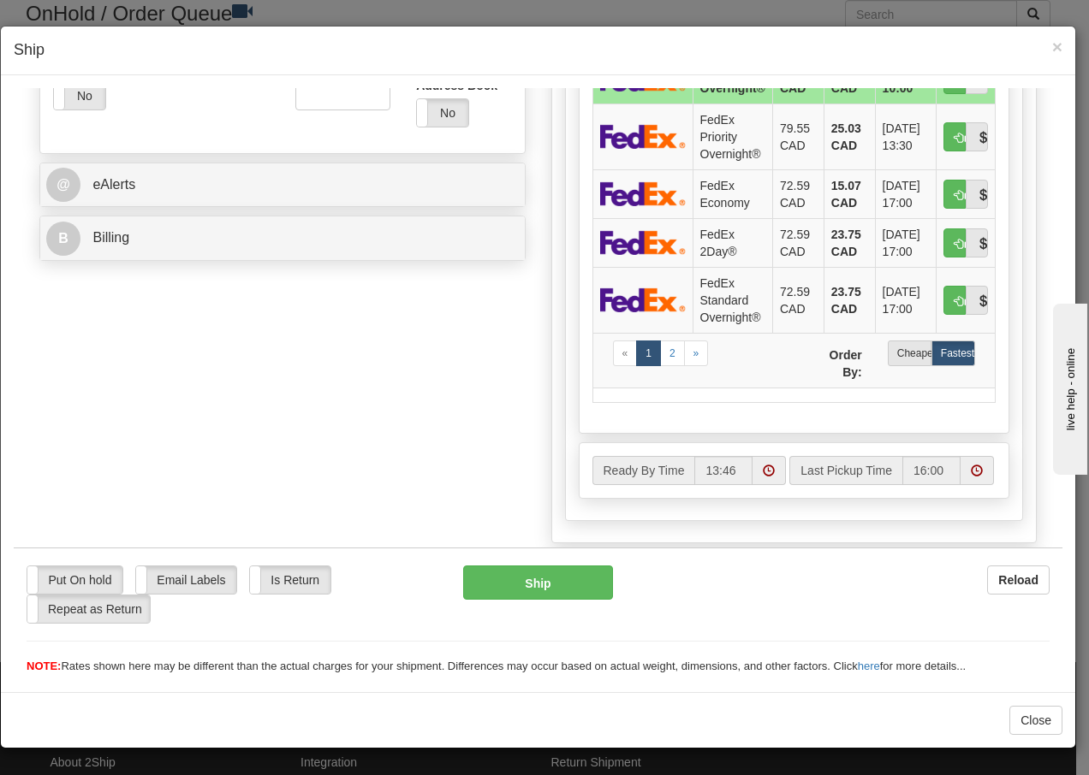
scroll to position [599, 0]
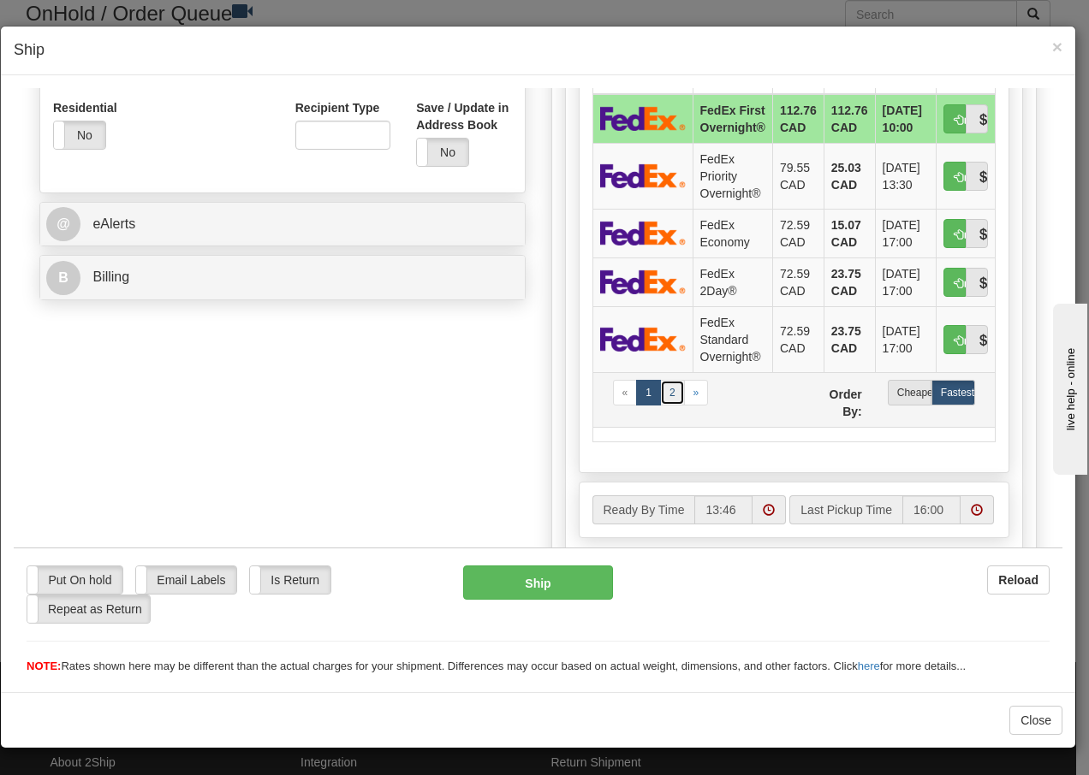
click at [668, 405] on link "2" at bounding box center [672, 392] width 25 height 26
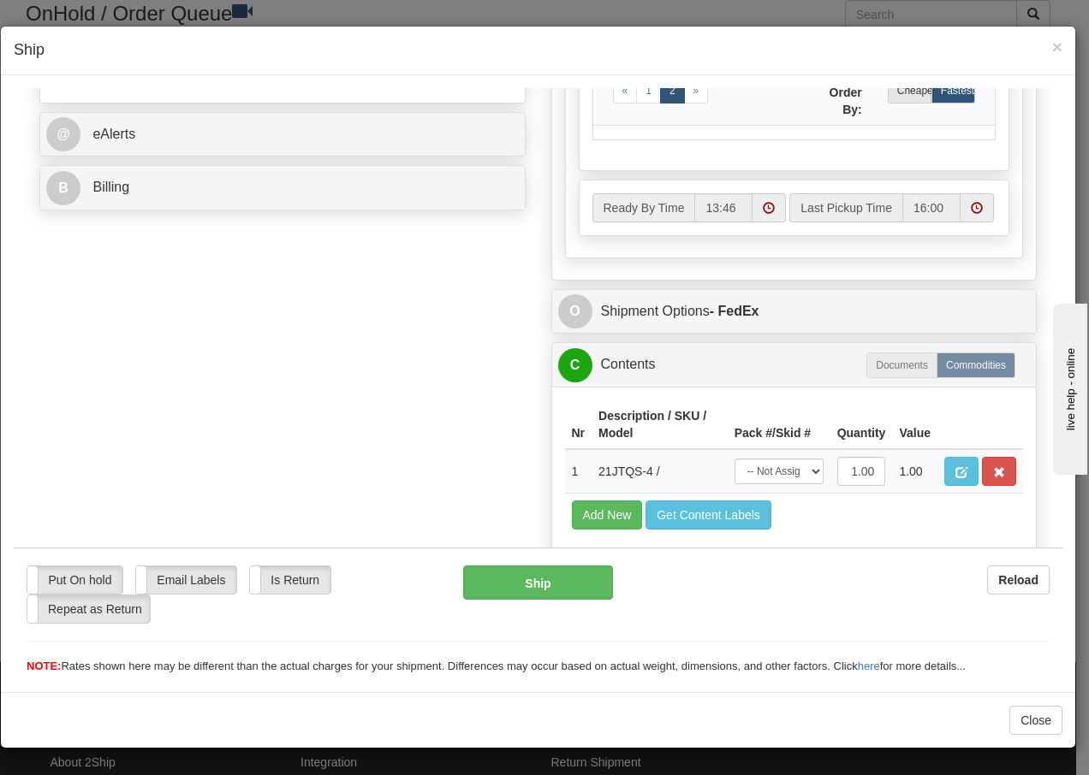
scroll to position [760, 0]
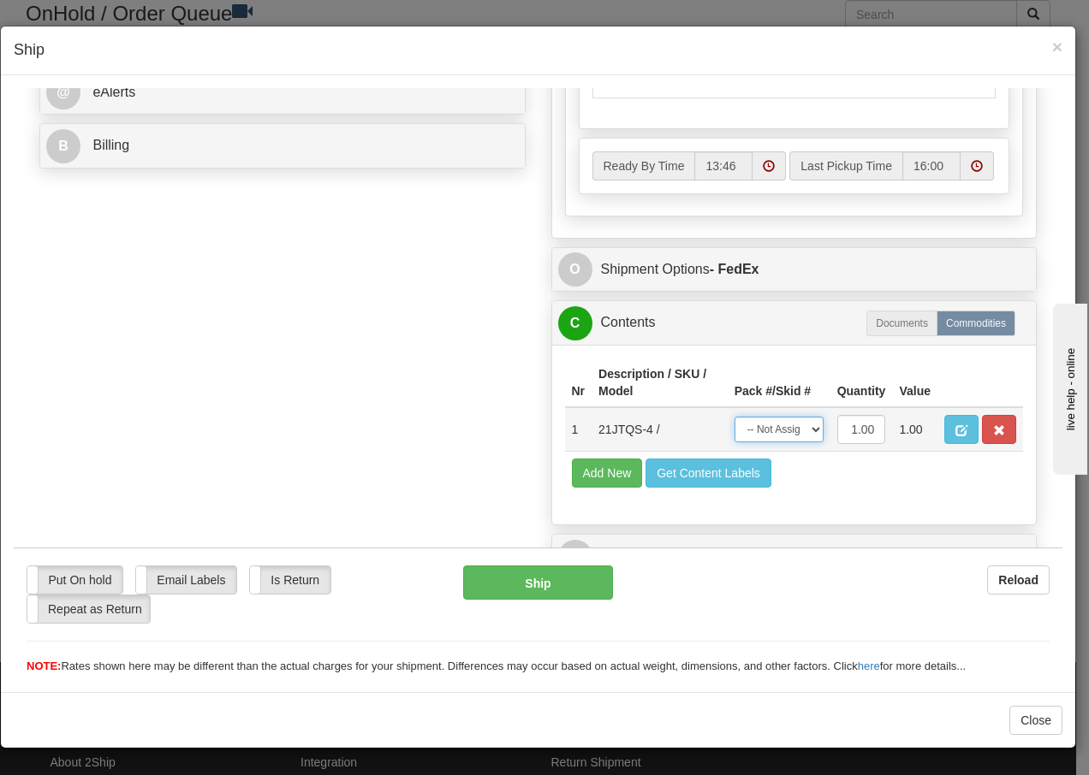
click at [802, 432] on select "-- Not Assigned -- Package 1" at bounding box center [778, 429] width 89 height 26
select select "0"
click at [734, 416] on select "-- Not Assigned -- Package 1" at bounding box center [778, 429] width 89 height 26
click at [533, 585] on button "Ship" at bounding box center [537, 582] width 149 height 34
type input "92"
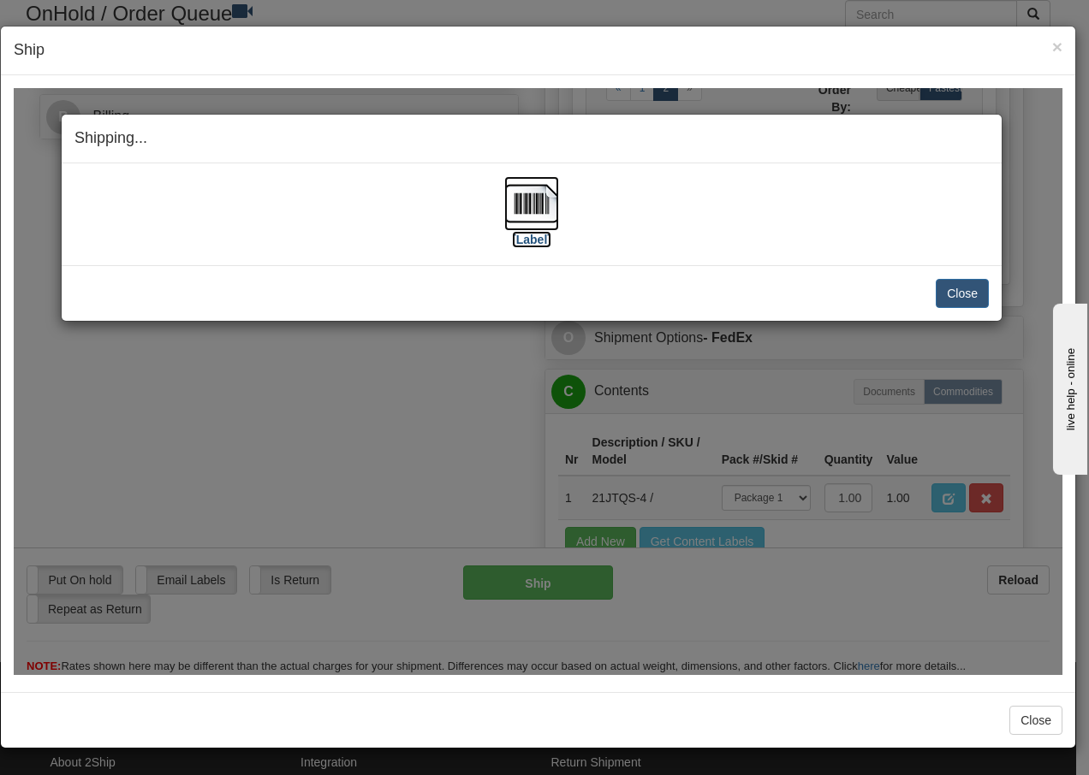
click at [530, 201] on img at bounding box center [531, 202] width 55 height 55
click at [961, 291] on button "Close" at bounding box center [962, 292] width 53 height 29
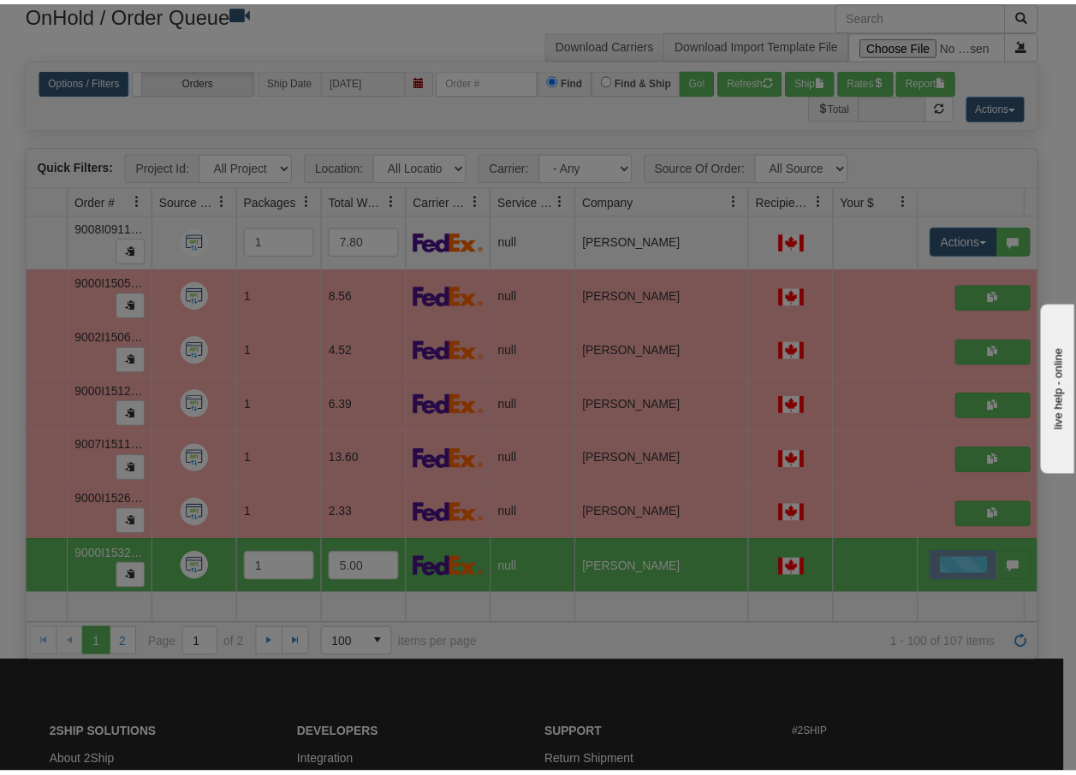
scroll to position [0, 0]
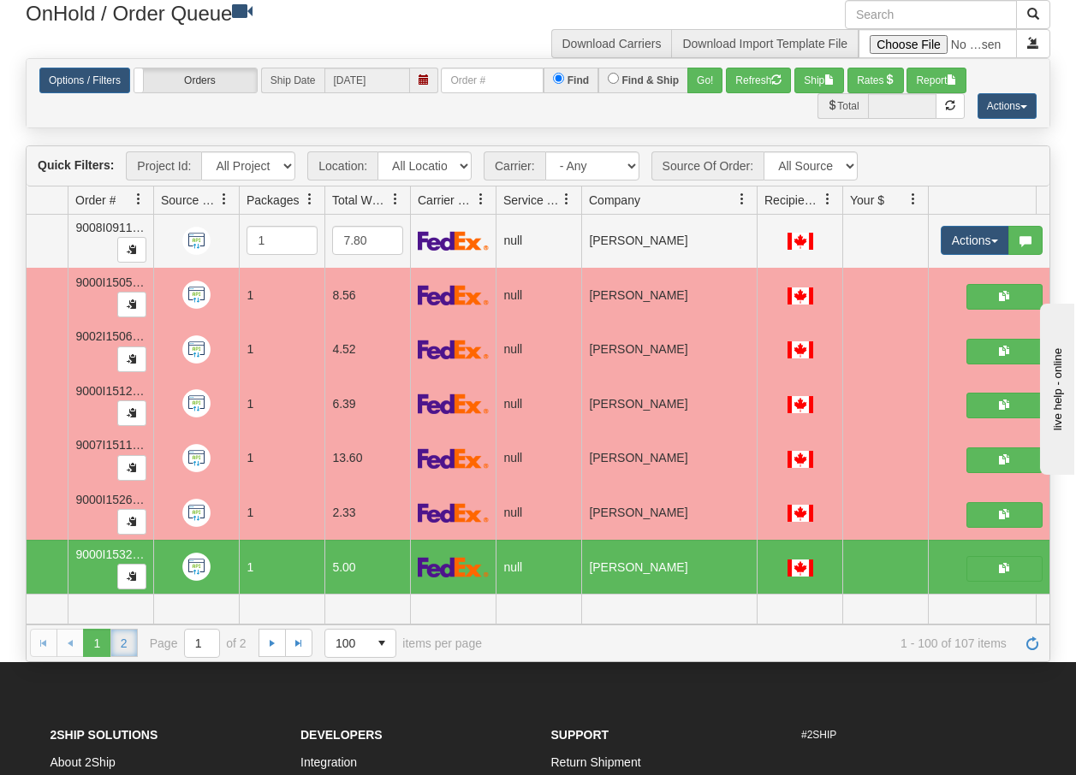
click at [121, 648] on link "2" at bounding box center [123, 642] width 27 height 27
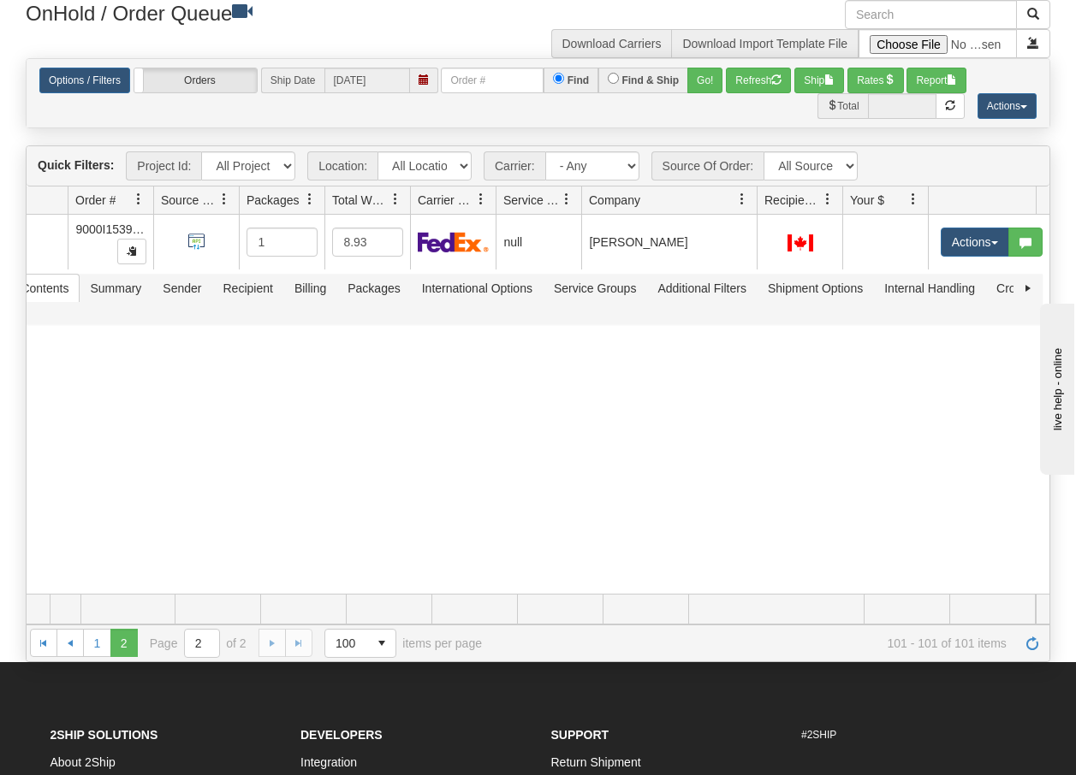
scroll to position [0, 107]
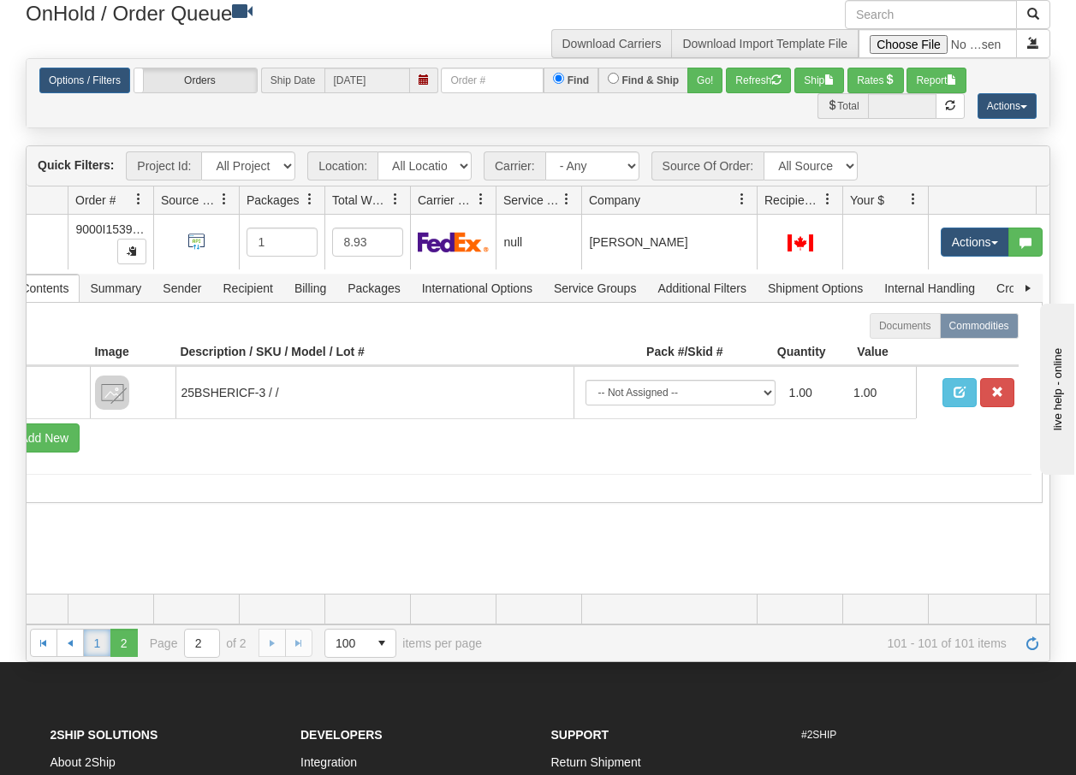
click at [92, 642] on link "1" at bounding box center [96, 642] width 27 height 27
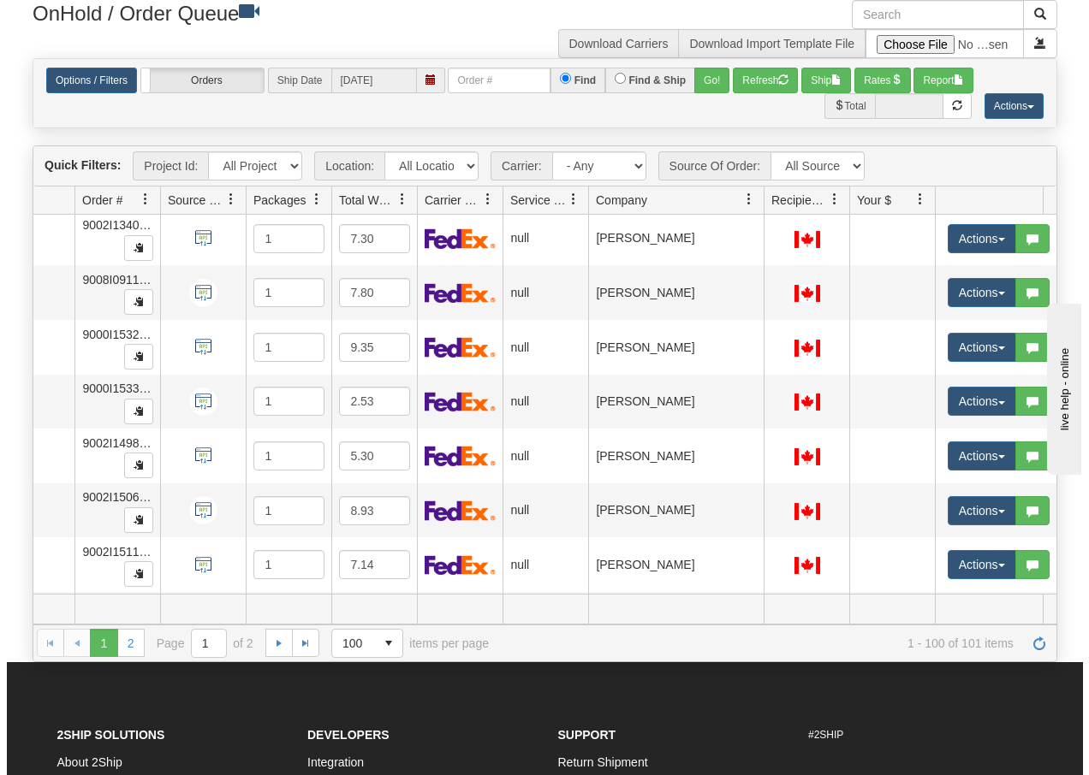
scroll to position [5076, 107]
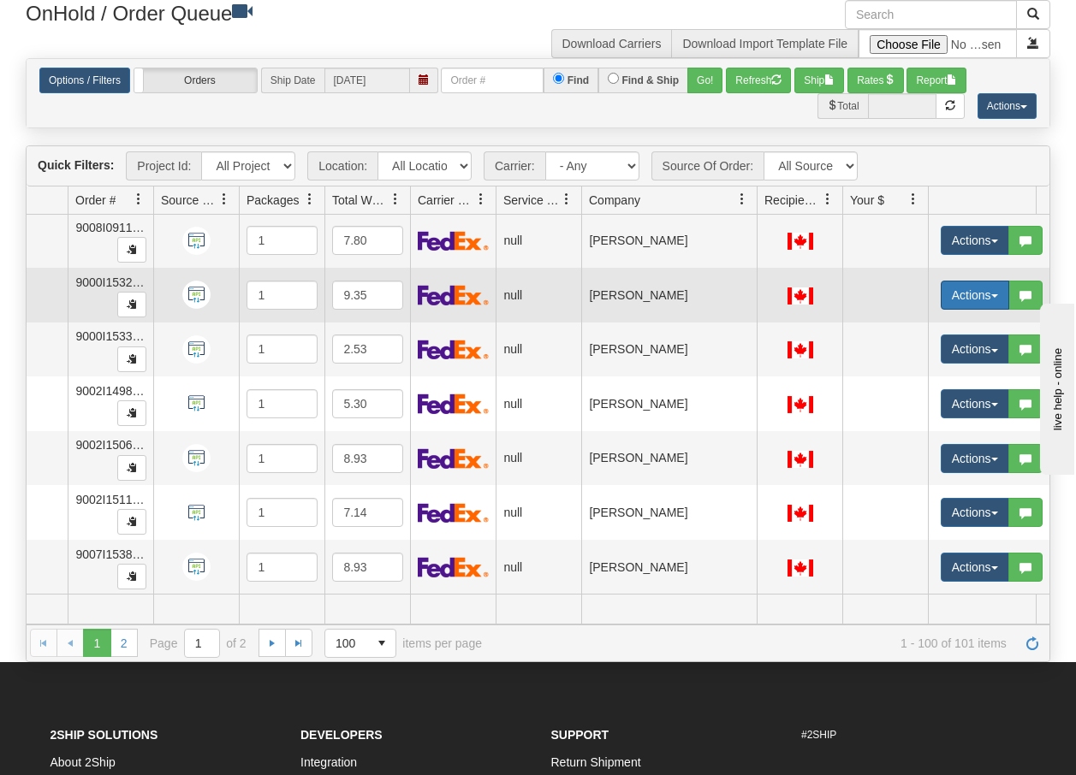
click at [993, 294] on span "button" at bounding box center [994, 295] width 7 height 3
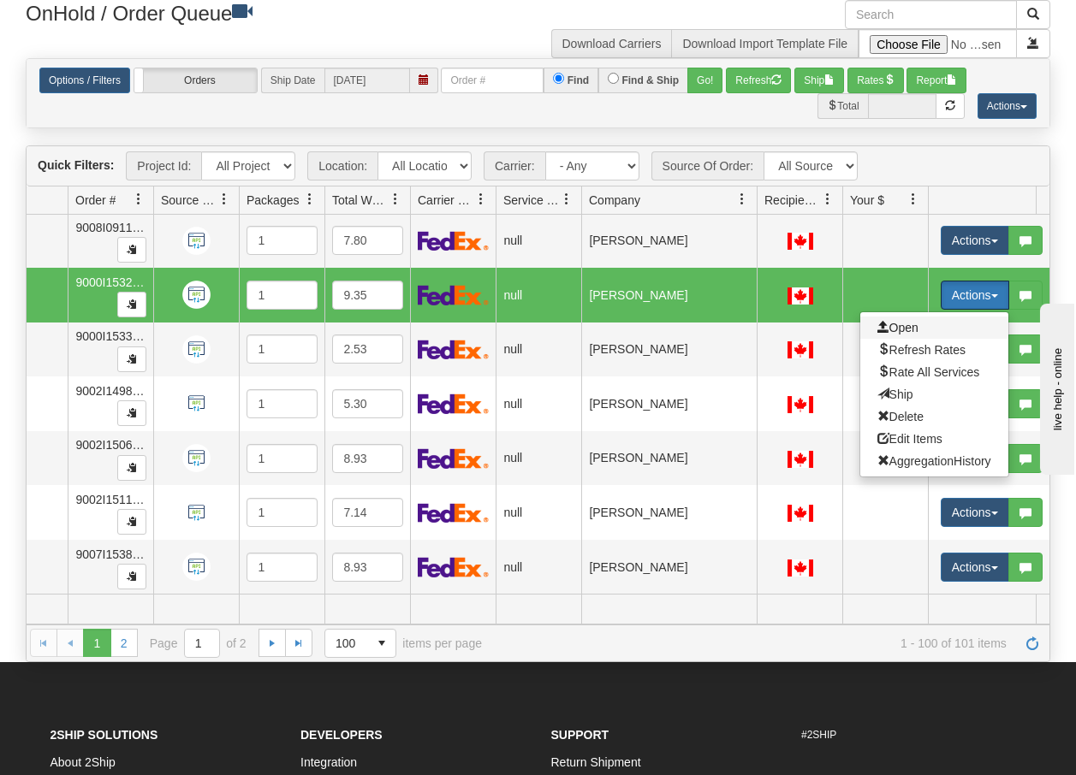
click at [901, 321] on span "Open" at bounding box center [897, 328] width 41 height 14
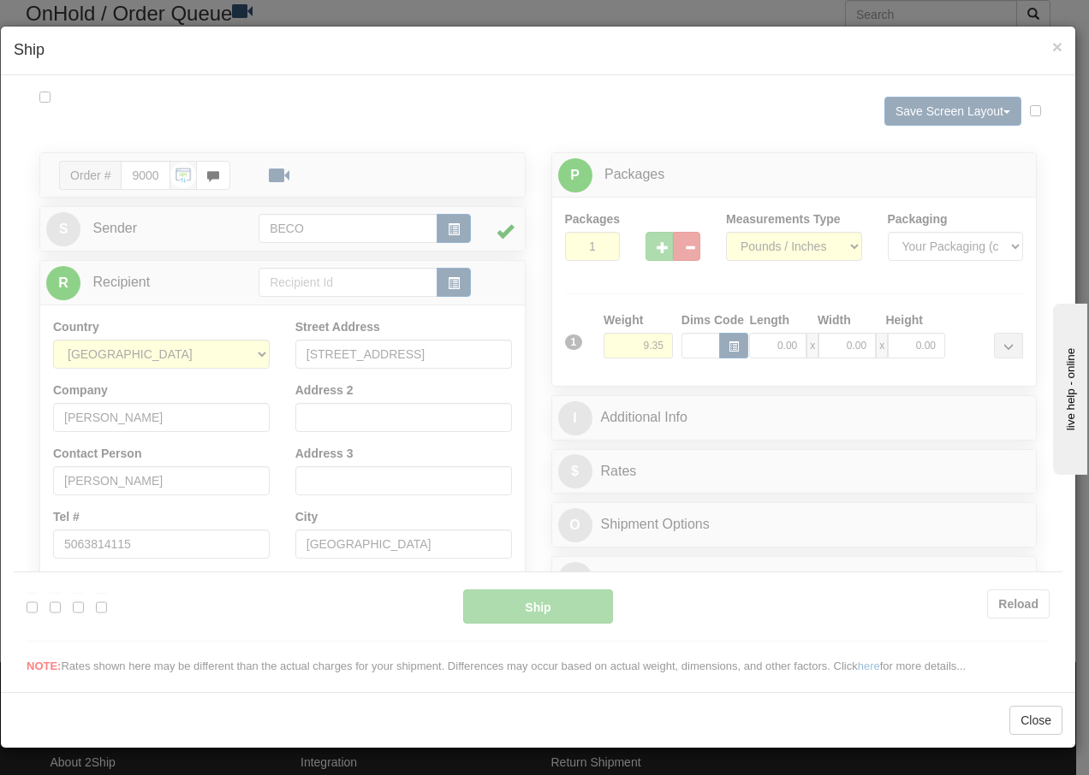
scroll to position [0, 0]
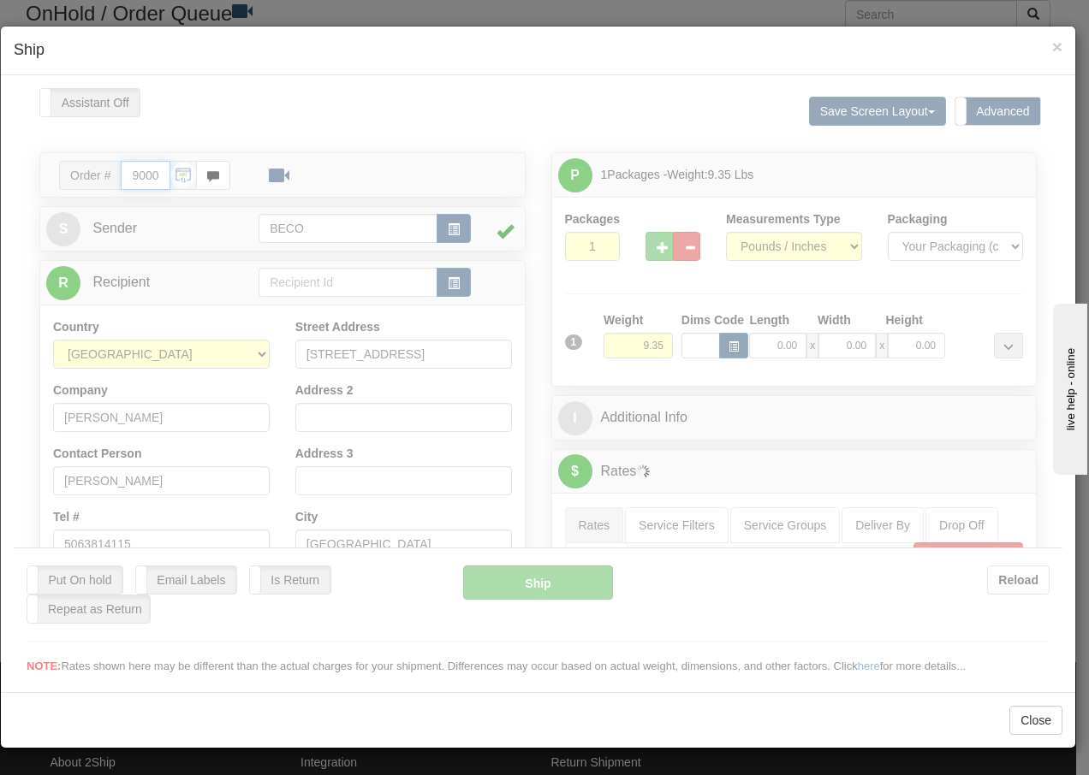
type input "13:46"
type input "16:00"
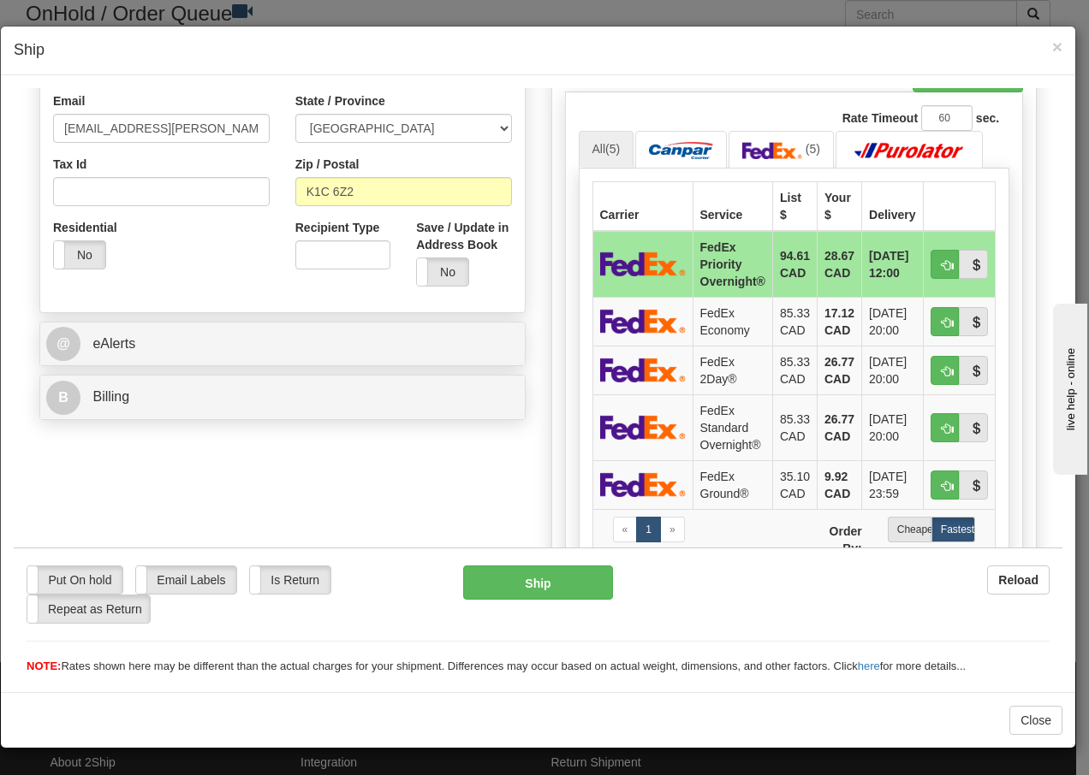
scroll to position [548, 0]
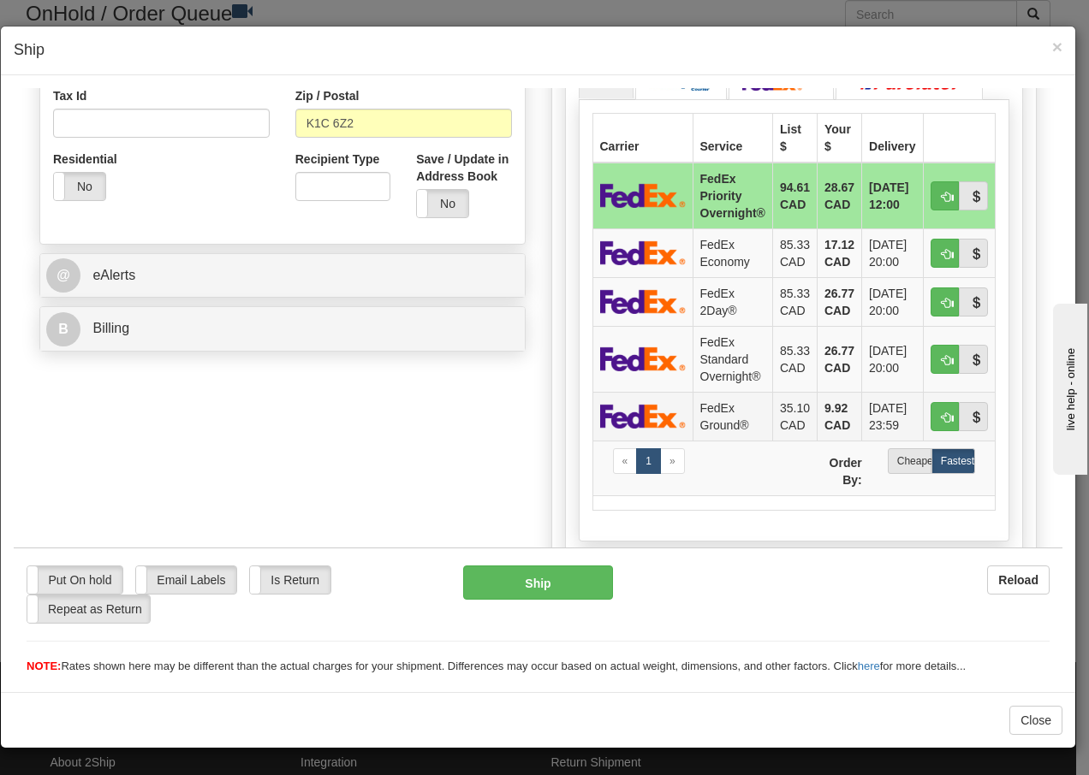
click at [720, 409] on td "FedEx Ground®" at bounding box center [732, 415] width 80 height 49
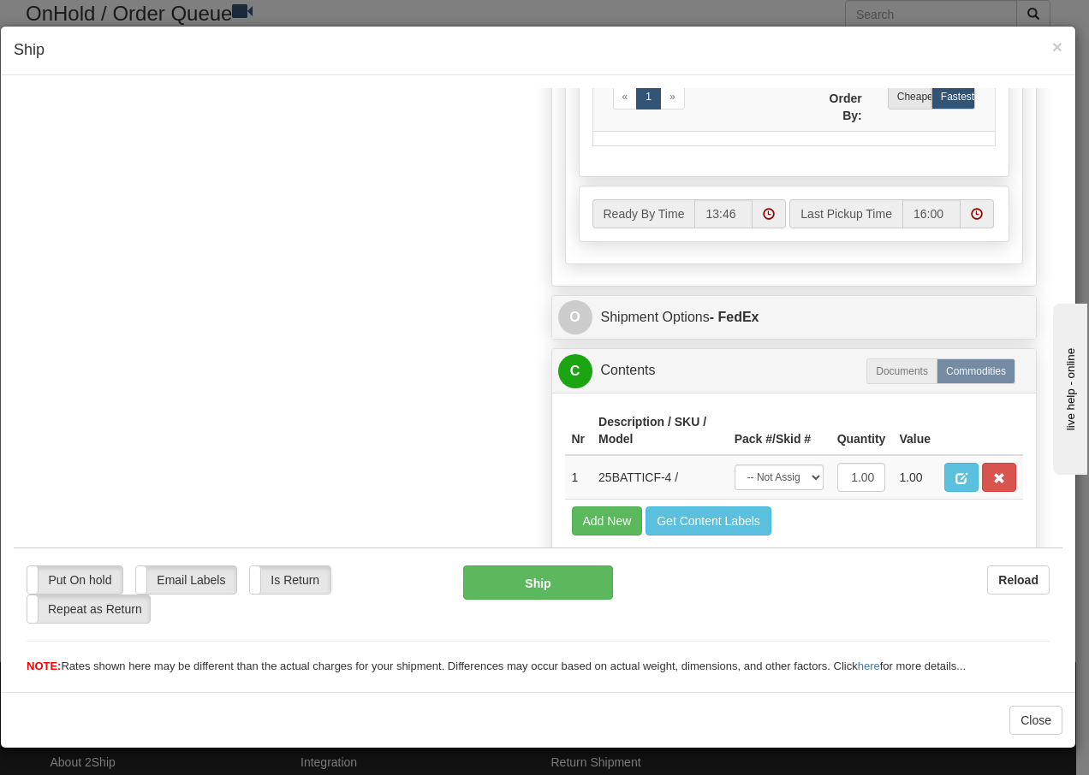
scroll to position [989, 0]
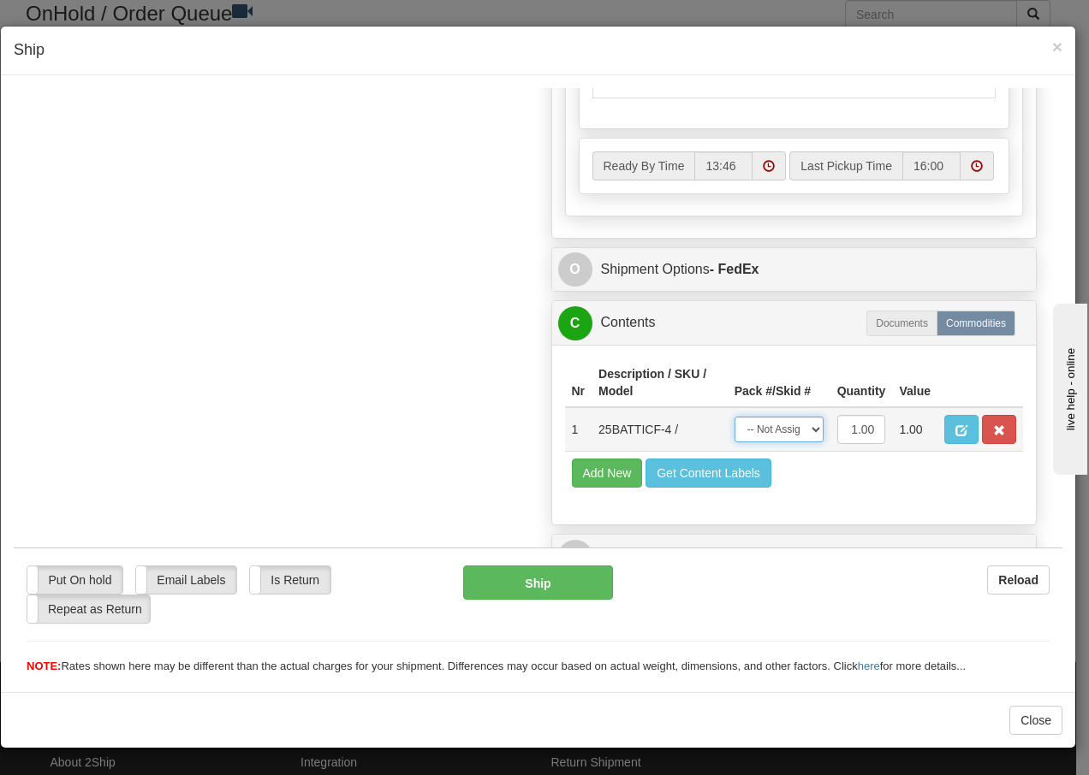
click at [793, 428] on select "-- Not Assigned -- Package 1" at bounding box center [778, 429] width 89 height 26
select select "0"
click at [734, 416] on select "-- Not Assigned -- Package 1" at bounding box center [778, 429] width 89 height 26
click at [533, 582] on button "Ship" at bounding box center [537, 582] width 149 height 34
type input "92"
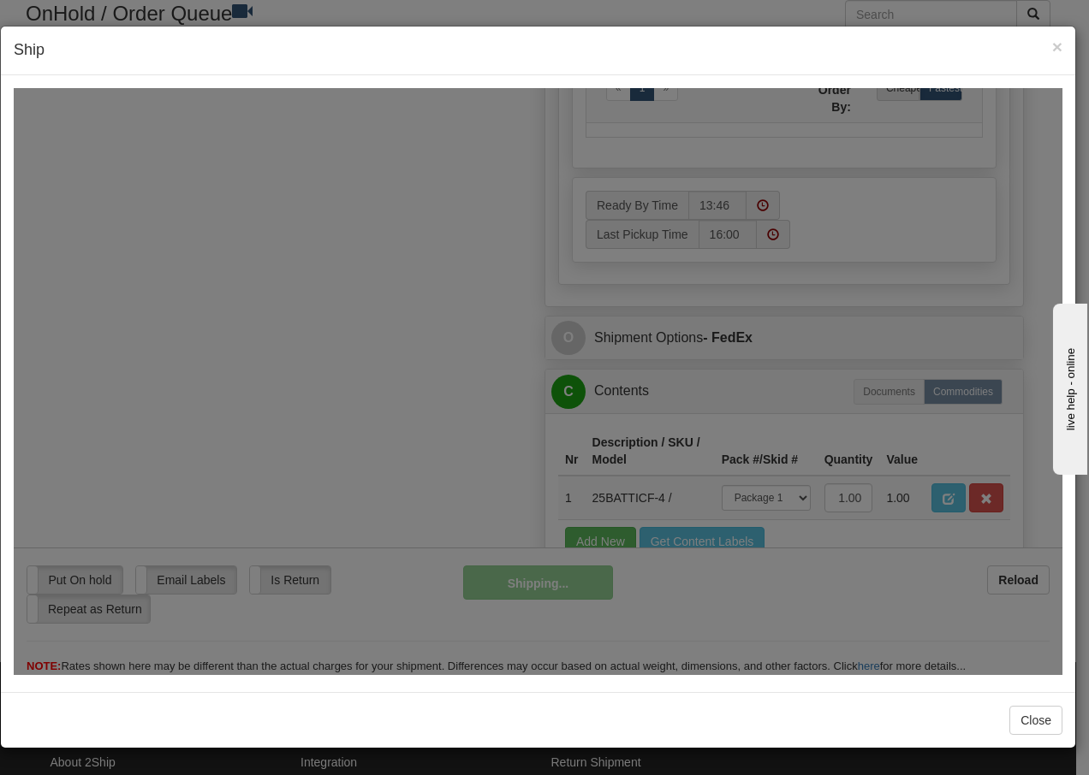
scroll to position [1058, 0]
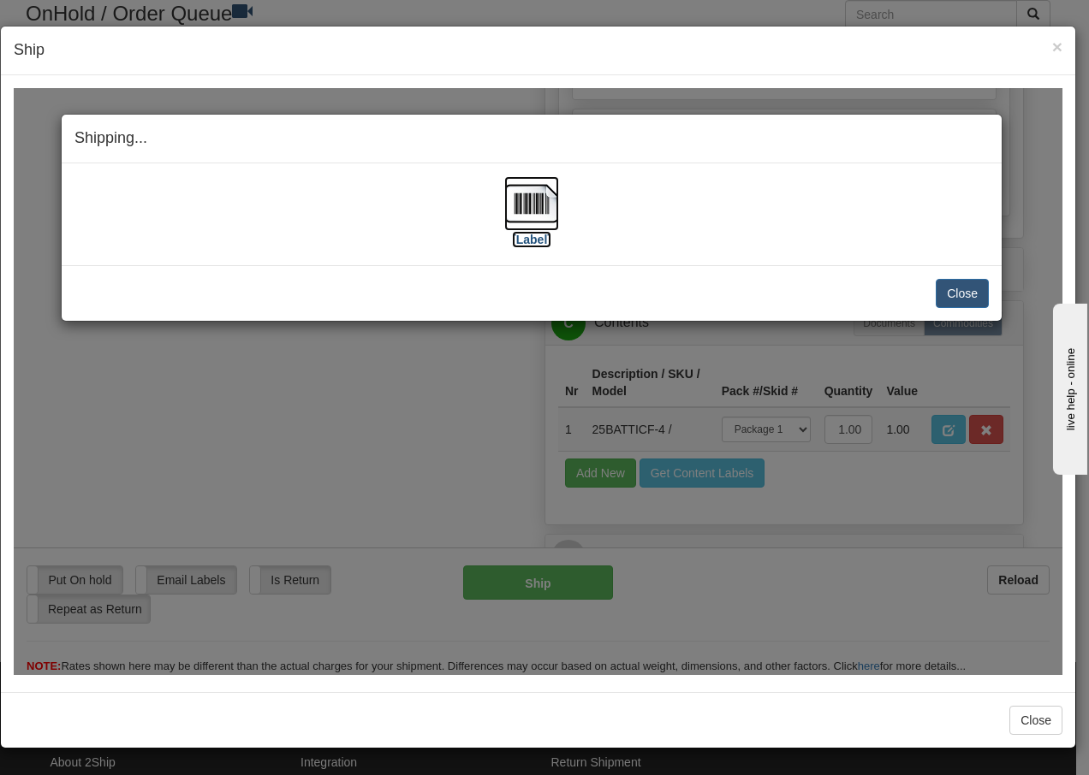
click at [539, 196] on img at bounding box center [531, 202] width 55 height 55
click at [965, 294] on button "Close" at bounding box center [962, 292] width 53 height 29
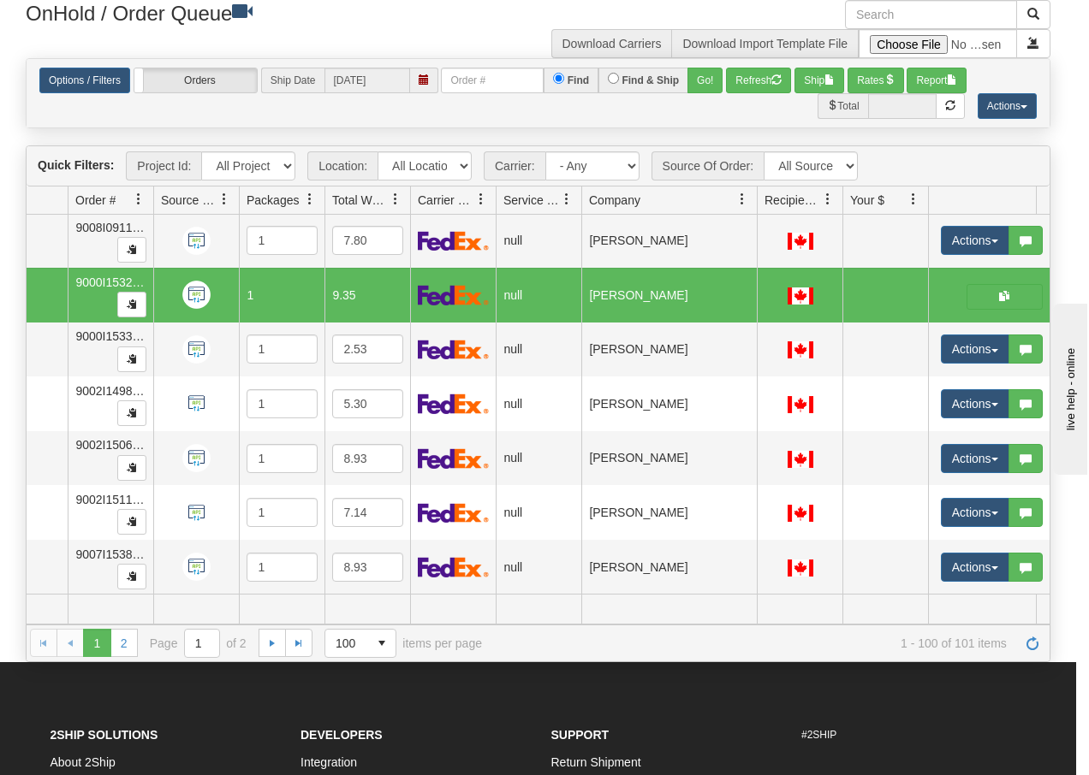
scroll to position [0, 0]
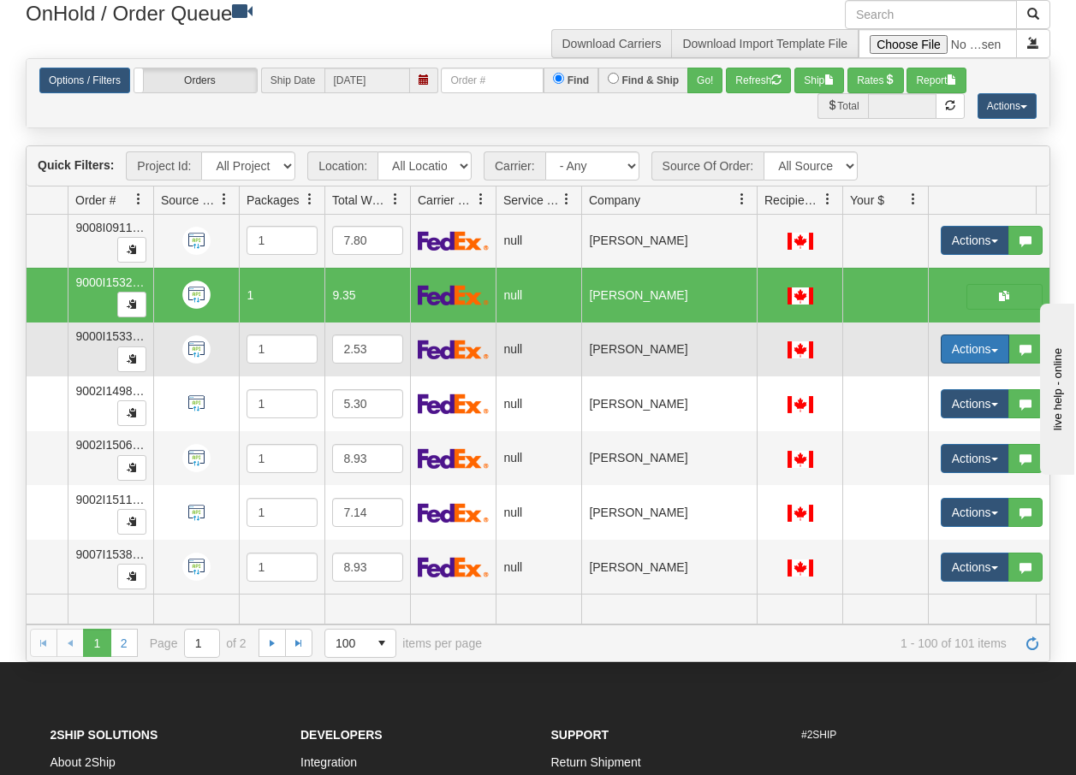
click at [991, 349] on span "button" at bounding box center [994, 350] width 7 height 3
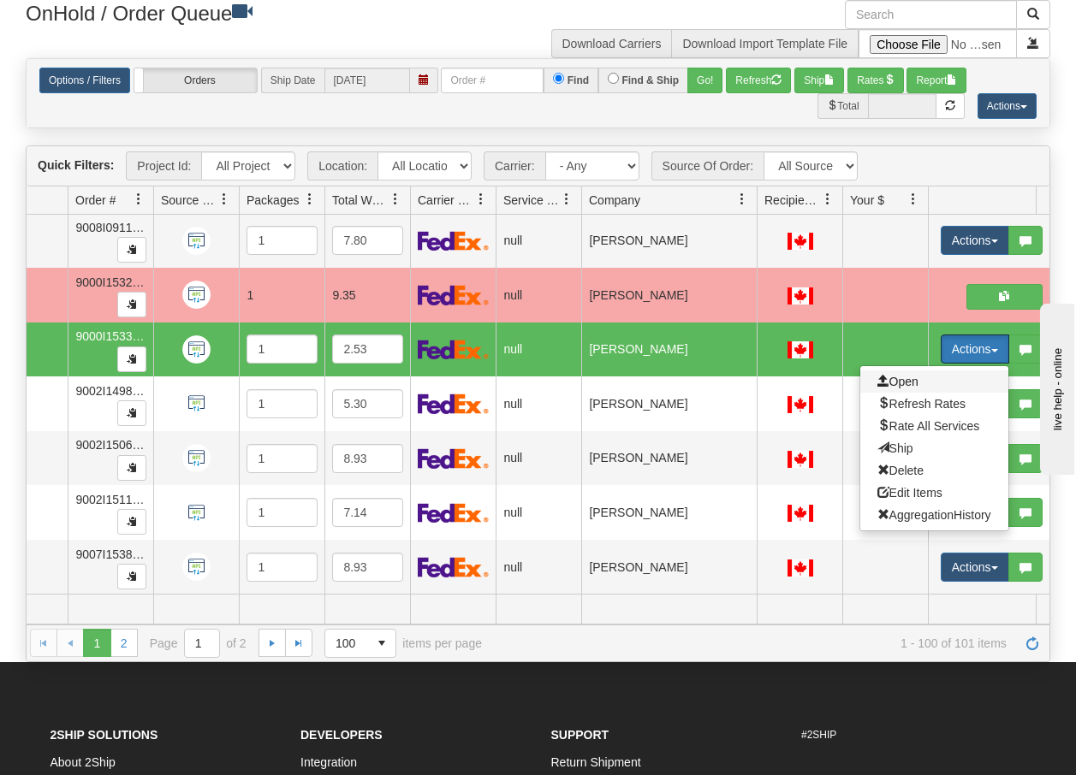
click at [903, 375] on span "Open" at bounding box center [897, 382] width 41 height 14
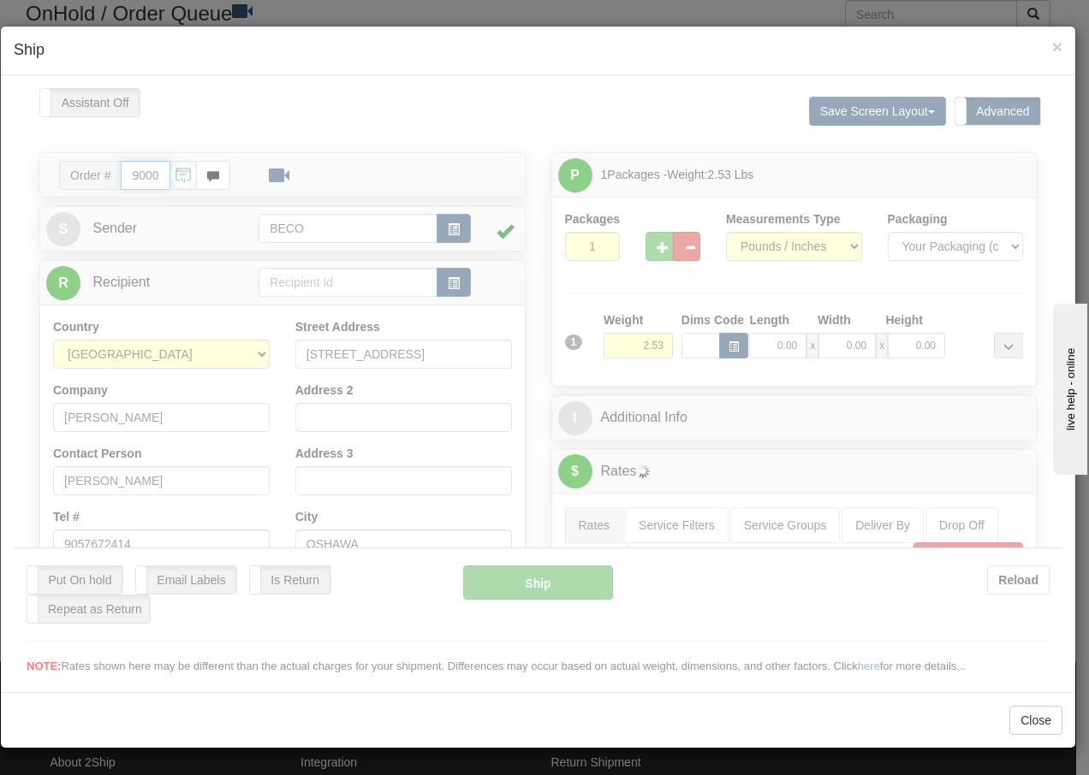
type input "13:47"
type input "16:00"
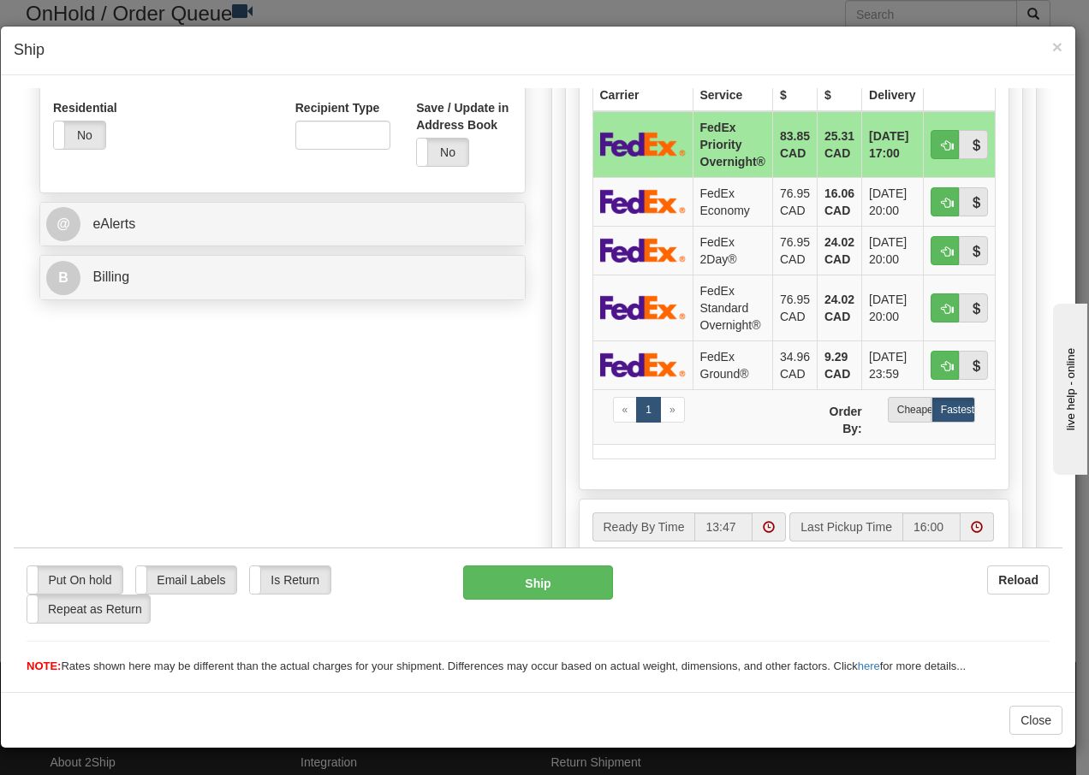
scroll to position [610, 0]
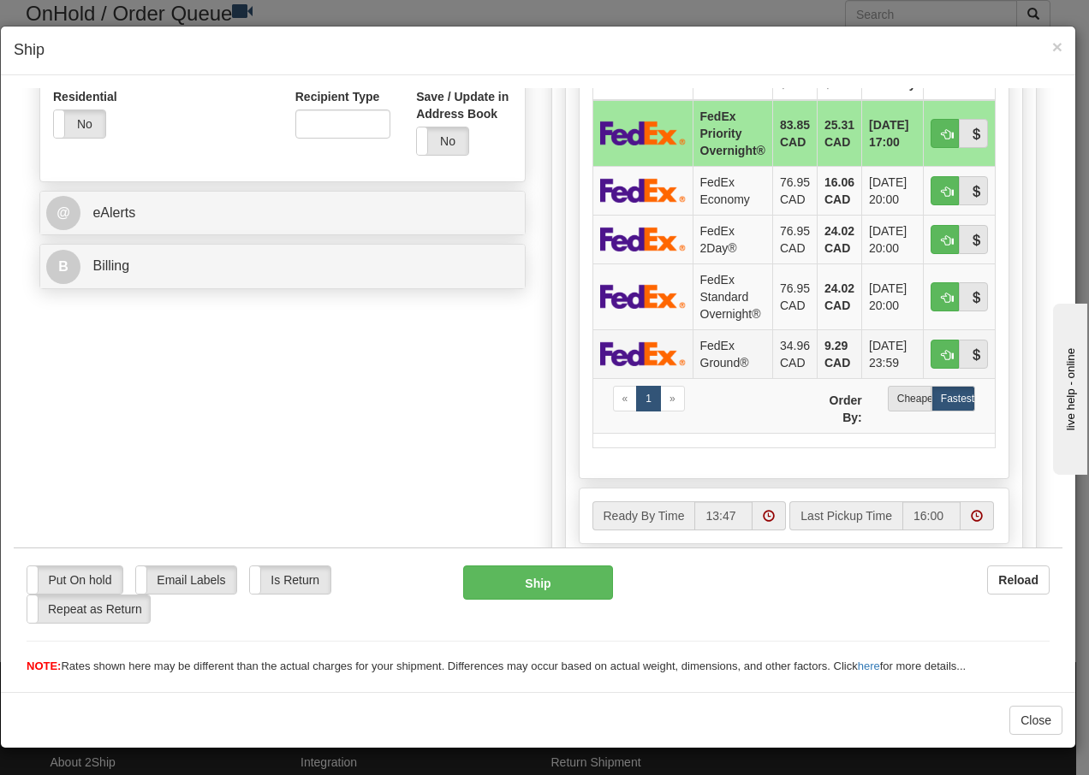
click at [729, 355] on td "FedEx Ground®" at bounding box center [732, 353] width 80 height 49
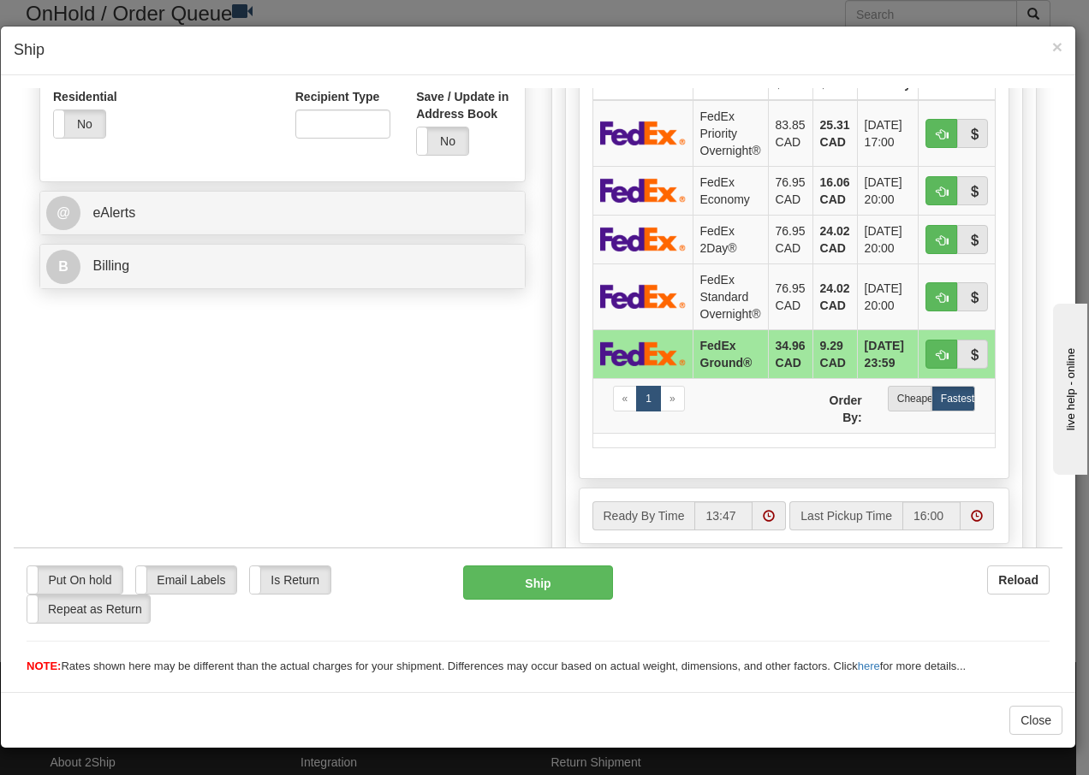
scroll to position [989, 0]
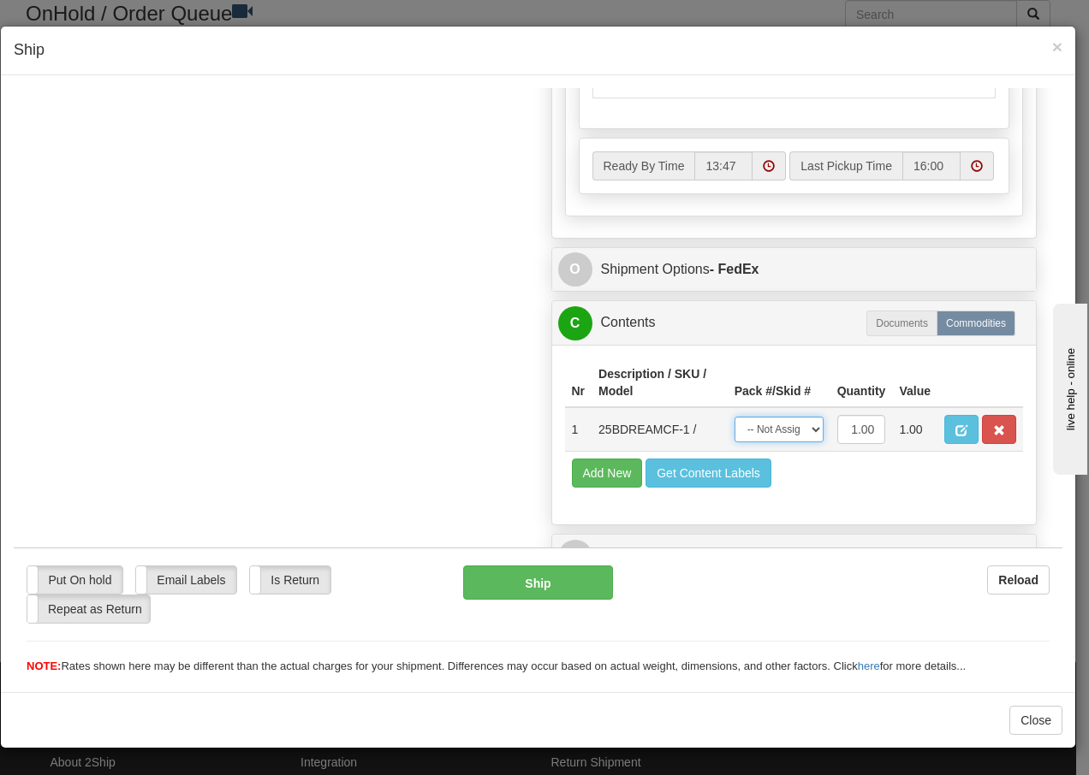
click at [792, 436] on select "-- Not Assigned -- Package 1" at bounding box center [778, 429] width 89 height 26
select select "0"
click at [734, 416] on select "-- Not Assigned -- Package 1" at bounding box center [778, 429] width 89 height 26
click at [554, 583] on button "Ship" at bounding box center [537, 582] width 149 height 34
type input "92"
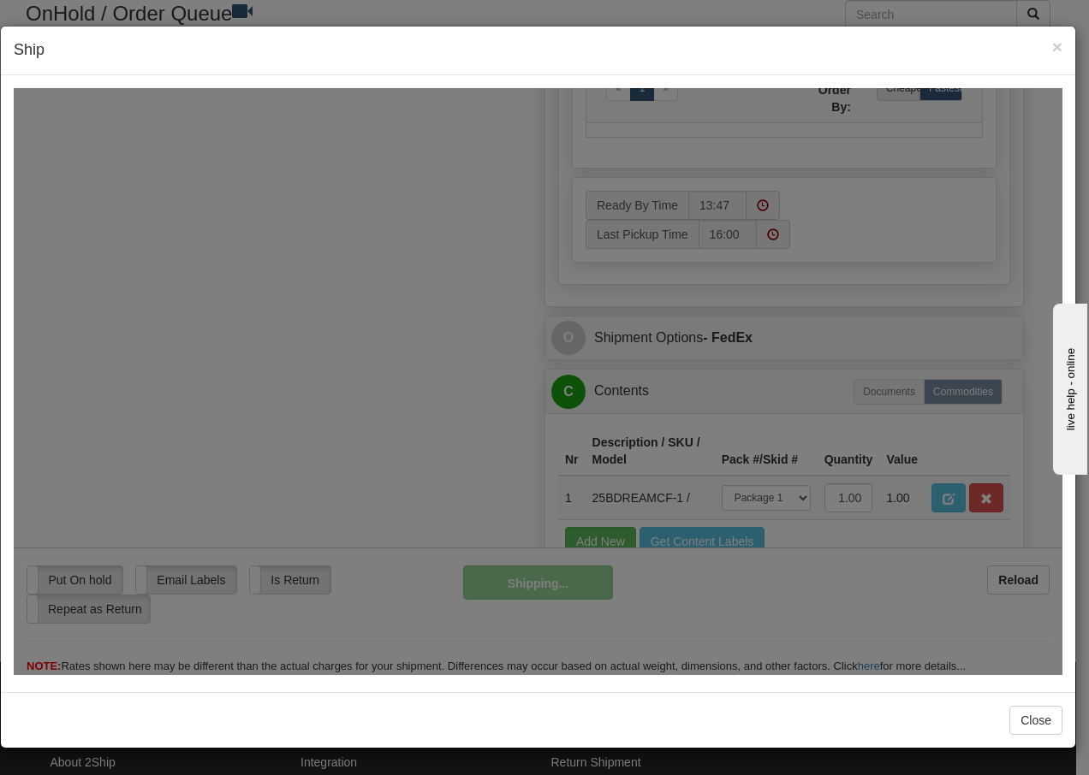
scroll to position [1058, 0]
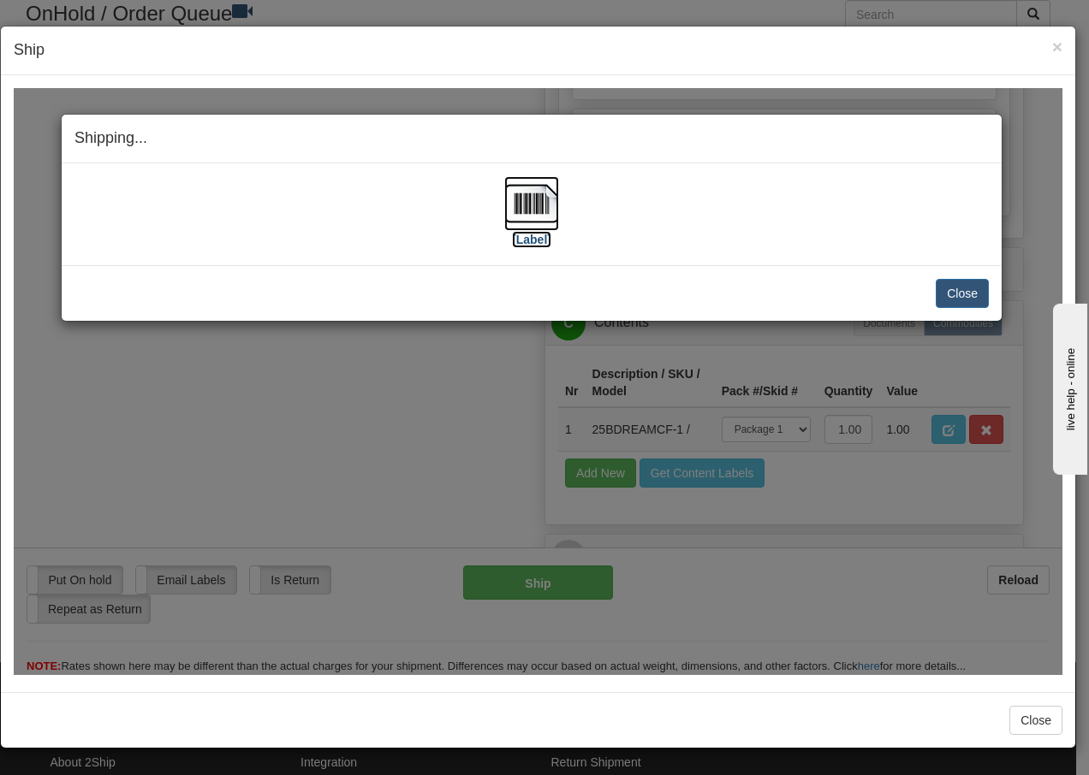
click at [524, 202] on img at bounding box center [531, 202] width 55 height 55
click at [960, 294] on button "Close" at bounding box center [962, 292] width 53 height 29
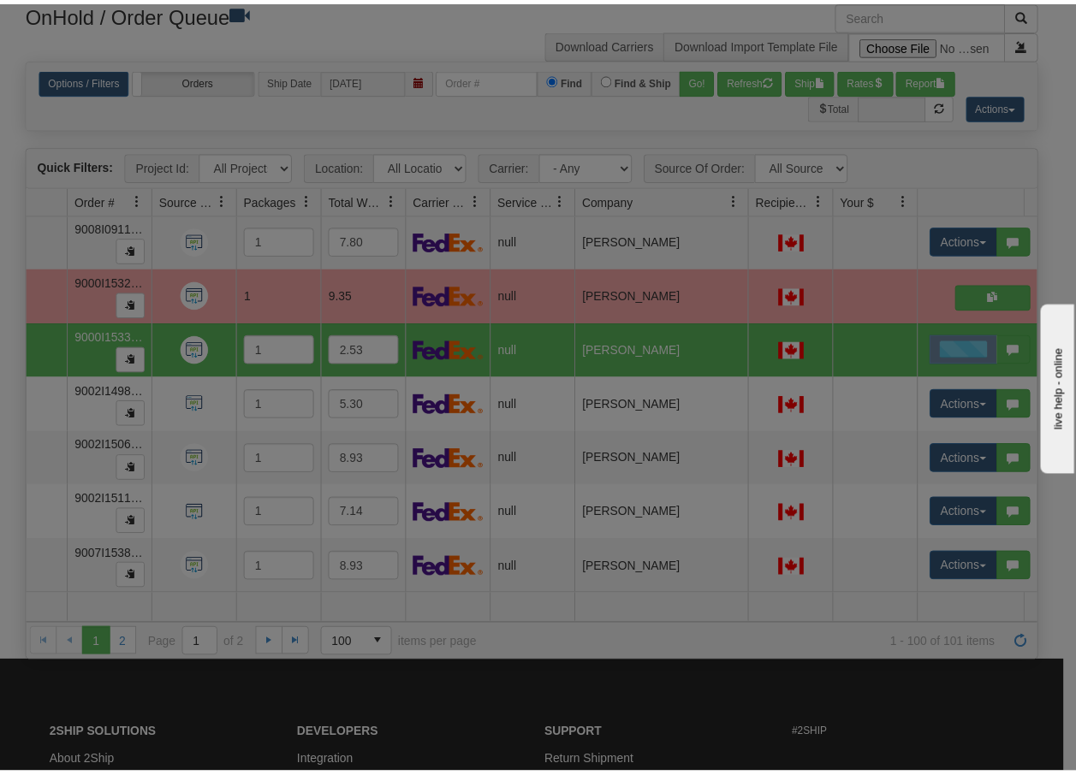
scroll to position [0, 0]
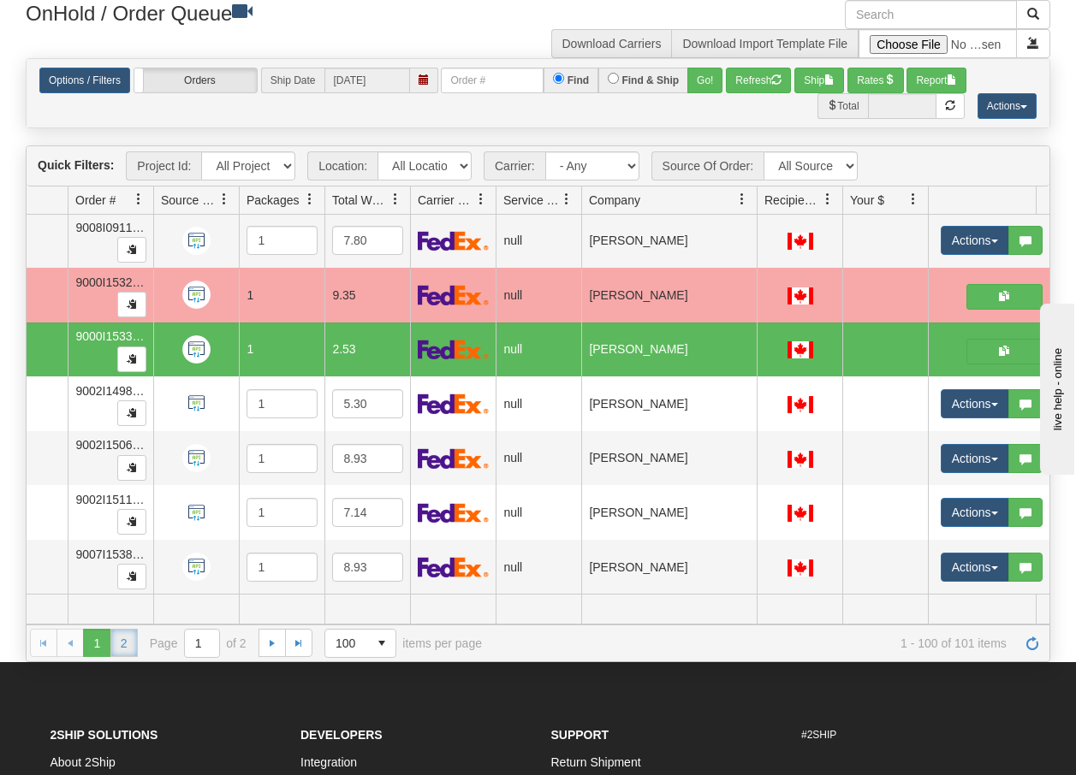
click at [124, 648] on link "2" at bounding box center [123, 642] width 27 height 27
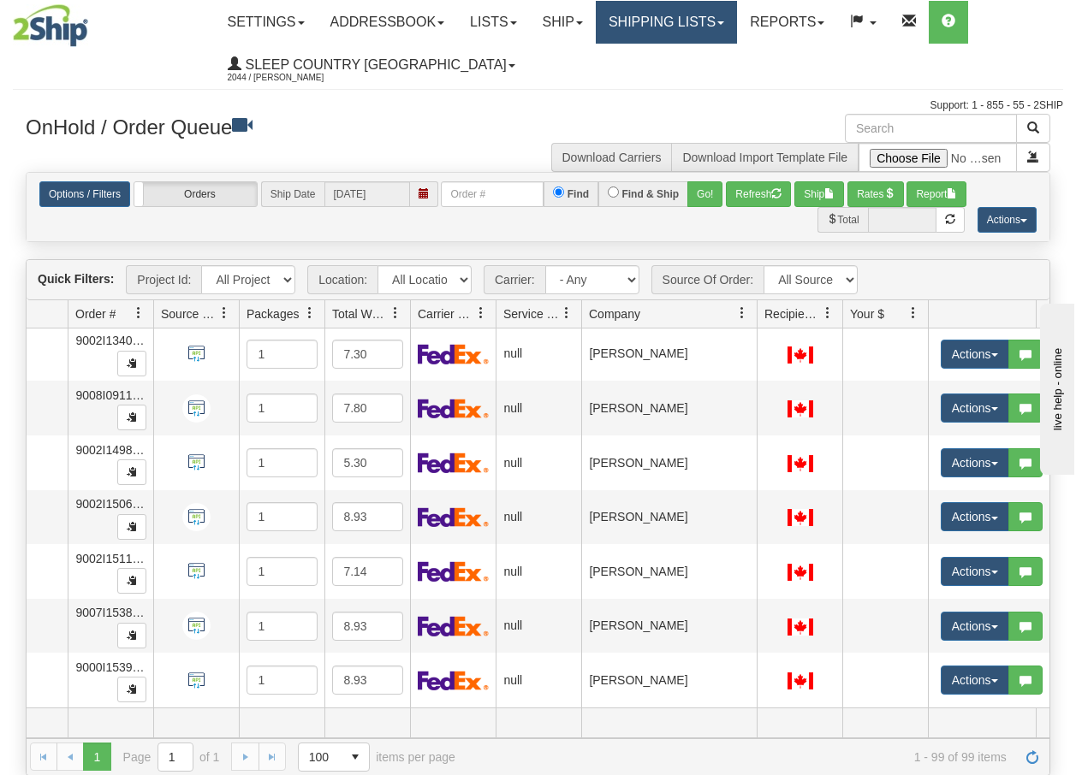
click at [671, 13] on link "Shipping lists" at bounding box center [666, 22] width 141 height 43
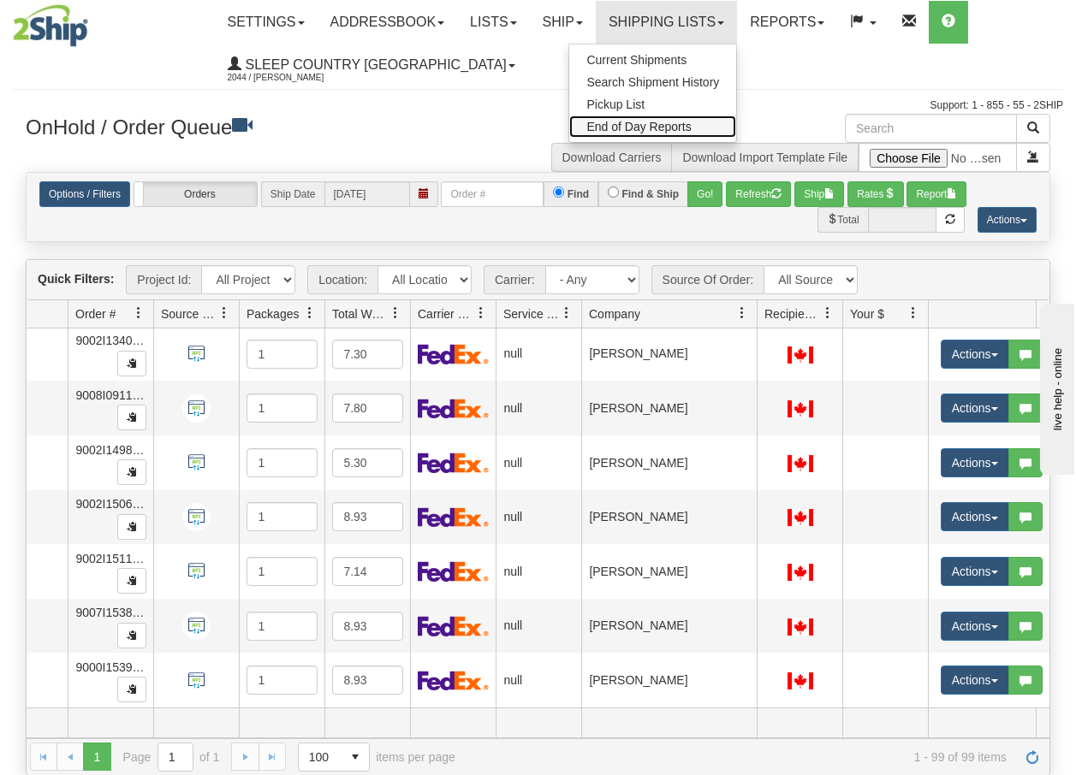
click at [667, 125] on span "End of Day Reports" at bounding box center [638, 127] width 104 height 14
